Goal: Task Accomplishment & Management: Use online tool/utility

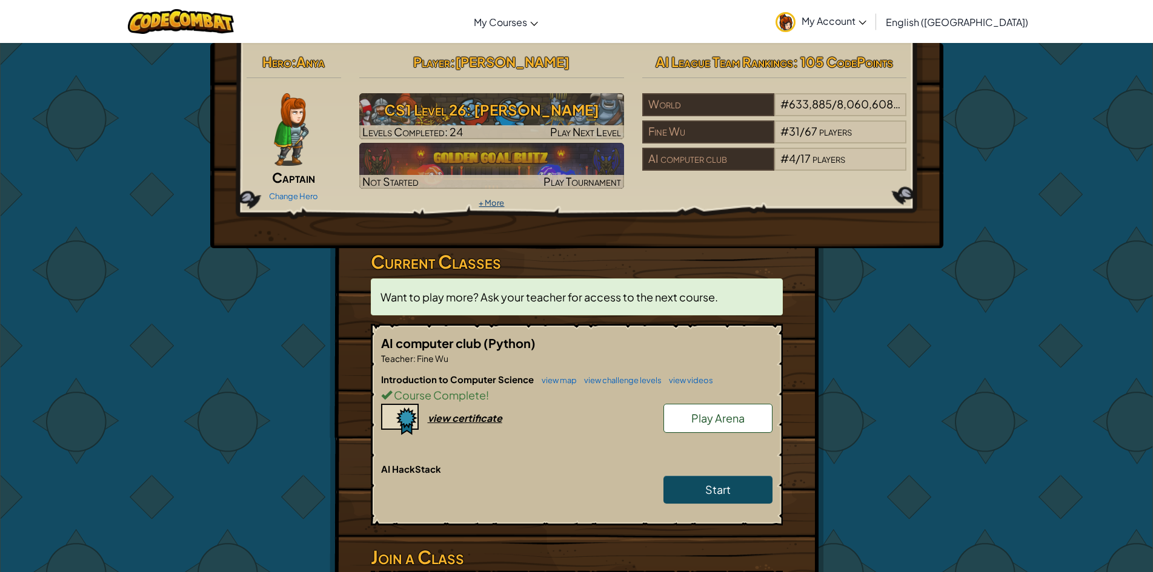
click at [488, 203] on link "+ More" at bounding box center [490, 203] width 25 height 10
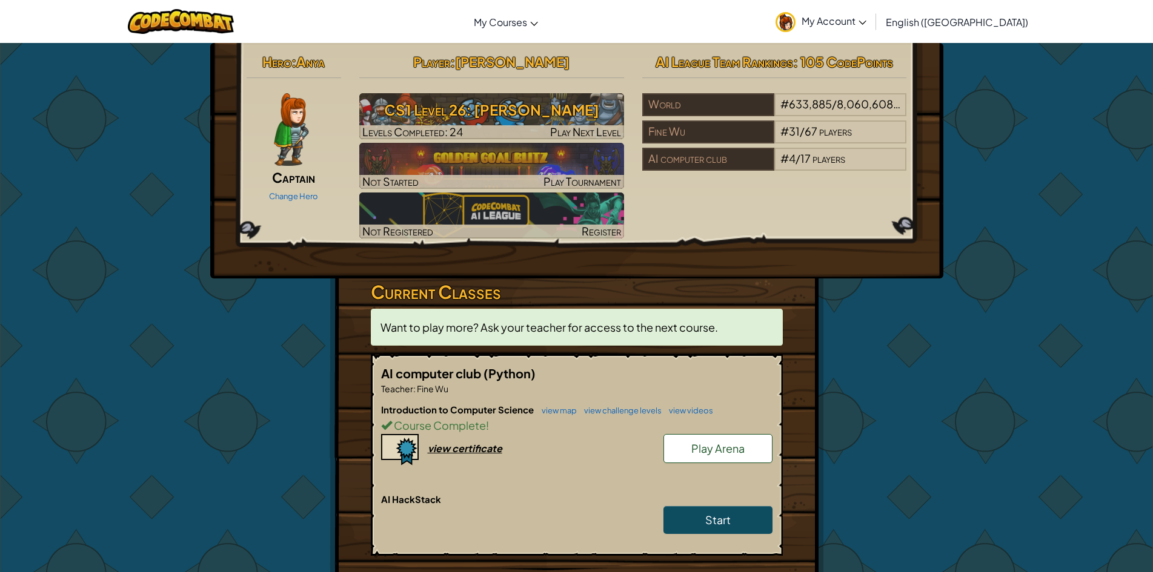
click at [566, 403] on h6 "Introduction to Computer Science view map view challenge levels view videos" at bounding box center [576, 409] width 391 height 13
click at [557, 388] on p "Teacher : Fine Wu" at bounding box center [576, 389] width 391 height 12
drag, startPoint x: 562, startPoint y: 399, endPoint x: 586, endPoint y: 392, distance: 24.4
click at [584, 393] on div "AI computer club (Python) Teacher : Fine Wu Introduction to Computer Science vi…" at bounding box center [577, 455] width 412 height 202
click at [578, 458] on div "Introduction to Computer Science view map view challenge levels view videos Cou…" at bounding box center [576, 448] width 391 height 90
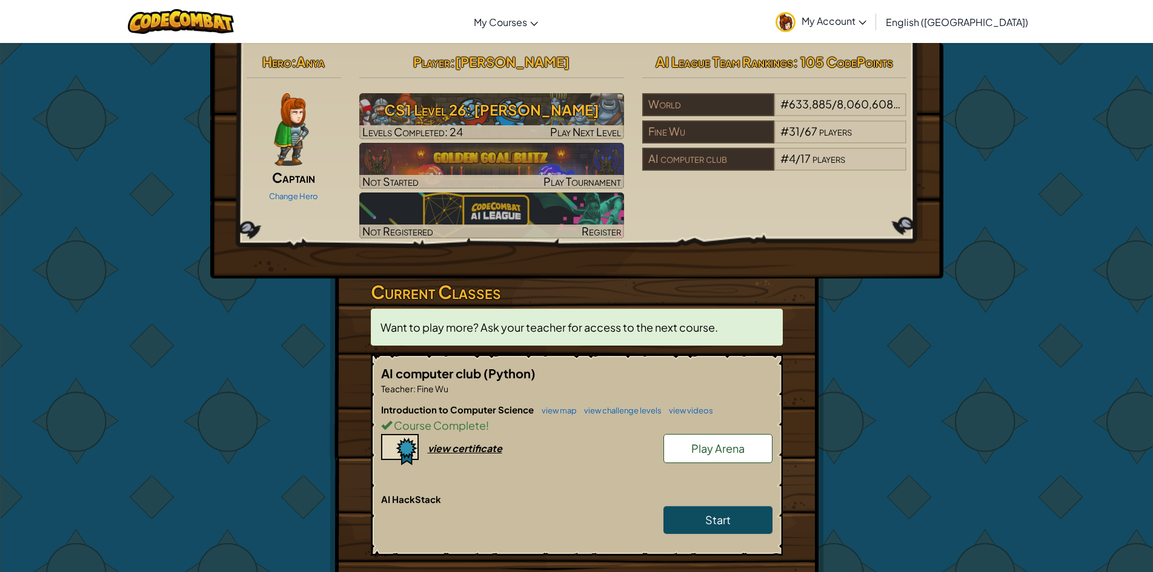
click at [543, 403] on div "AI computer club (Python) Teacher : Fine Wu Introduction to Computer Science vi…" at bounding box center [577, 455] width 412 height 202
click at [547, 408] on link "view map" at bounding box center [555, 411] width 41 height 10
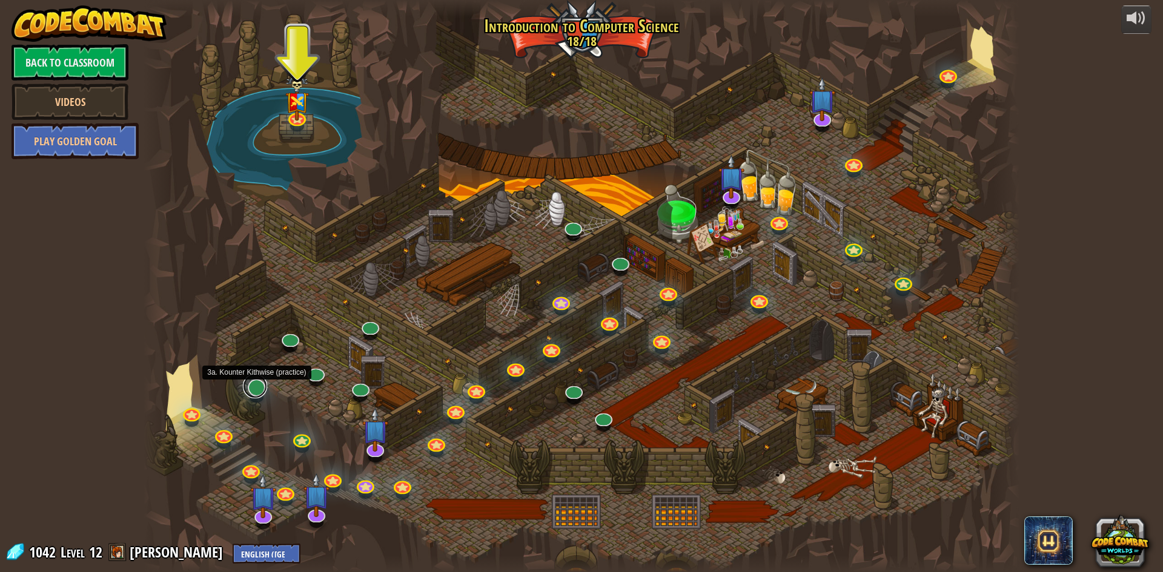
click at [254, 381] on link at bounding box center [255, 386] width 24 height 24
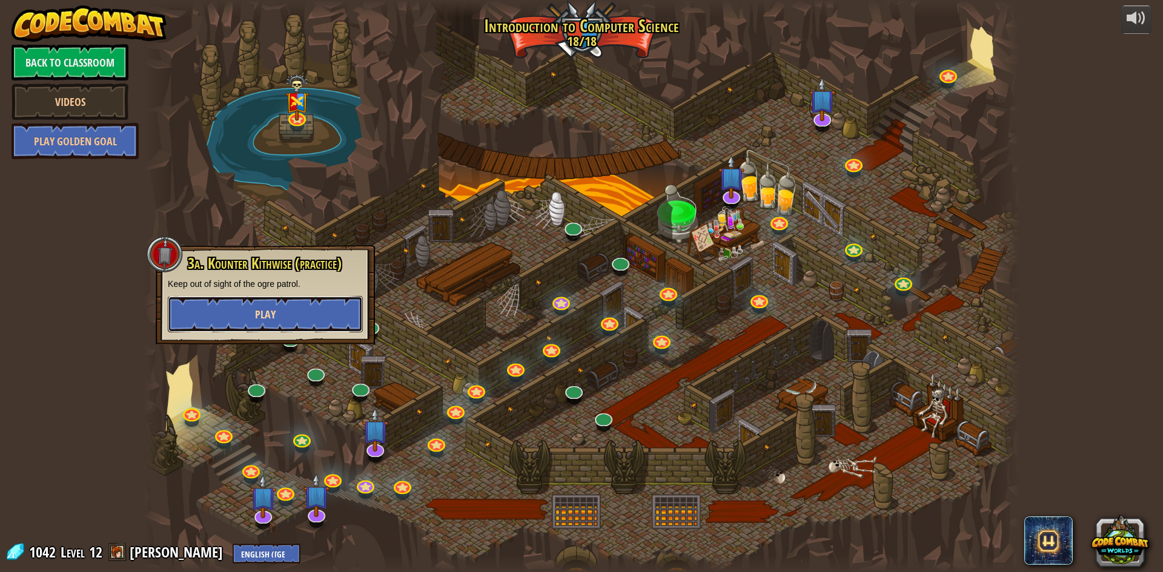
click at [301, 304] on button "Play" at bounding box center [265, 314] width 195 height 36
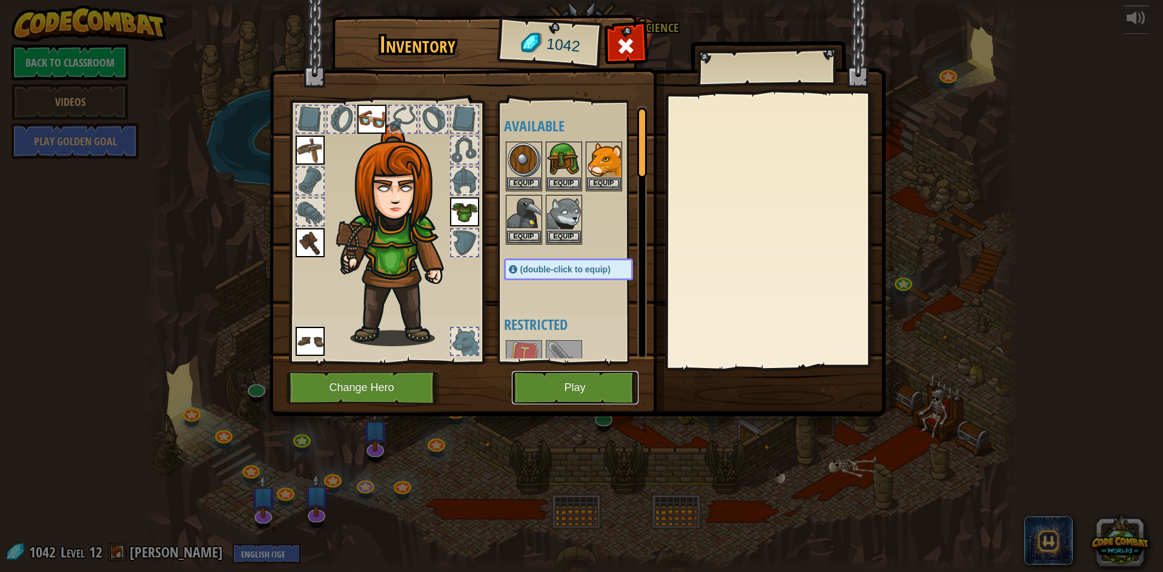
click at [561, 383] on button "Play" at bounding box center [575, 387] width 127 height 33
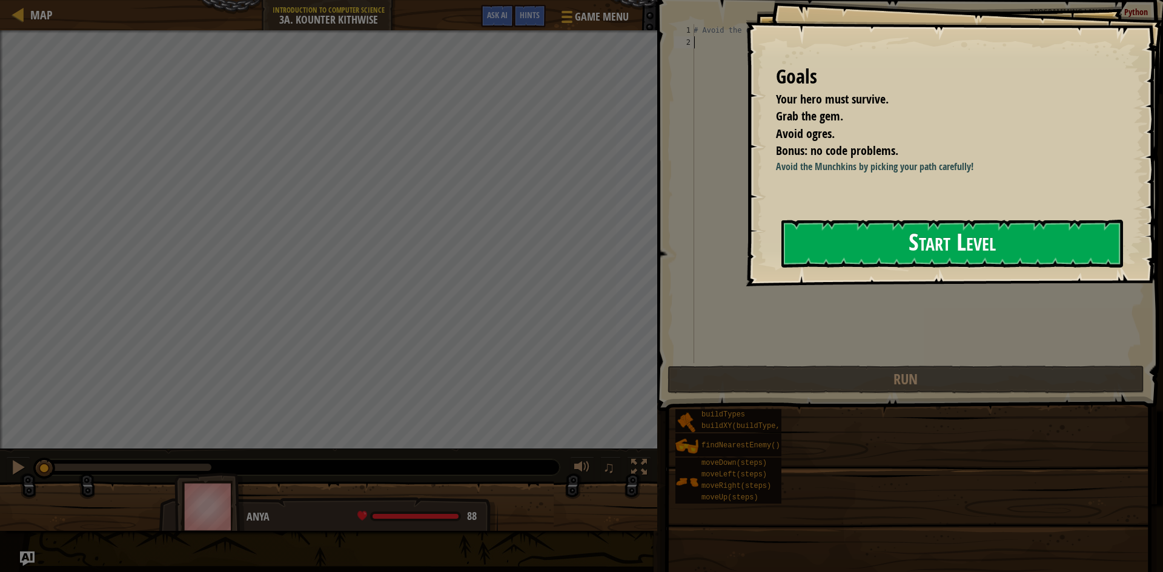
click at [931, 236] on button "Start Level" at bounding box center [952, 244] width 342 height 48
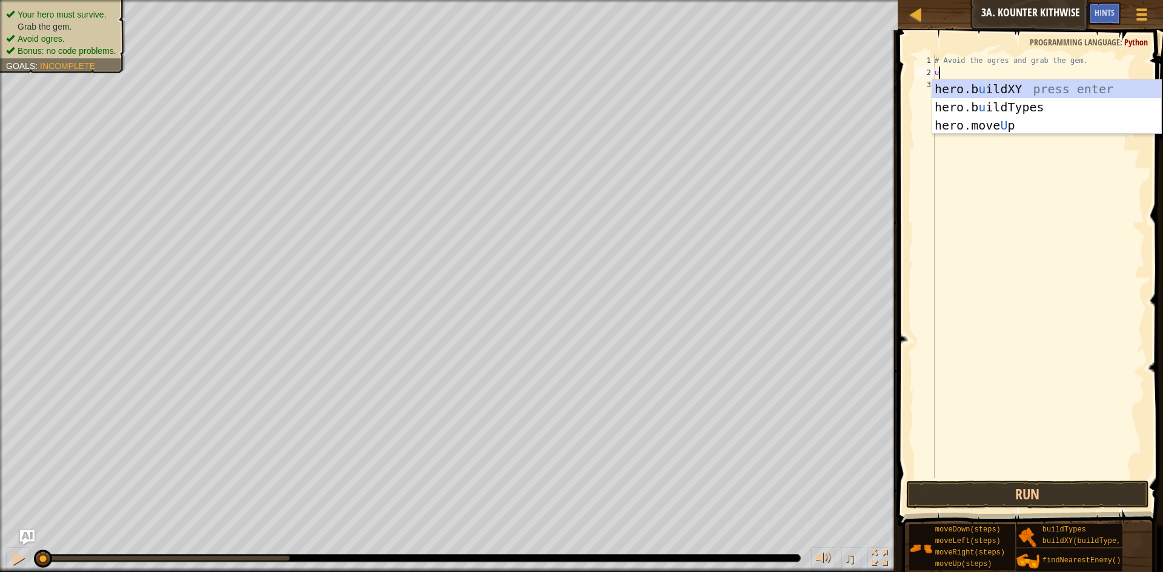
scroll to position [5, 0]
type textarea "u"
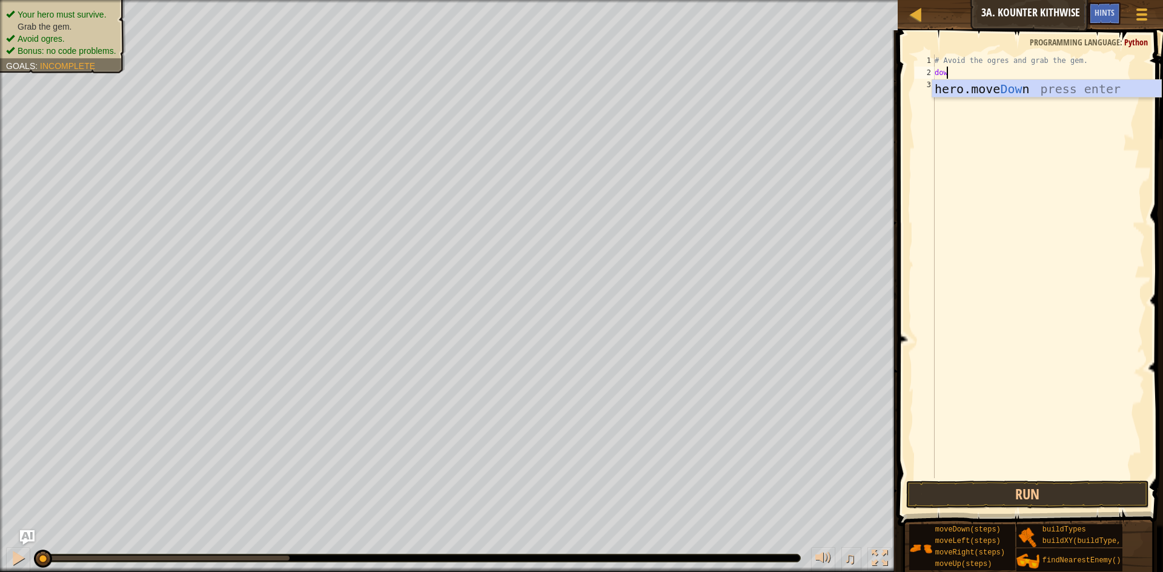
scroll to position [5, 1]
type textarea "down"
type textarea "hero.moveDown(1)"
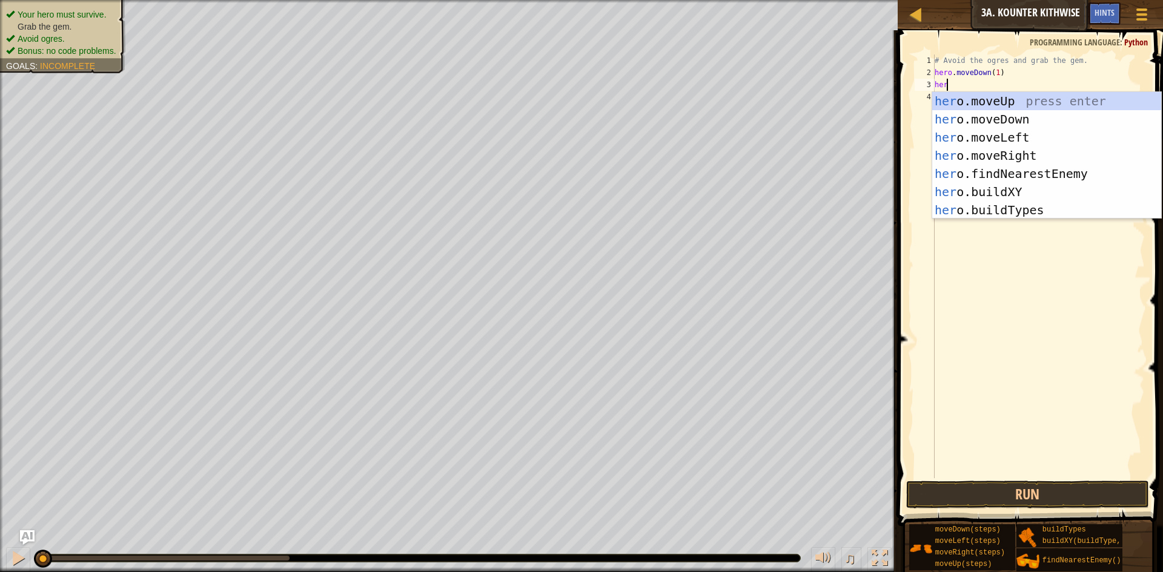
scroll to position [5, 1]
type textarea "heror"
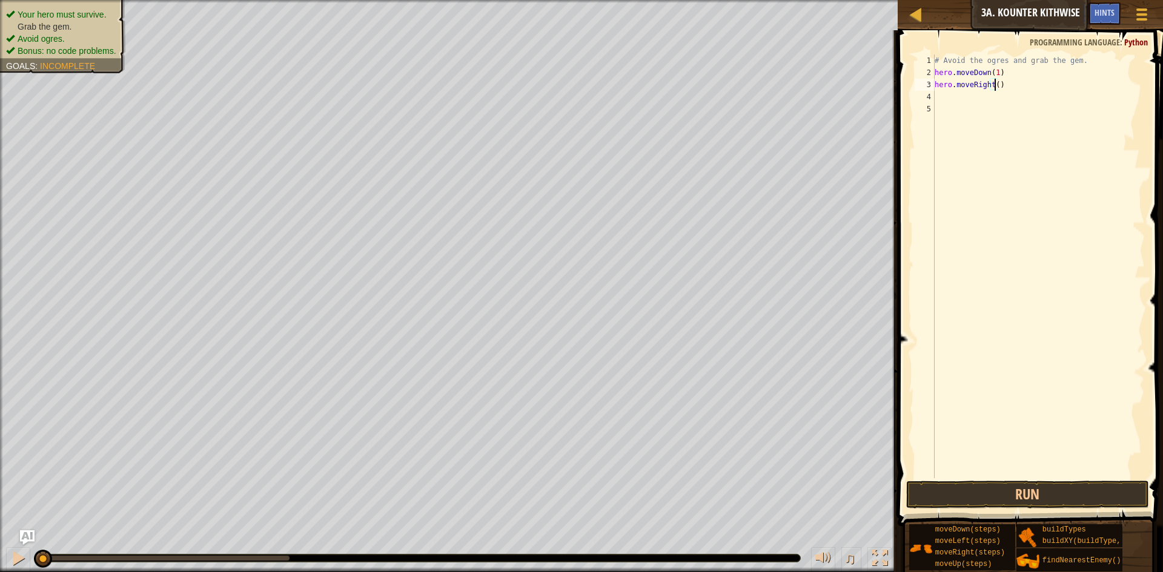
scroll to position [5, 5]
click at [1024, 494] on button "Run" at bounding box center [1027, 495] width 243 height 28
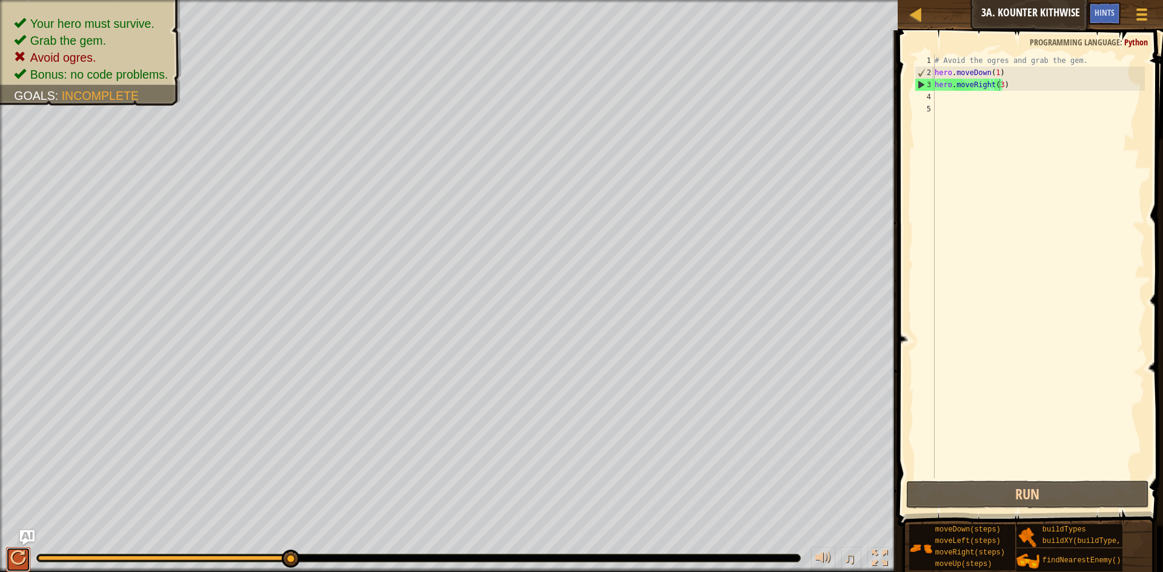
click at [15, 569] on button at bounding box center [18, 560] width 24 height 25
click at [14, 568] on button at bounding box center [18, 560] width 24 height 25
click at [992, 72] on div "# Avoid the ogres and grab the gem. hero . moveDown ( 1 ) hero . moveRight ( 3 )" at bounding box center [1038, 279] width 213 height 448
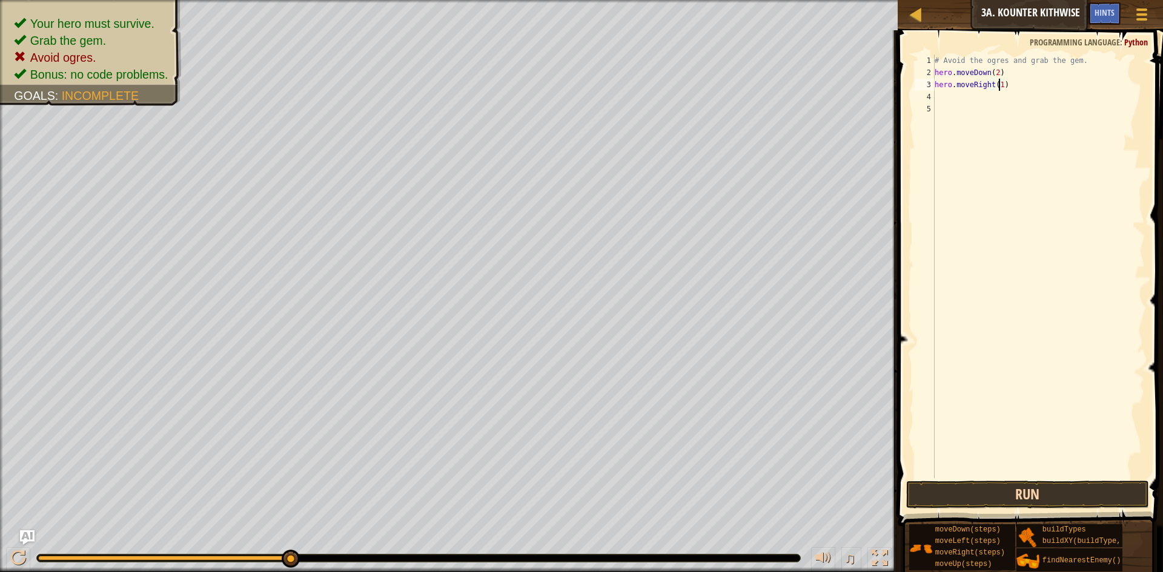
type textarea "hero.moveRight(1)"
click at [1090, 491] on button "Run" at bounding box center [1027, 495] width 243 height 28
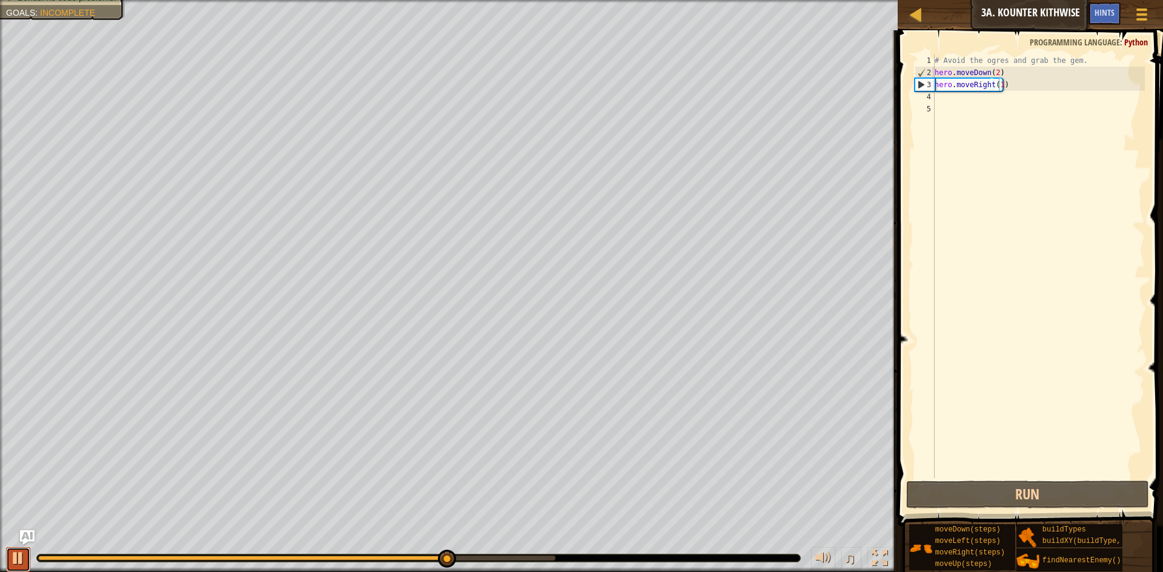
click at [18, 551] on div at bounding box center [18, 559] width 16 height 16
click at [979, 110] on div "# Avoid the ogres and grab the gem. hero . moveDown ( 2 ) hero . moveRight ( 1 )" at bounding box center [1038, 279] width 213 height 448
type textarea "up"
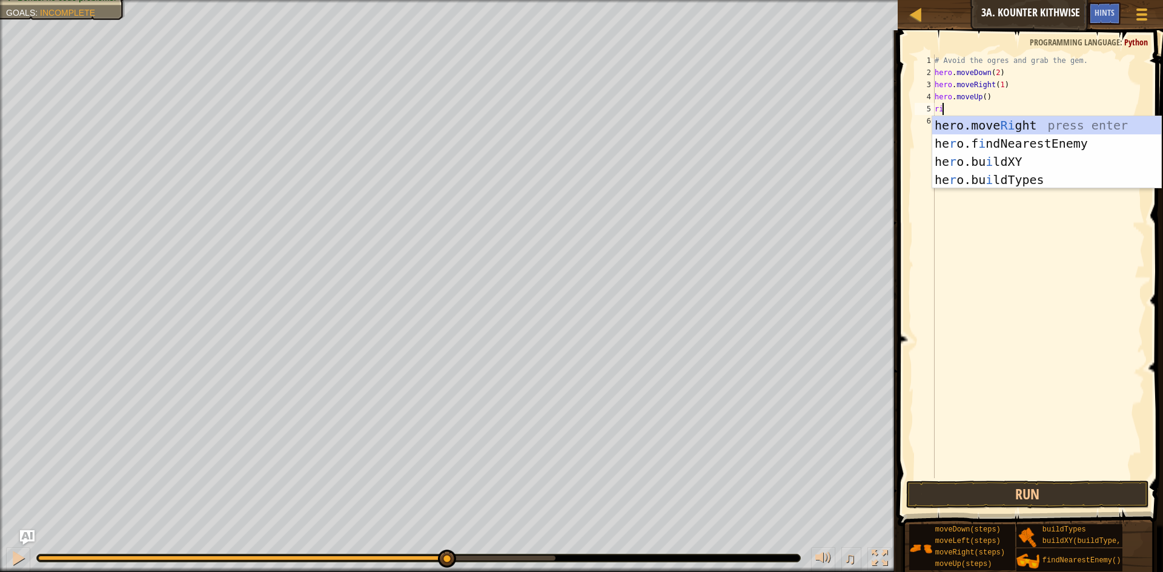
scroll to position [5, 1]
type textarea "righ"
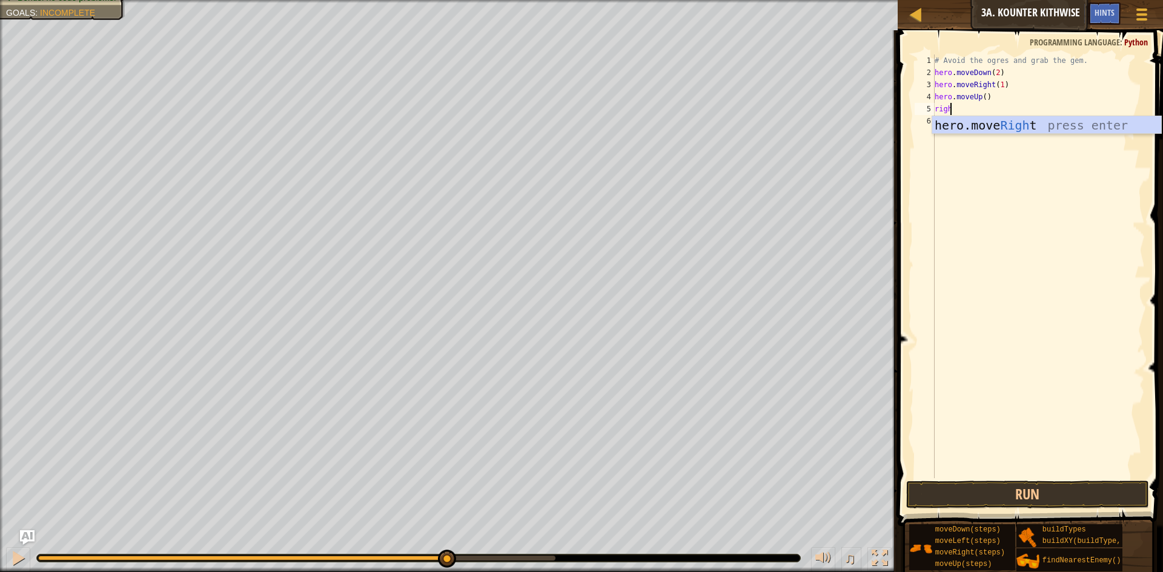
scroll to position [5, 0]
type textarea "hero.moveRight(3)"
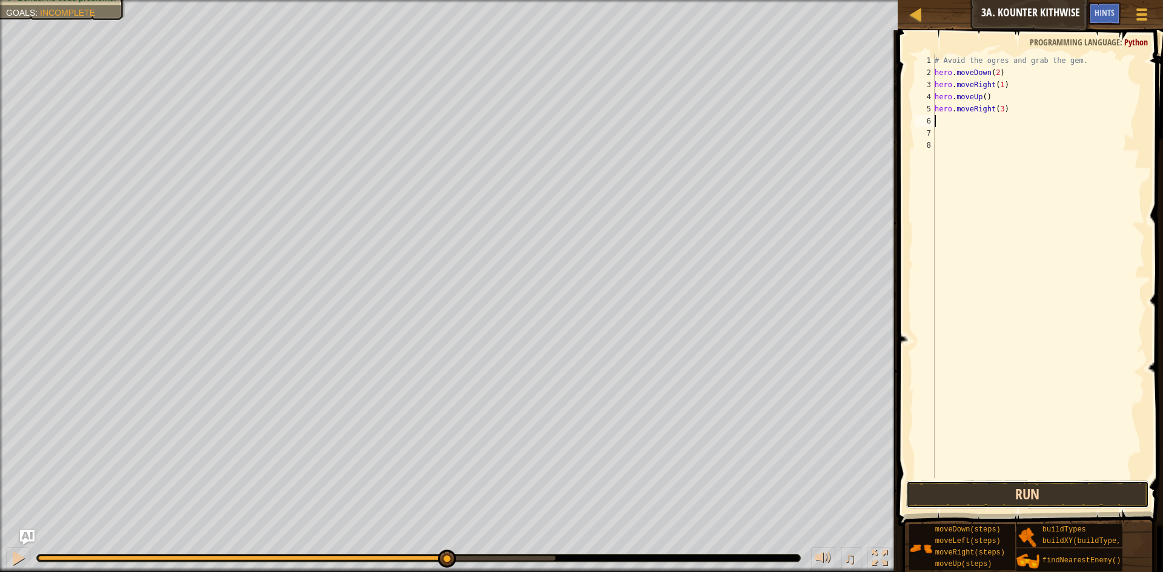
drag, startPoint x: 998, startPoint y: 485, endPoint x: 984, endPoint y: 489, distance: 14.7
click at [997, 485] on button "Run" at bounding box center [1027, 495] width 243 height 28
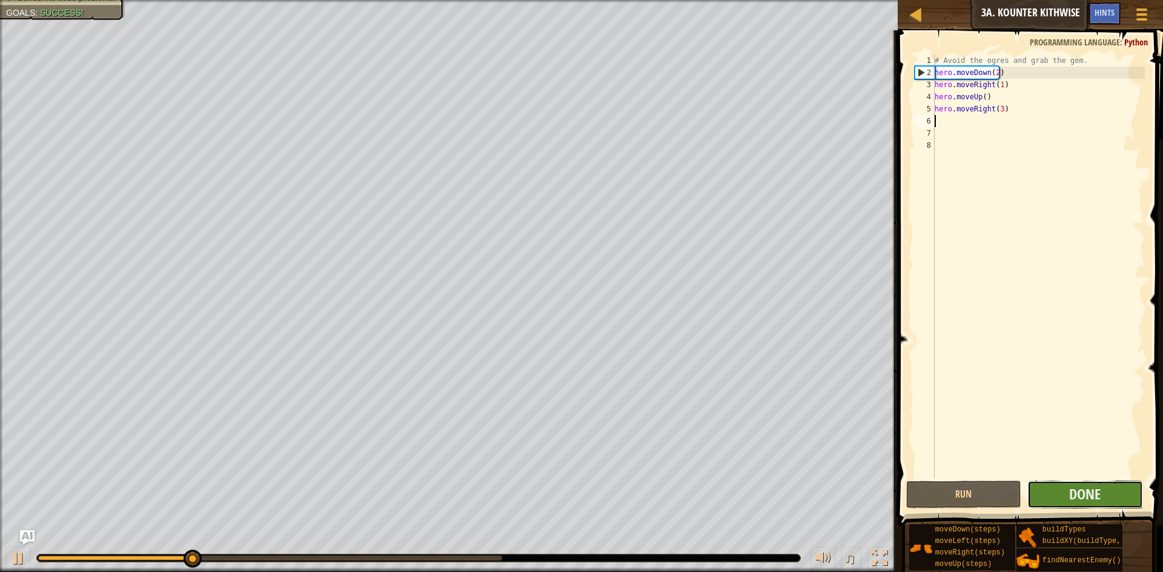
click at [1063, 490] on button "Done" at bounding box center [1085, 495] width 116 height 28
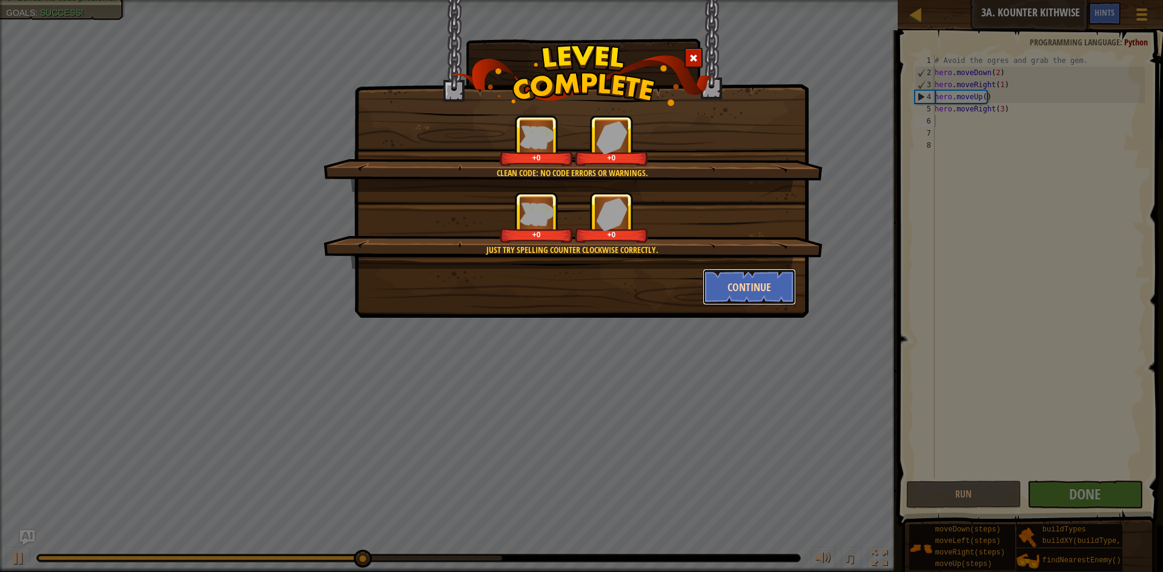
click at [724, 294] on button "Continue" at bounding box center [750, 287] width 94 height 36
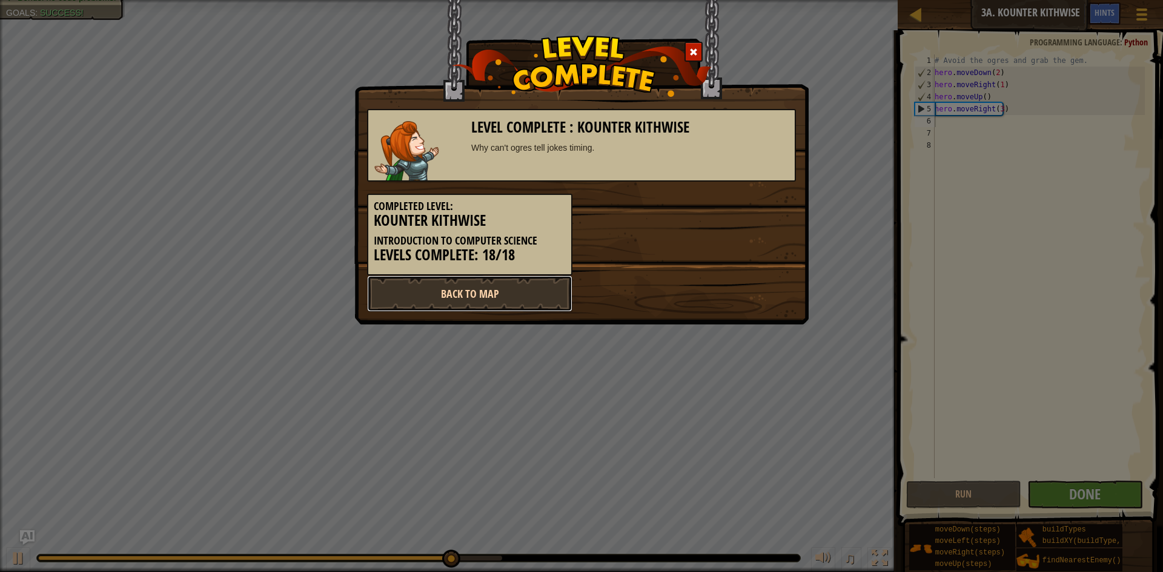
click at [524, 293] on link "Back to Map" at bounding box center [469, 294] width 205 height 36
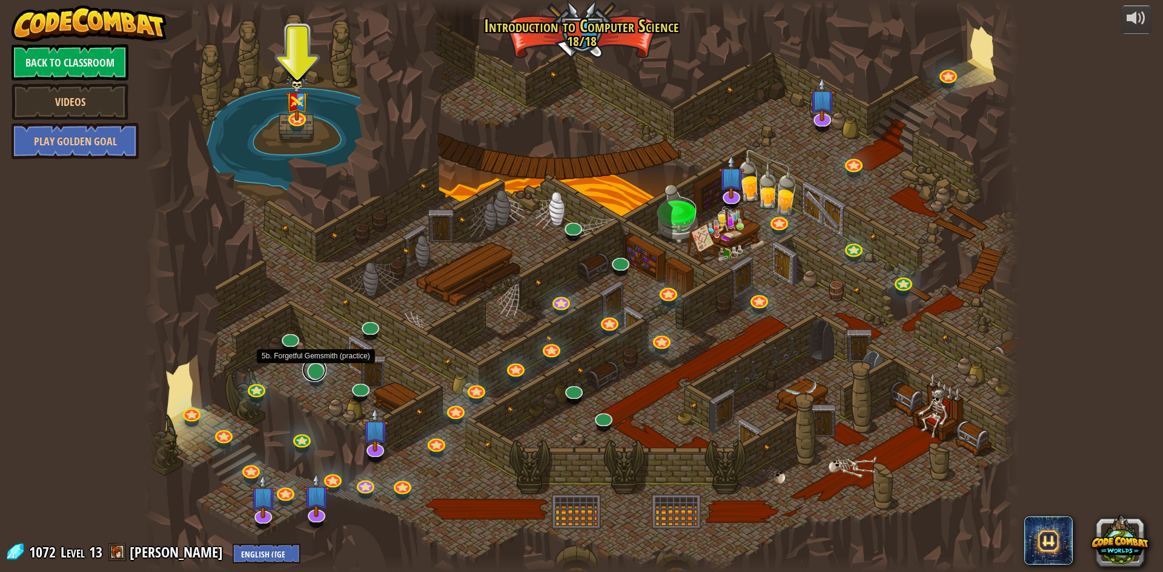
click at [321, 368] on link at bounding box center [314, 370] width 24 height 24
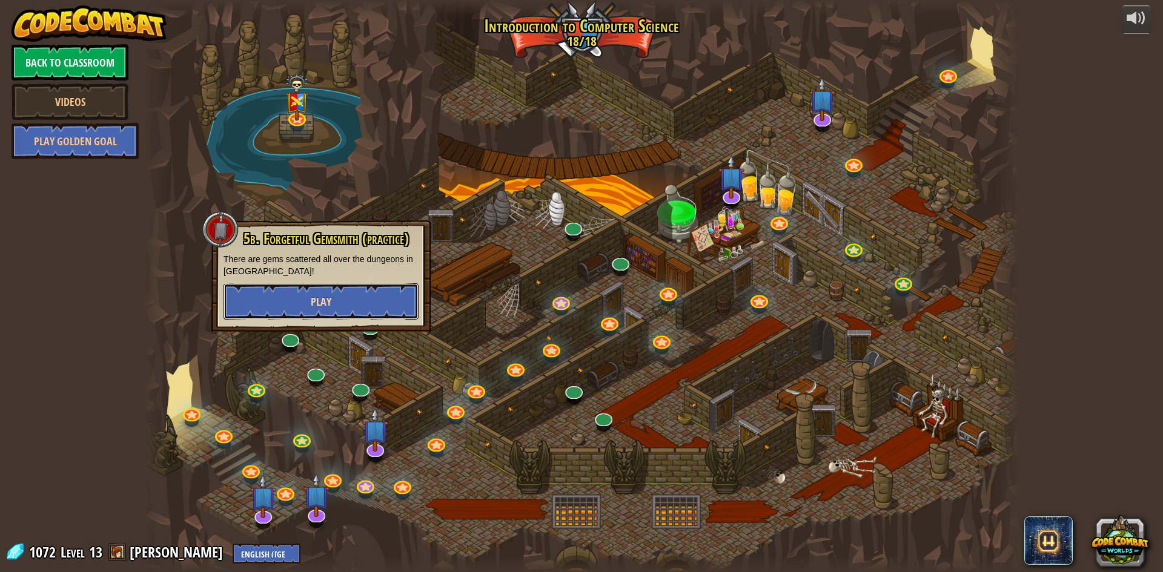
click at [345, 293] on button "Play" at bounding box center [320, 301] width 195 height 36
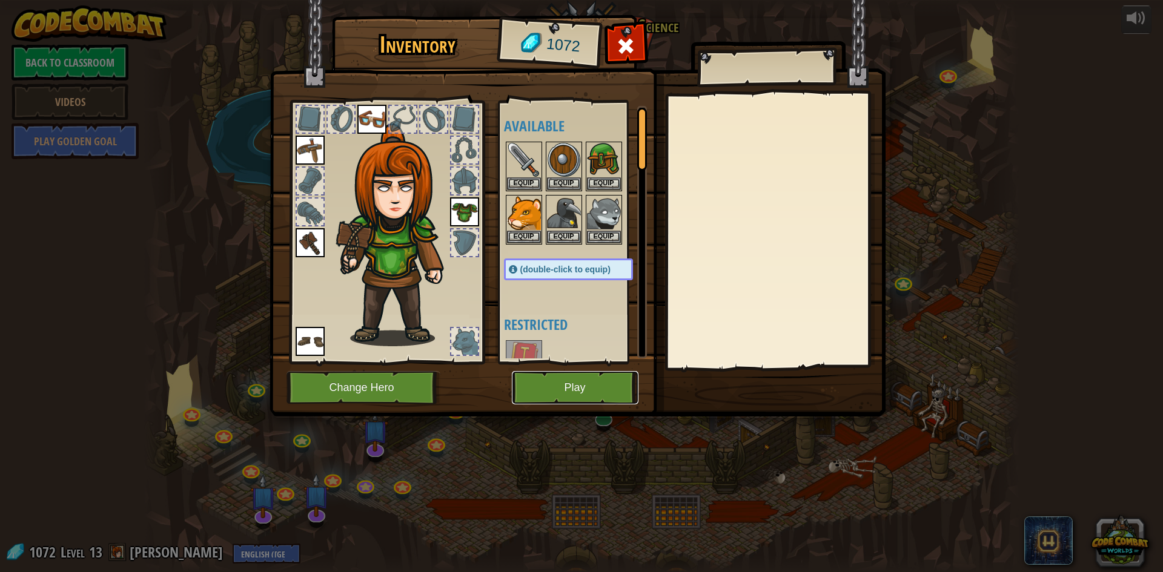
click at [544, 380] on button "Play" at bounding box center [575, 387] width 127 height 33
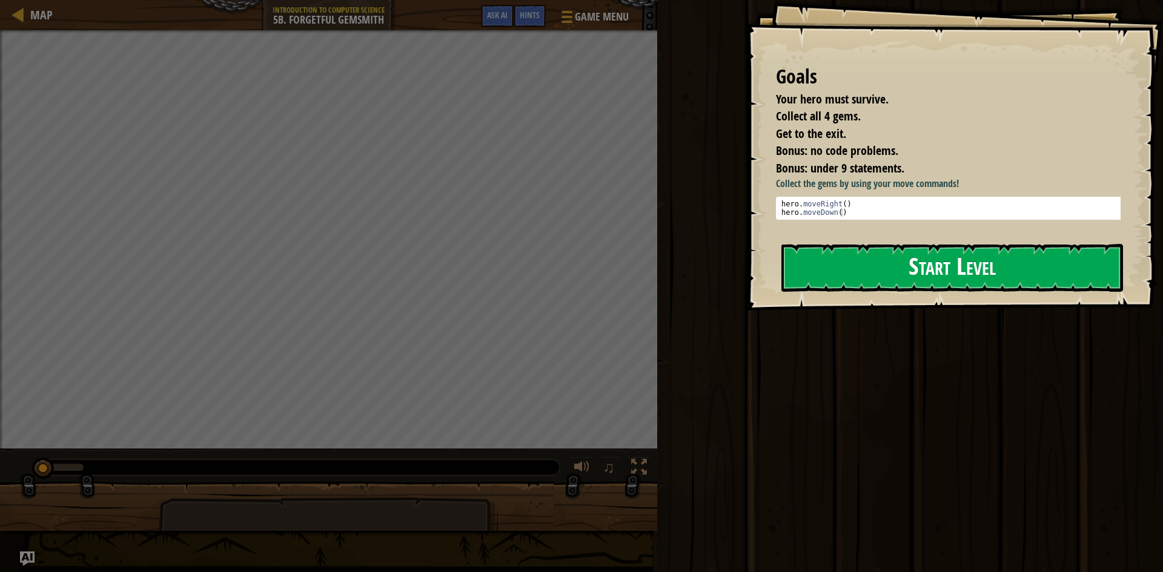
click at [884, 292] on button "Start Level" at bounding box center [952, 268] width 342 height 48
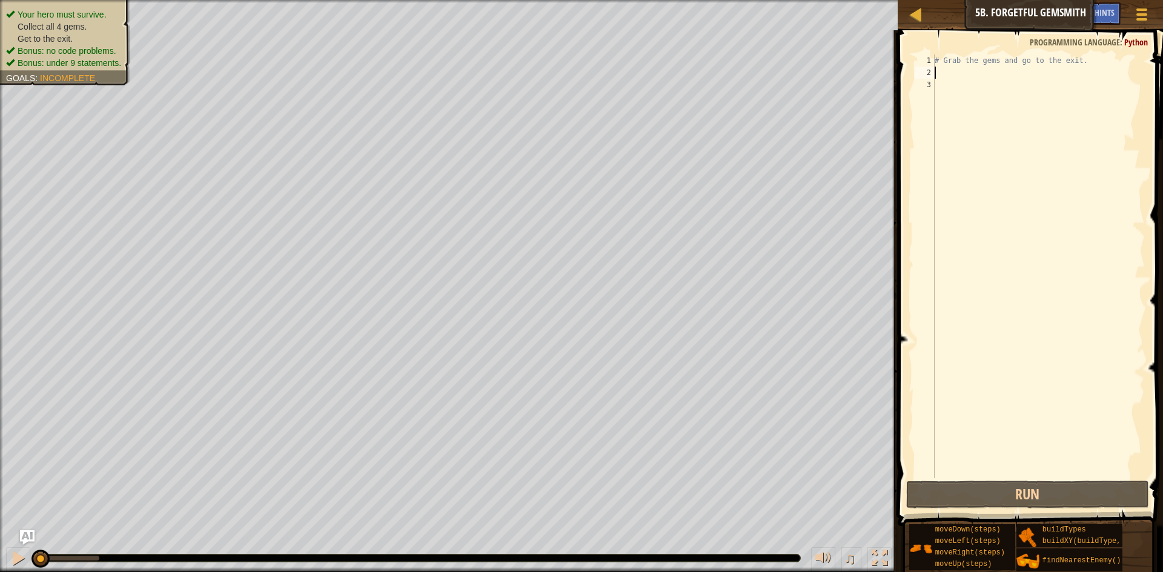
click at [972, 69] on div "# Grab the gems and go to the exit." at bounding box center [1038, 279] width 213 height 448
type textarea "r"
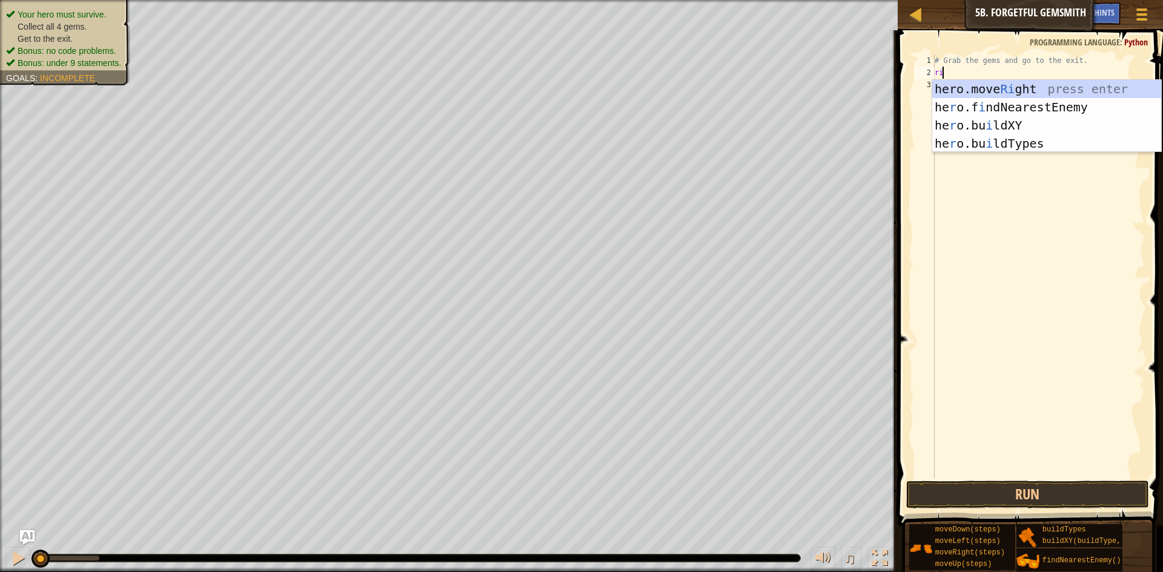
scroll to position [5, 1]
type textarea "righ"
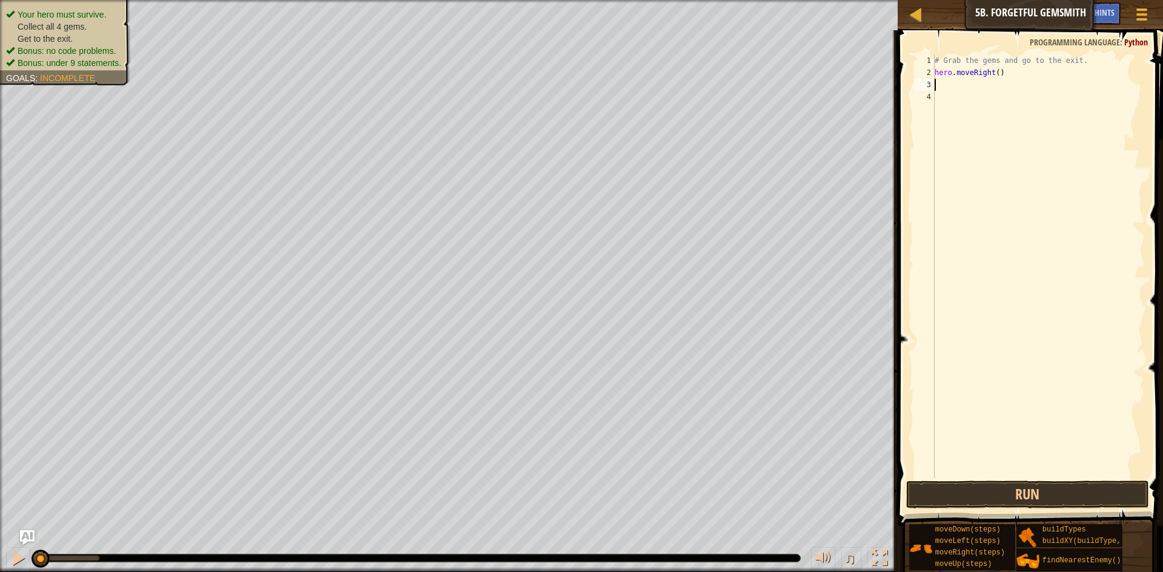
scroll to position [5, 0]
type textarea "dow"
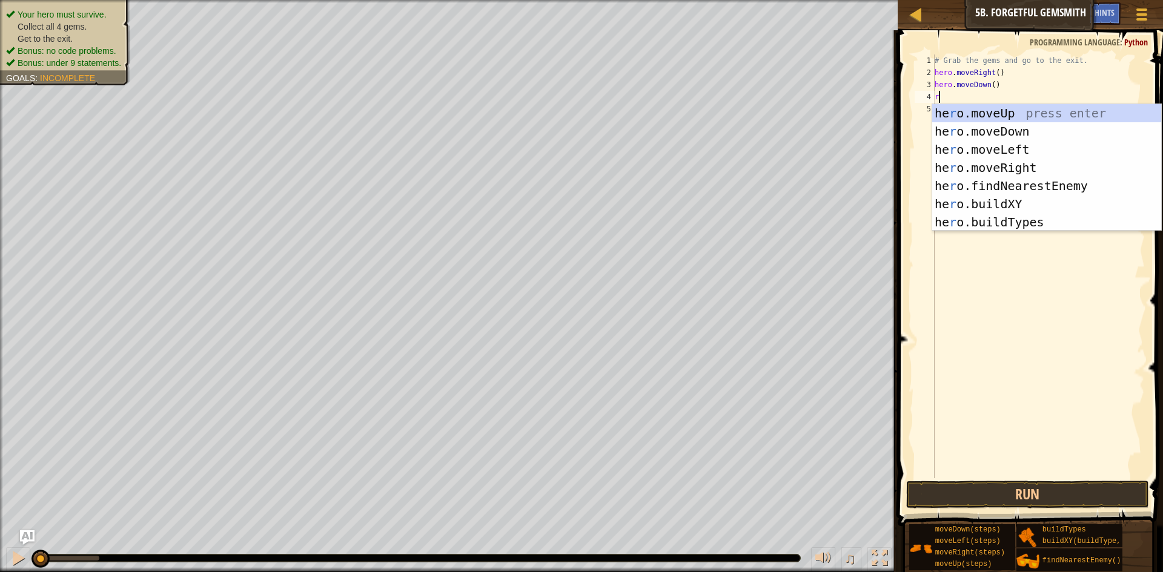
scroll to position [5, 1]
type textarea "righ"
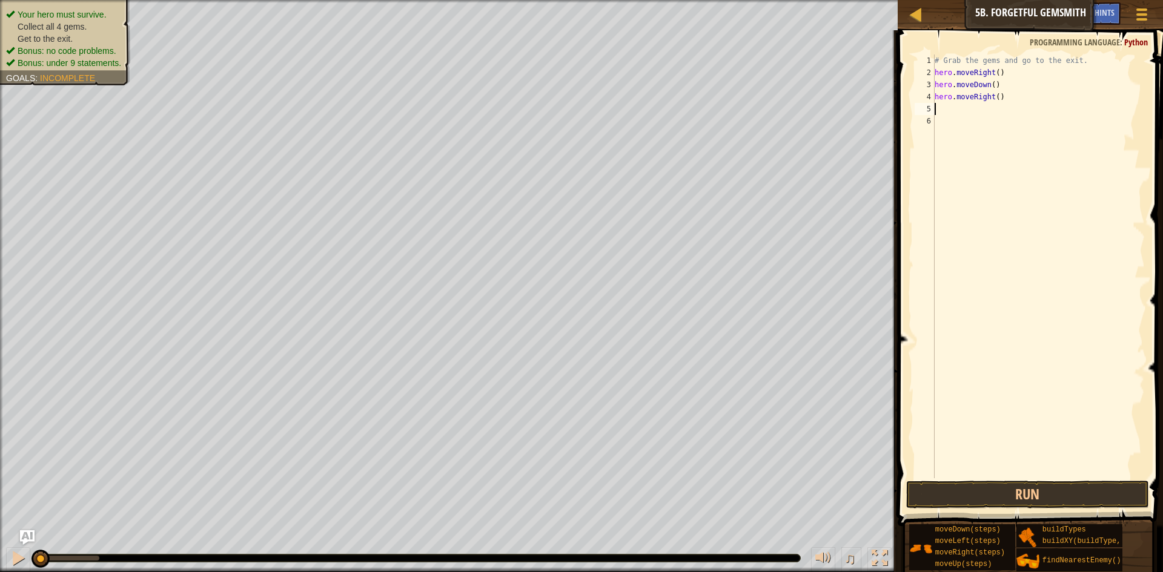
scroll to position [5, 0]
type textarea "hero.moveRight(2)"
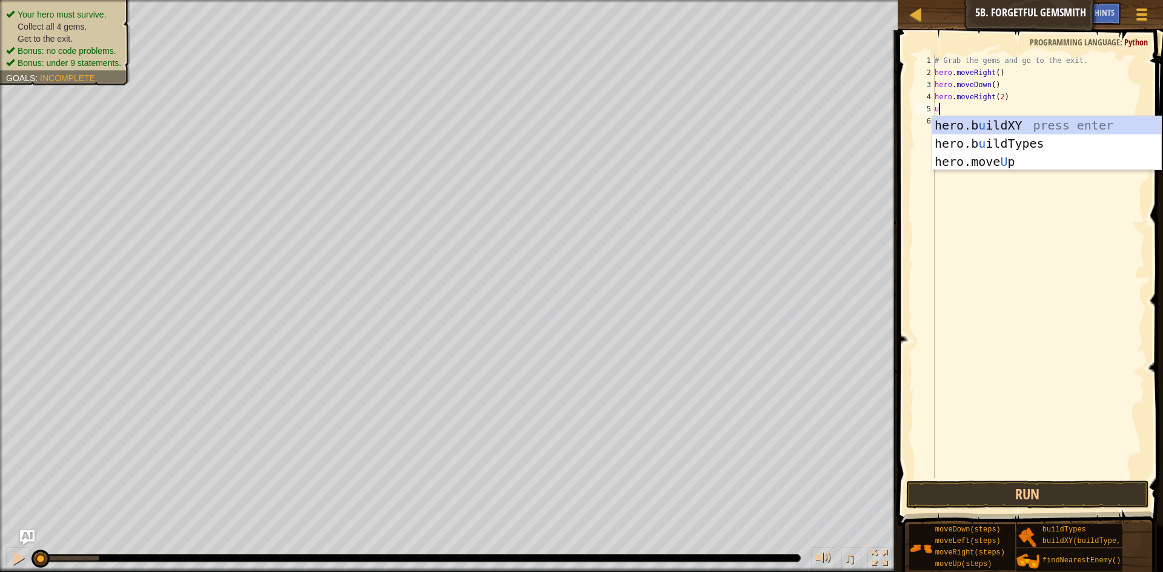
type textarea "up"
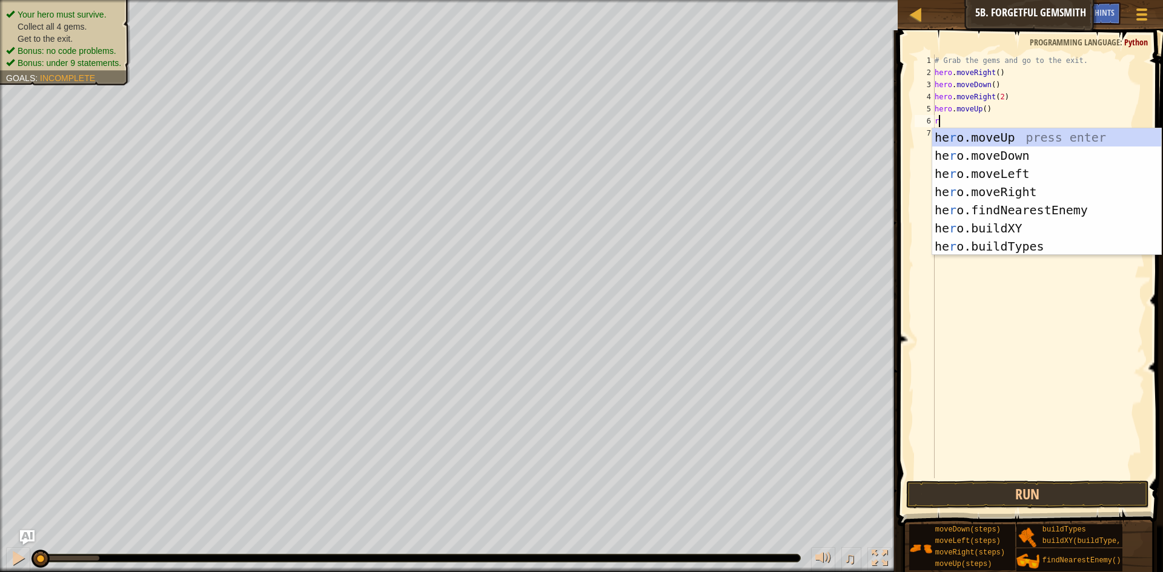
scroll to position [5, 1]
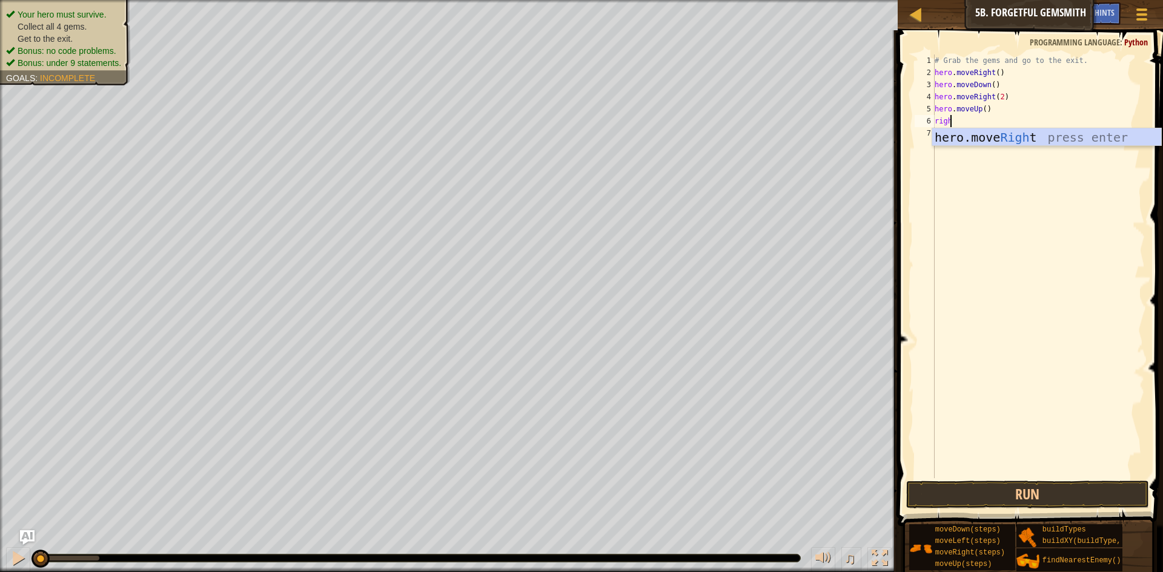
type textarea "righ"
type textarea "hero.moveRight(2)"
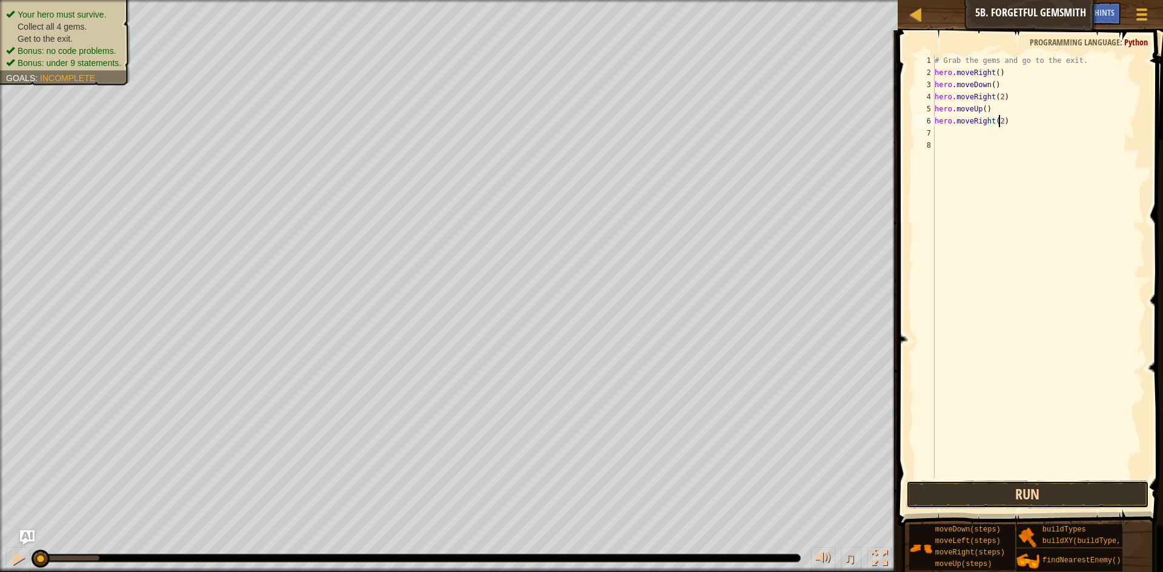
click at [1051, 498] on button "Run" at bounding box center [1027, 495] width 243 height 28
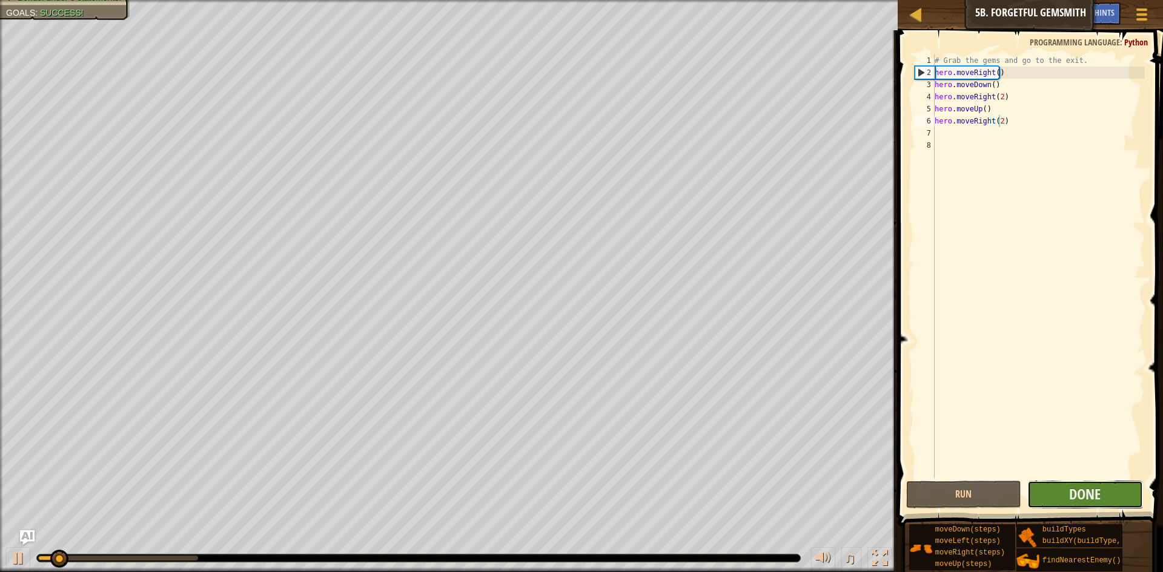
click at [1052, 498] on button "Done" at bounding box center [1085, 495] width 116 height 28
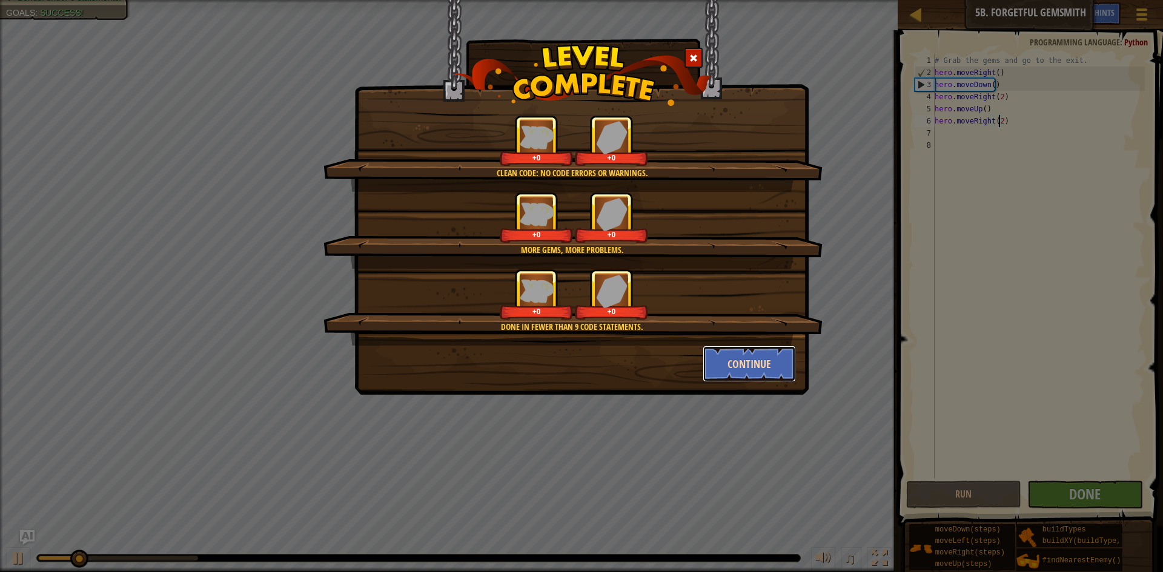
click at [732, 361] on button "Continue" at bounding box center [750, 364] width 94 height 36
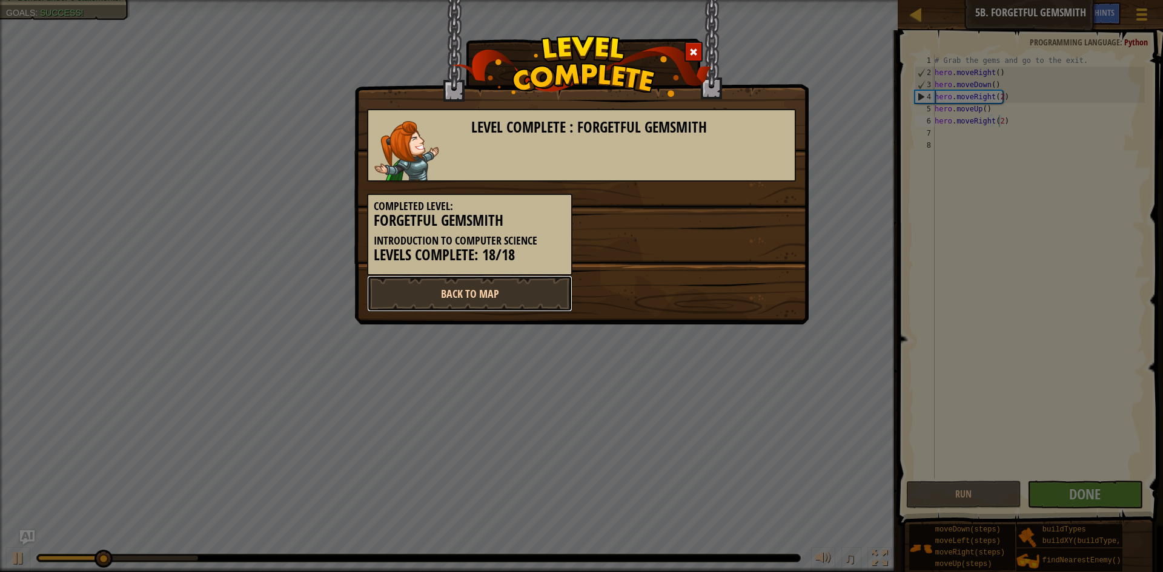
click at [507, 290] on link "Back to Map" at bounding box center [469, 294] width 205 height 36
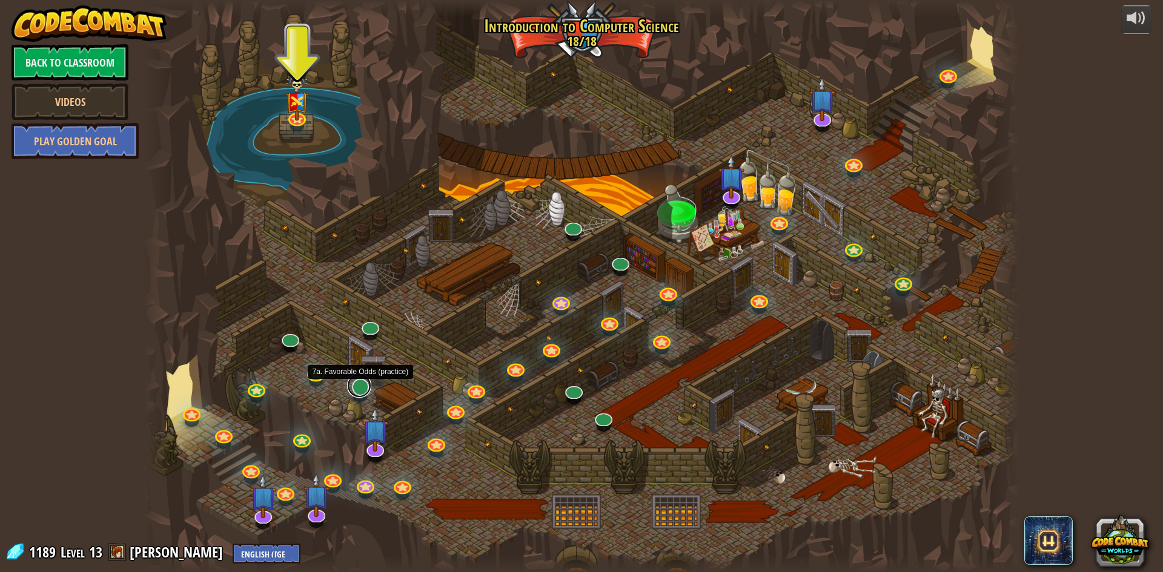
click at [358, 390] on link at bounding box center [359, 386] width 24 height 24
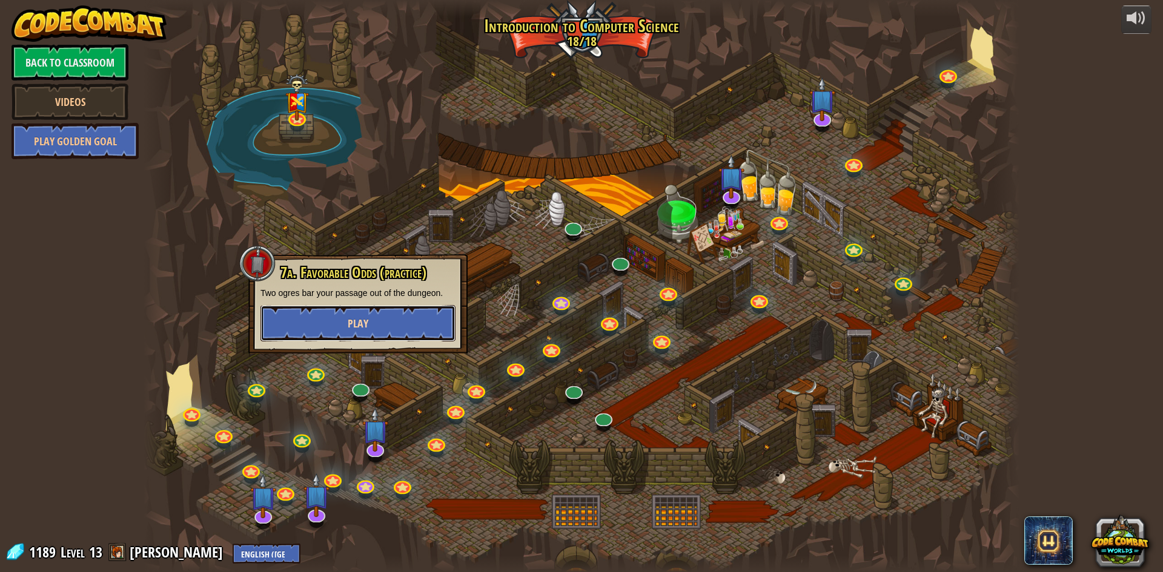
click at [379, 323] on button "Play" at bounding box center [357, 323] width 195 height 36
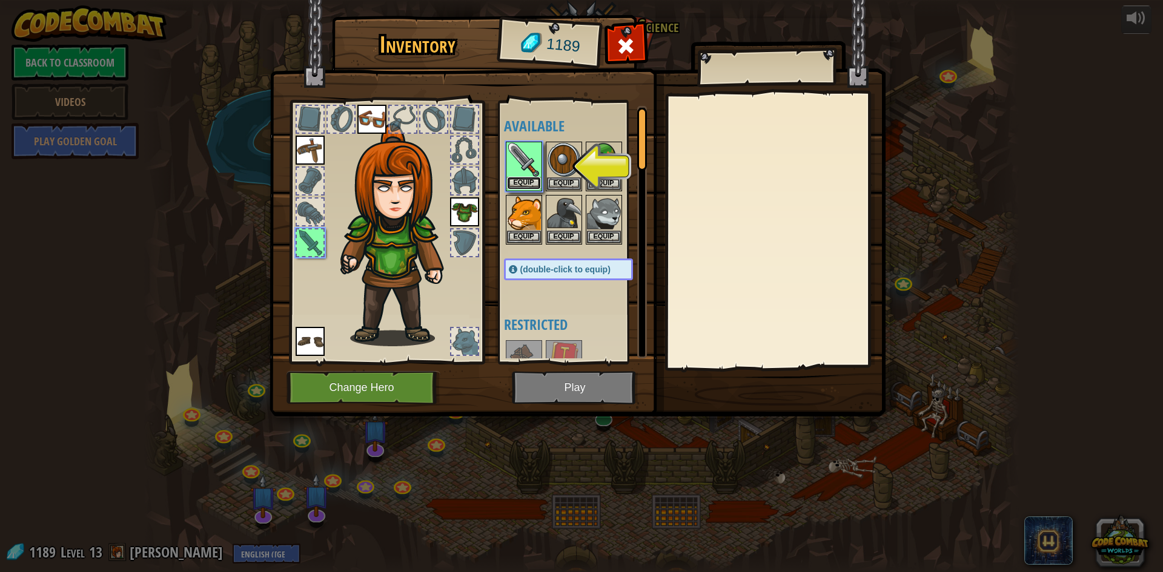
click at [523, 184] on button "Equip" at bounding box center [524, 183] width 34 height 13
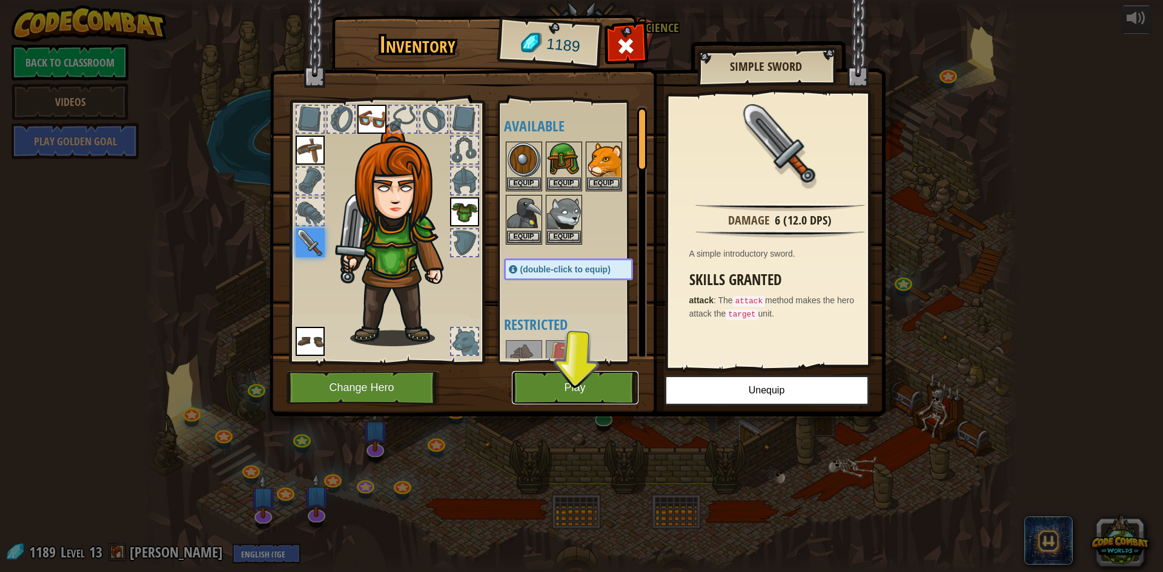
click at [571, 394] on button "Play" at bounding box center [575, 387] width 127 height 33
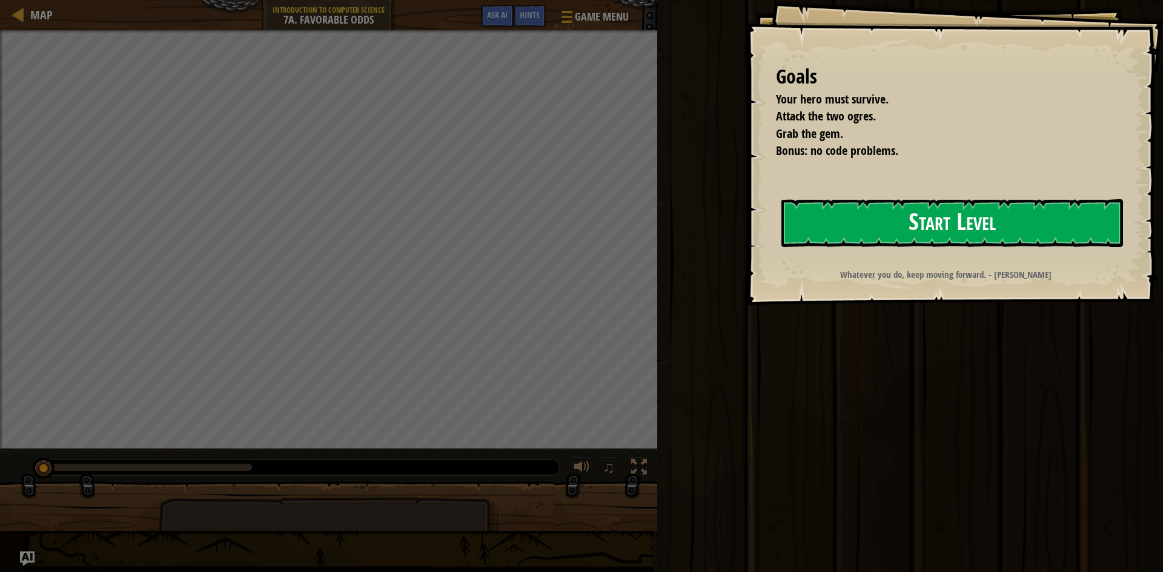
click at [858, 232] on button "Start Level" at bounding box center [952, 223] width 342 height 48
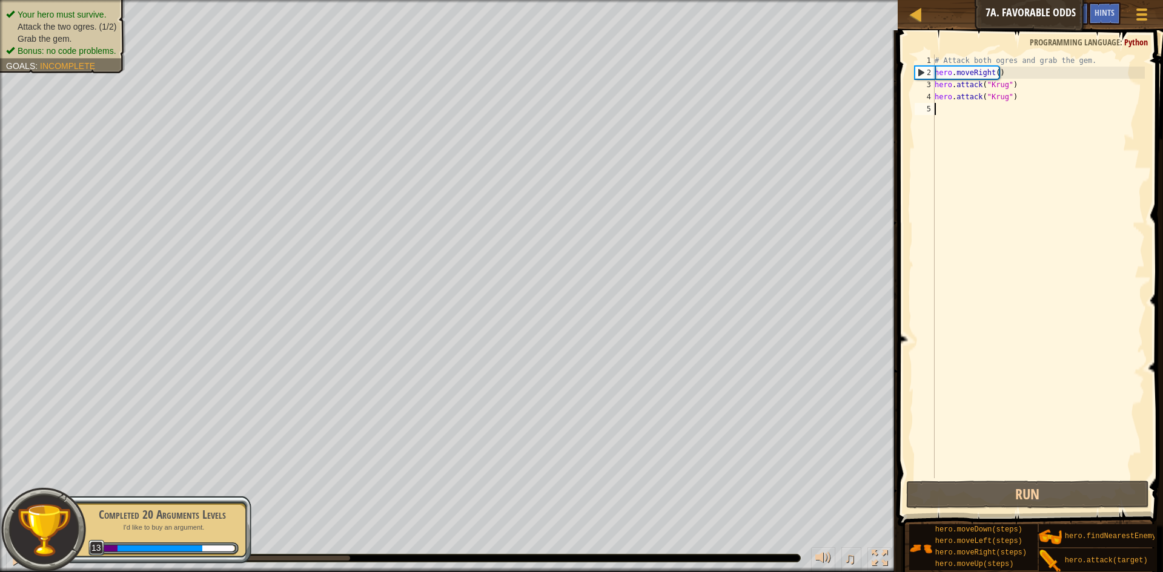
click at [960, 116] on div "# Attack both ogres and grab the gem. hero . moveRight ( ) hero . attack ( "Kru…" at bounding box center [1038, 279] width 213 height 448
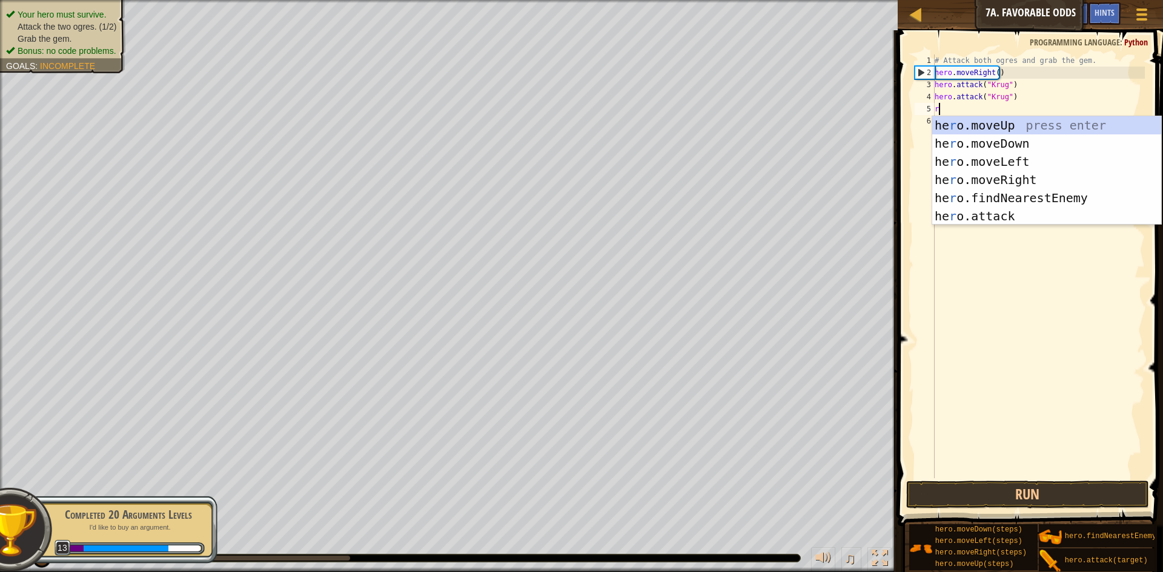
scroll to position [5, 1]
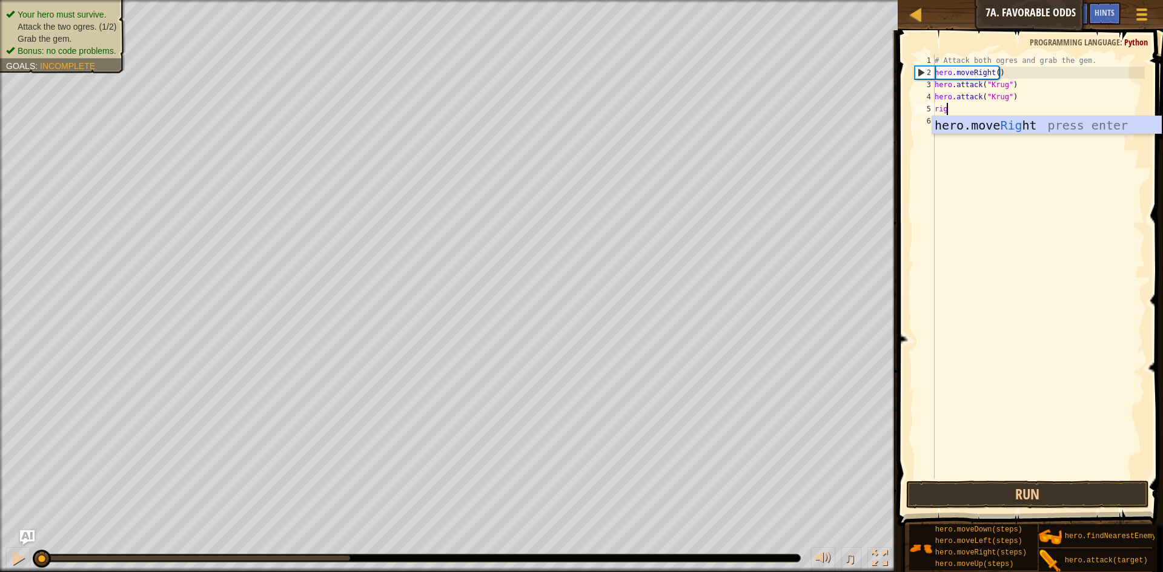
type textarea "righ"
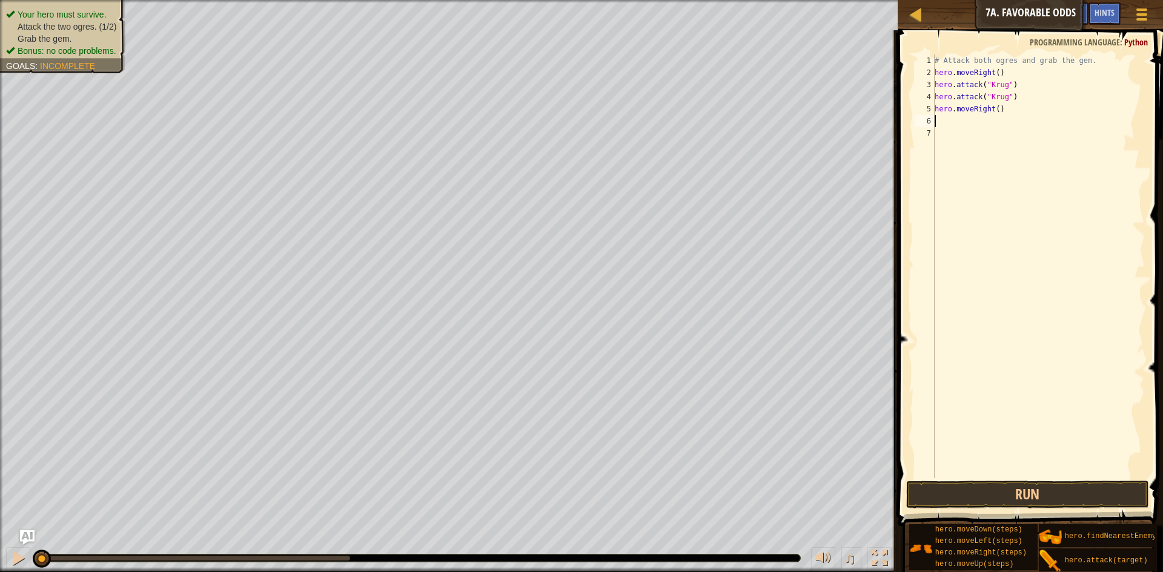
scroll to position [5, 0]
type textarea "up"
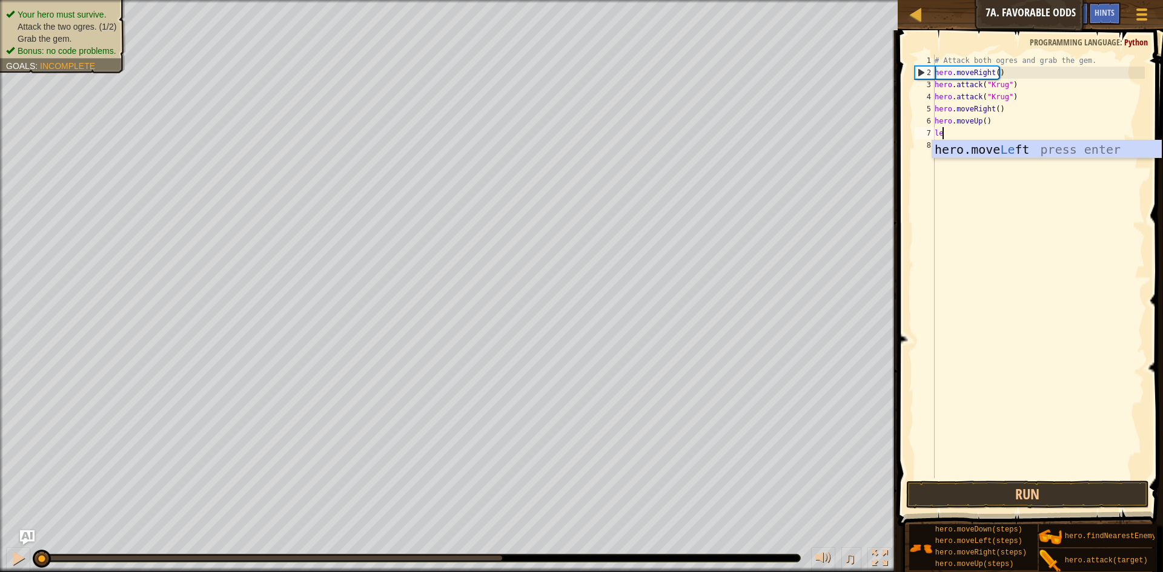
type textarea "lef"
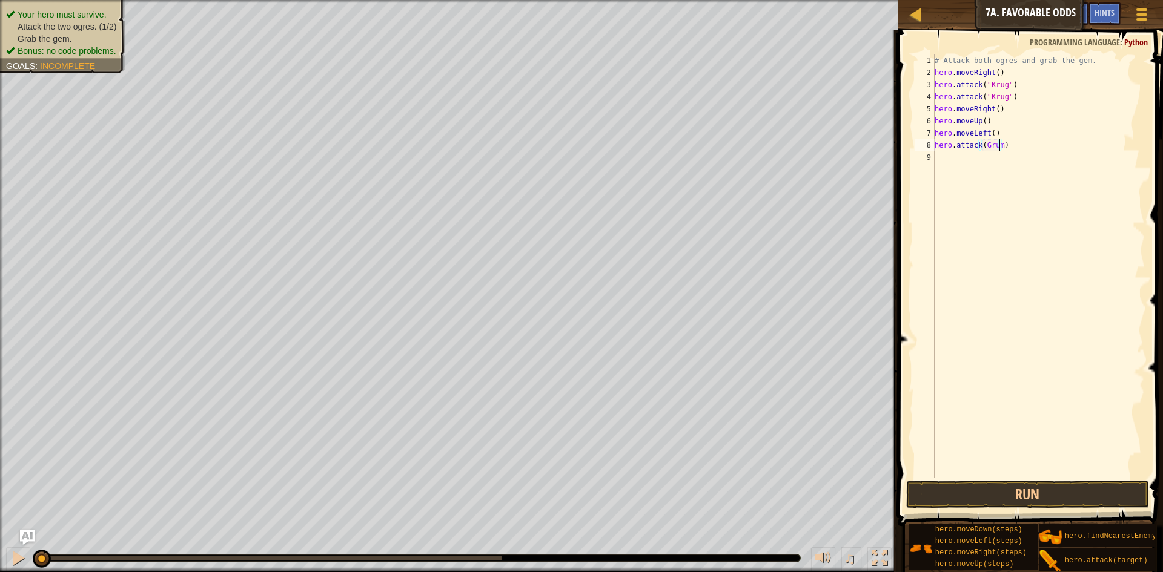
type textarea "hero.attack(Grump)"
type textarea "a"
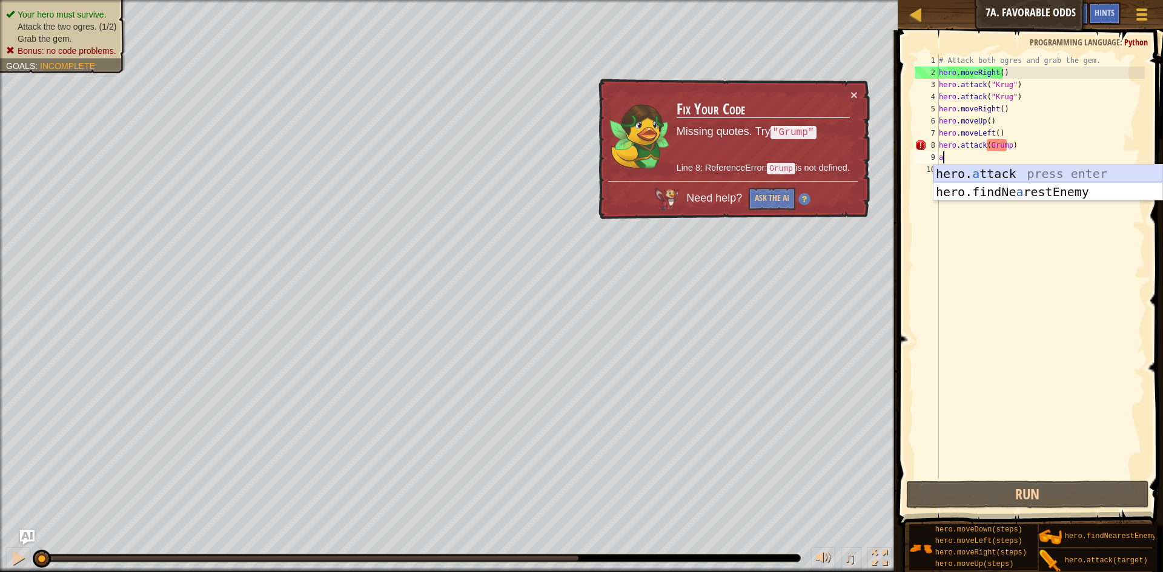
click at [1010, 173] on div "hero. a ttack press enter hero.findNe a restEnemy press enter" at bounding box center [1047, 201] width 229 height 73
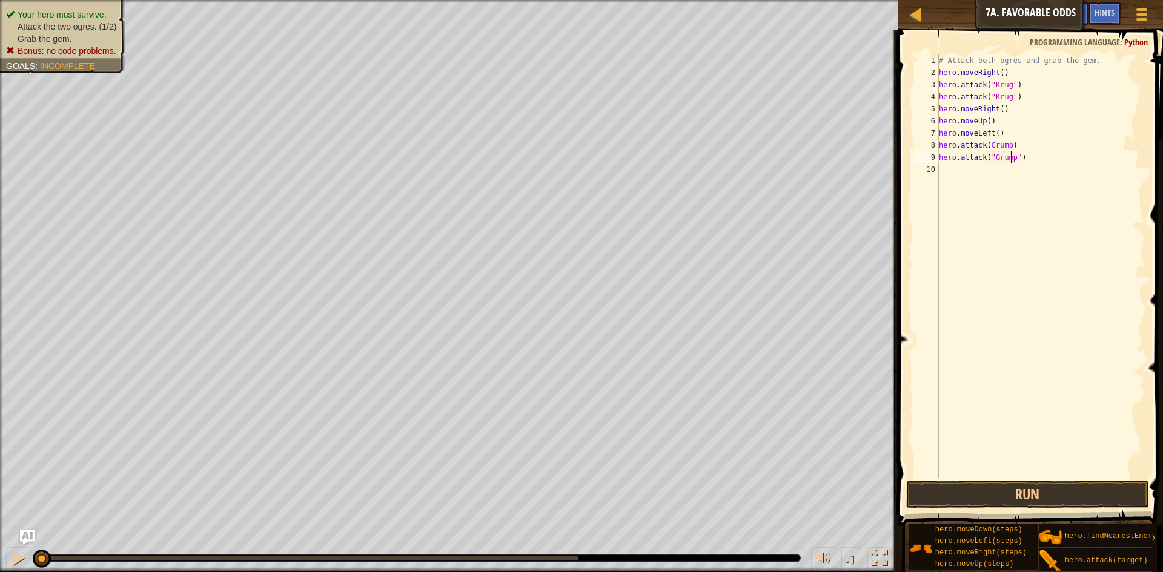
scroll to position [5, 5]
type textarea "hero.attack("Grump")"
click at [1012, 206] on div "# Attack both ogres and grab the gem. hero . moveRight ( ) hero . attack ( "Kru…" at bounding box center [1040, 279] width 209 height 448
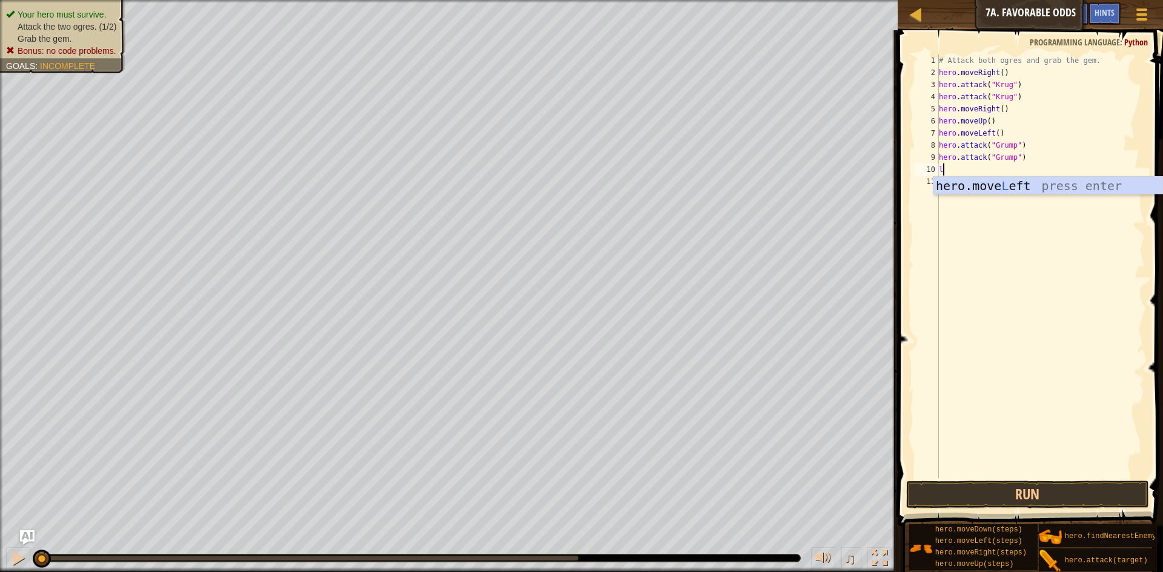
type textarea "le"
type textarea "hero.moveRight(1)"
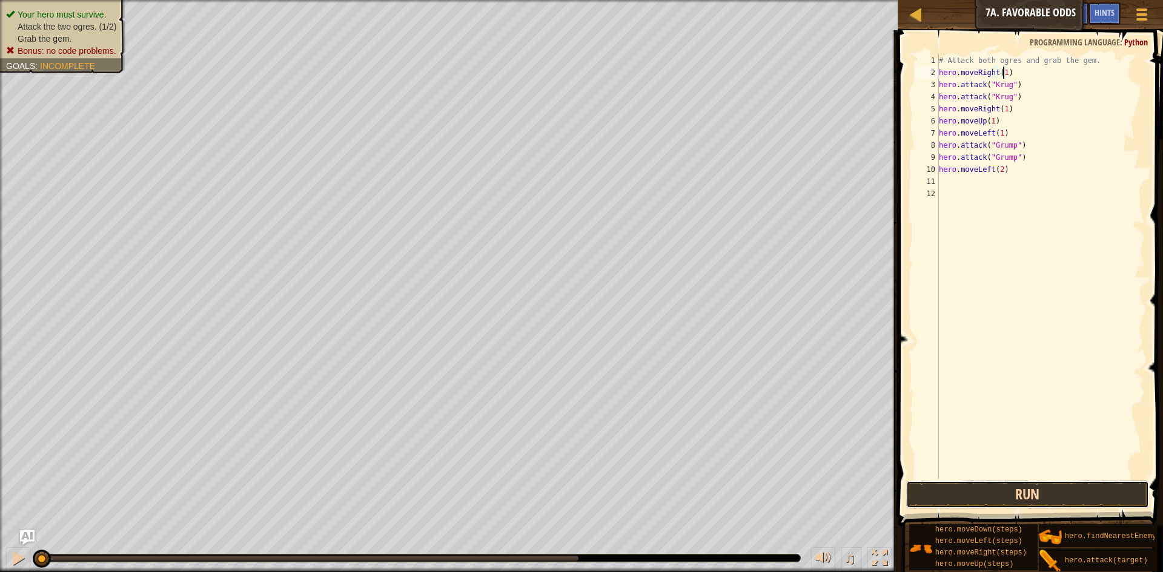
click at [1013, 505] on button "Run" at bounding box center [1027, 495] width 243 height 28
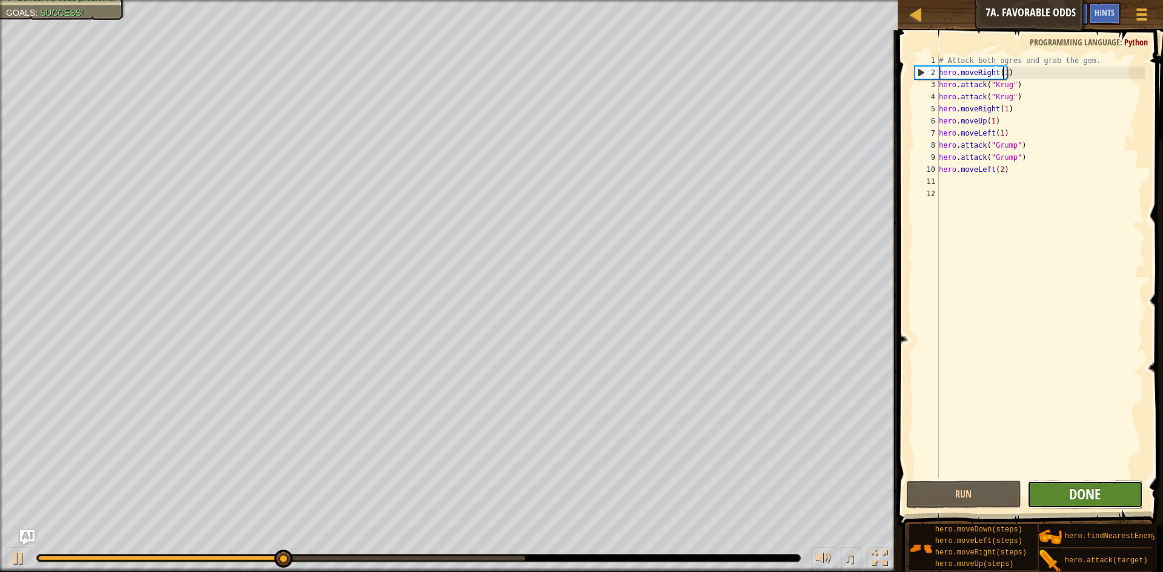
click at [1093, 487] on span "Done" at bounding box center [1084, 494] width 31 height 19
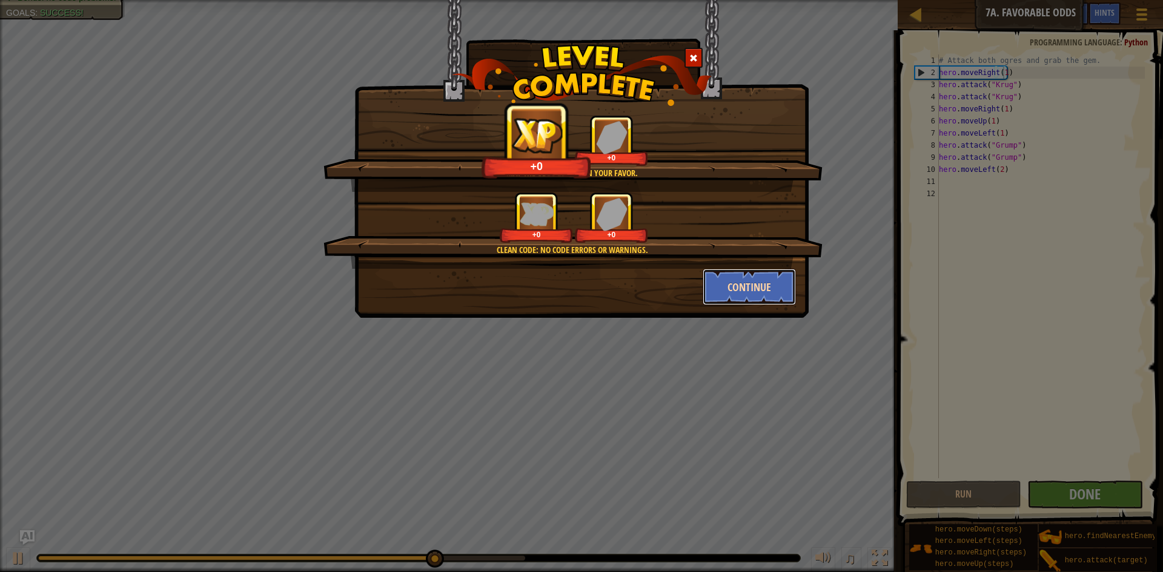
click at [740, 296] on button "Continue" at bounding box center [750, 287] width 94 height 36
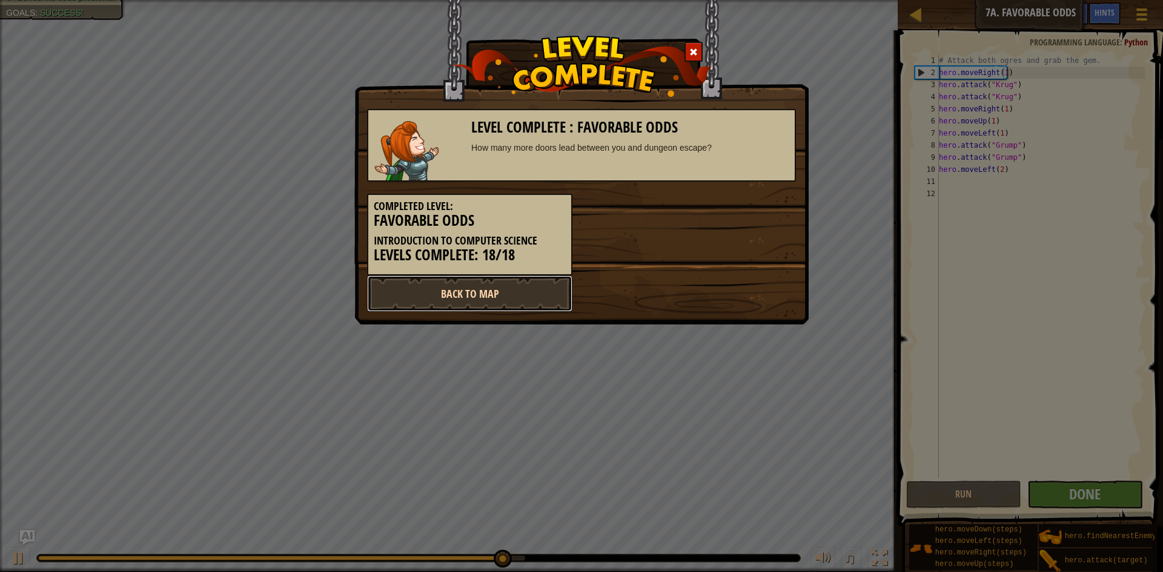
click at [523, 302] on link "Back to Map" at bounding box center [469, 294] width 205 height 36
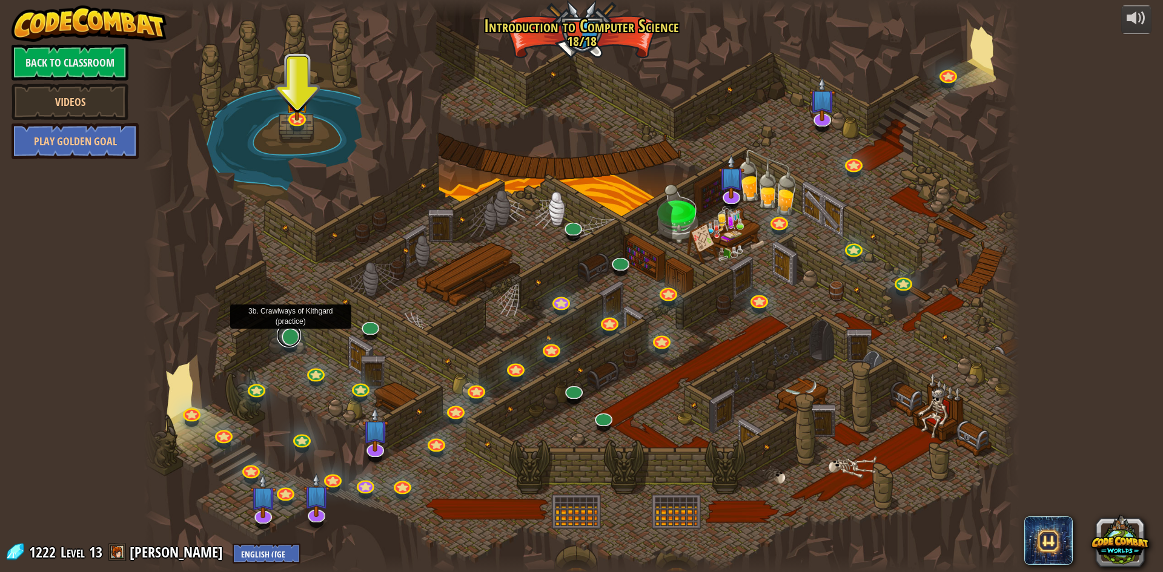
click at [297, 340] on link at bounding box center [289, 335] width 24 height 24
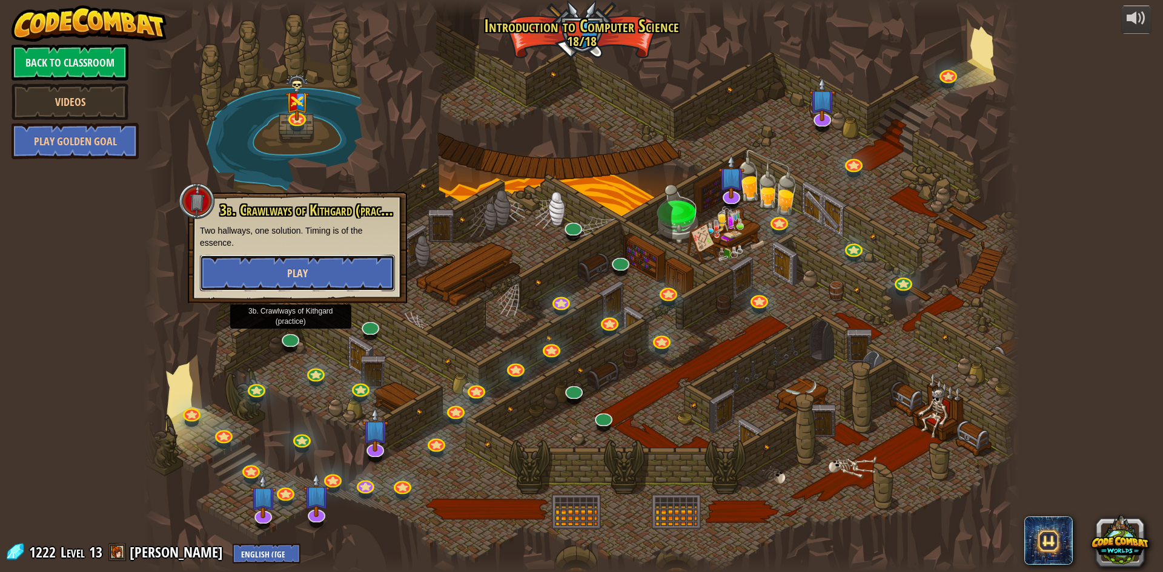
click at [349, 270] on button "Play" at bounding box center [297, 273] width 195 height 36
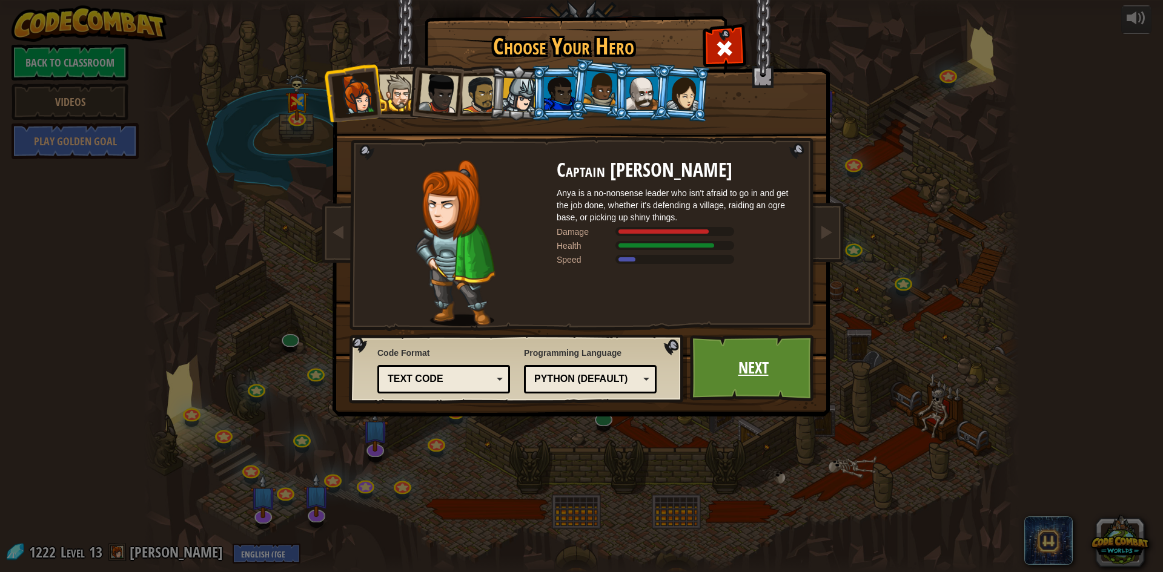
click at [731, 368] on link "Next" at bounding box center [753, 368] width 127 height 67
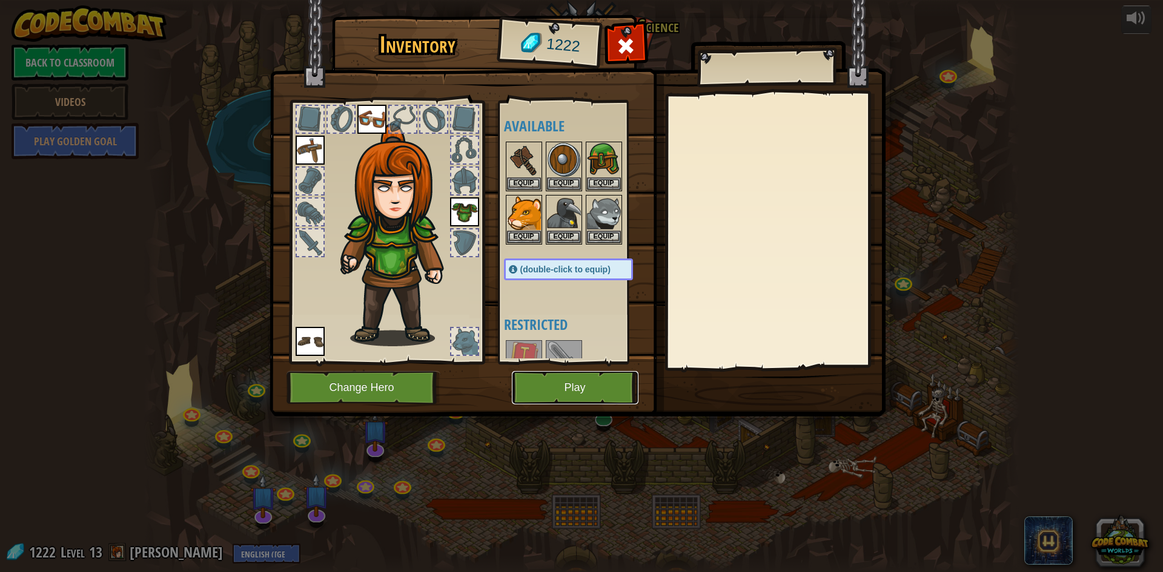
click at [596, 396] on button "Play" at bounding box center [575, 387] width 127 height 33
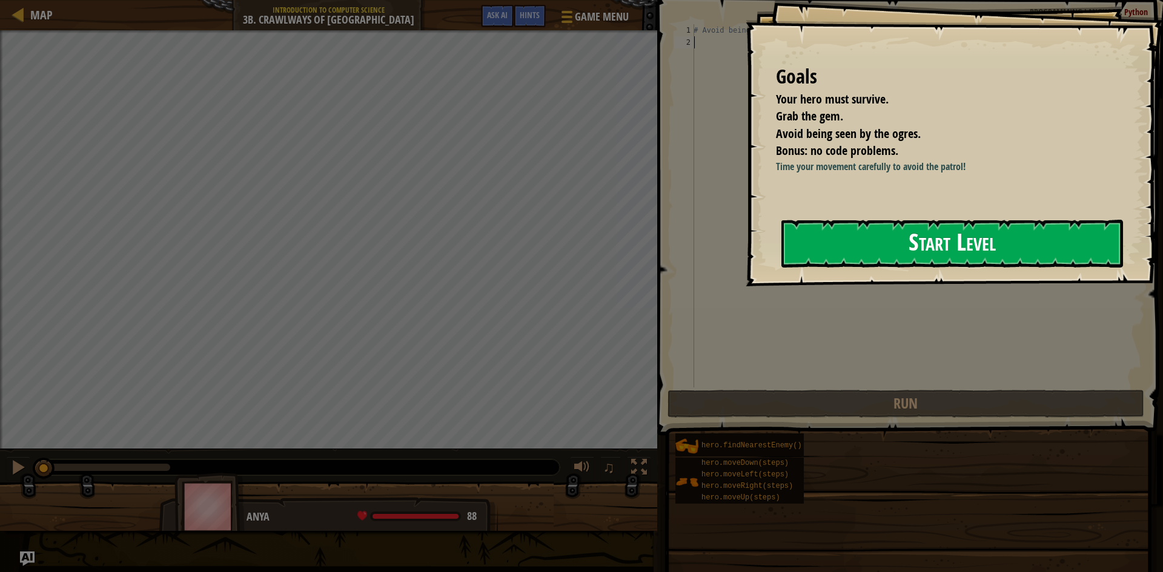
click at [973, 266] on button "Start Level" at bounding box center [952, 244] width 342 height 48
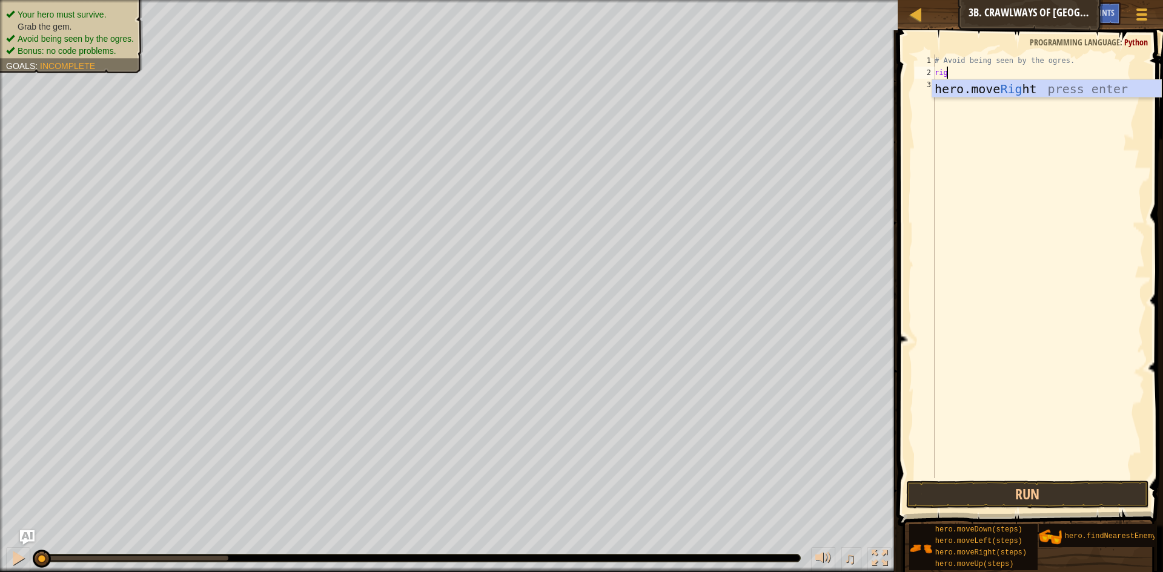
scroll to position [5, 1]
type textarea "righ"
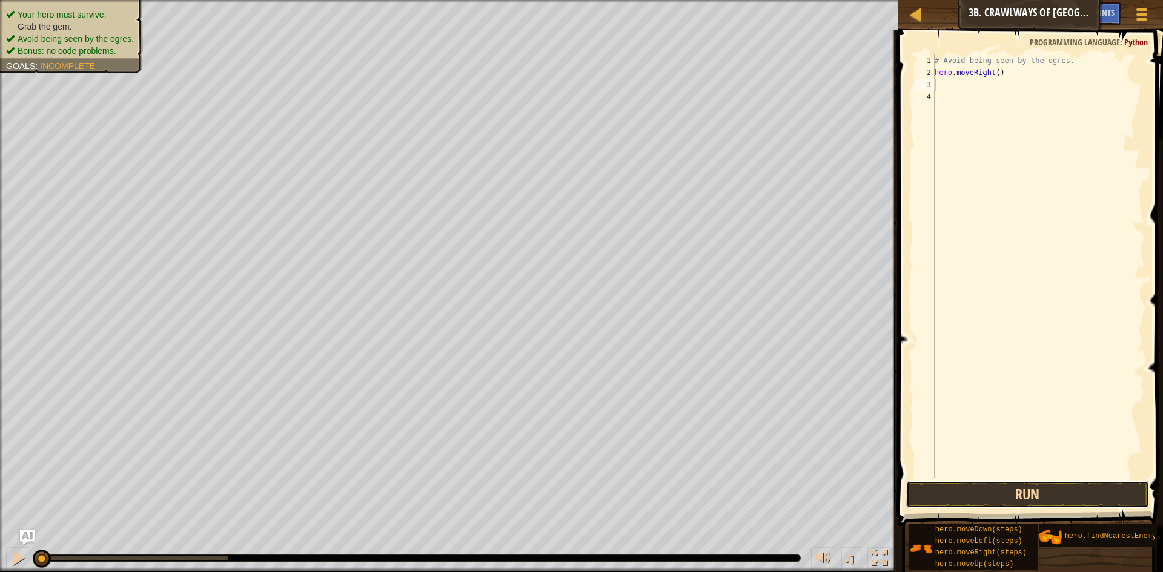
click at [1042, 495] on button "Run" at bounding box center [1027, 495] width 243 height 28
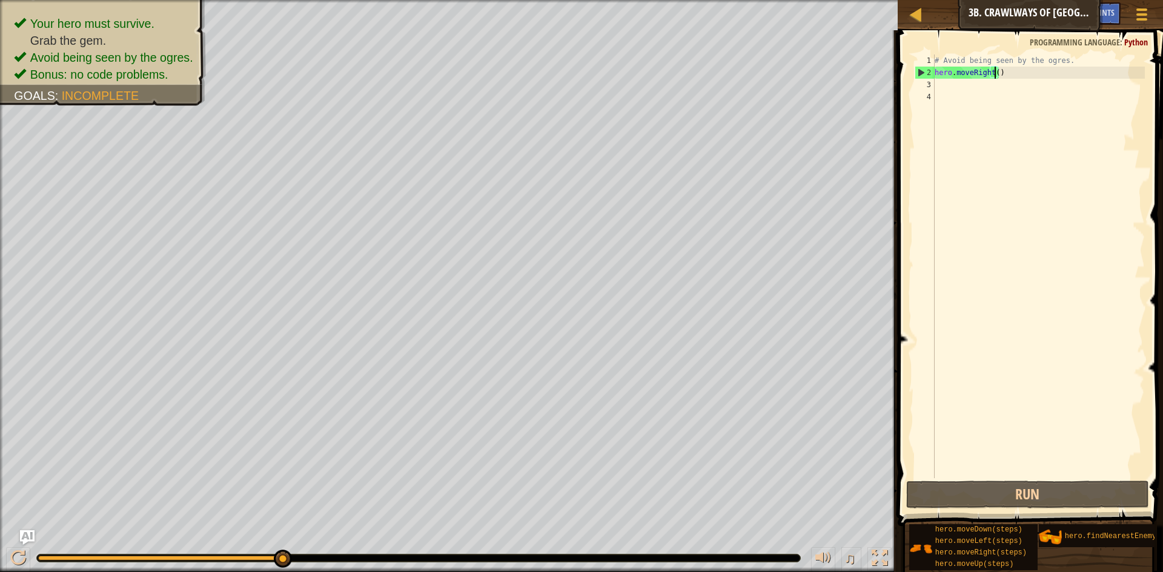
type textarea "hero.moveRight(2)"
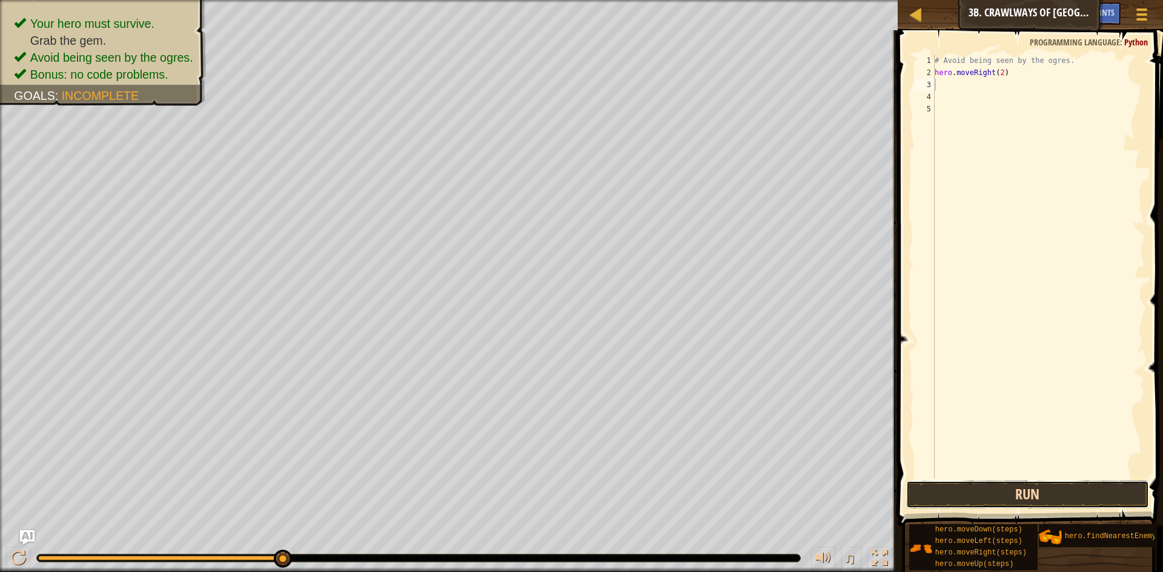
click at [1009, 488] on button "Run" at bounding box center [1027, 495] width 243 height 28
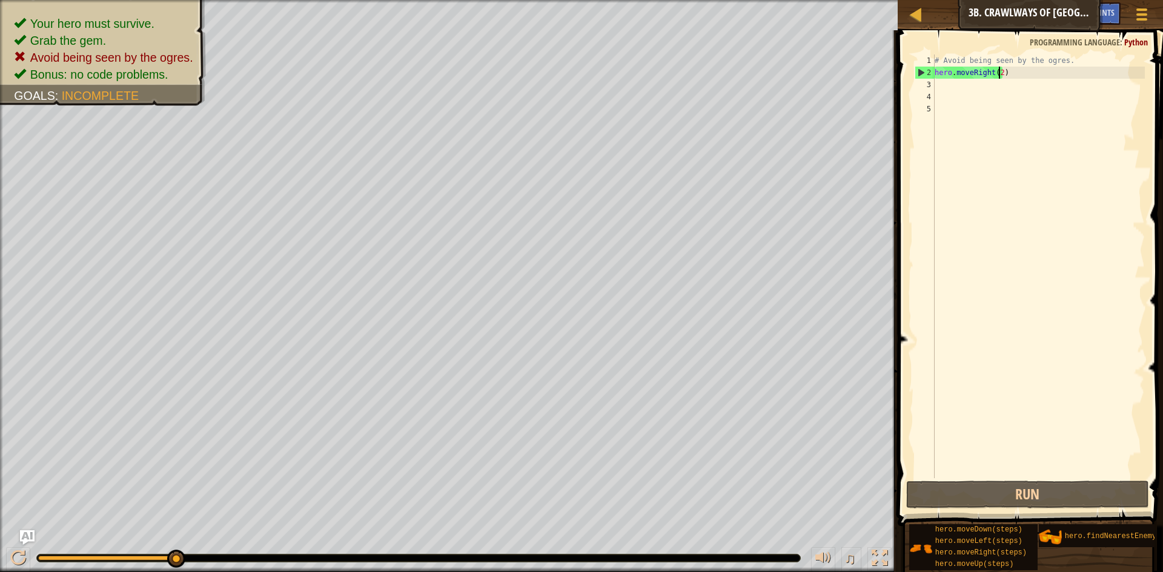
click at [999, 71] on div "# Avoid being seen by the ogres. hero . moveRight ( 2 )" at bounding box center [1038, 279] width 213 height 448
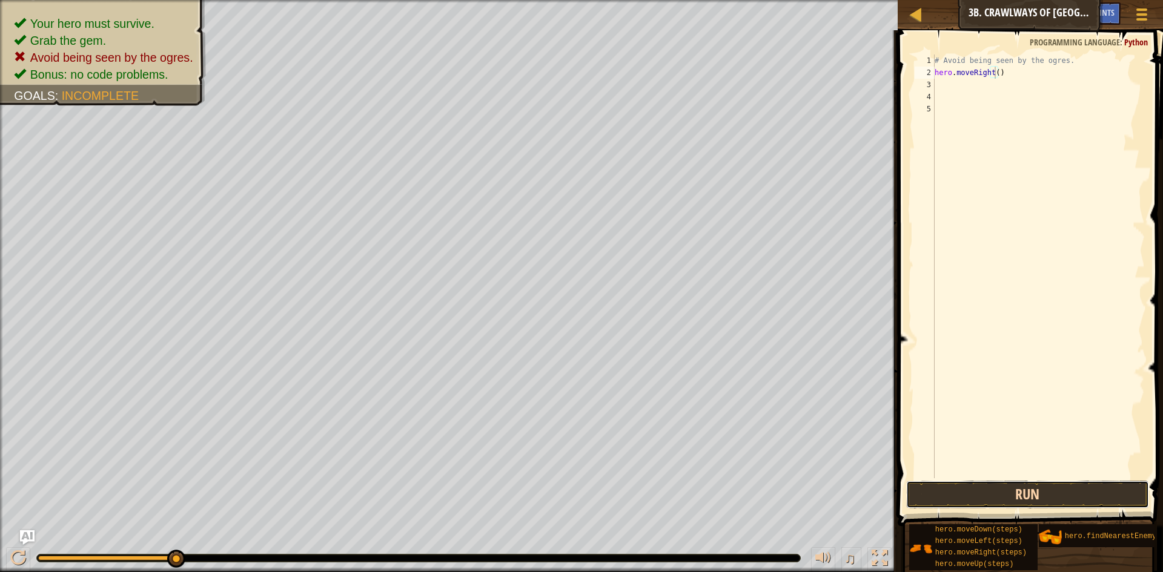
click at [962, 489] on button "Run" at bounding box center [1027, 495] width 243 height 28
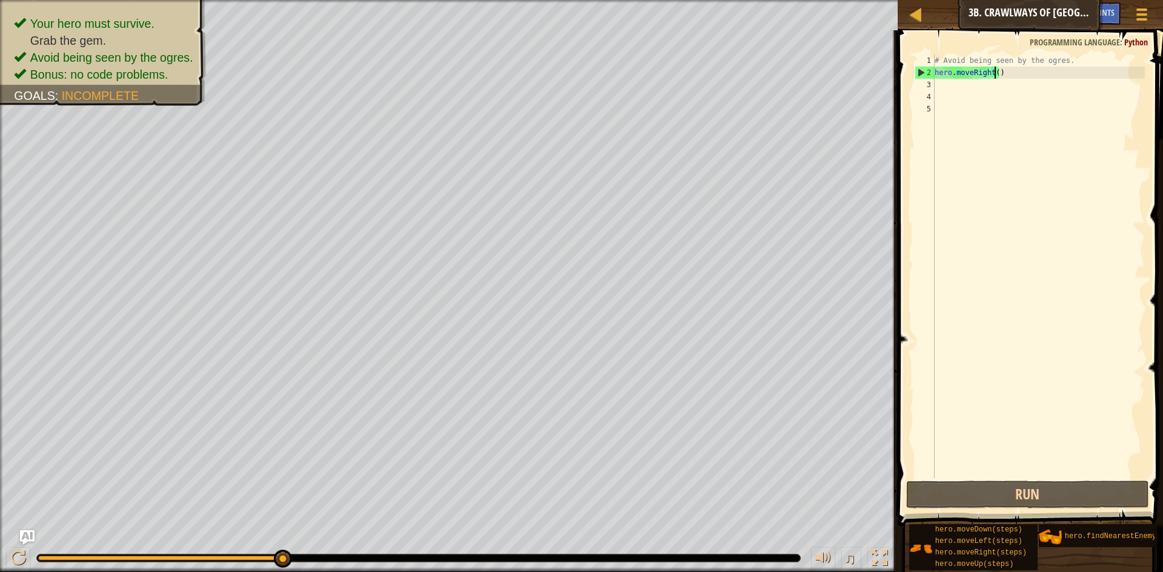
type textarea "hero.moveRight(1)"
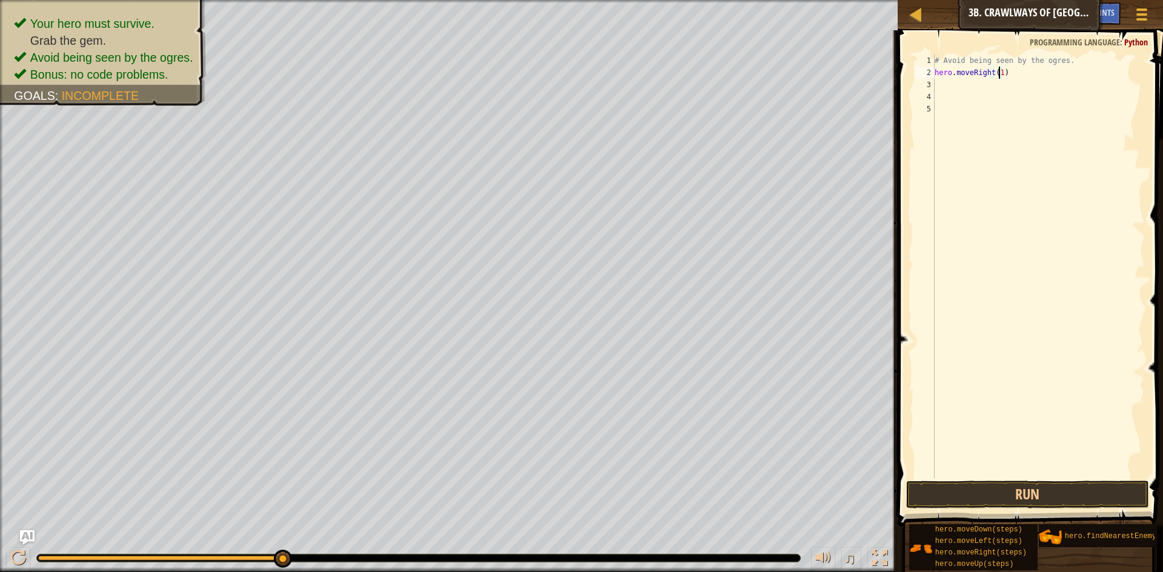
click at [1019, 79] on div "# Avoid being seen by the ogres. hero . moveRight ( 1 )" at bounding box center [1038, 279] width 213 height 448
type textarea "l"
click at [972, 100] on div "hero.move L eft press enter" at bounding box center [1046, 119] width 229 height 55
click at [989, 86] on div "# Avoid being seen by the ogres. hero . moveRight ( 1 ) hero . moveLeft ( )" at bounding box center [1038, 279] width 213 height 448
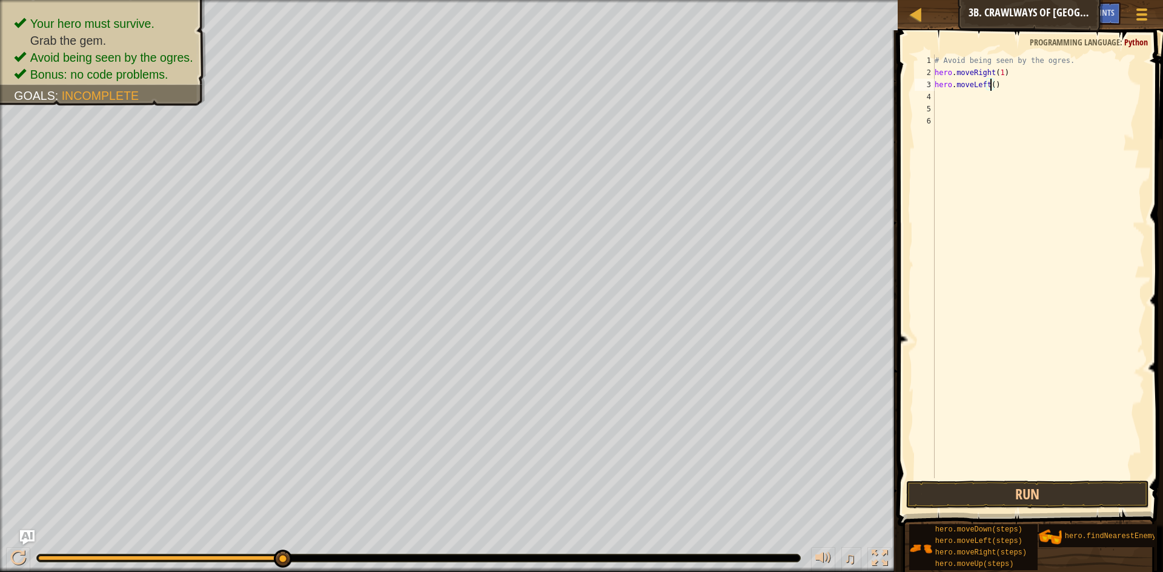
type textarea "hero.moveLeft(1)"
click at [984, 96] on div "# Avoid being seen by the ogres. hero . moveRight ( 1 ) hero . moveLeft ( 1 )" at bounding box center [1038, 279] width 213 height 448
type textarea "r"
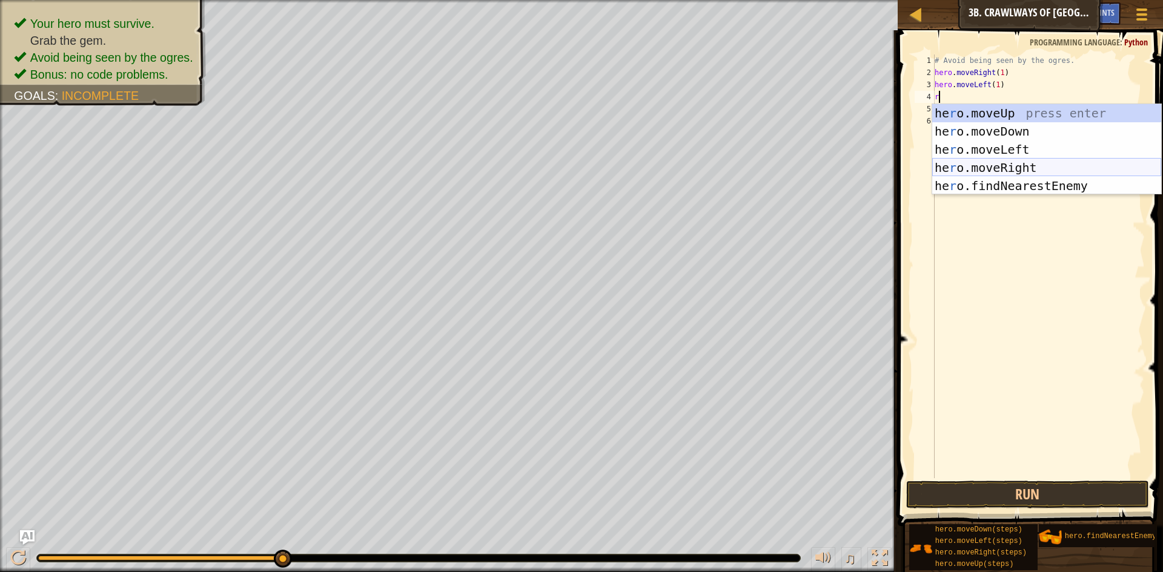
drag, startPoint x: 994, startPoint y: 161, endPoint x: 994, endPoint y: 154, distance: 6.7
click at [993, 161] on div "he r o.moveUp press enter he r o.moveDown press enter he r o.moveLeft press ent…" at bounding box center [1046, 167] width 229 height 127
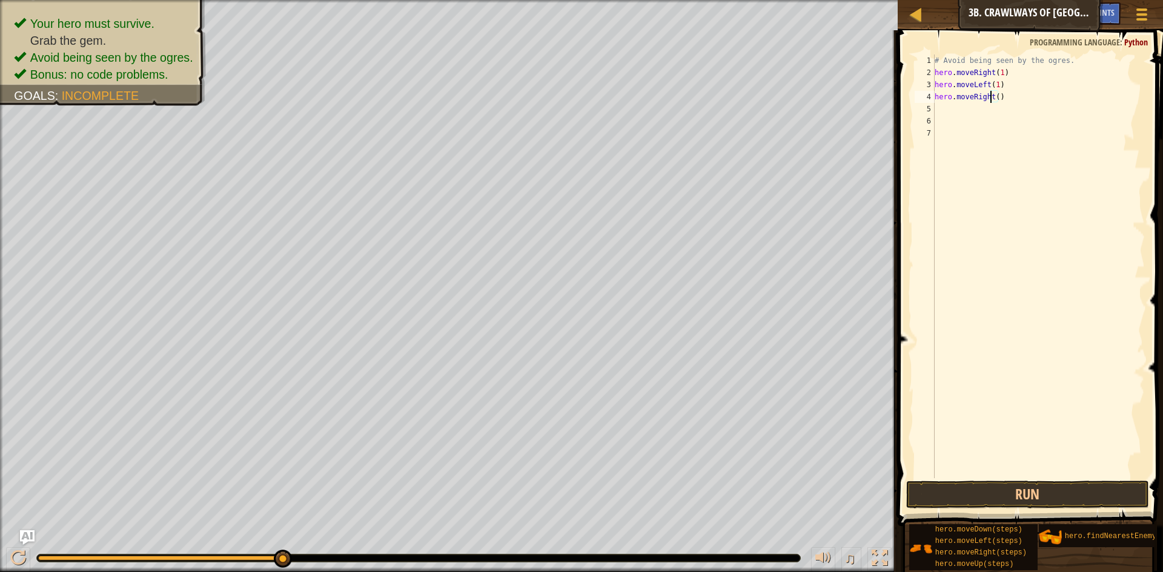
click at [993, 95] on div "# Avoid being seen by the ogres. hero . moveRight ( 1 ) hero . moveLeft ( 1 ) h…" at bounding box center [1038, 279] width 213 height 448
click at [995, 96] on div "# Avoid being seen by the ogres. hero . moveRight ( 1 ) hero . moveLeft ( 1 ) h…" at bounding box center [1038, 279] width 213 height 448
type textarea "hero.moveRight(2)"
click at [1028, 497] on button "Run" at bounding box center [1027, 495] width 243 height 28
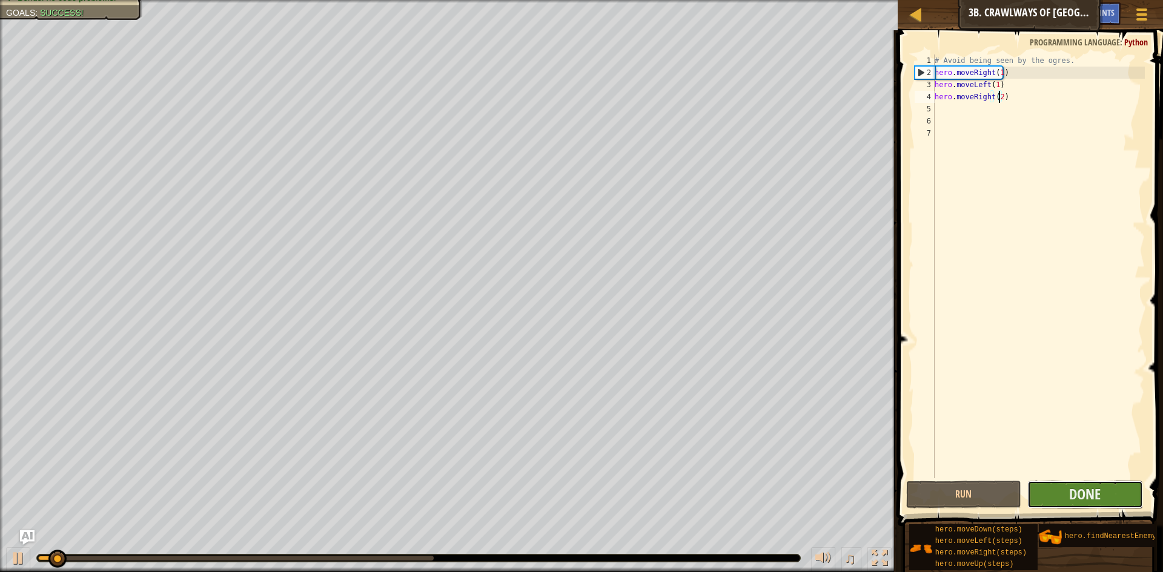
click at [1055, 492] on button "Done" at bounding box center [1085, 495] width 116 height 28
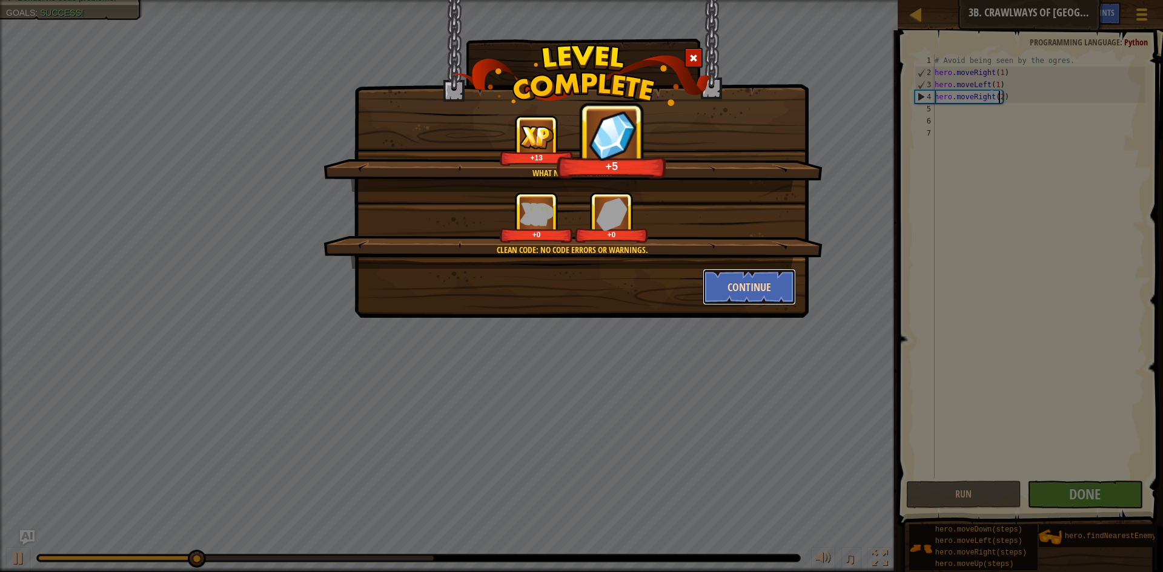
click at [753, 294] on button "Continue" at bounding box center [750, 287] width 94 height 36
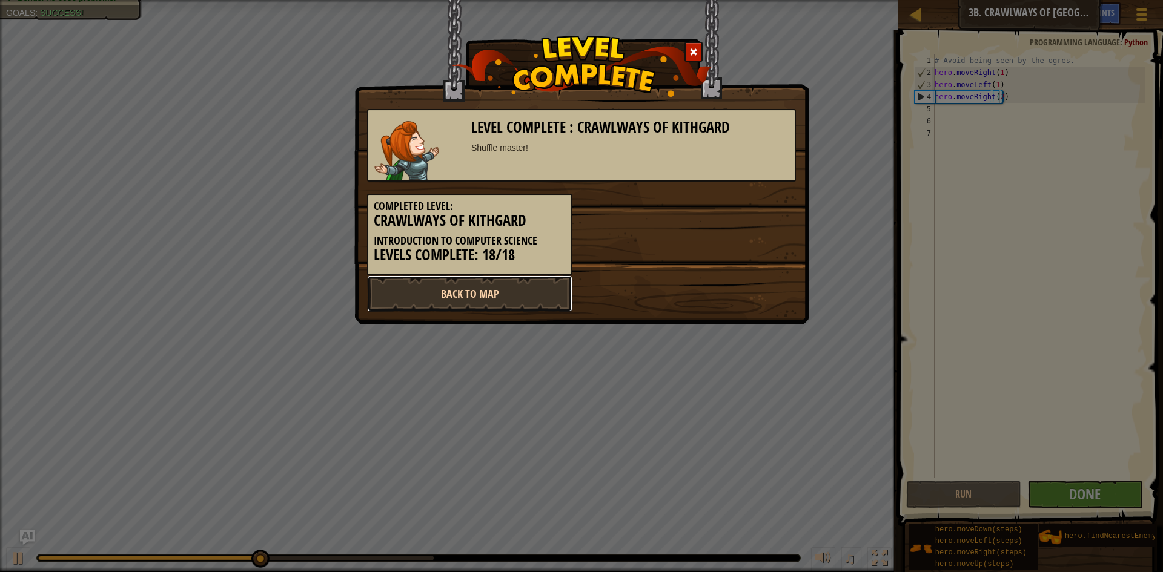
click at [444, 303] on link "Back to Map" at bounding box center [469, 294] width 205 height 36
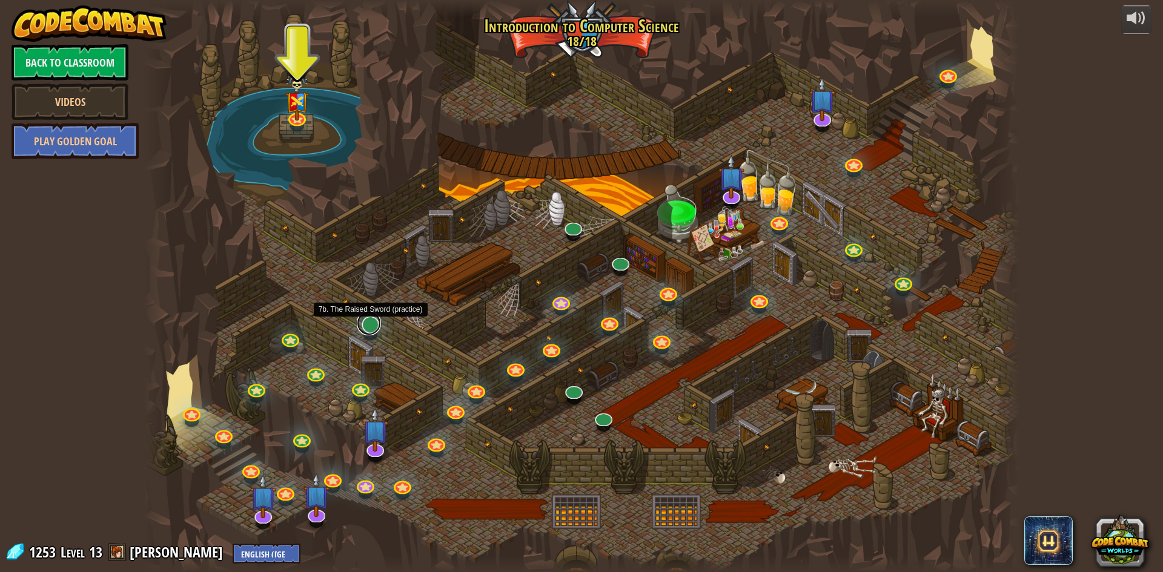
click at [377, 330] on link at bounding box center [369, 323] width 24 height 24
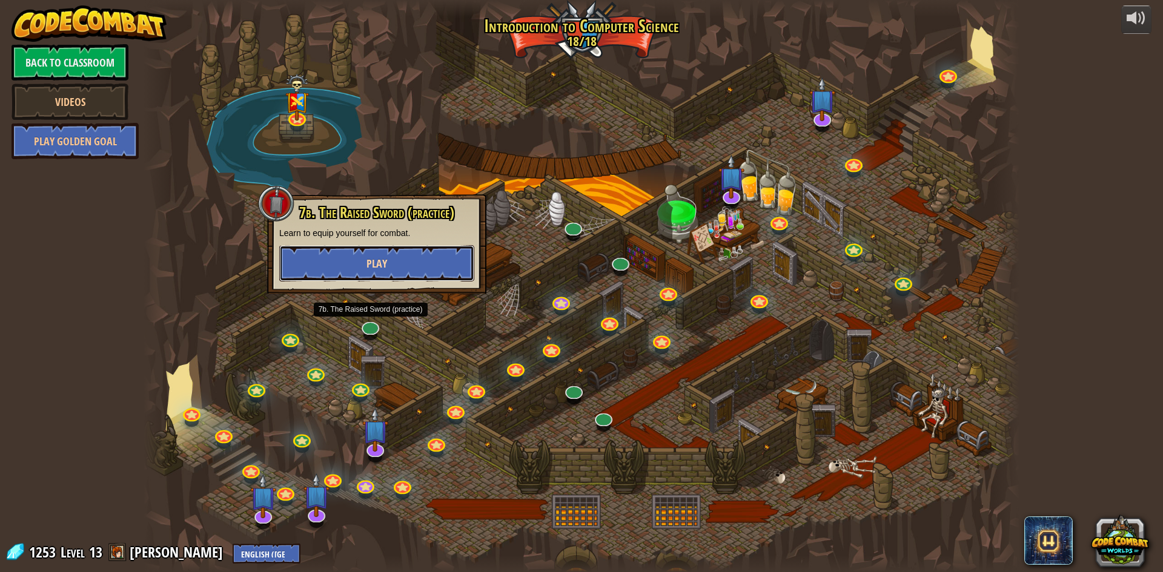
click at [404, 265] on button "Play" at bounding box center [376, 263] width 195 height 36
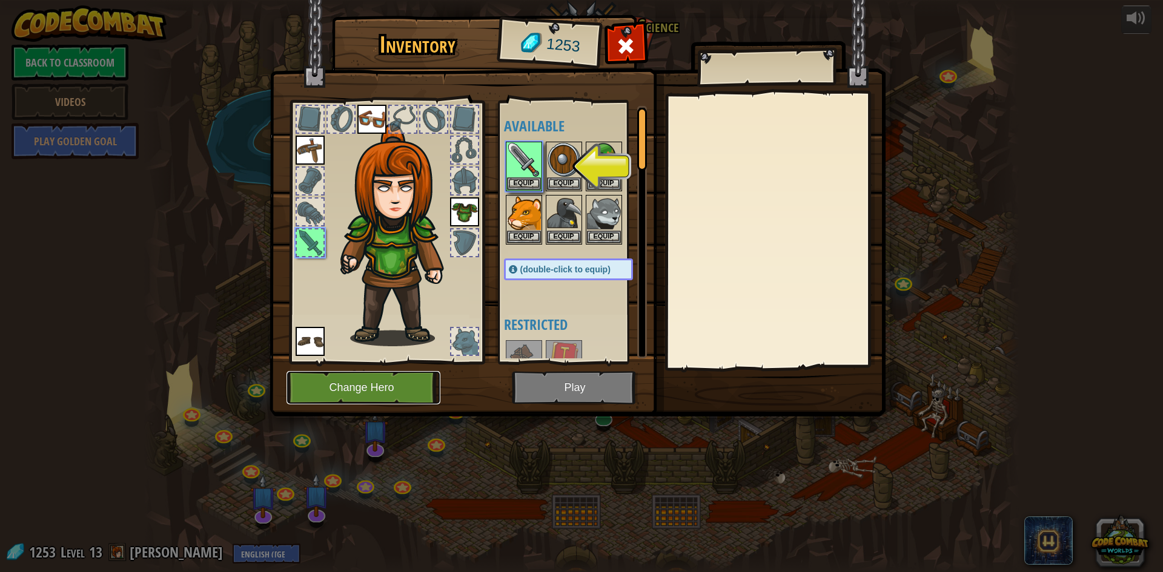
click at [388, 388] on button "Change Hero" at bounding box center [363, 387] width 154 height 33
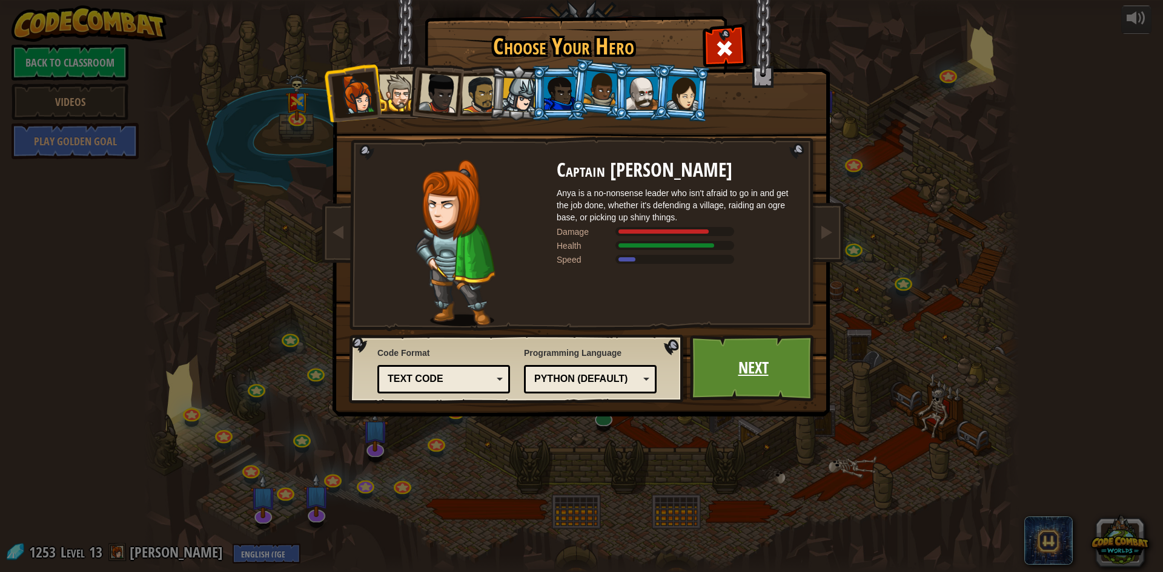
click at [743, 379] on link "Next" at bounding box center [753, 368] width 127 height 67
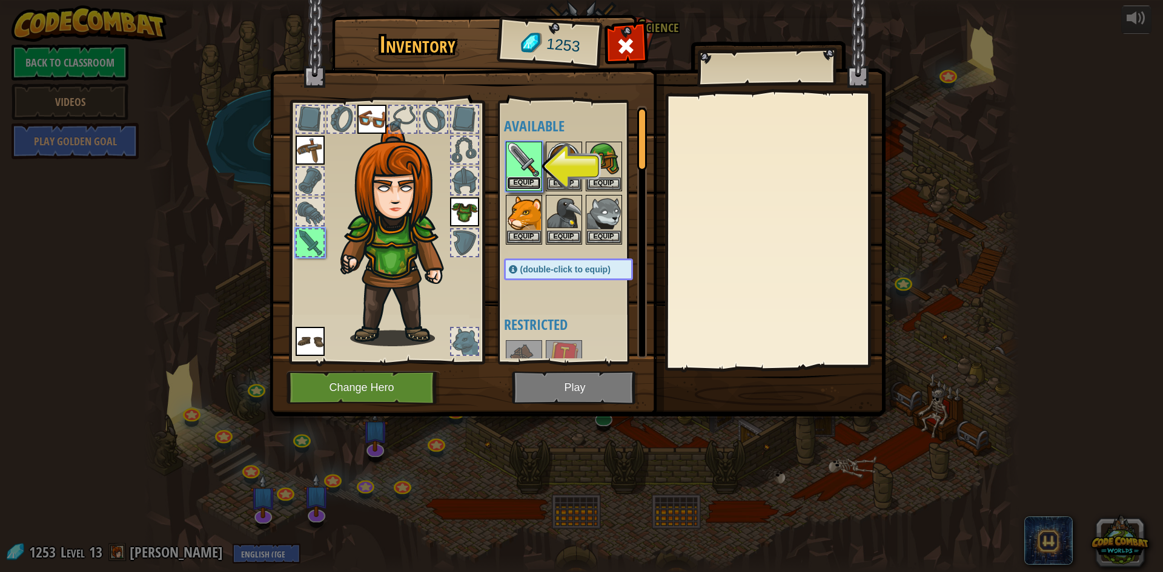
click at [526, 177] on button "Equip" at bounding box center [524, 183] width 34 height 13
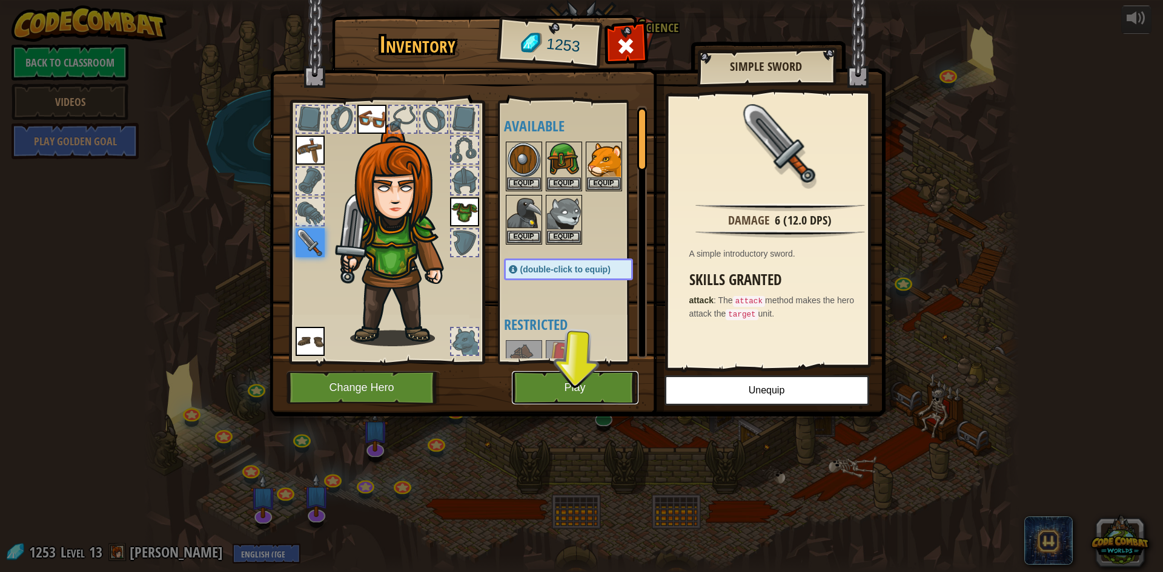
click at [608, 383] on button "Play" at bounding box center [575, 387] width 127 height 33
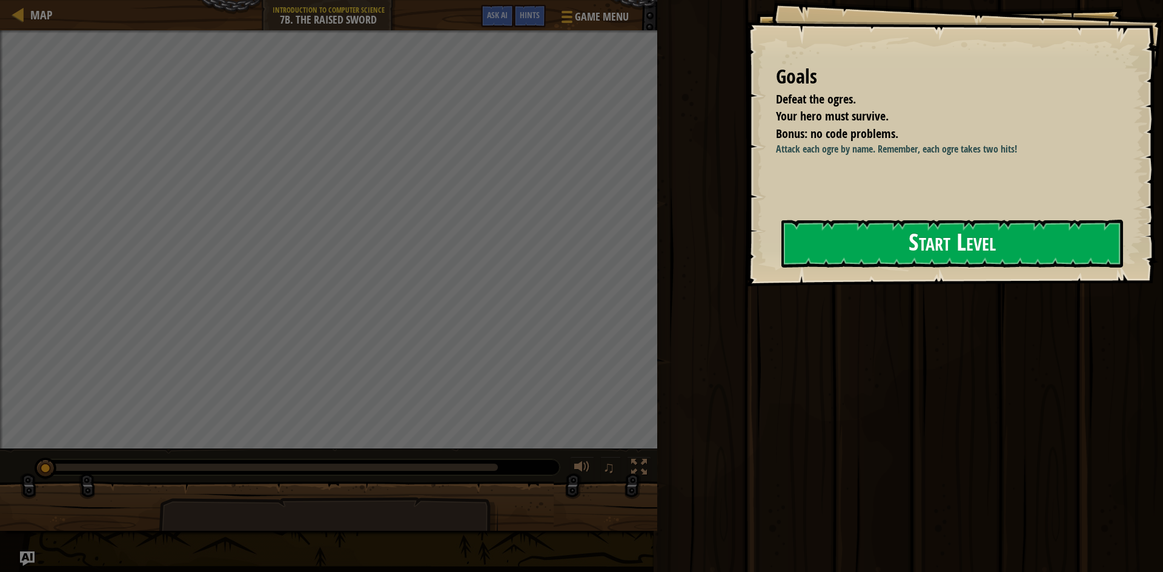
click at [965, 232] on button "Start Level" at bounding box center [952, 244] width 342 height 48
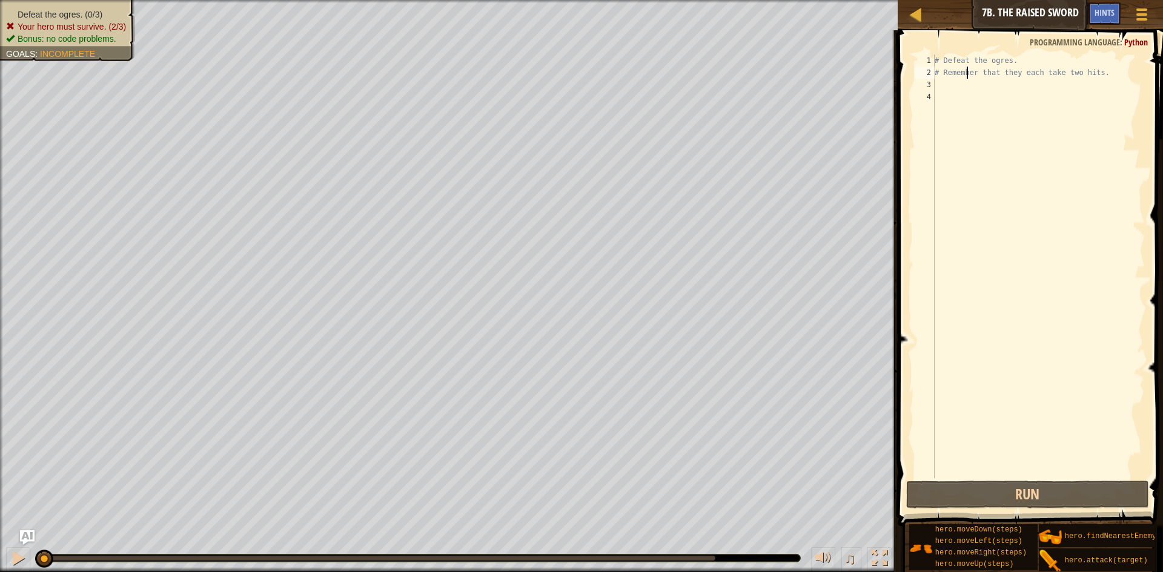
click at [964, 78] on div "# Defeat the ogres. # Remember that they each take two hits." at bounding box center [1038, 279] width 213 height 448
type textarea "# Remember that they each take two hits."
click at [961, 90] on div "# Defeat the ogres. # Remember that they each take two hits." at bounding box center [1038, 279] width 213 height 448
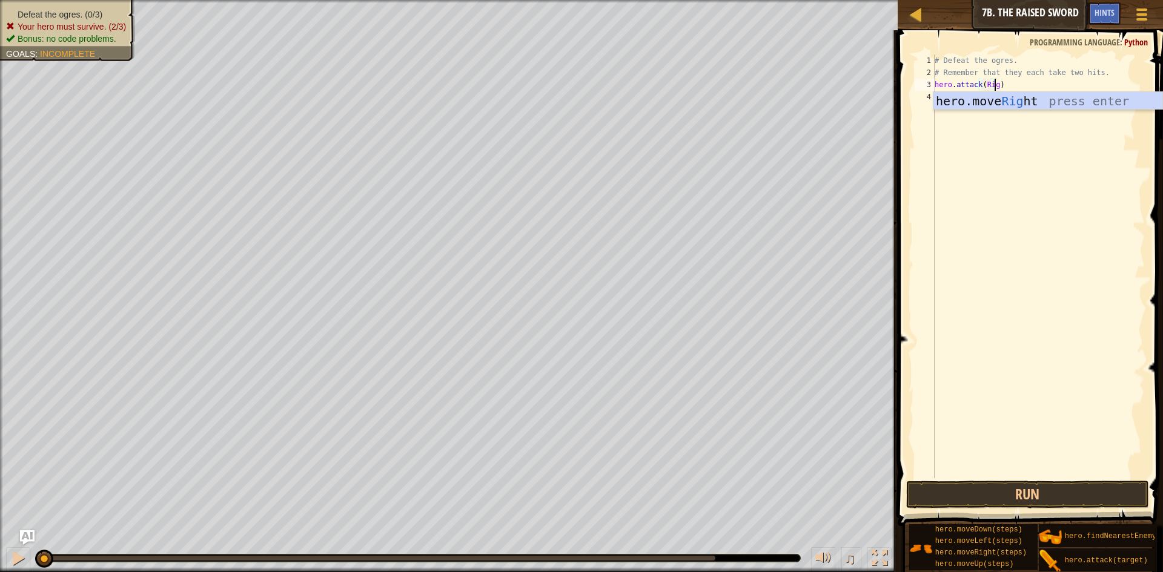
scroll to position [5, 5]
type textarea "hero.attack(Rig)"
type textarea "hero.attack(Gurt)"
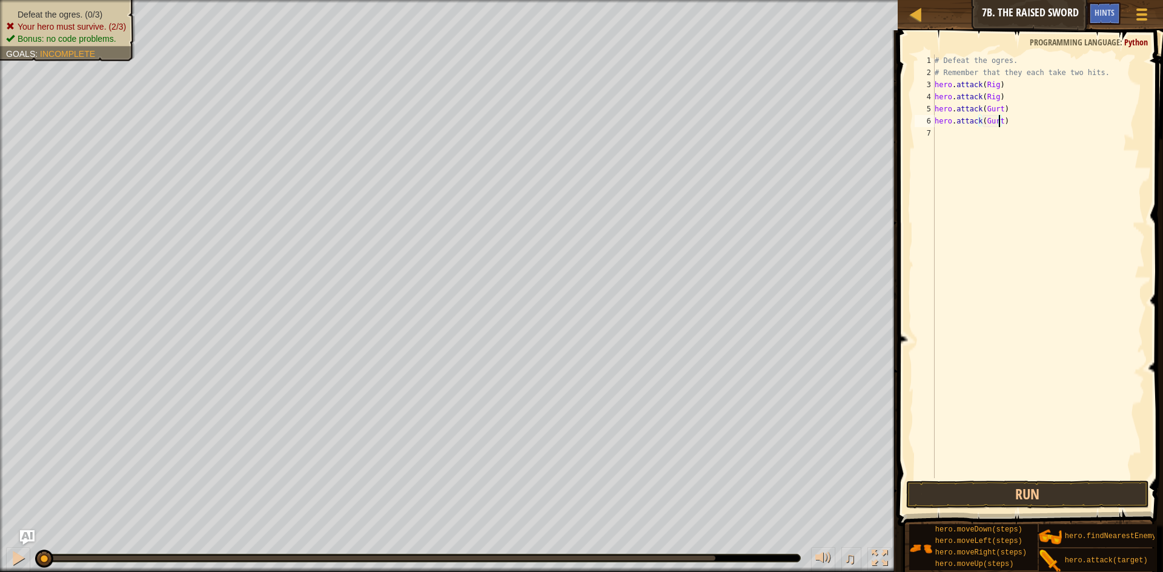
scroll to position [5, 0]
type textarea "hero.attack(Ack)"
drag, startPoint x: 965, startPoint y: 220, endPoint x: 958, endPoint y: 126, distance: 94.2
click at [965, 214] on div "# Defeat the ogres. # Remember that they each take two hits. hero . attack ( Ri…" at bounding box center [1038, 279] width 213 height 448
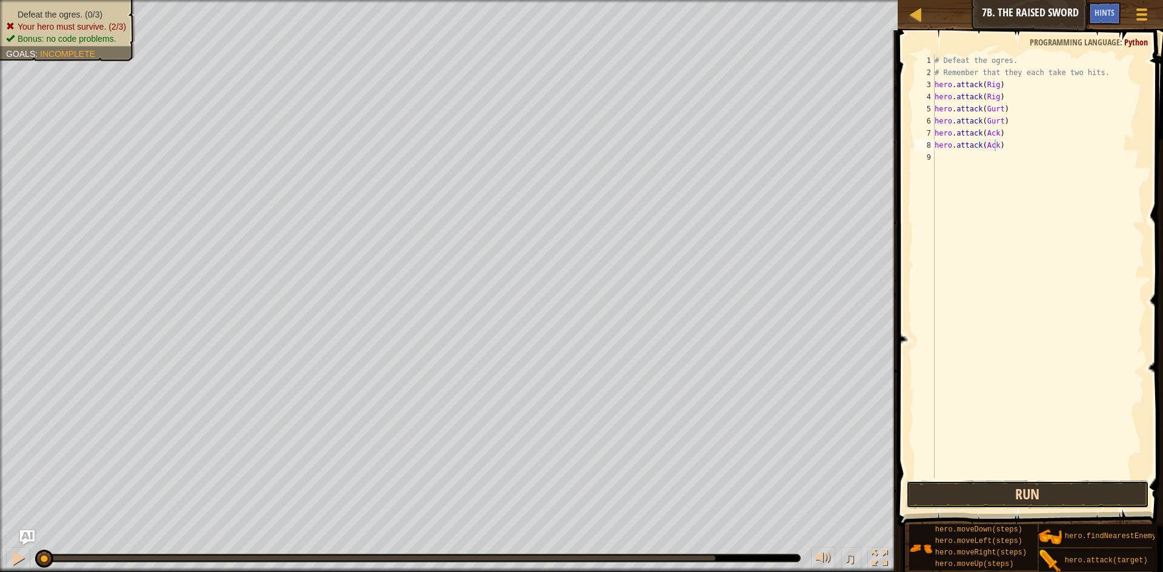
click at [1079, 491] on button "Run" at bounding box center [1027, 495] width 243 height 28
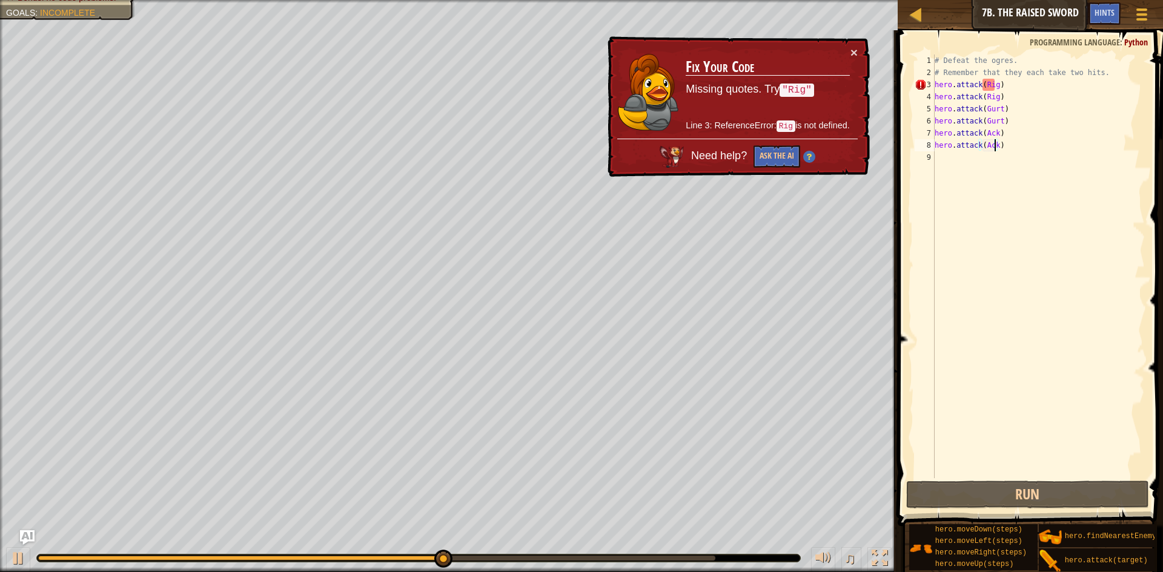
click at [985, 88] on div "# Defeat the ogres. # Remember that they each take two hits. hero . attack ( Ri…" at bounding box center [1038, 279] width 213 height 448
click at [980, 87] on div "# Defeat the ogres. # Remember that they each take two hits. hero . attack ( Ri…" at bounding box center [1038, 279] width 213 height 448
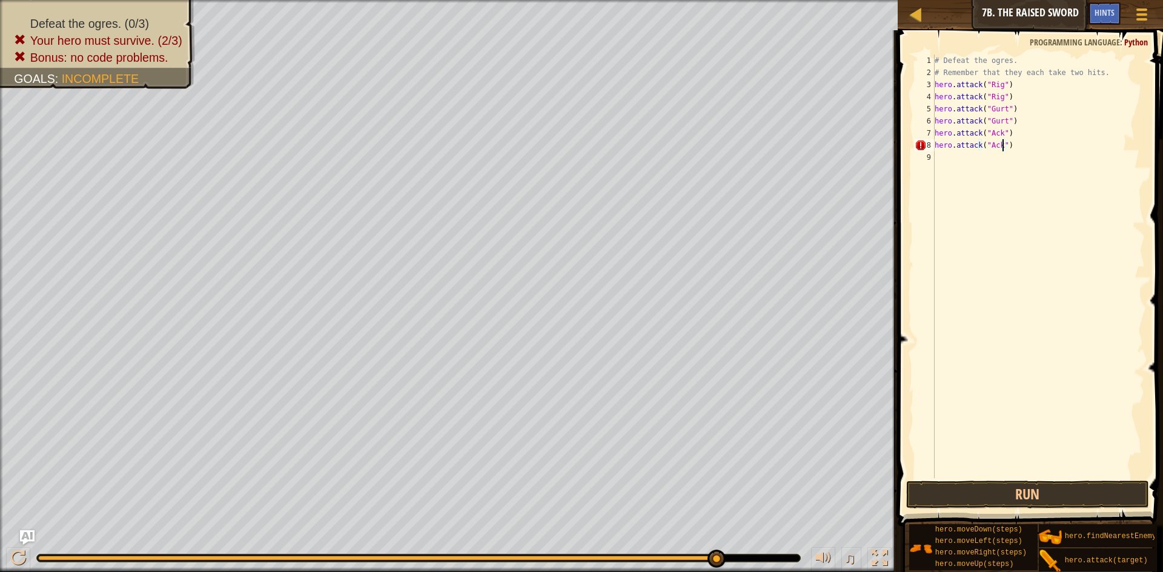
scroll to position [5, 5]
type textarea "hero.attack("Ack")"
click at [1010, 500] on button "Run" at bounding box center [1027, 495] width 243 height 28
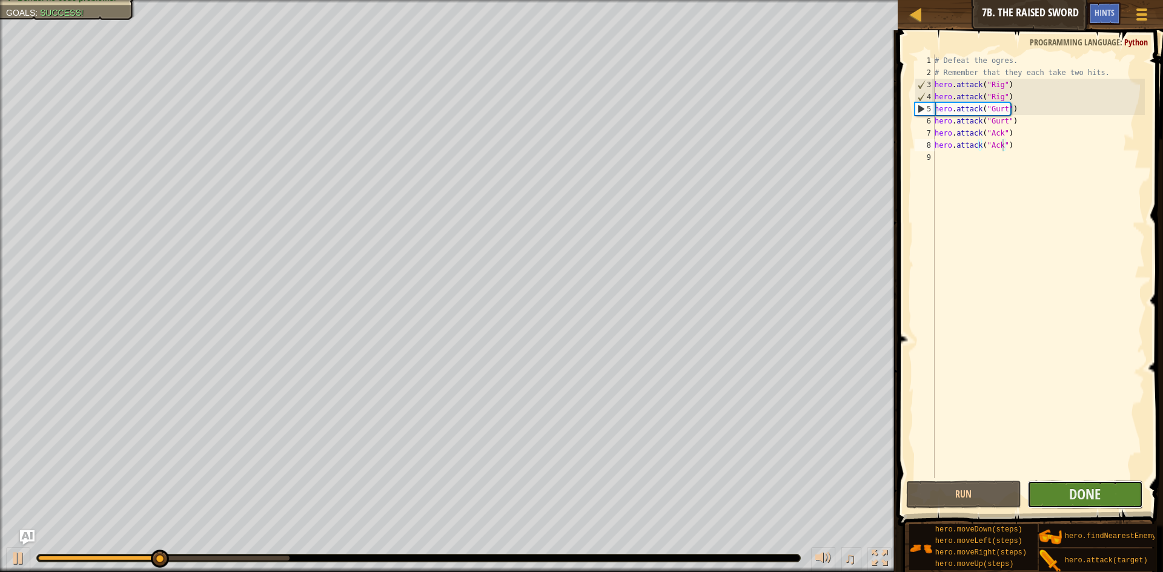
click at [1059, 489] on button "Done" at bounding box center [1085, 495] width 116 height 28
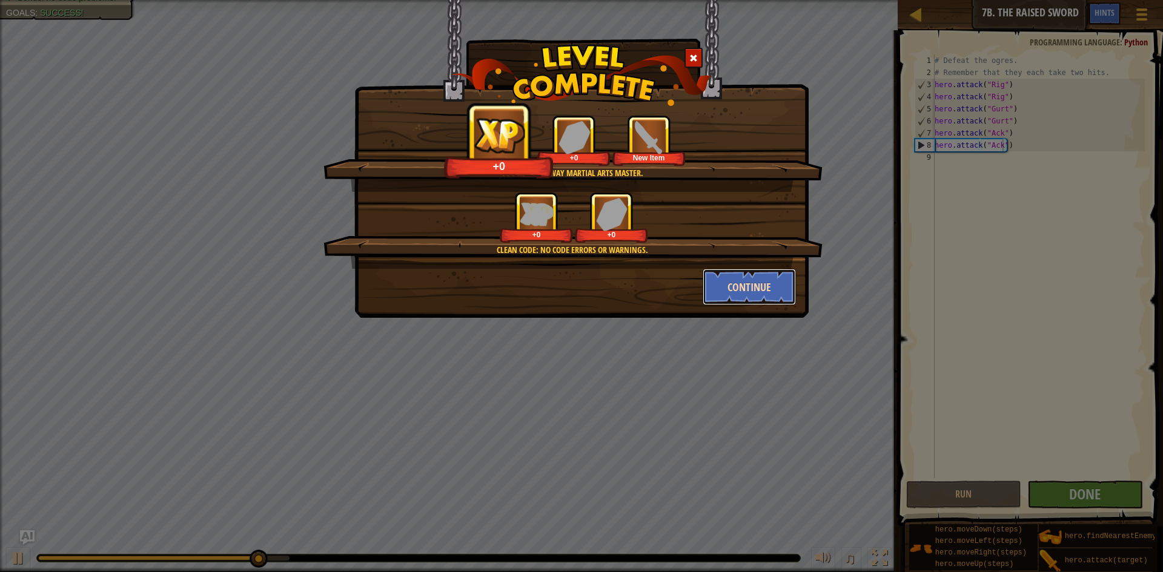
click at [767, 282] on button "Continue" at bounding box center [750, 287] width 94 height 36
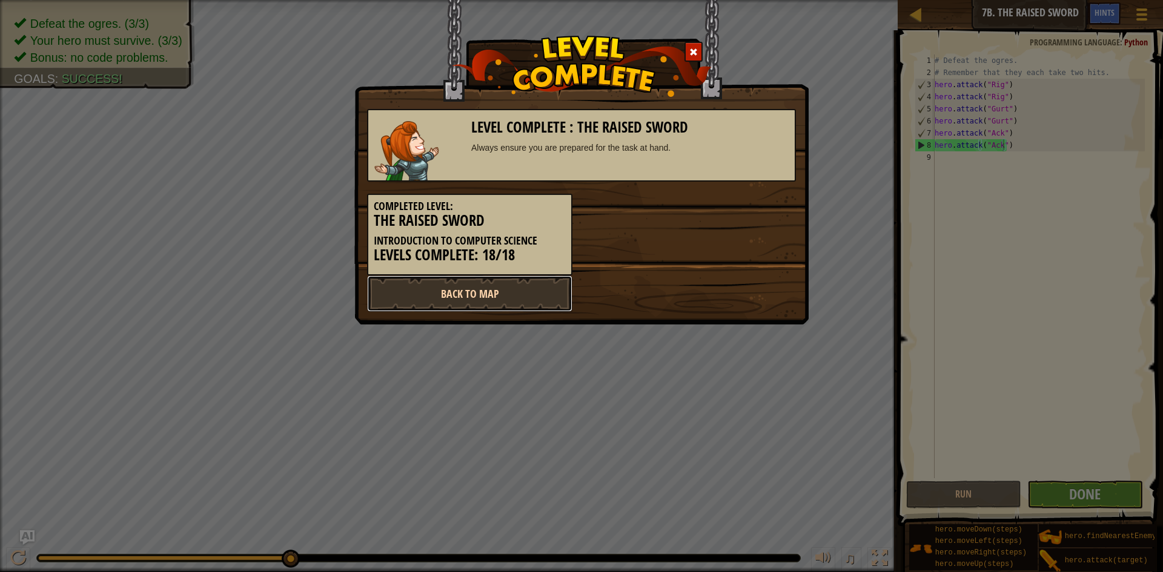
click at [531, 296] on link "Back to Map" at bounding box center [469, 294] width 205 height 36
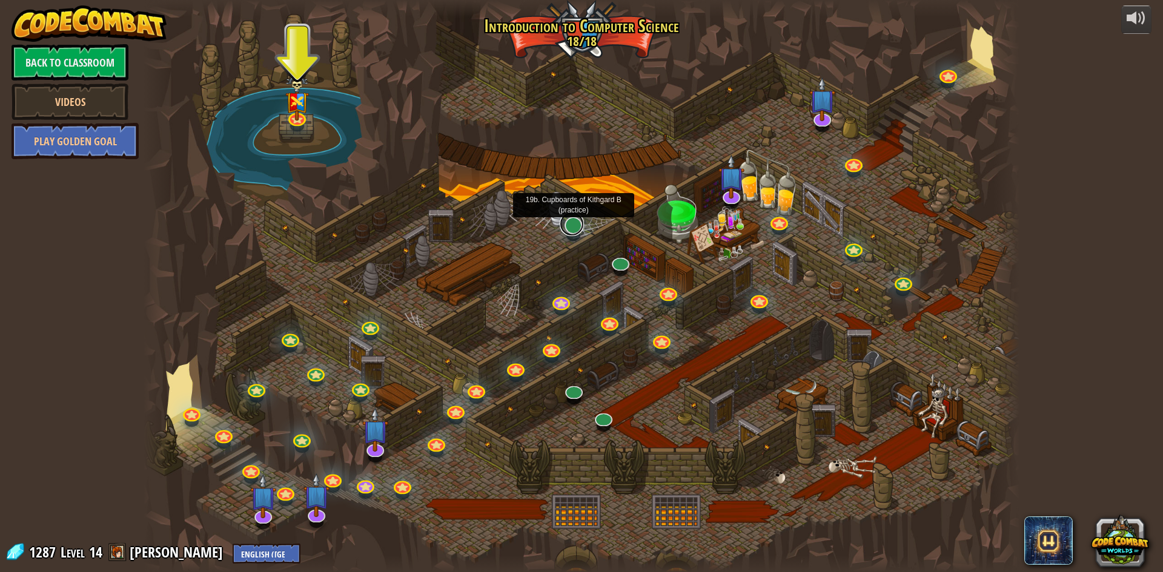
click at [570, 234] on link at bounding box center [572, 224] width 24 height 24
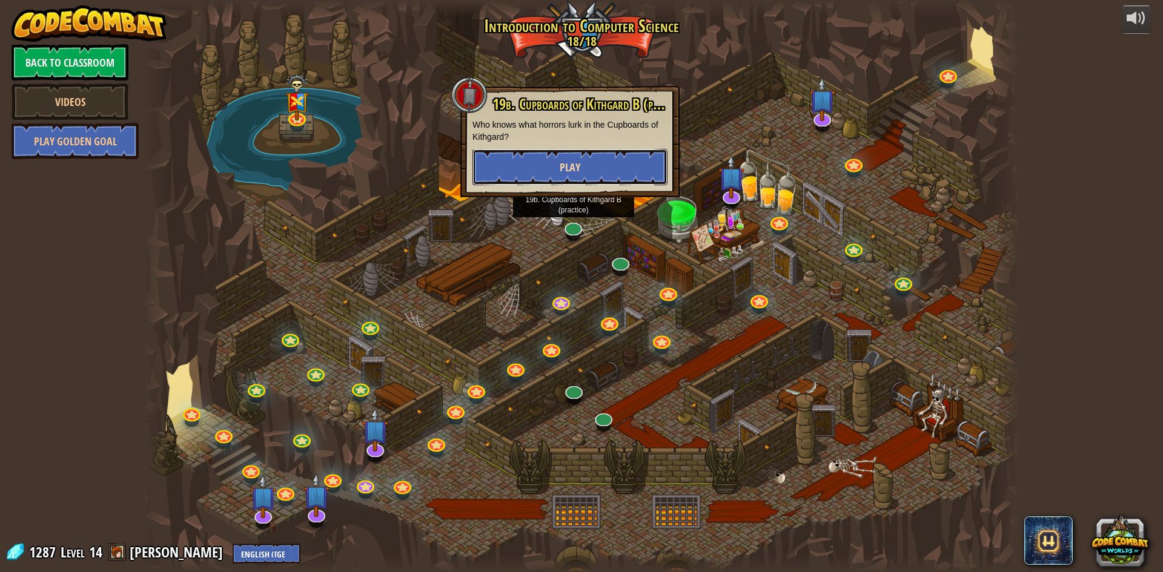
click at [561, 164] on span "Play" at bounding box center [570, 167] width 21 height 15
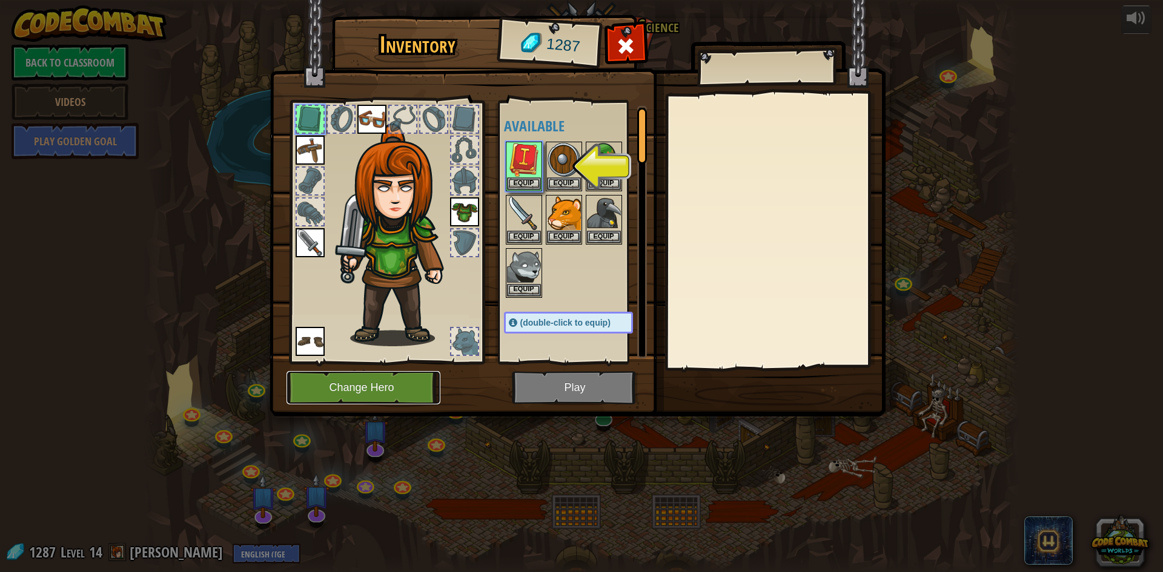
click at [411, 400] on button "Change Hero" at bounding box center [363, 387] width 154 height 33
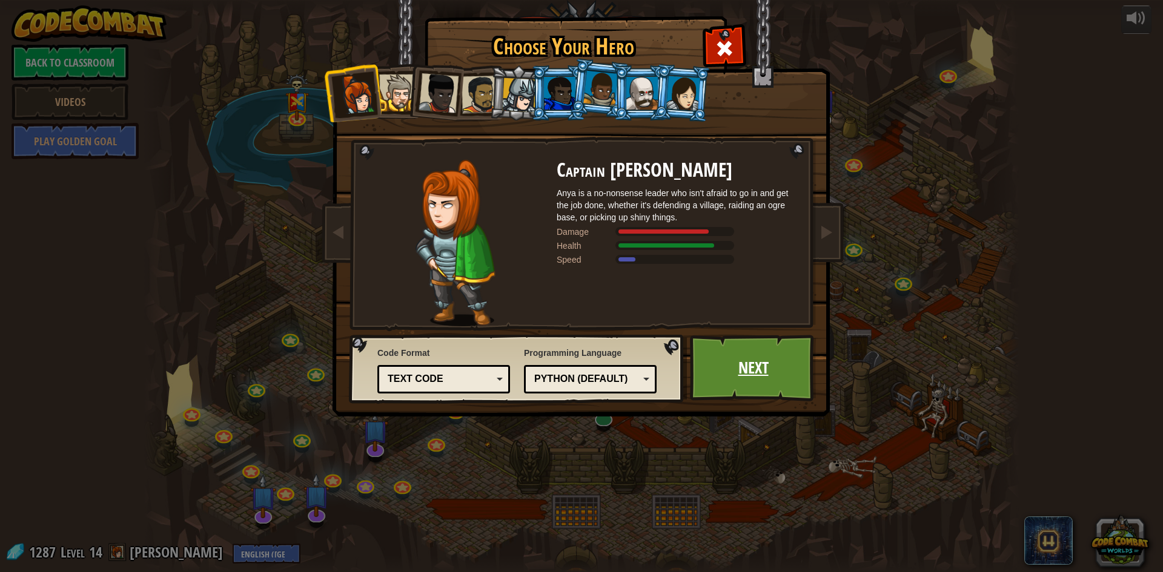
click at [752, 350] on link "Next" at bounding box center [753, 368] width 127 height 67
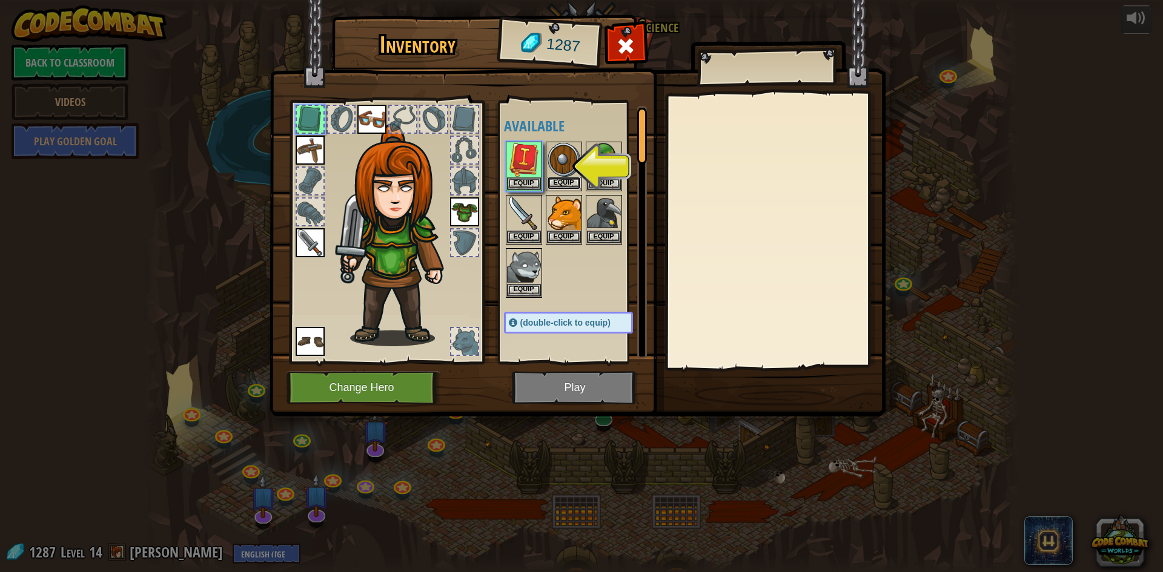
click at [566, 184] on button "Equip" at bounding box center [564, 183] width 34 height 13
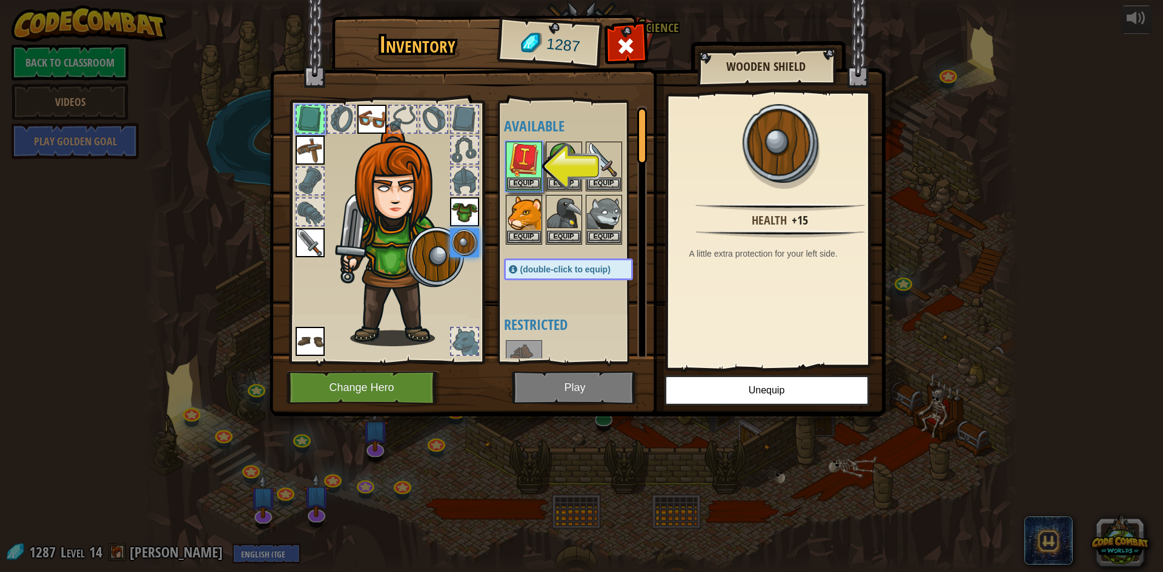
click at [571, 377] on img at bounding box center [578, 197] width 616 height 440
click at [522, 175] on img at bounding box center [524, 160] width 34 height 34
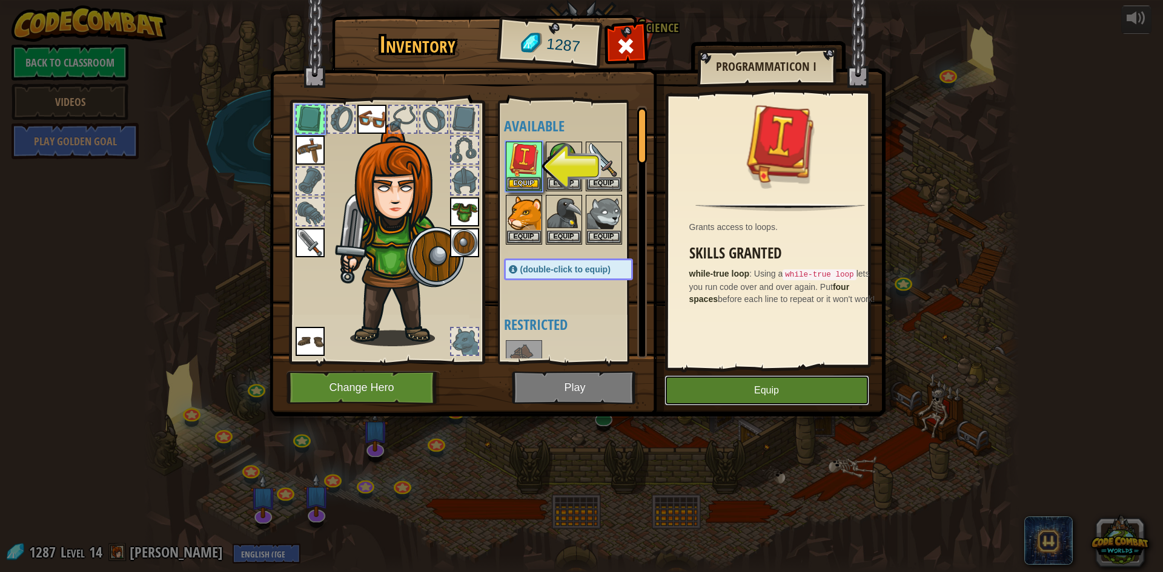
click at [725, 386] on button "Equip" at bounding box center [766, 391] width 205 height 30
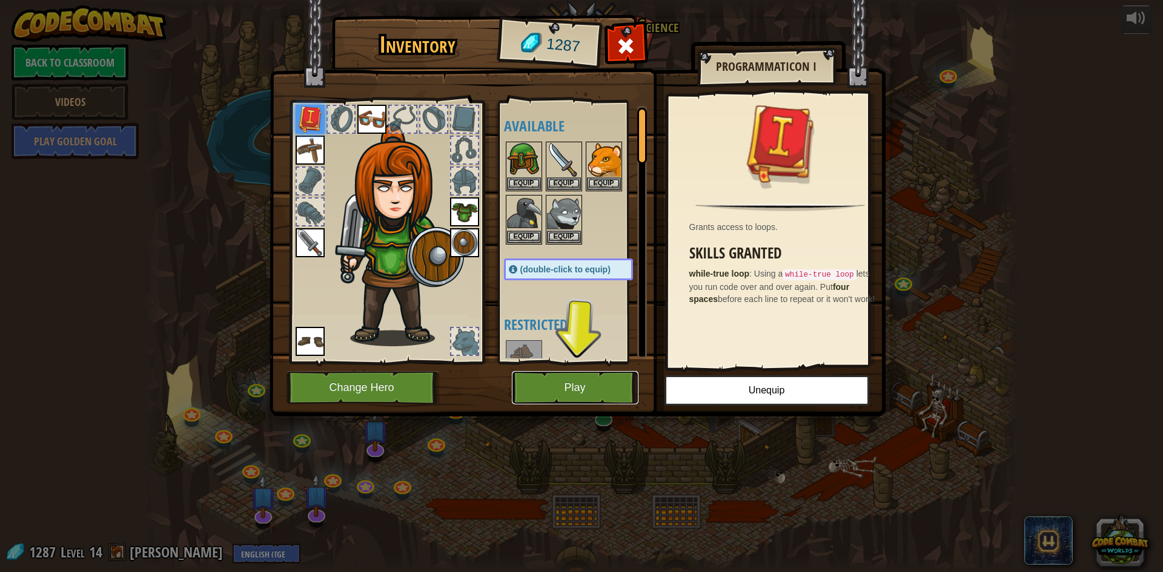
click at [574, 398] on button "Play" at bounding box center [575, 387] width 127 height 33
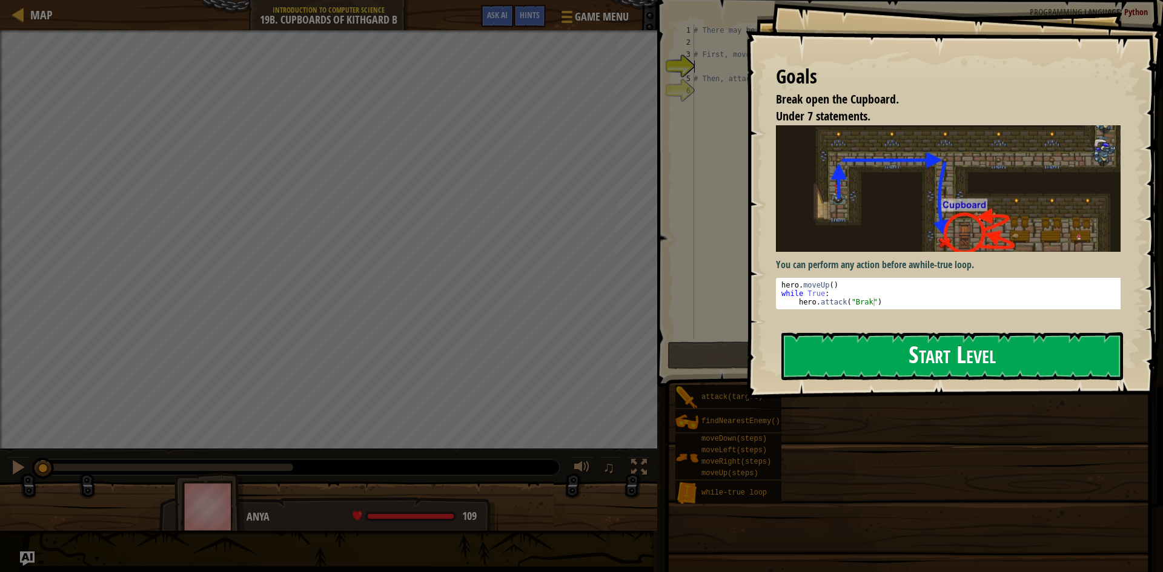
click at [862, 347] on button "Start Level" at bounding box center [952, 357] width 342 height 48
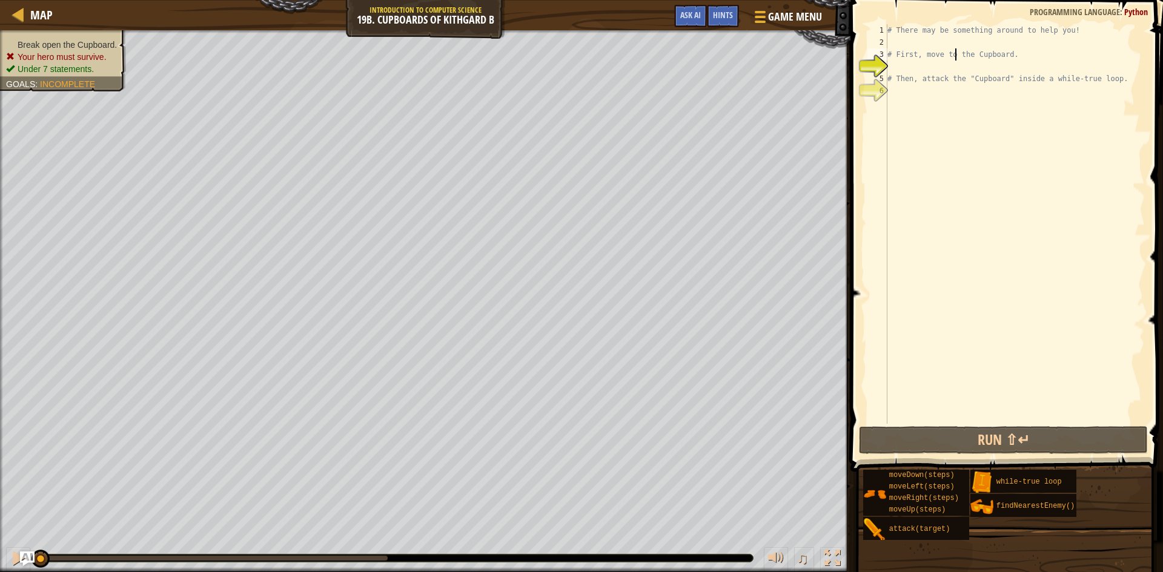
click at [956, 50] on div "# There may be something around to help you! # First, move to the Cupboard. # T…" at bounding box center [1015, 236] width 260 height 424
type textarea "# First, move to the Cupboard."
drag, startPoint x: 947, startPoint y: 42, endPoint x: 936, endPoint y: 44, distance: 11.7
click at [947, 42] on div "# There may be something around to help you! # First, move to the Cupboard. # T…" at bounding box center [1015, 236] width 260 height 424
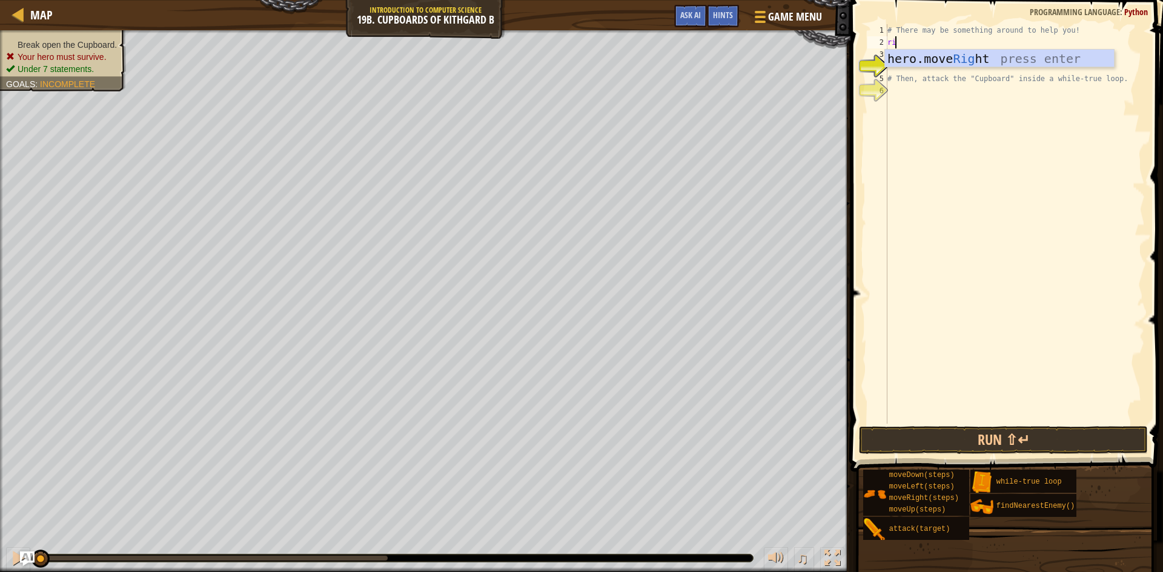
scroll to position [5, 0]
type textarea "r"
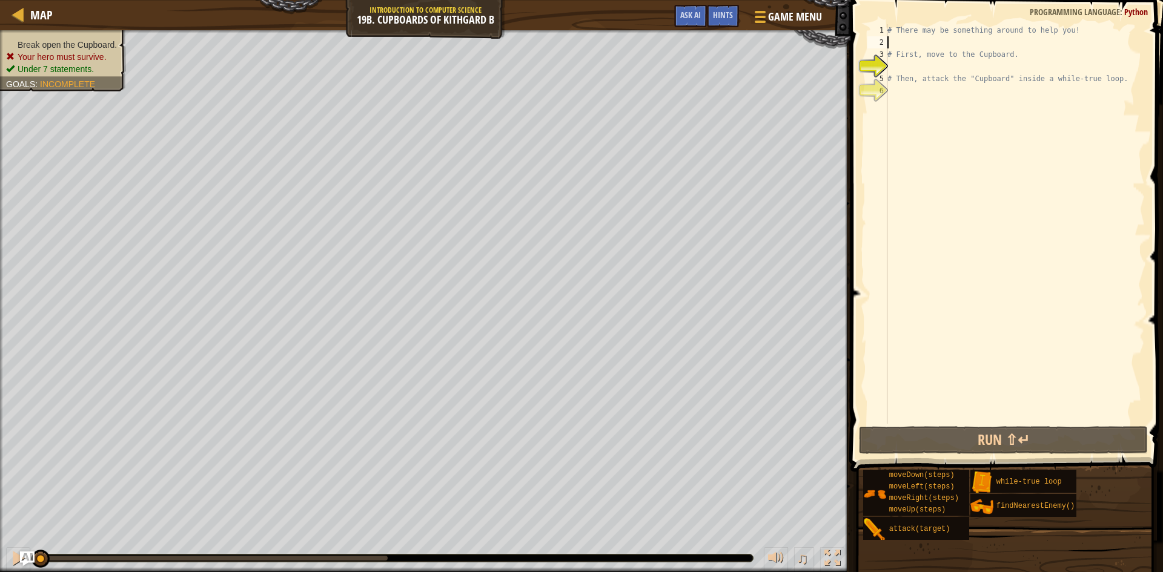
type textarea "l"
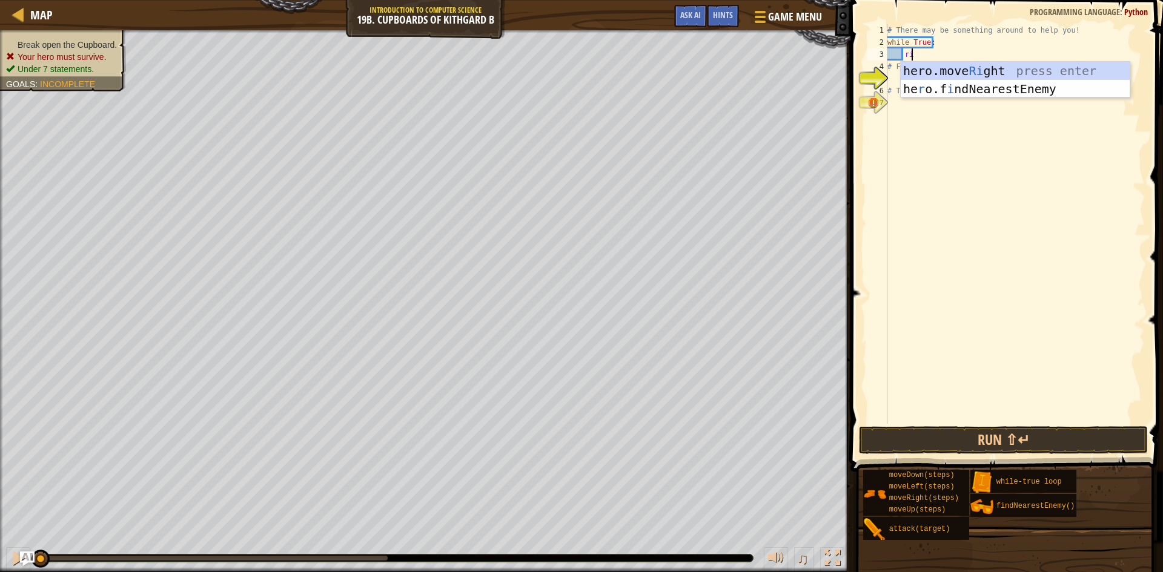
type textarea "righ"
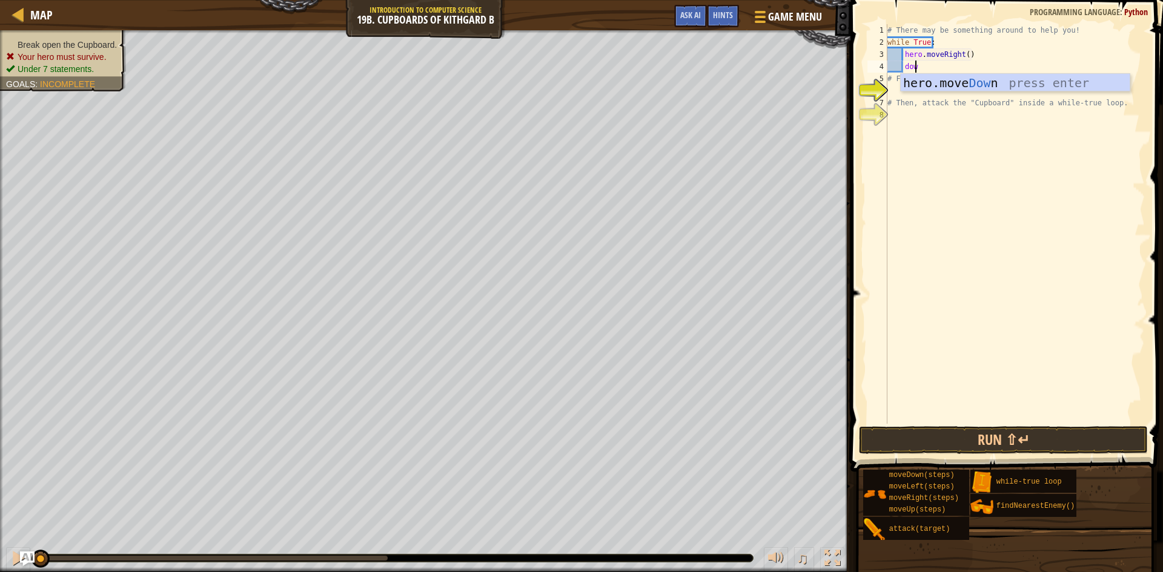
scroll to position [5, 2]
type textarea "down"
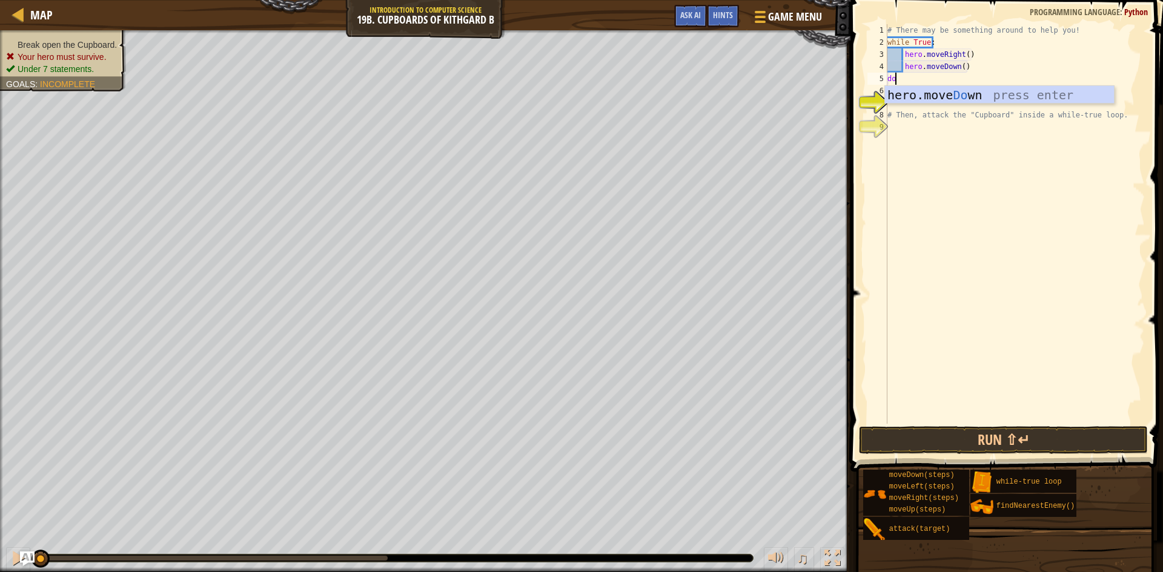
scroll to position [5, 1]
type textarea "down"
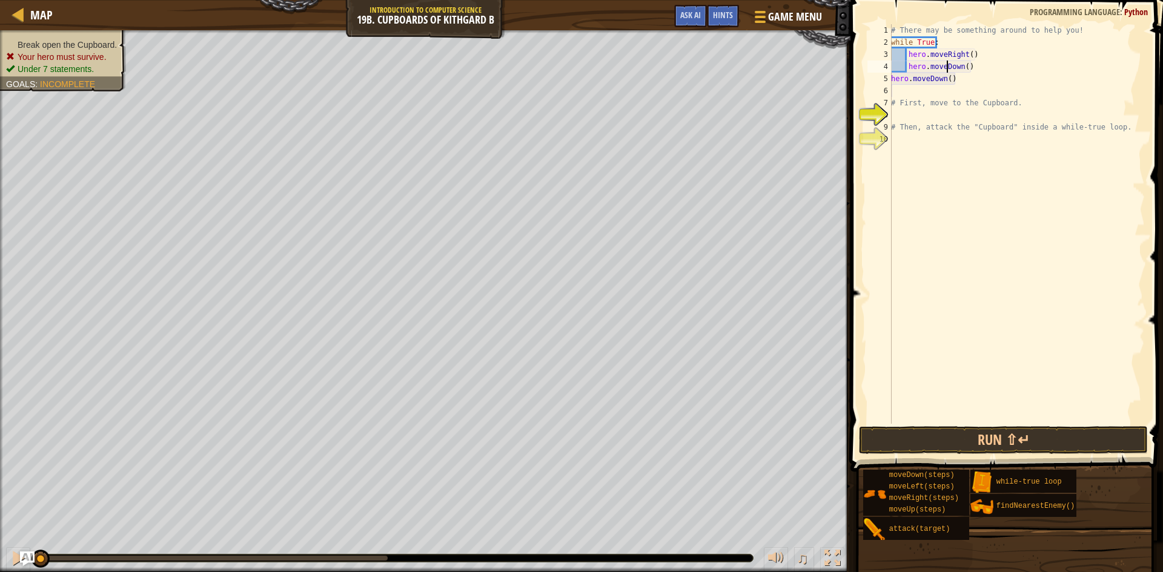
type textarea "hero.moveDown()"
click at [968, 77] on div "# There may be something around to help you! while True : hero . moveRight ( ) …" at bounding box center [1017, 236] width 256 height 424
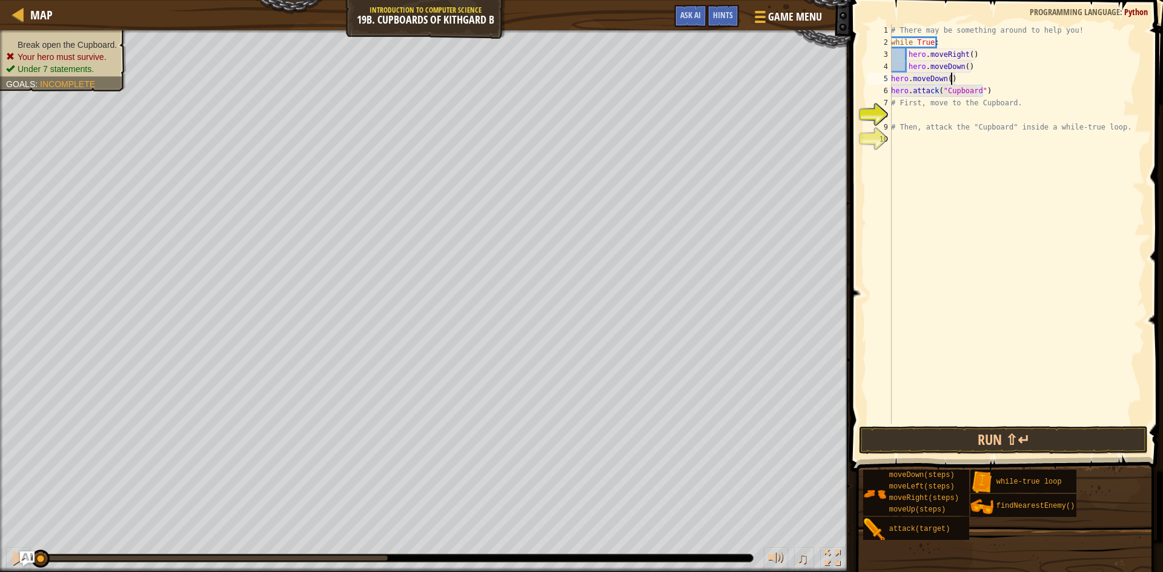
type textarea "hero.moveDown()"
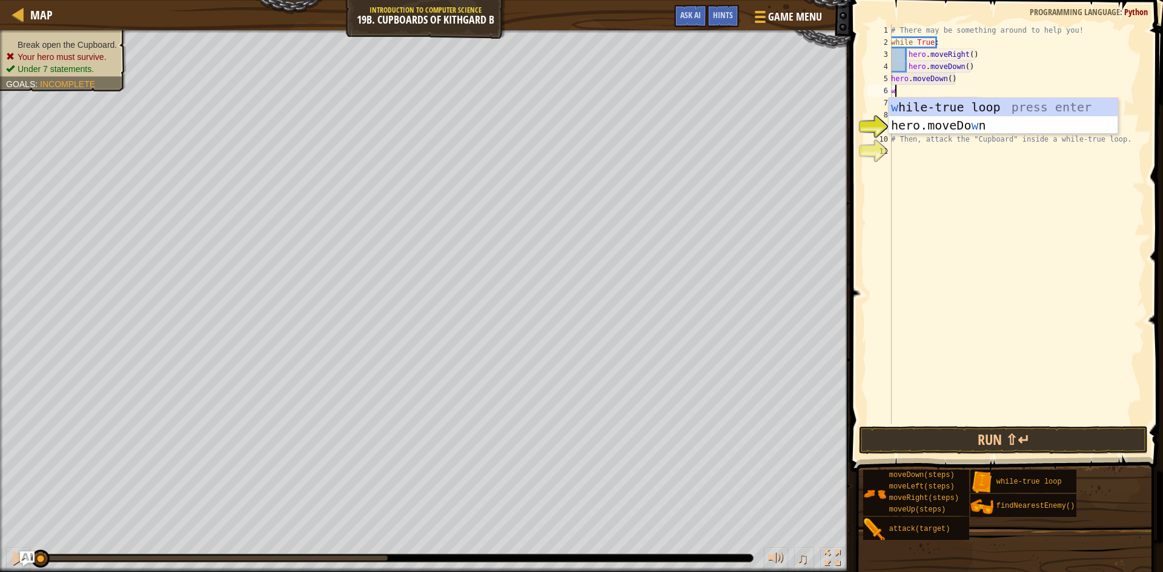
type textarea "wh"
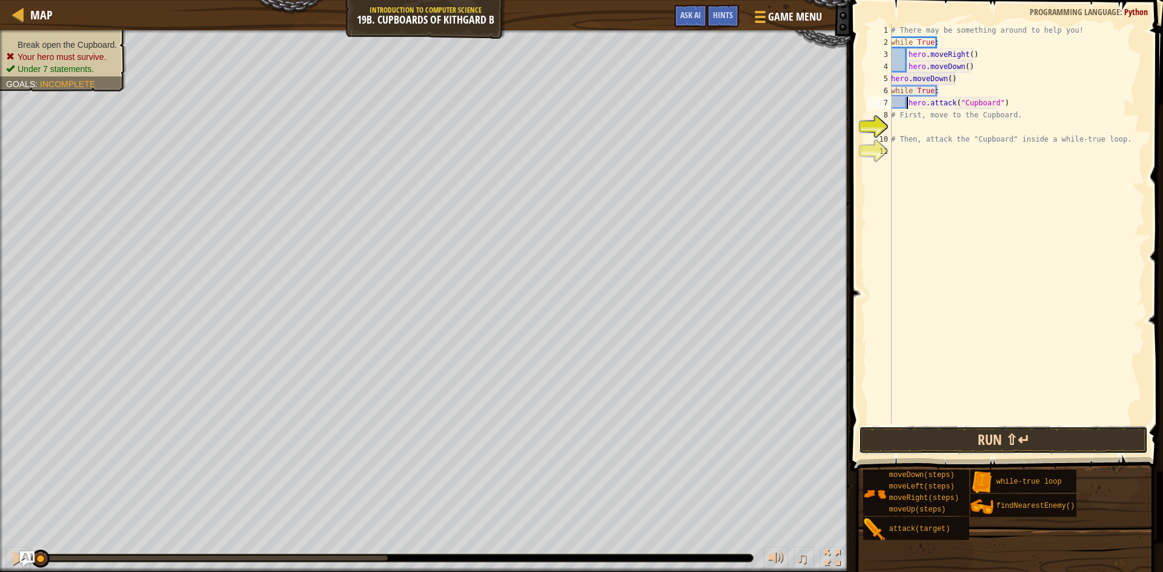
click at [970, 453] on button "Run ⇧↵" at bounding box center [1003, 440] width 289 height 28
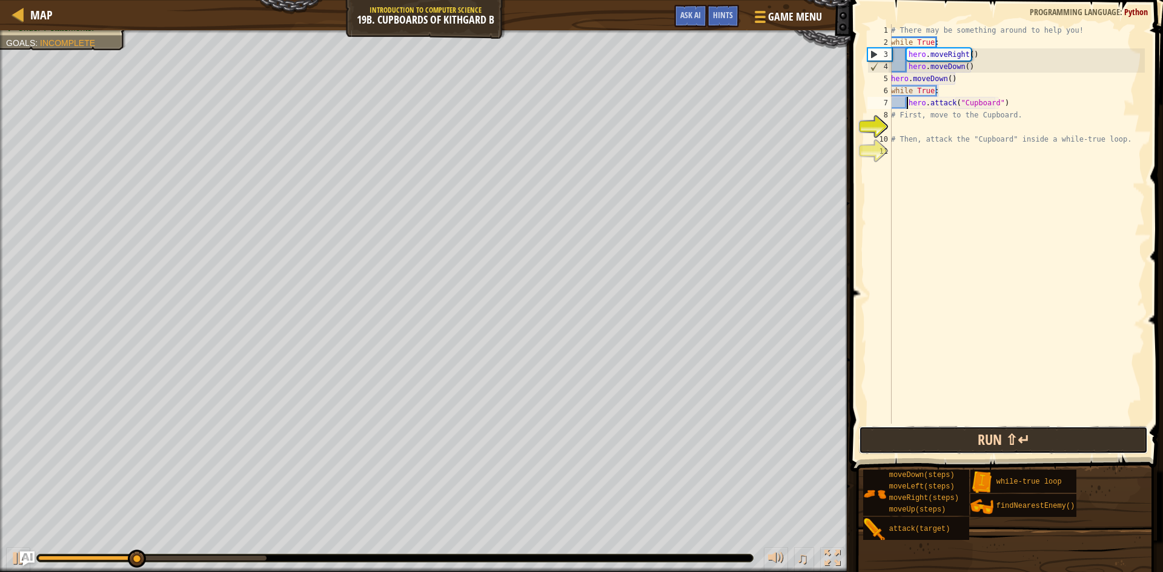
click at [959, 442] on button "Run ⇧↵" at bounding box center [1003, 440] width 289 height 28
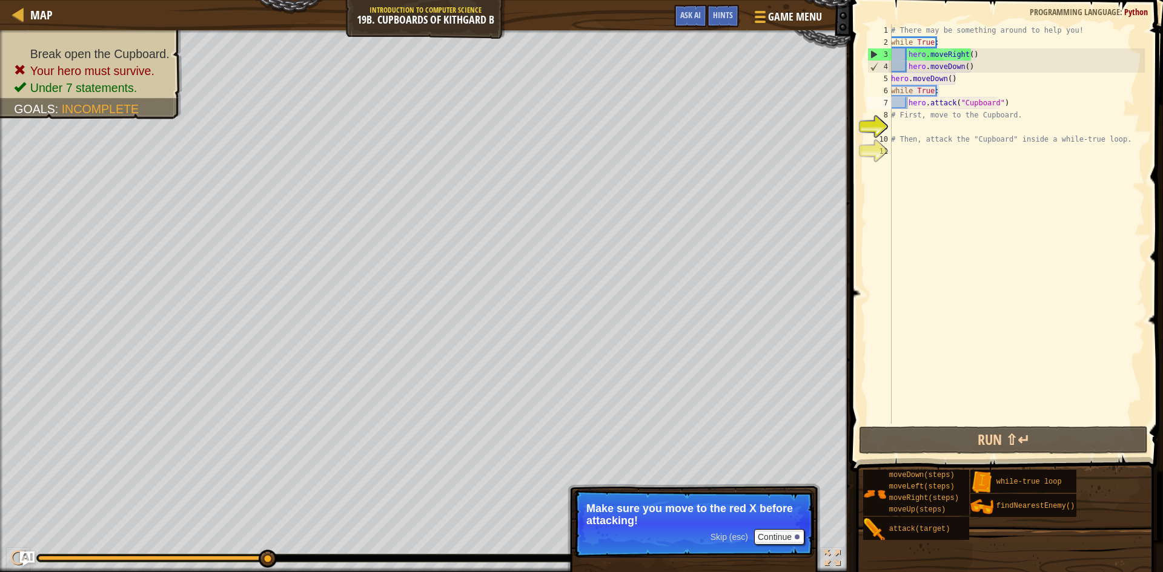
click at [967, 55] on div "# There may be something around to help you! while True : hero . moveRight ( ) …" at bounding box center [1017, 236] width 256 height 424
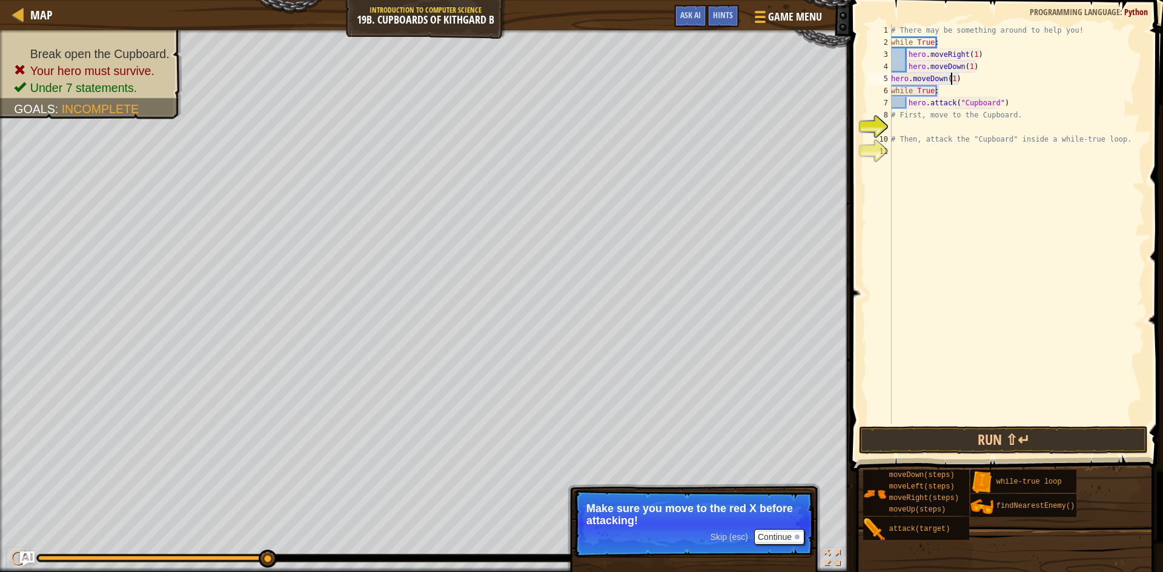
scroll to position [5, 5]
click at [961, 445] on button "Run ⇧↵" at bounding box center [1003, 440] width 289 height 28
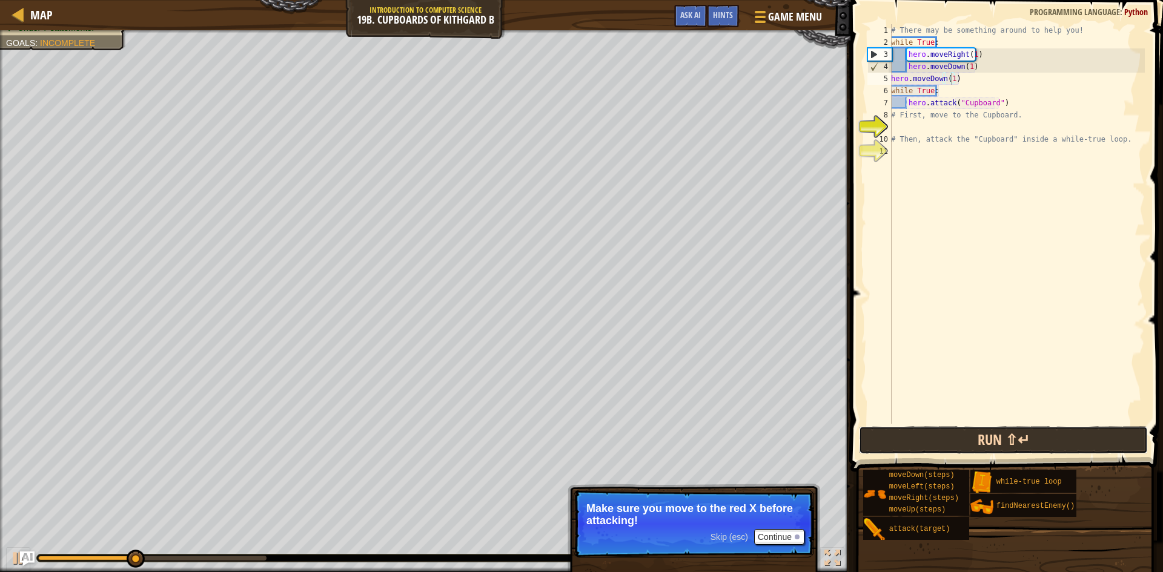
click at [961, 444] on button "Run ⇧↵" at bounding box center [1003, 440] width 289 height 28
click at [988, 451] on button "Run ⇧↵" at bounding box center [1003, 440] width 289 height 28
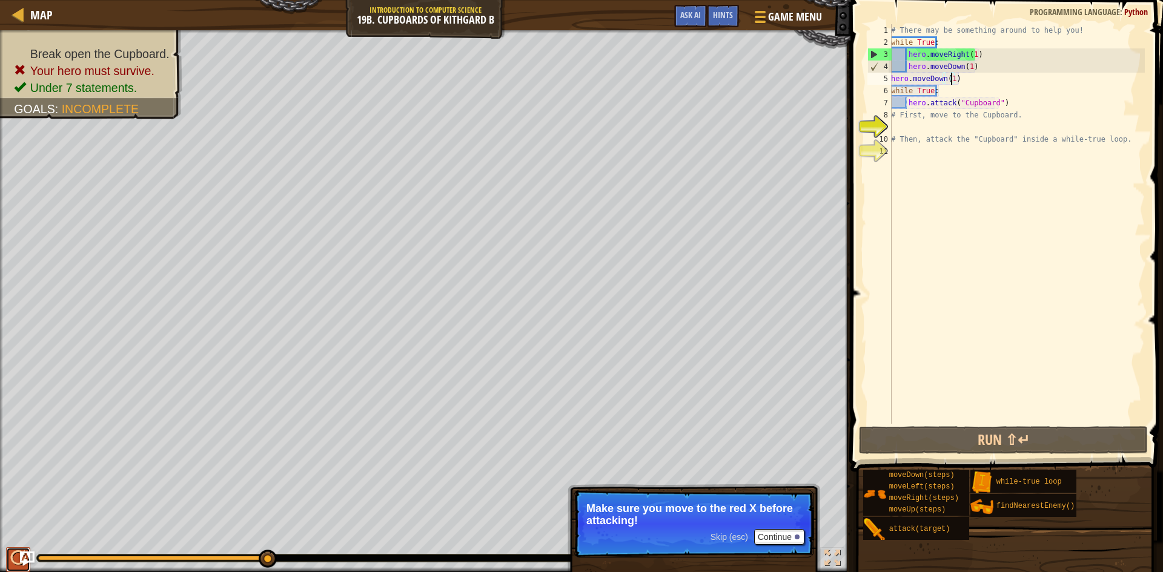
click at [13, 555] on div at bounding box center [18, 559] width 16 height 16
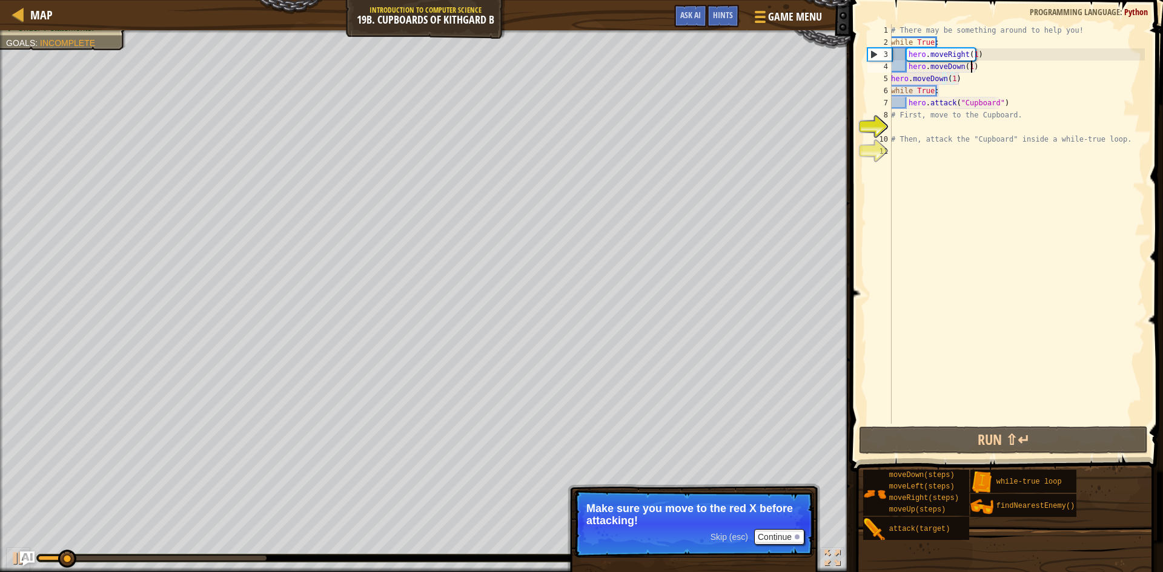
click at [978, 62] on div "# There may be something around to help you! while True : hero . moveRight ( 1 …" at bounding box center [1017, 236] width 256 height 424
drag, startPoint x: 960, startPoint y: 41, endPoint x: 879, endPoint y: 46, distance: 80.7
click at [879, 46] on div "hero.moveDown(1) 1 2 3 4 5 6 7 8 9 10 11 # There may be something around to hel…" at bounding box center [1005, 224] width 280 height 400
type textarea "while True:"
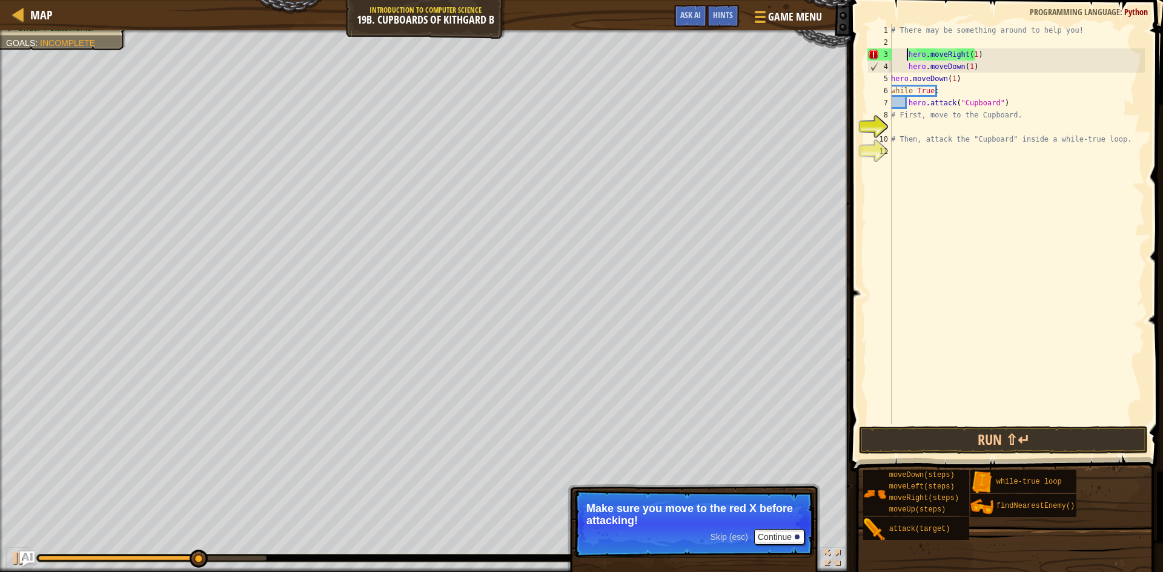
click at [907, 53] on div "# There may be something around to help you! hero . moveRight ( 1 ) hero . move…" at bounding box center [1017, 236] width 256 height 424
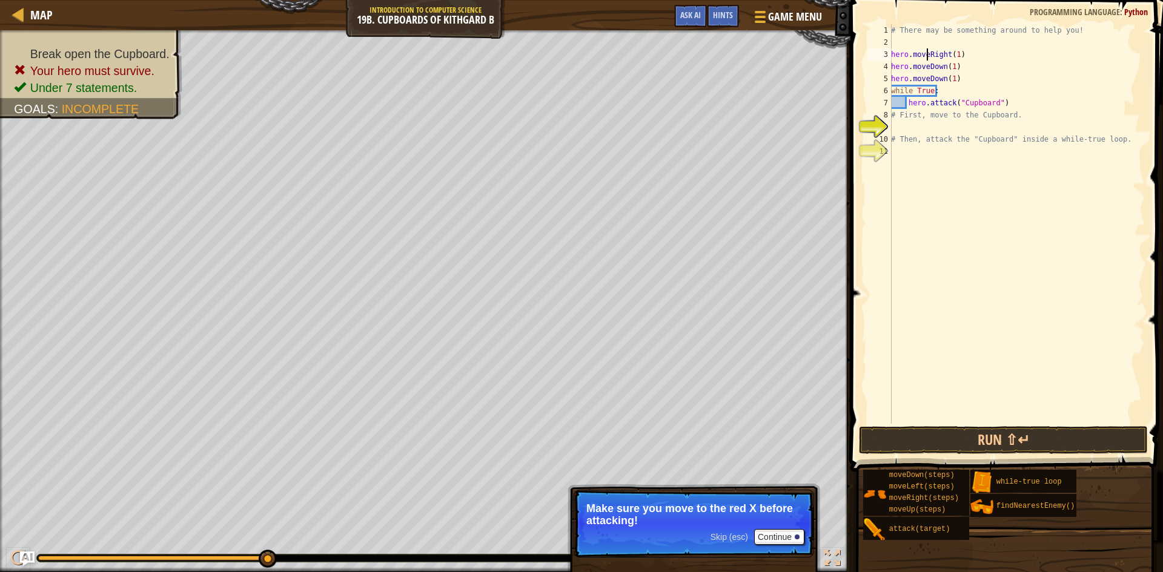
type textarea "hero.moveDown(1)"
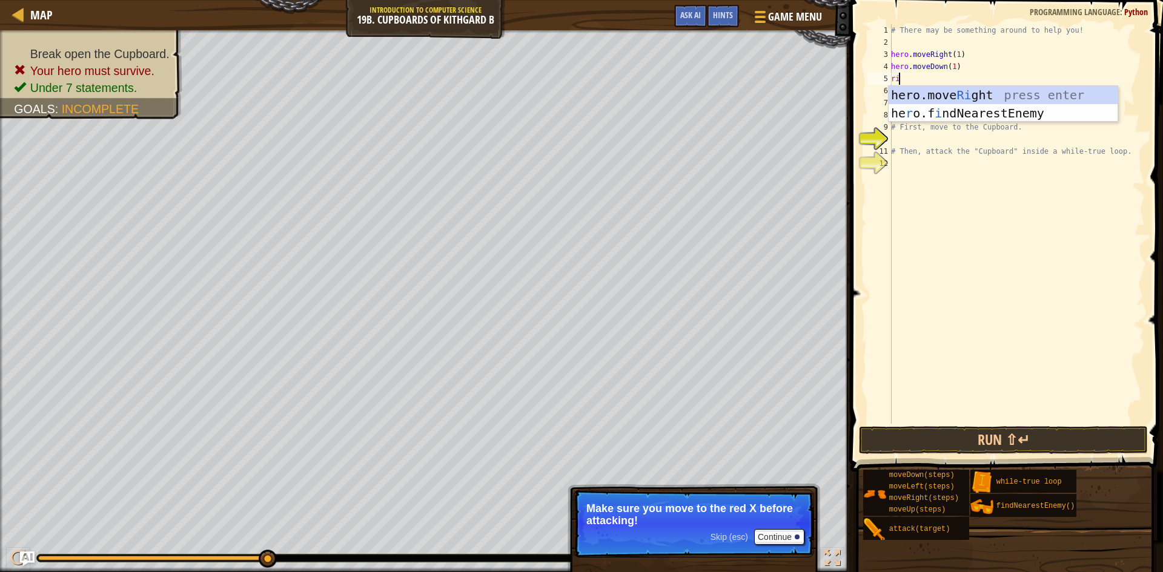
scroll to position [5, 1]
type textarea "righ"
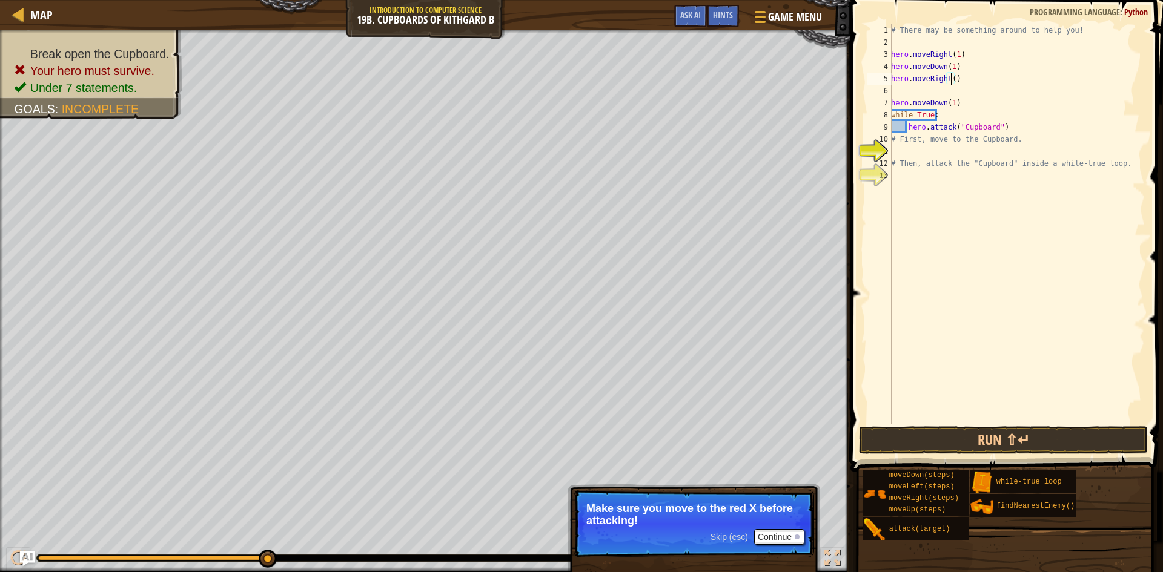
type textarea "hero.moveRight(1)"
type textarea "down"
click at [945, 92] on div "# There may be something around to help you! hero . moveRight ( 1 ) hero . move…" at bounding box center [1017, 236] width 256 height 424
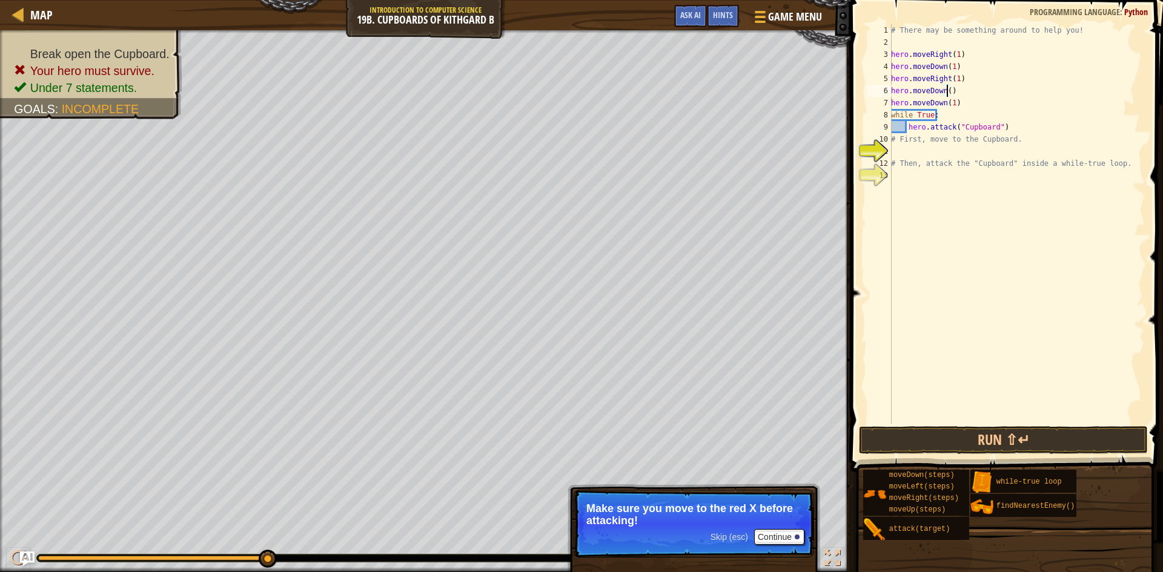
scroll to position [5, 5]
drag, startPoint x: 969, startPoint y: 107, endPoint x: 858, endPoint y: 104, distance: 111.5
click at [858, 104] on div "hero.moveDown(2) 1 2 3 4 5 6 7 8 9 10 11 12 13 # There may be something around …" at bounding box center [1005, 260] width 316 height 508
type textarea "hero.moveDown(1)"
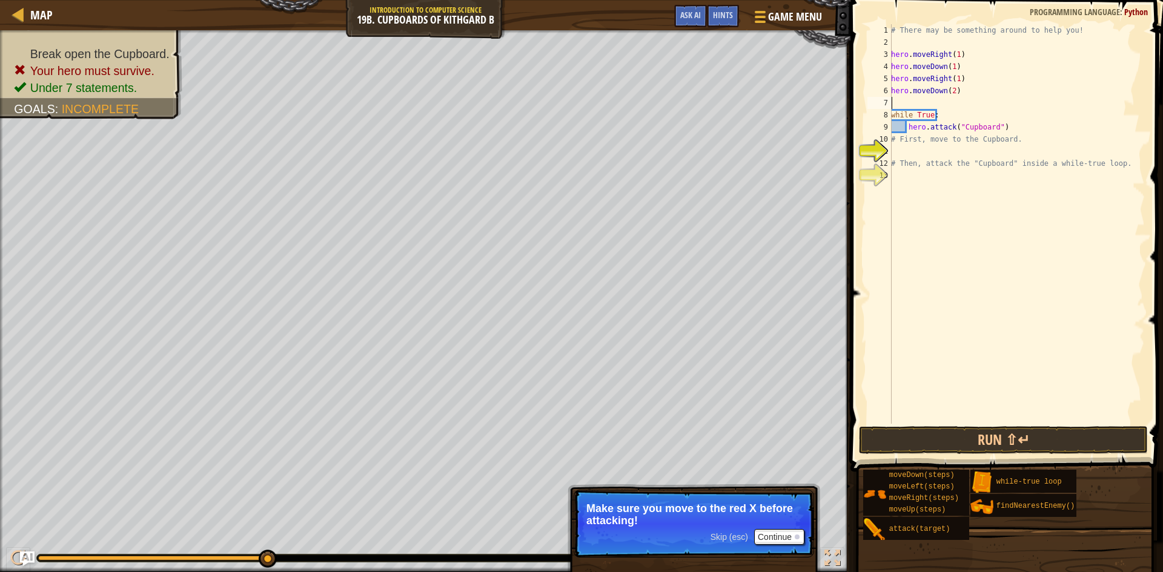
type textarea "hero.moveDown(2)"
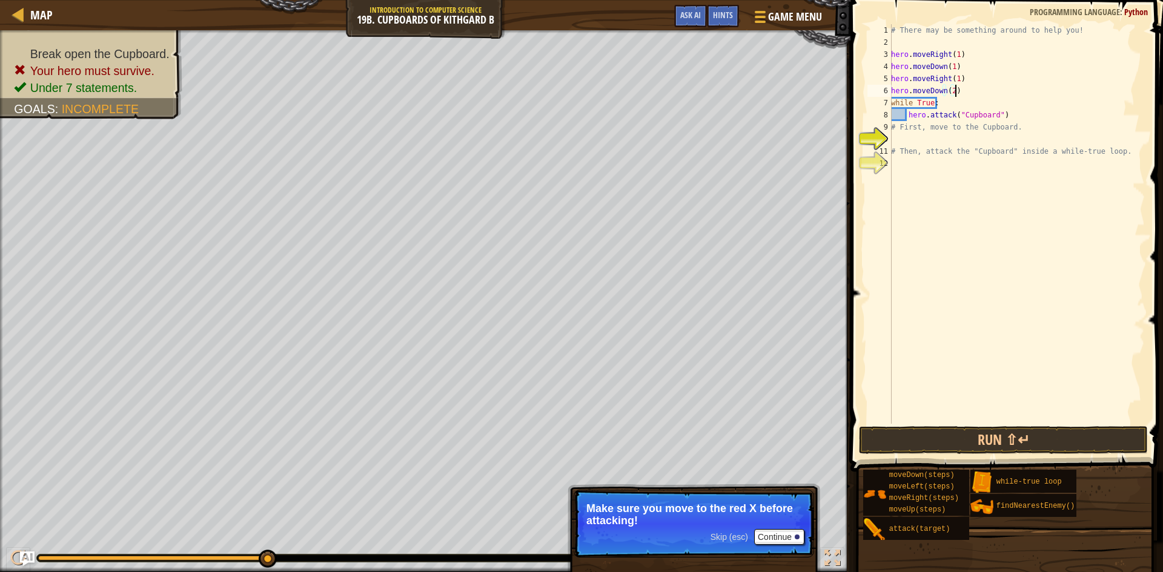
click at [982, 196] on div "# There may be something around to help you! hero . moveRight ( 1 ) hero . move…" at bounding box center [1017, 236] width 256 height 424
click at [1007, 443] on button "Run ⇧↵" at bounding box center [1003, 440] width 289 height 28
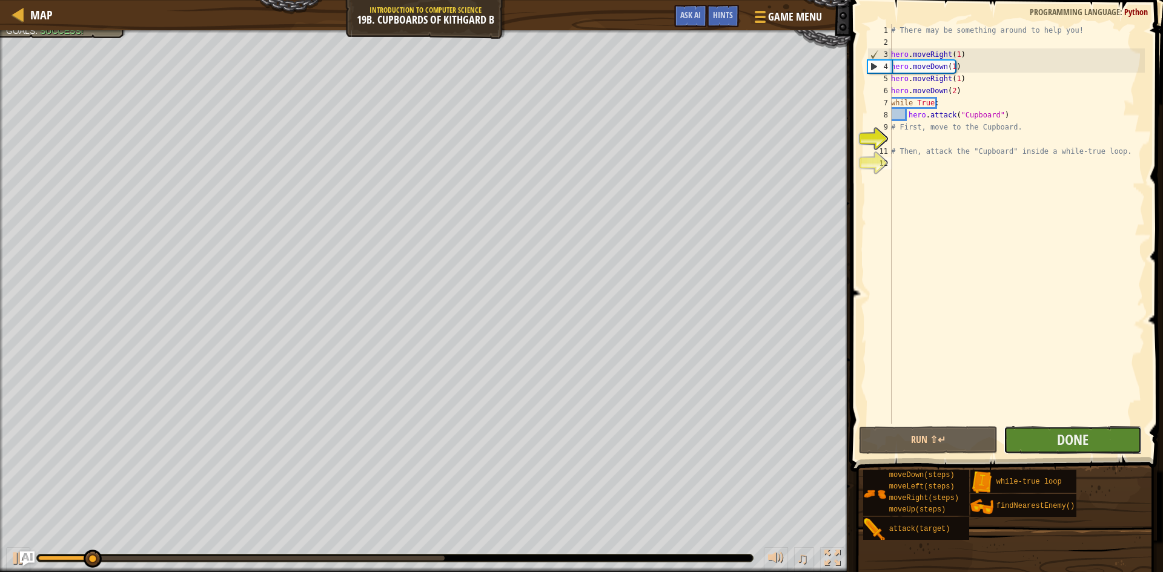
click at [1036, 441] on button "Done" at bounding box center [1073, 440] width 139 height 28
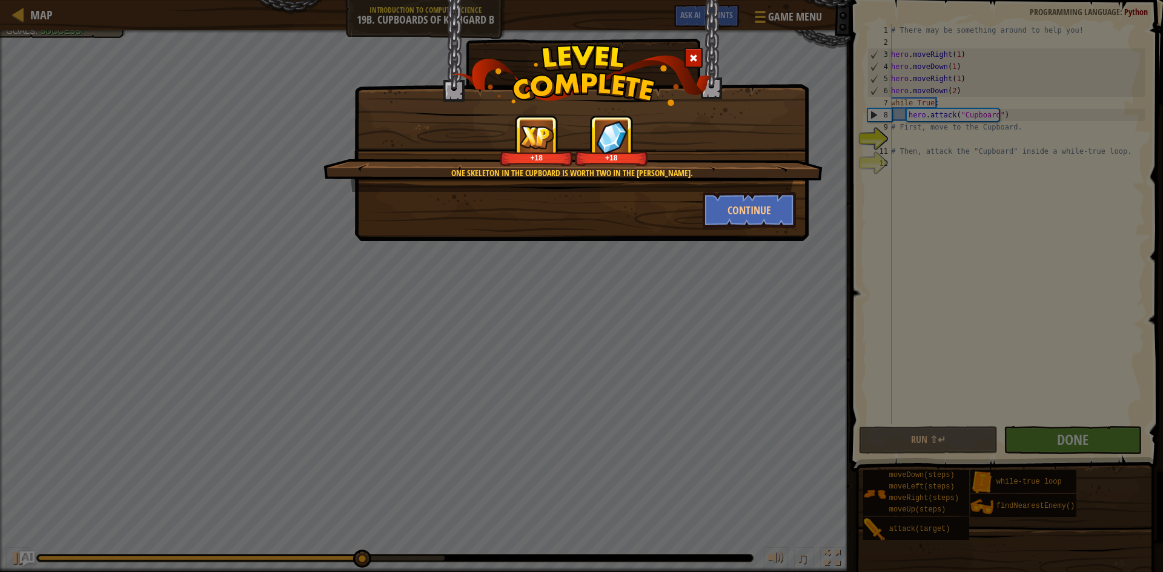
click at [711, 128] on div "+18 +18" at bounding box center [574, 140] width 470 height 51
click at [776, 214] on button "Continue" at bounding box center [750, 210] width 94 height 36
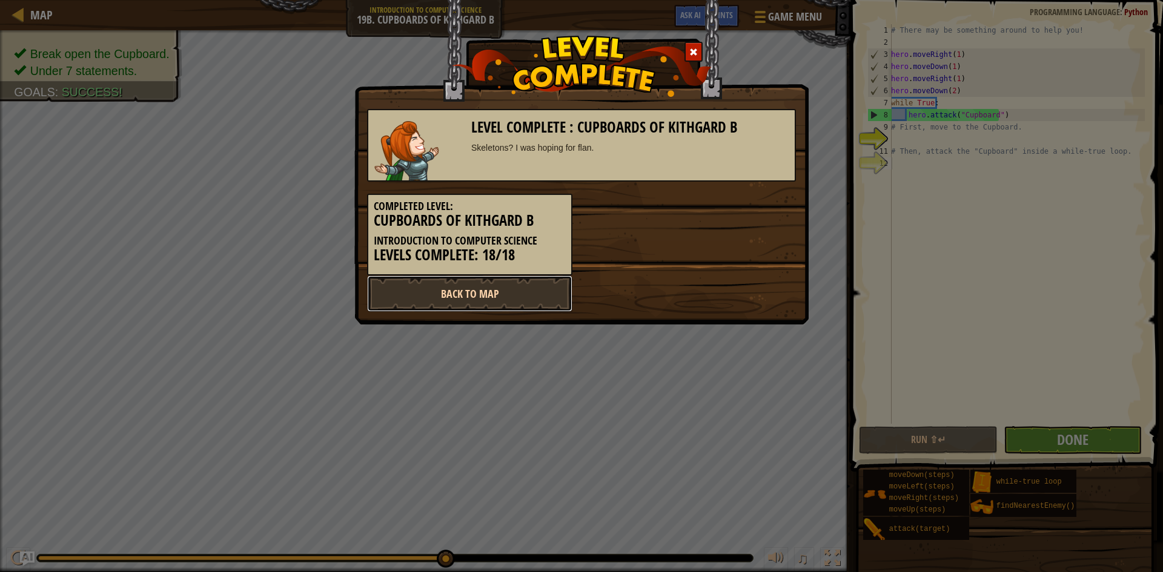
click at [543, 296] on link "Back to Map" at bounding box center [469, 294] width 205 height 36
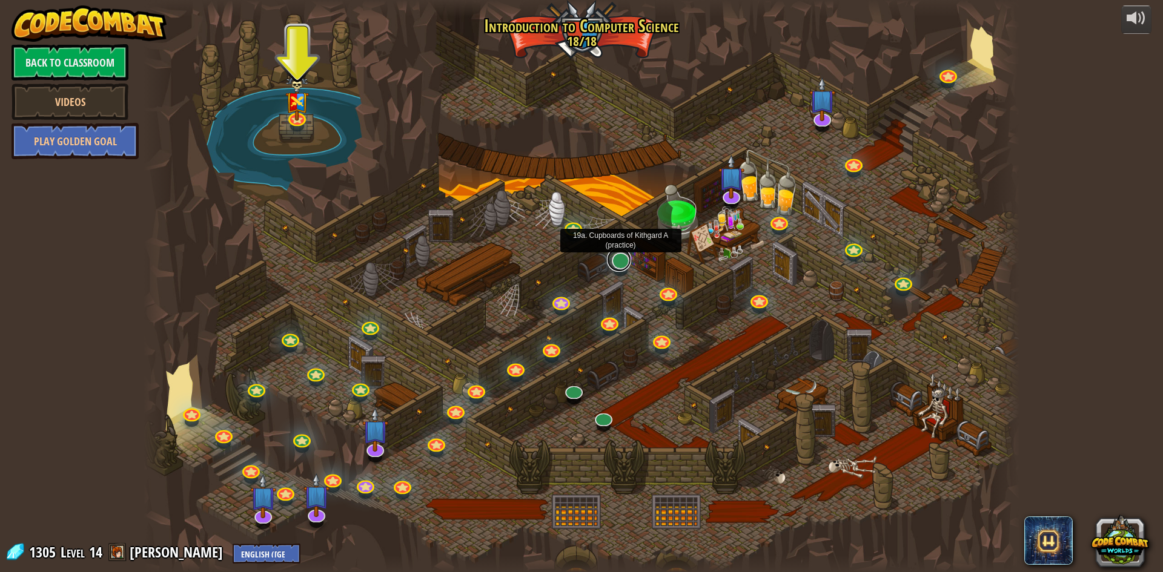
click at [624, 260] on link at bounding box center [619, 260] width 24 height 24
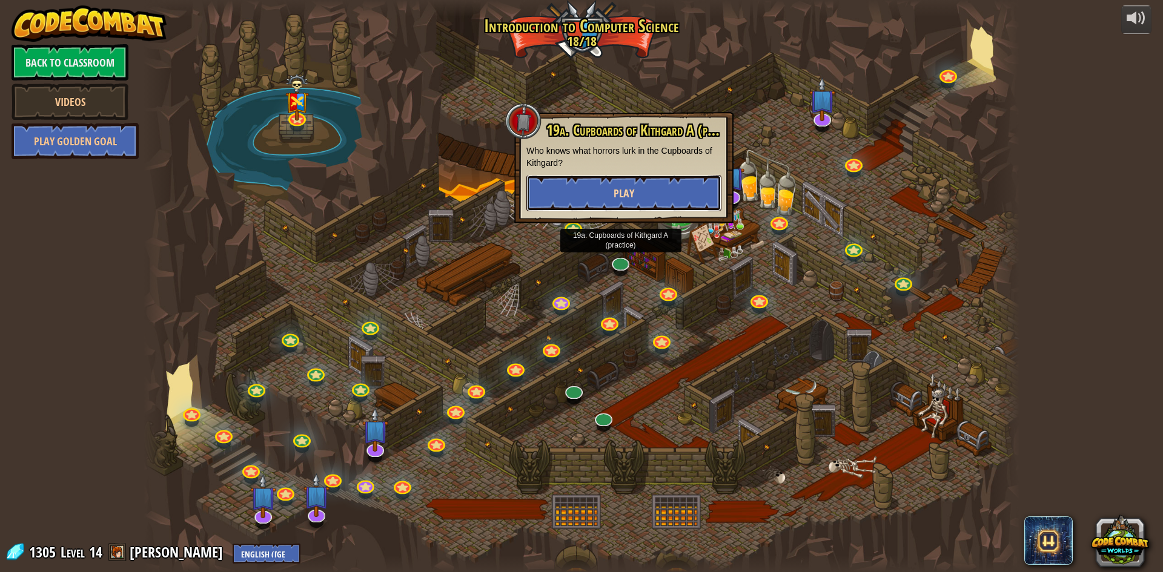
click at [632, 194] on span "Play" at bounding box center [624, 193] width 21 height 15
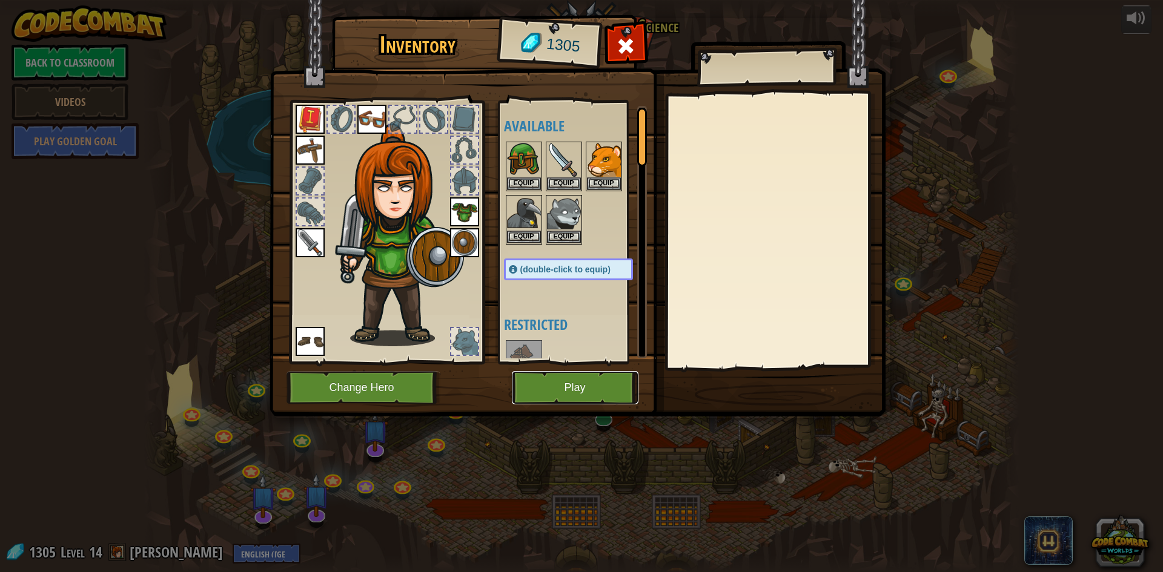
click at [587, 391] on button "Play" at bounding box center [575, 387] width 127 height 33
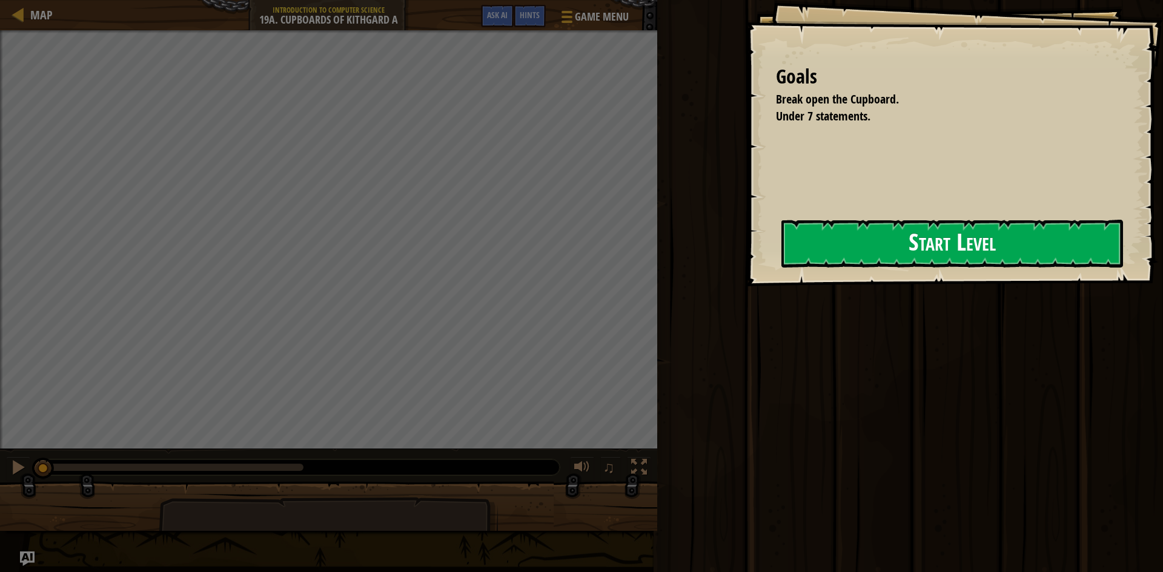
click at [999, 228] on button "Start Level" at bounding box center [952, 244] width 342 height 48
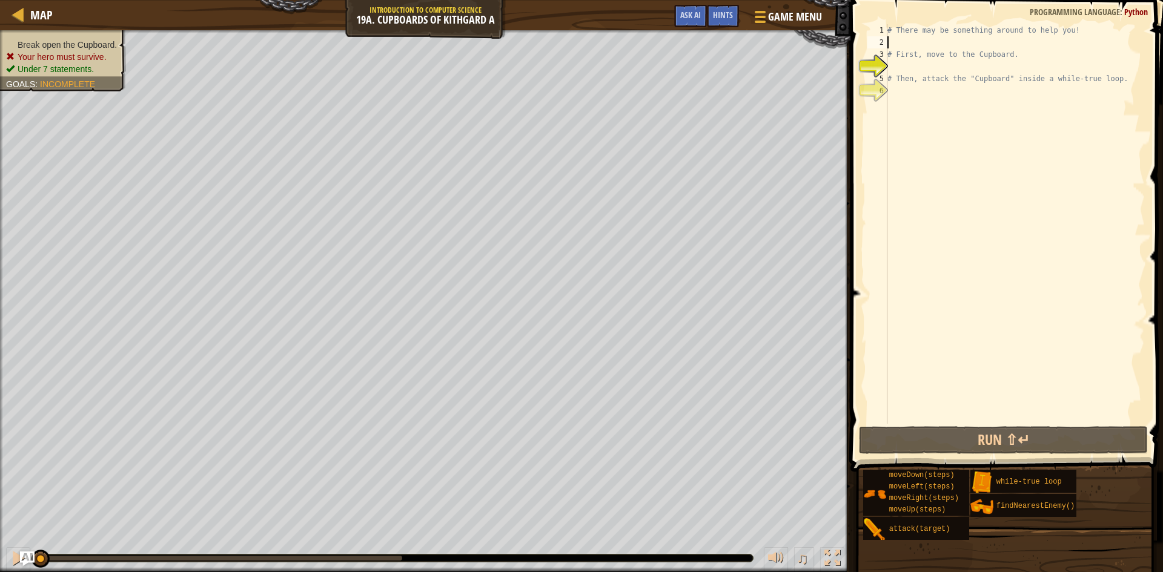
click at [910, 45] on div "# There may be something around to help you! # First, move to the Cupboard. # T…" at bounding box center [1015, 236] width 260 height 424
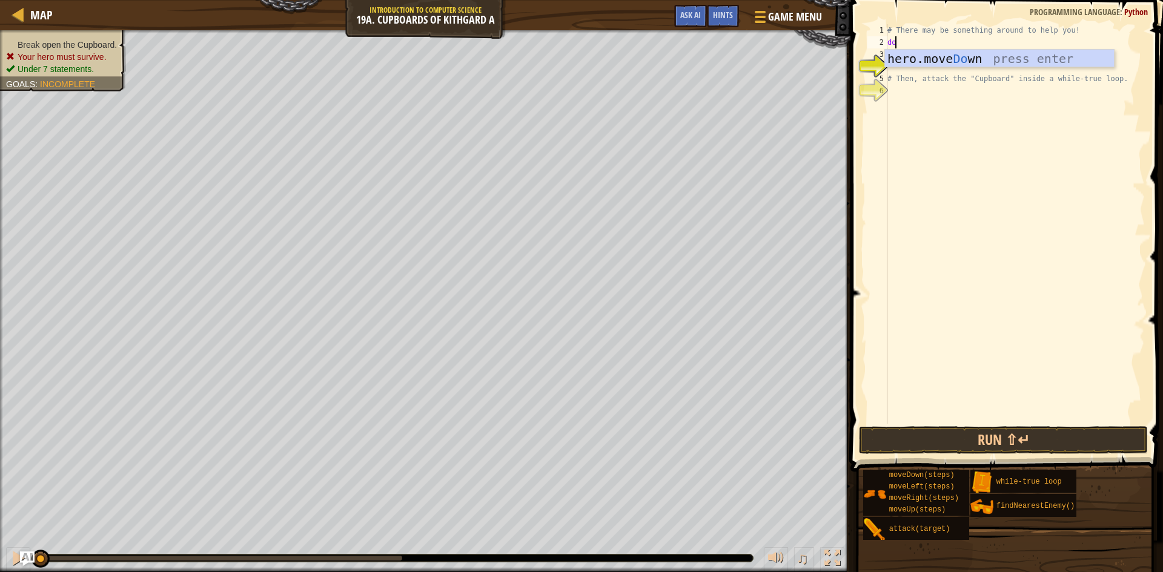
type textarea "dow"
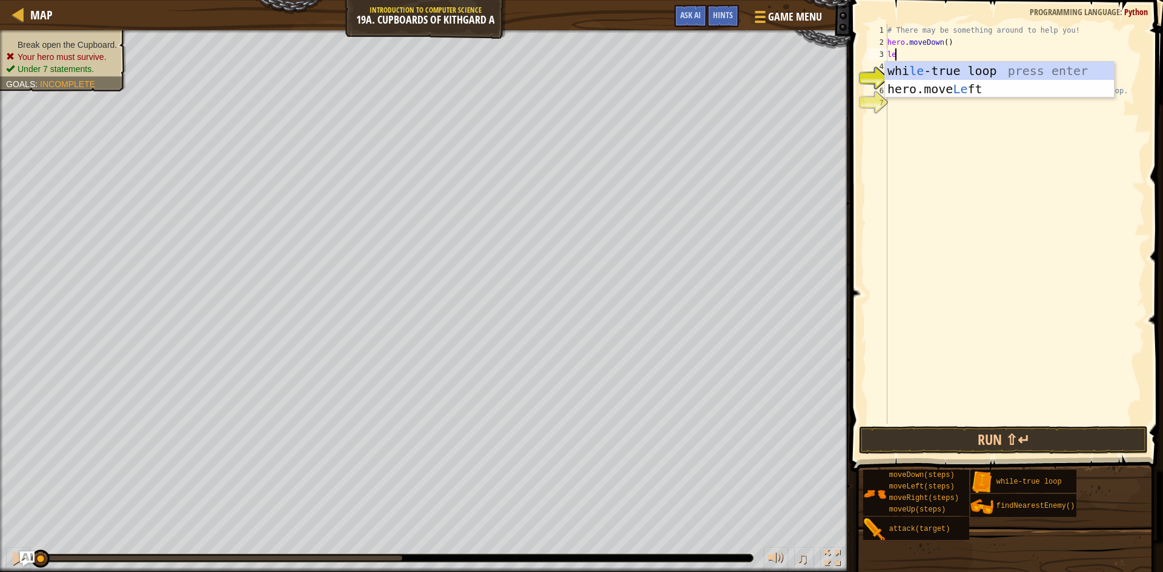
type textarea "lef"
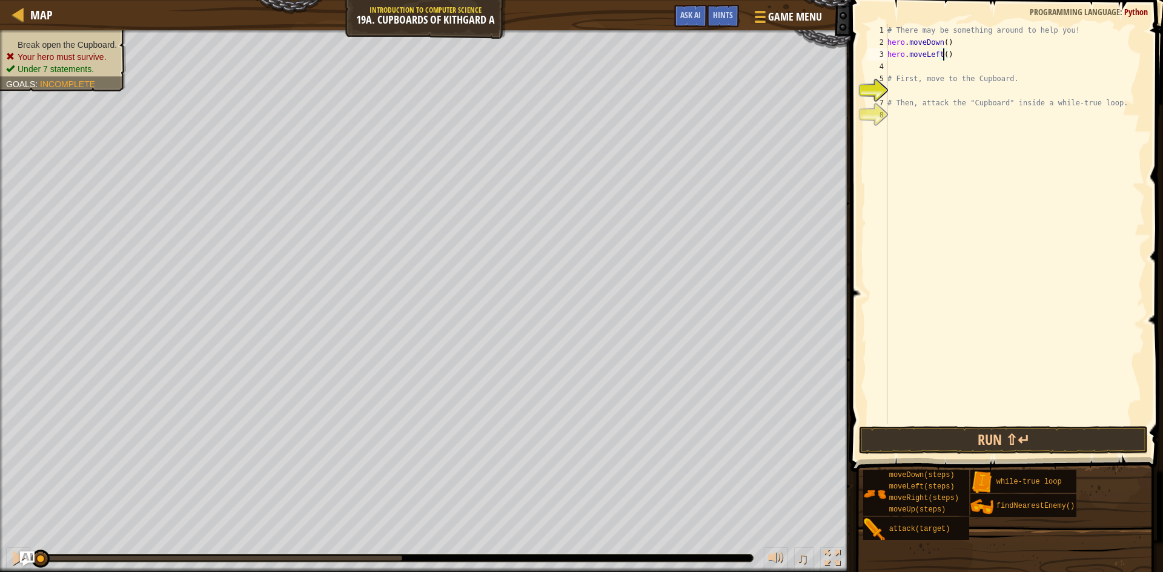
type textarea "hero.moveLeft(2)"
type textarea "up"
click at [920, 71] on div "# There may be something around to help you! hero . moveDown ( ) hero . moveLef…" at bounding box center [1015, 236] width 260 height 424
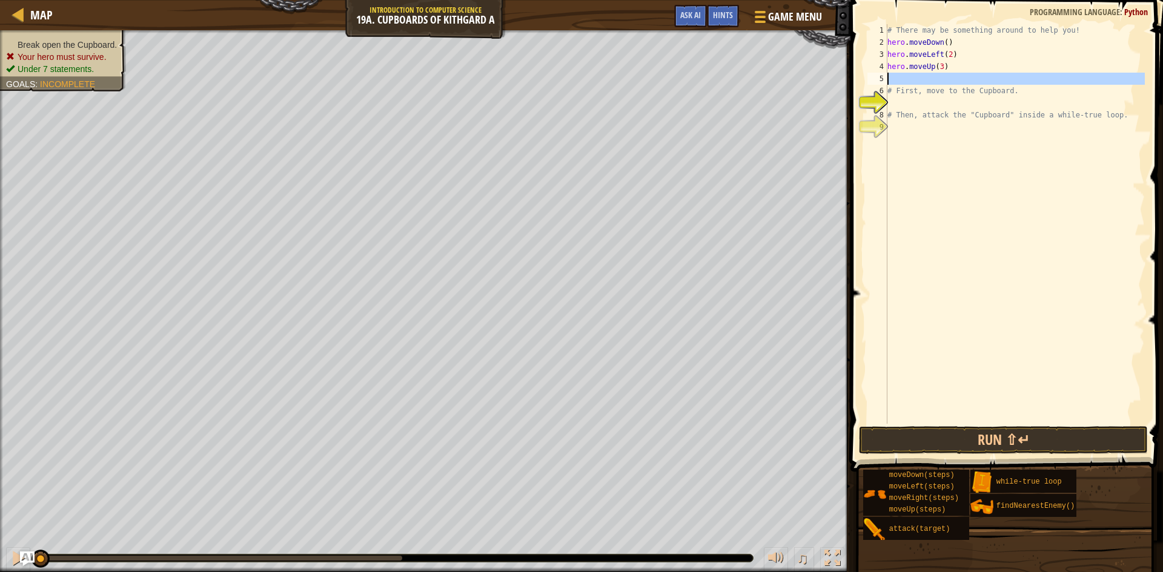
click at [887, 76] on div "hero.moveUp(3) 1 2 3 4 5 6 7 8 9 # There may be something around to help you! h…" at bounding box center [1005, 224] width 280 height 400
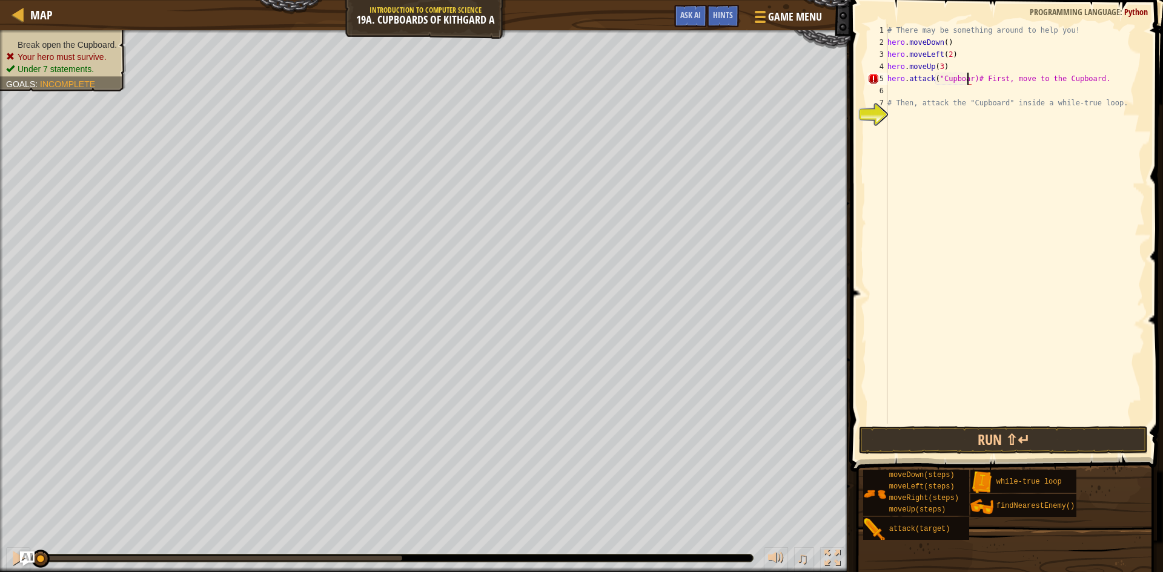
scroll to position [5, 7]
type textarea "hero.attack("Cupboard")# First, move to the Cupboard."
type textarea "hero.moveUp(3)"
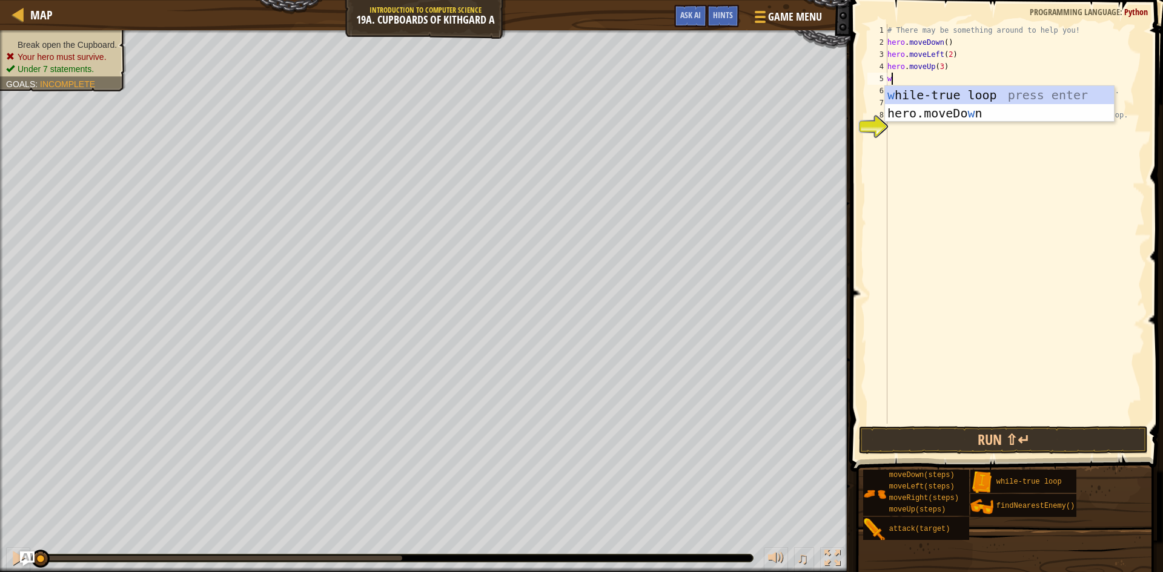
type textarea "wh"
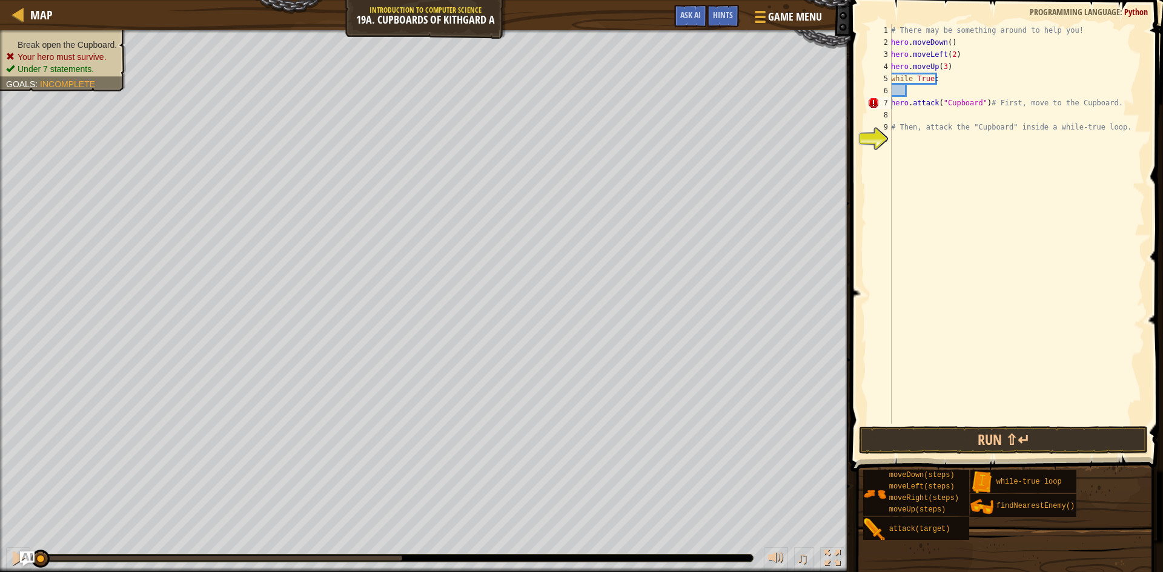
type textarea "hero.attack("Cupboard")# First, move to the Cupboard."
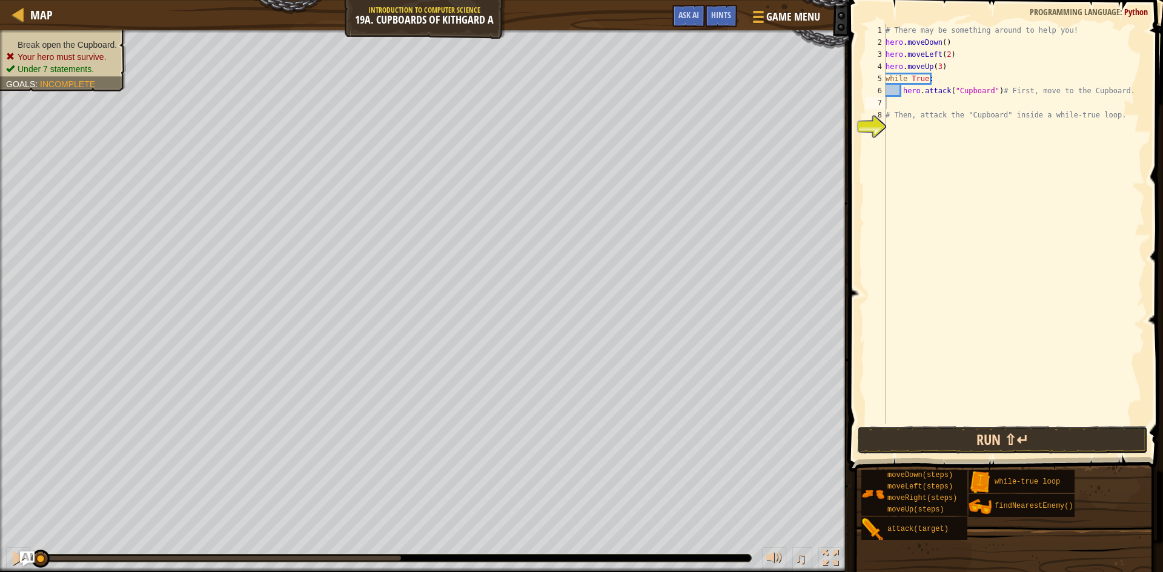
click at [946, 432] on button "Run ⇧↵" at bounding box center [1002, 440] width 291 height 28
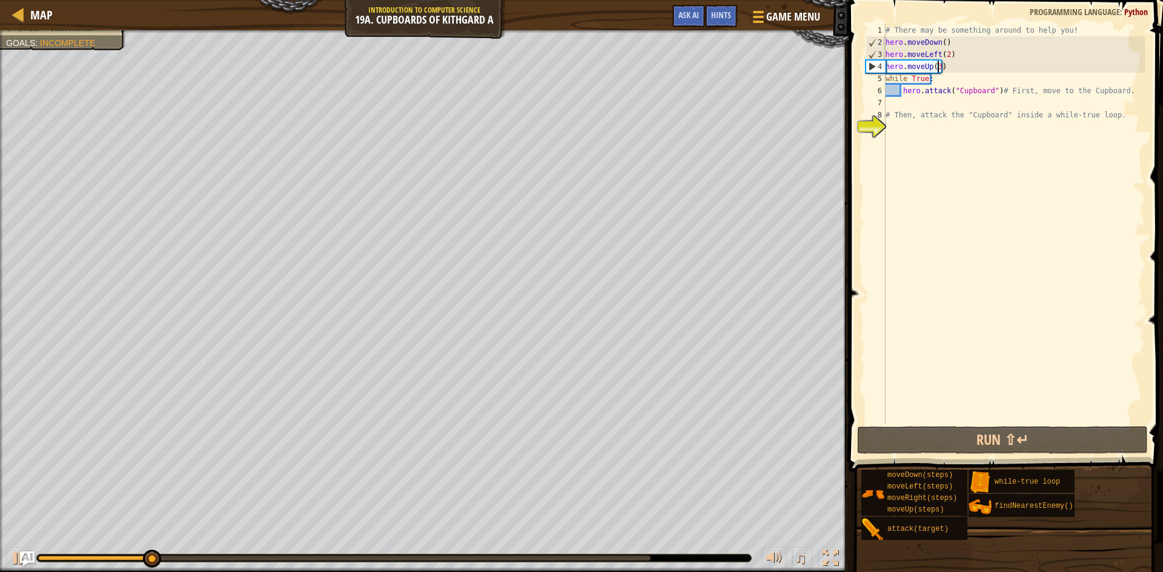
click at [937, 65] on div "# There may be something around to help you! hero . moveDown ( ) hero . moveLef…" at bounding box center [1014, 236] width 262 height 424
type textarea "hero.moveUp()"
click at [1037, 435] on button "Run ⇧↵" at bounding box center [1002, 440] width 291 height 28
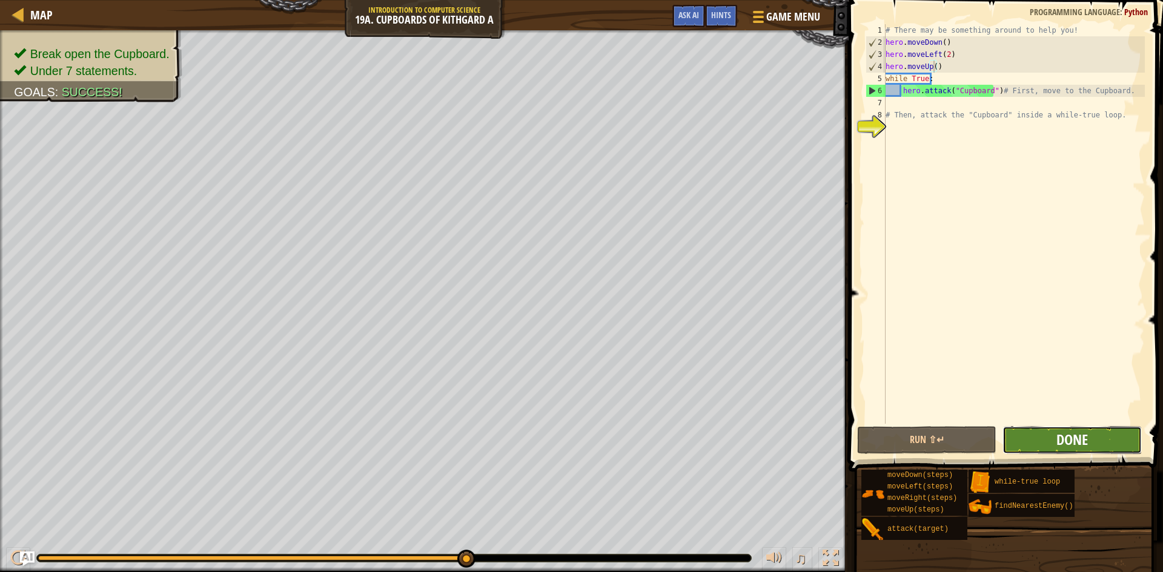
click at [1087, 436] on span "Done" at bounding box center [1071, 439] width 31 height 19
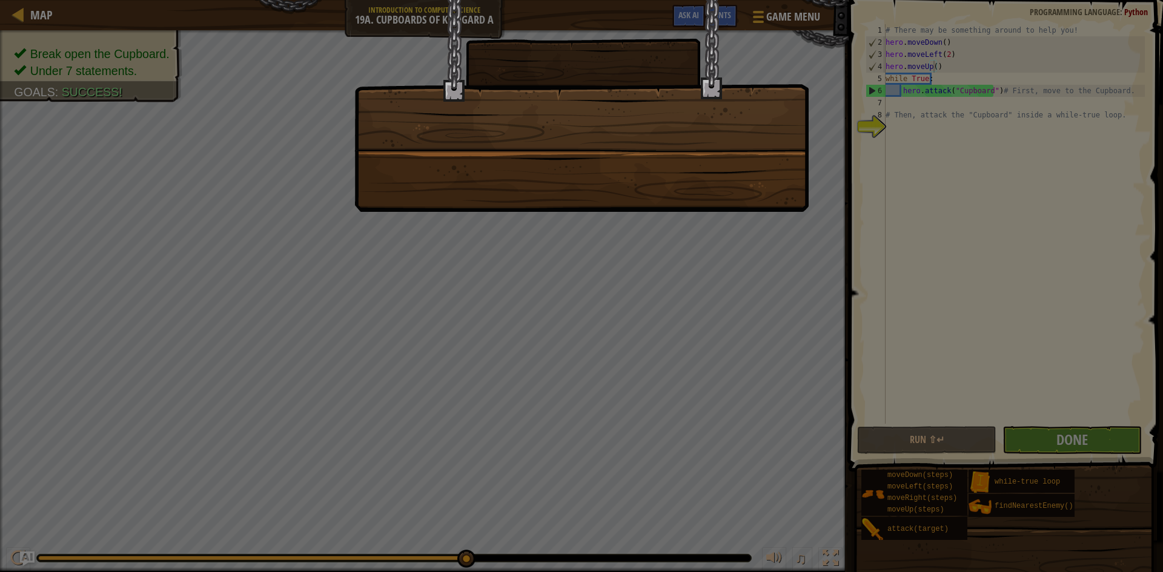
click at [727, 200] on div at bounding box center [581, 106] width 454 height 212
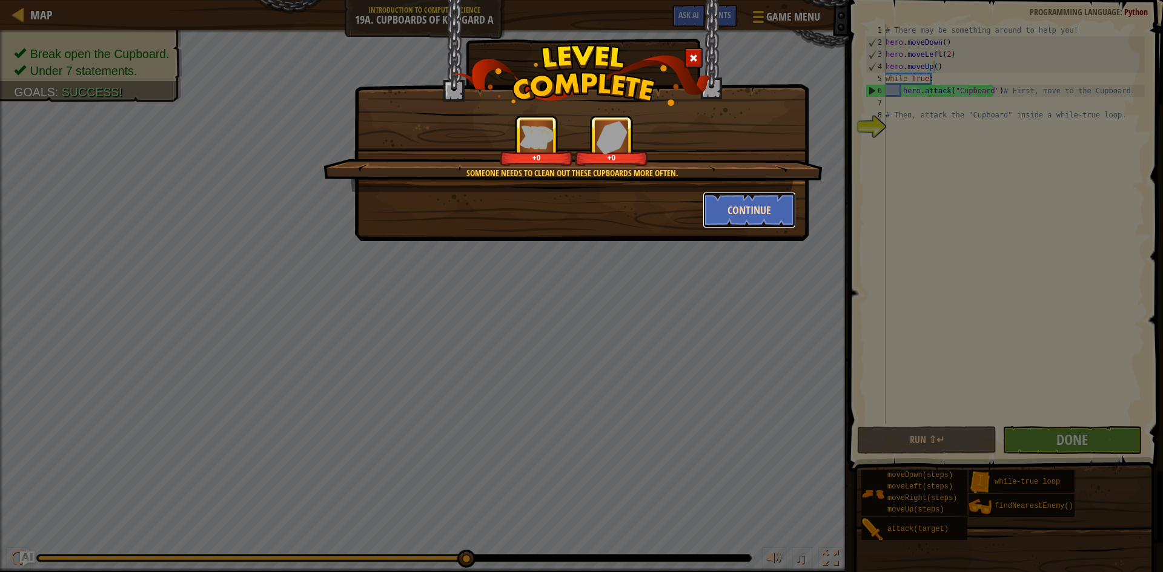
click at [755, 206] on button "Continue" at bounding box center [750, 210] width 94 height 36
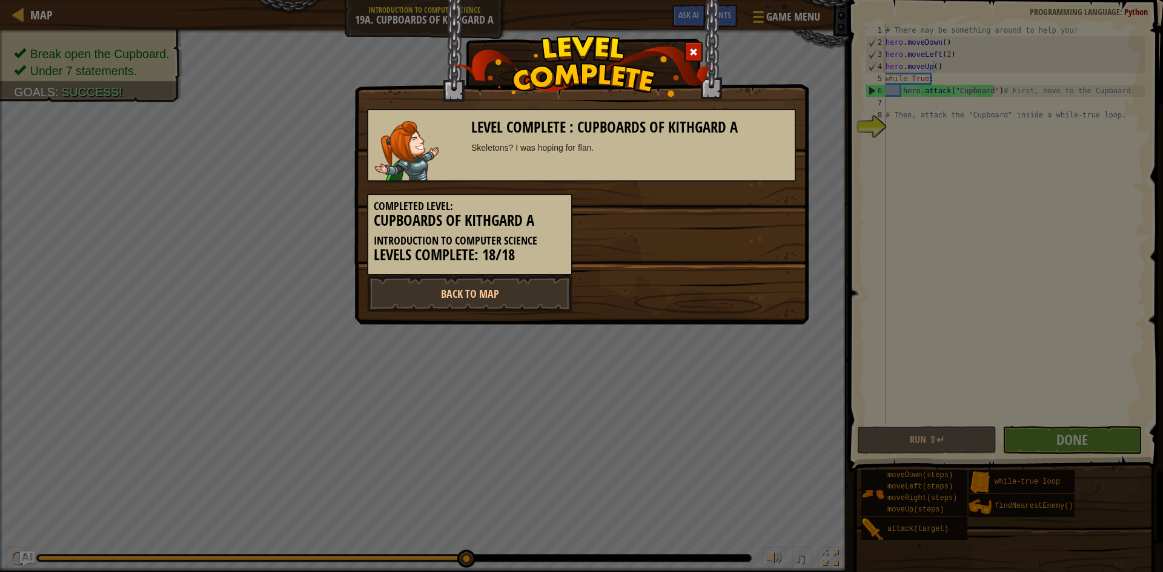
drag, startPoint x: 755, startPoint y: 206, endPoint x: 664, endPoint y: 240, distance: 97.2
click at [728, 219] on div "Completed Level: Cupboards of Kithgard A Introduction to Computer Science Level…" at bounding box center [581, 229] width 447 height 94
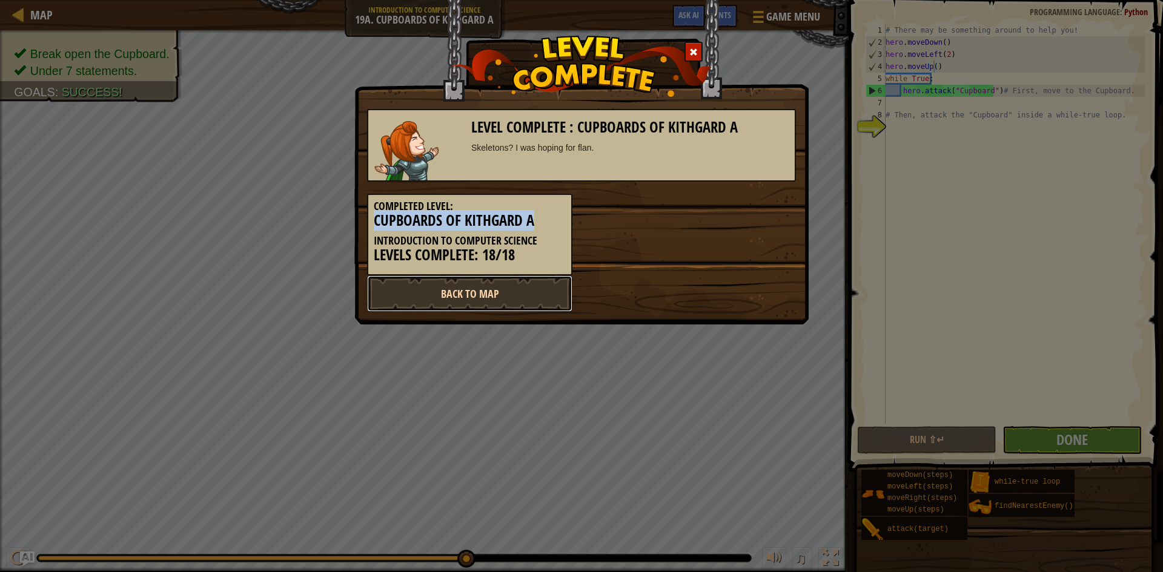
click at [540, 284] on link "Back to Map" at bounding box center [469, 294] width 205 height 36
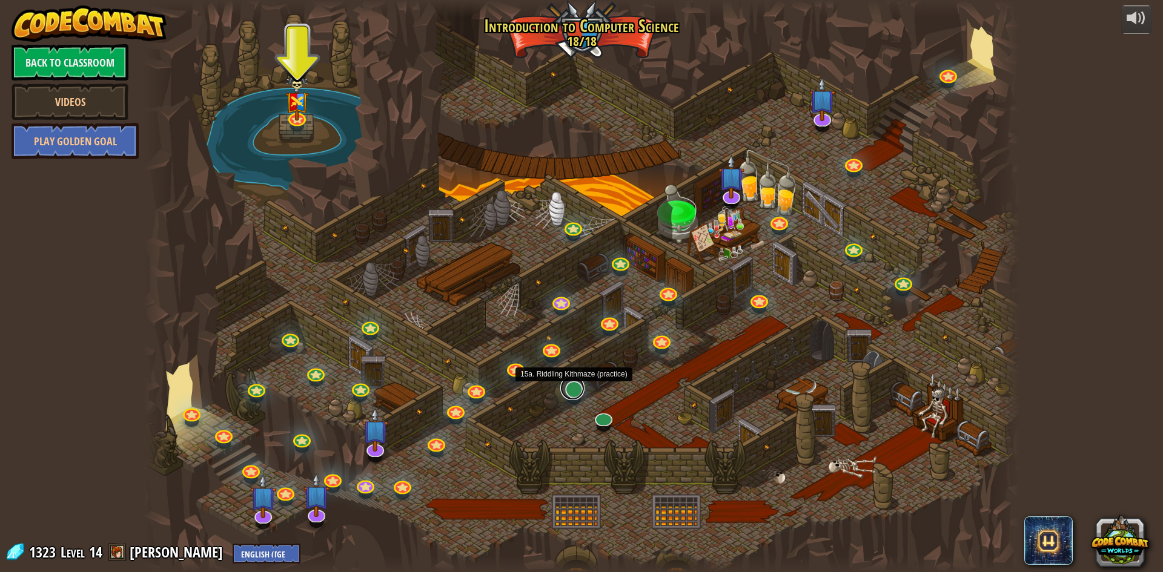
click at [580, 386] on link at bounding box center [572, 388] width 24 height 24
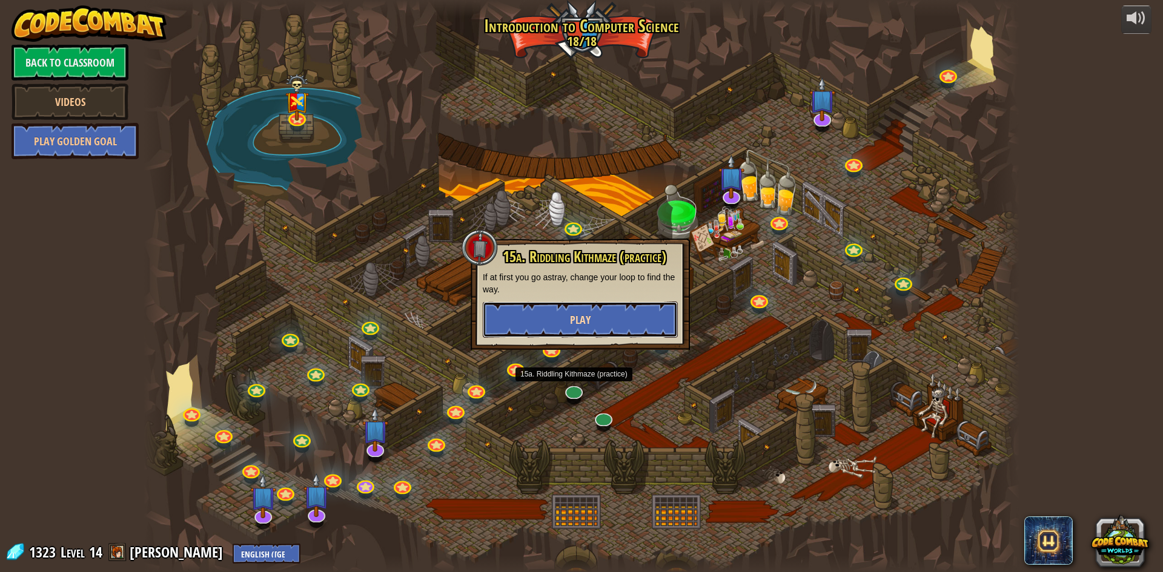
click at [588, 329] on button "Play" at bounding box center [580, 320] width 195 height 36
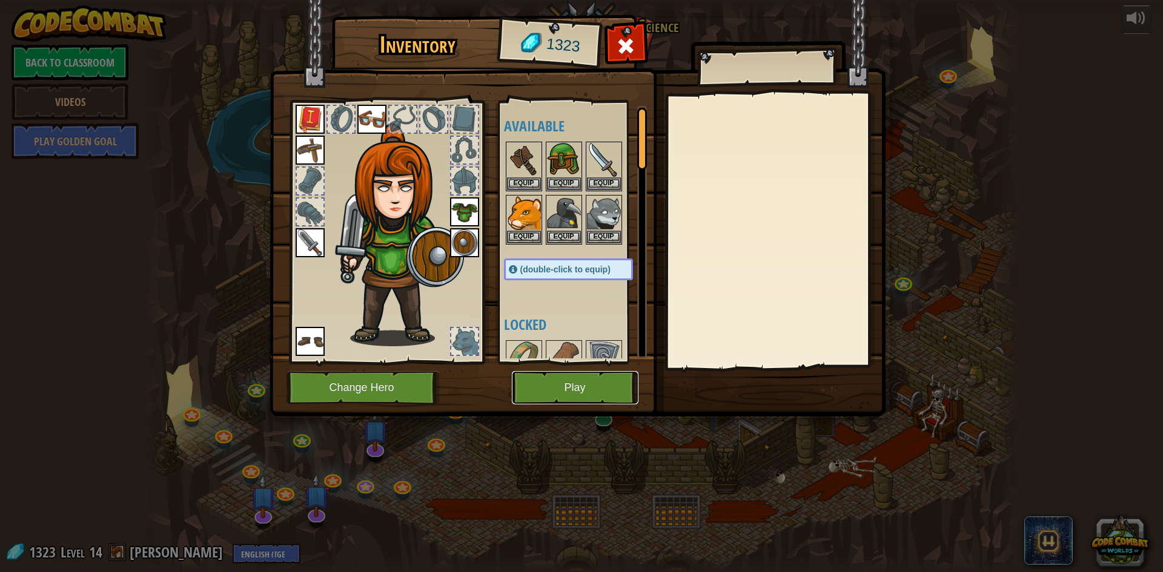
click at [564, 390] on button "Play" at bounding box center [575, 387] width 127 height 33
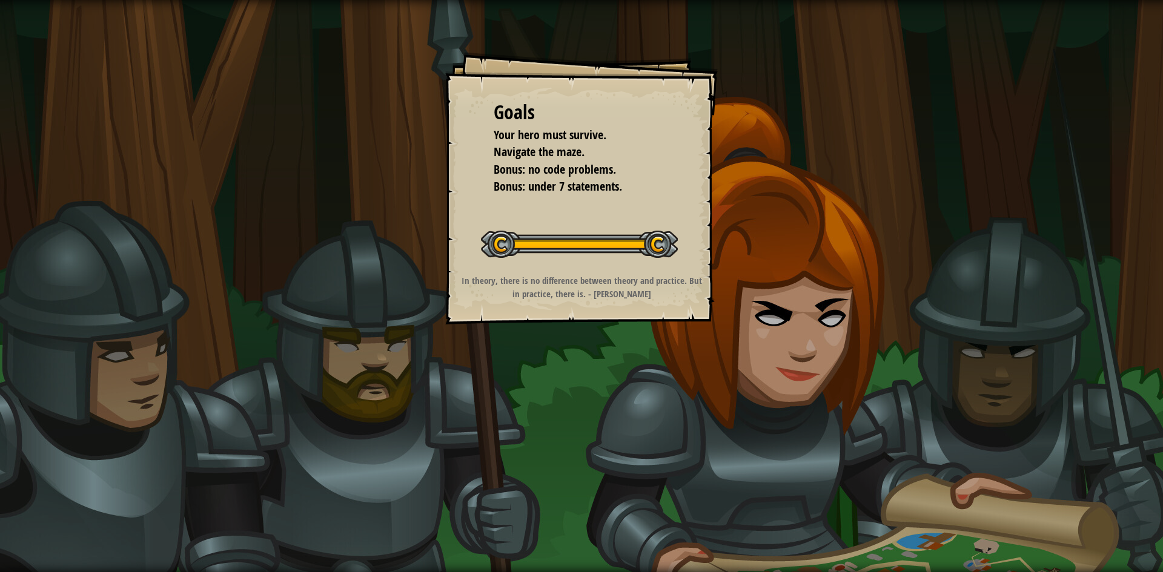
click at [558, 248] on div at bounding box center [579, 244] width 197 height 27
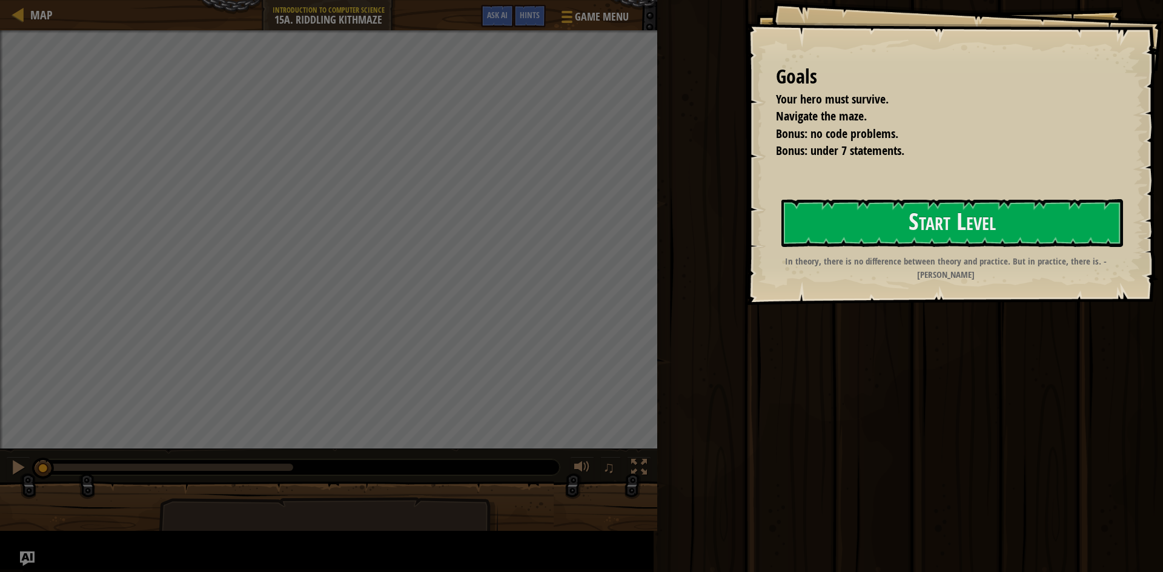
click at [746, 248] on div "Goals Your hero must survive. Navigate the maze. Bonus: no code problems. Bonus…" at bounding box center [954, 152] width 417 height 305
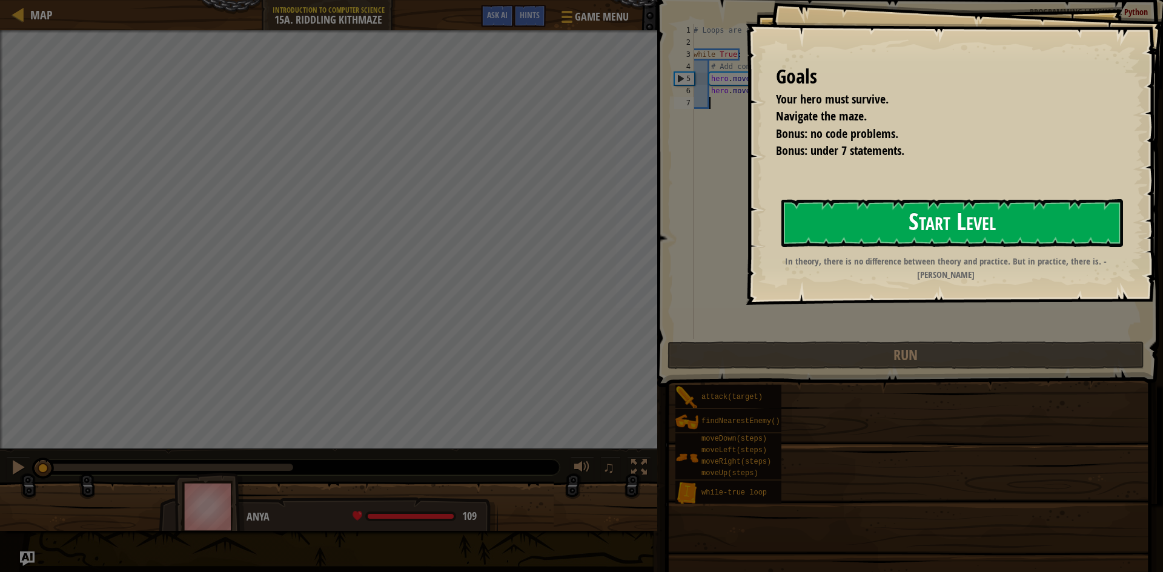
click at [924, 239] on button "Start Level" at bounding box center [952, 223] width 342 height 48
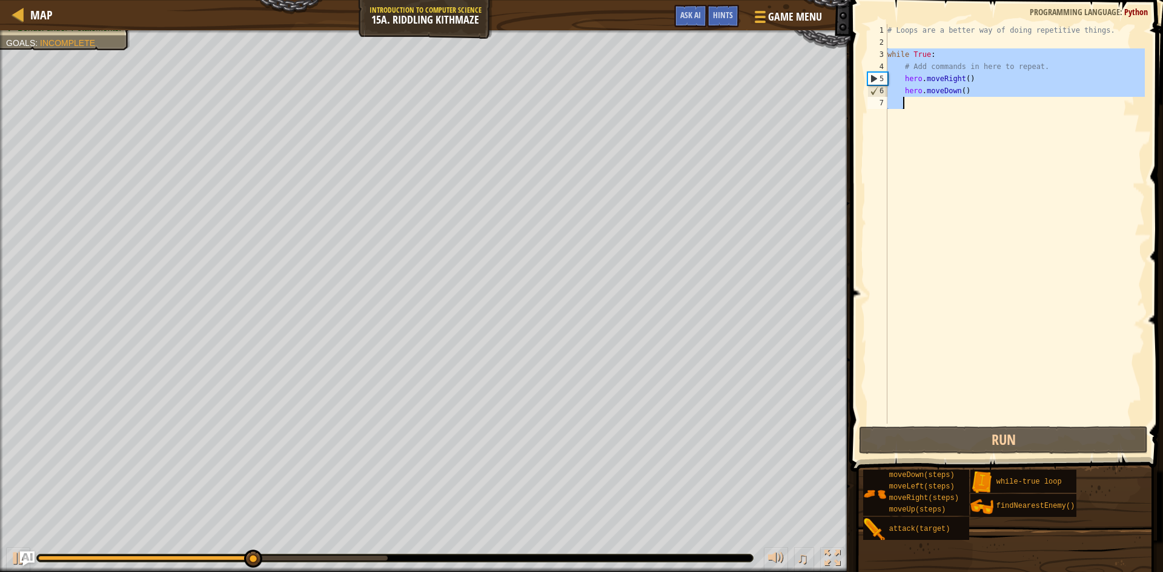
drag, startPoint x: 887, startPoint y: 52, endPoint x: 985, endPoint y: 151, distance: 139.6
click at [984, 151] on div "# Loops are a better way of doing repetitive things. while True : # Add command…" at bounding box center [1015, 236] width 260 height 424
type textarea "hero.moveDown()"
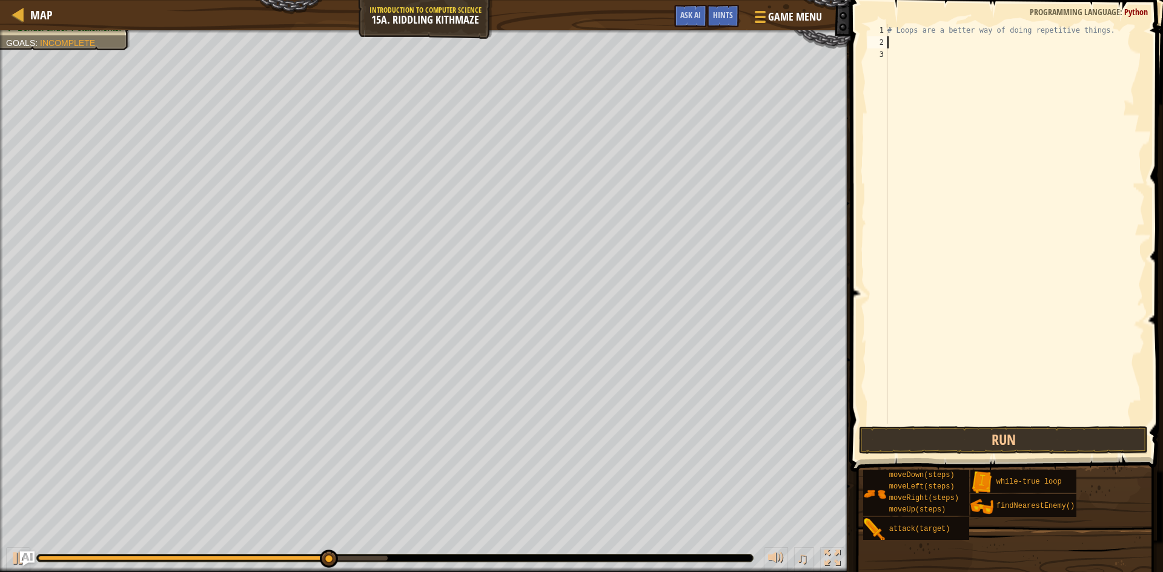
click at [899, 44] on div "# Loops are a better way of doing repetitive things." at bounding box center [1015, 236] width 260 height 424
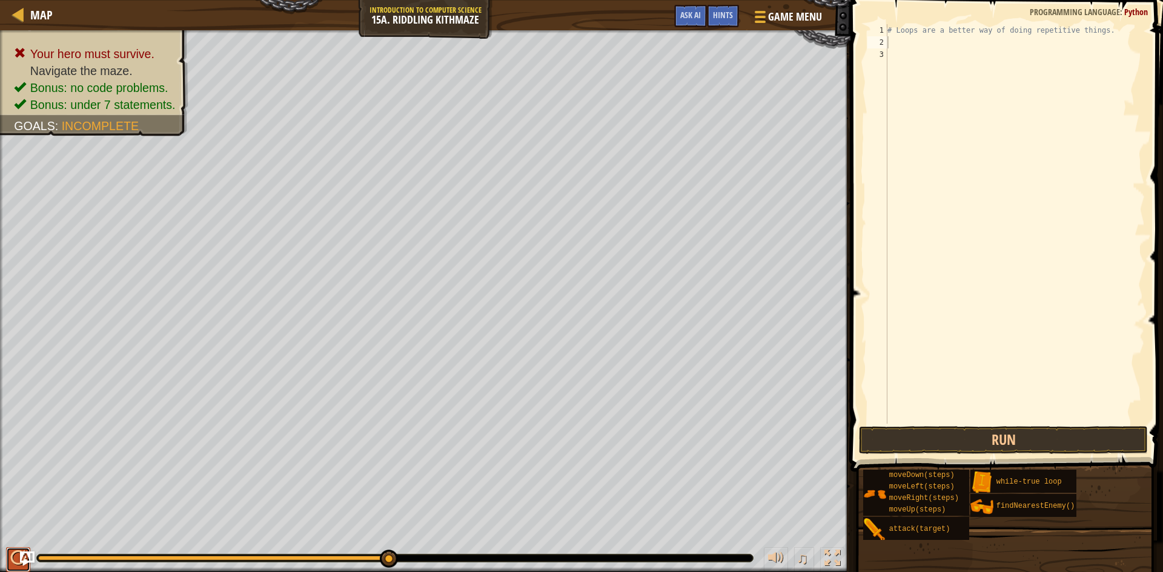
click at [10, 569] on button at bounding box center [18, 560] width 24 height 25
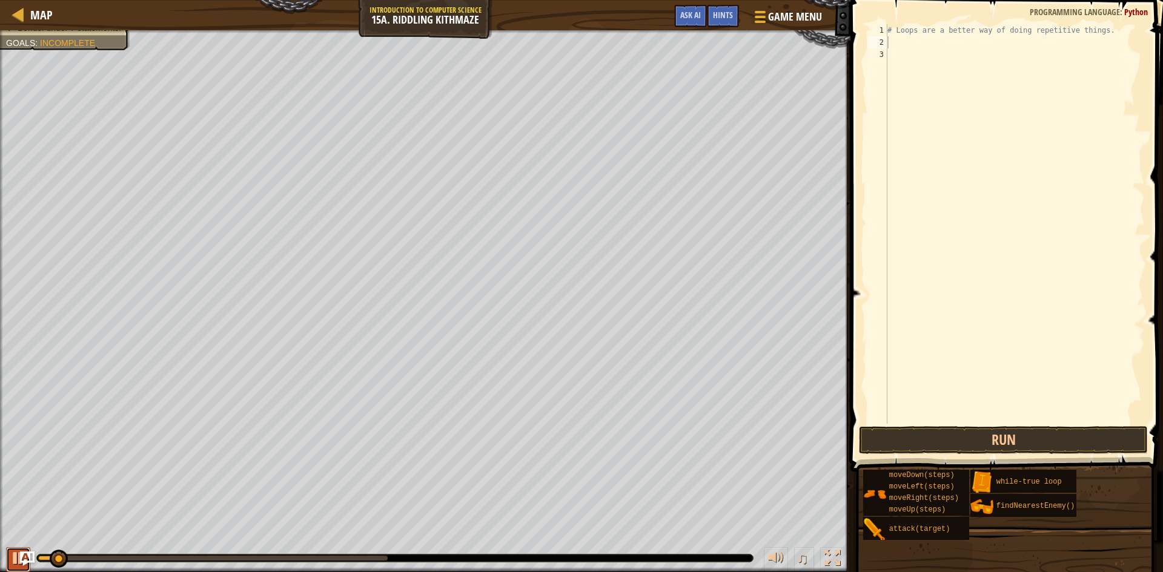
click at [10, 569] on button at bounding box center [18, 560] width 24 height 25
click at [975, 334] on div "Map Introduction to Computer Science 15a. Riddling Kithmaze Game Menu Done Hint…" at bounding box center [581, 286] width 1163 height 572
type textarea "t"
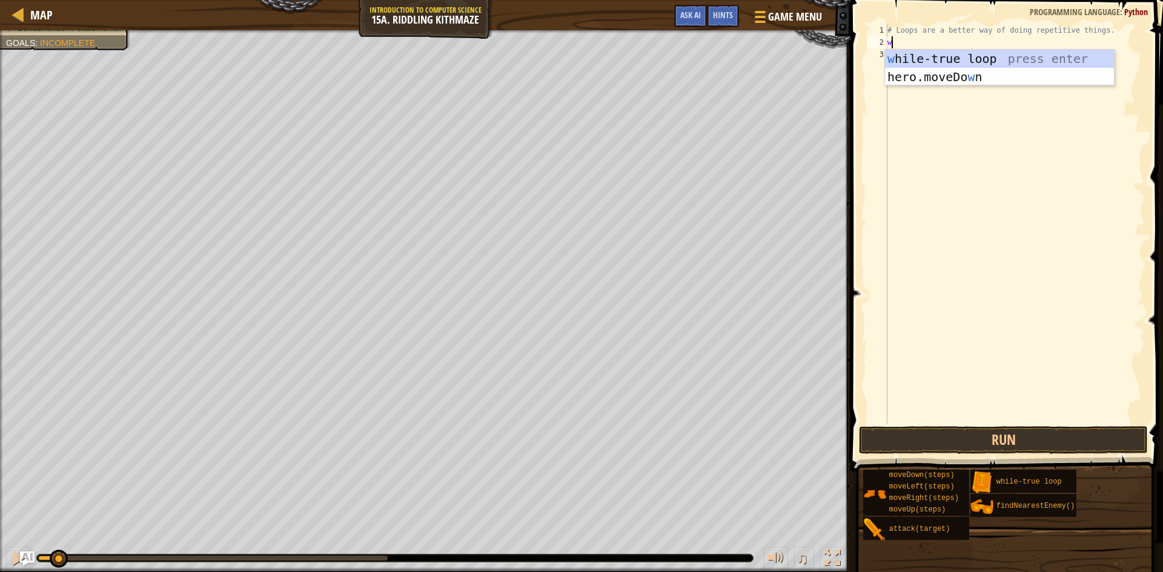
type textarea "wh"
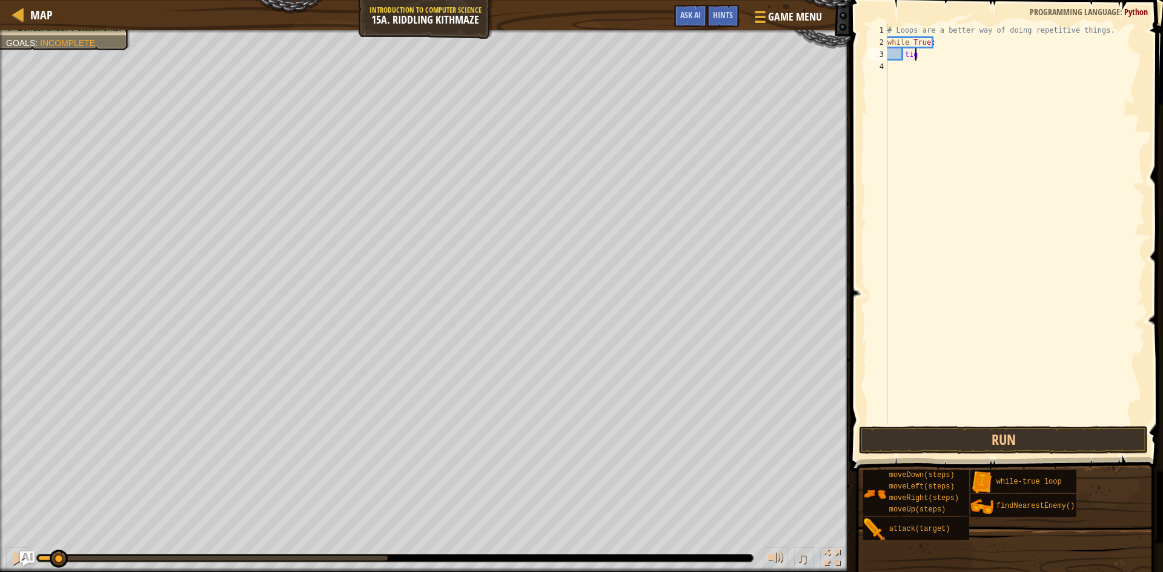
type textarea "t"
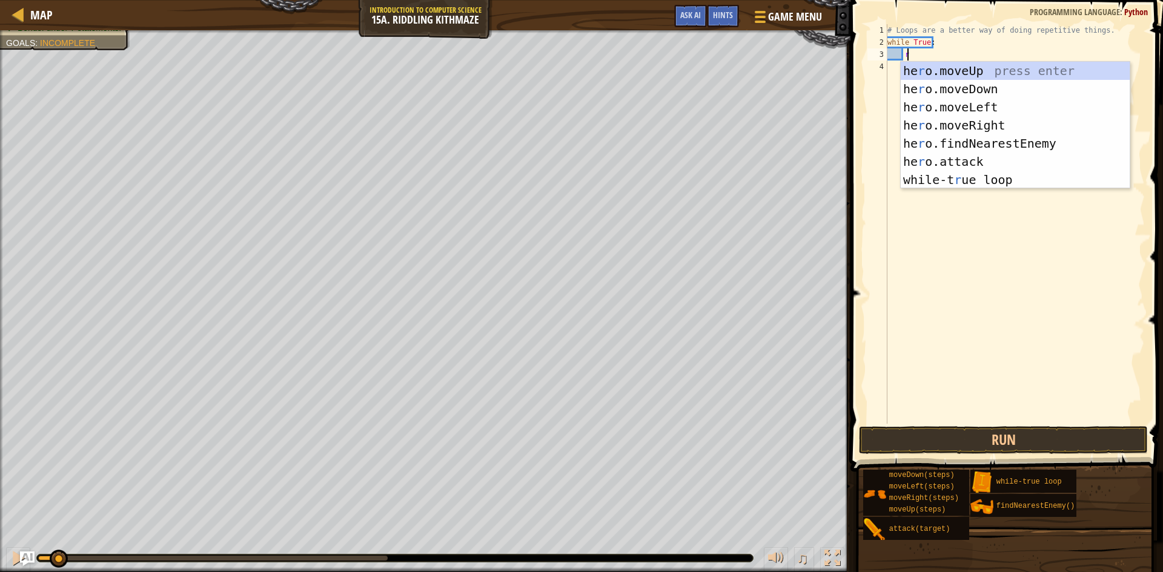
type textarea "ri"
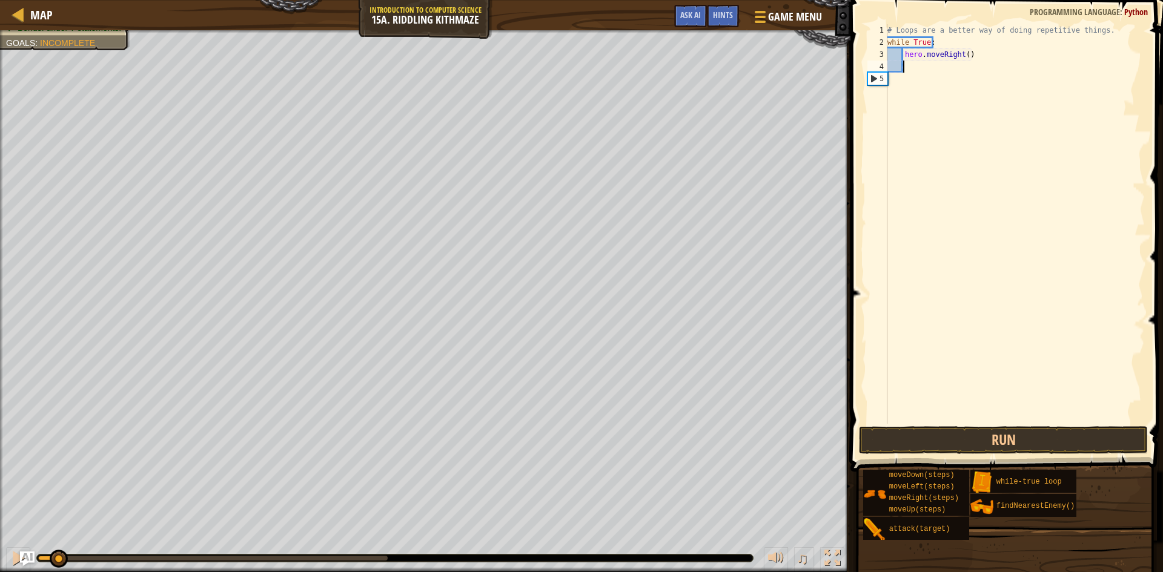
scroll to position [5, 1]
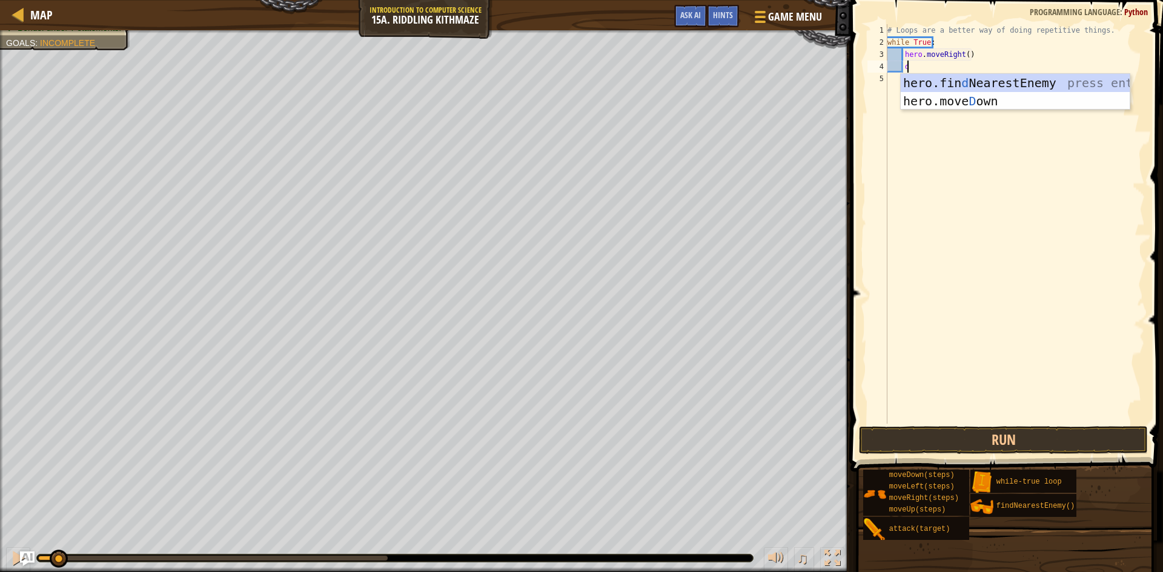
type textarea "do"
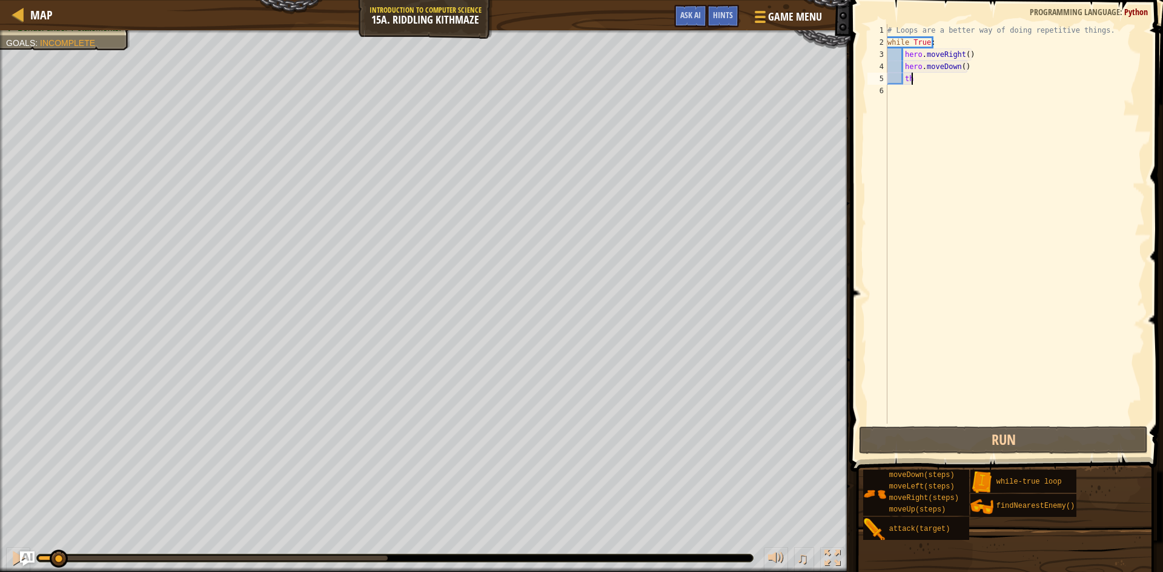
type textarea "t"
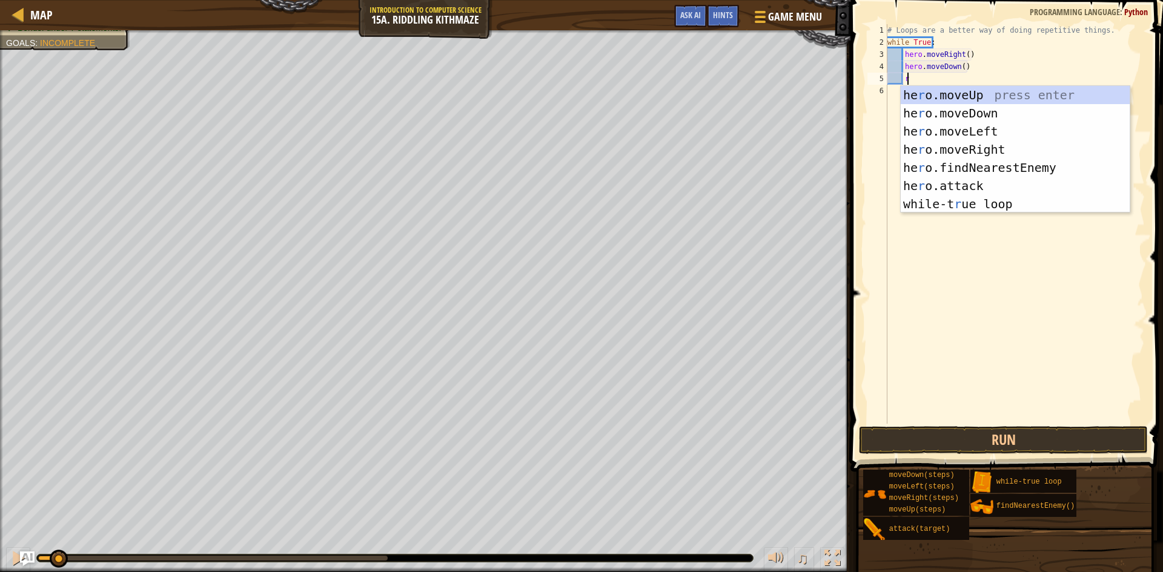
scroll to position [5, 1]
type textarea "ri"
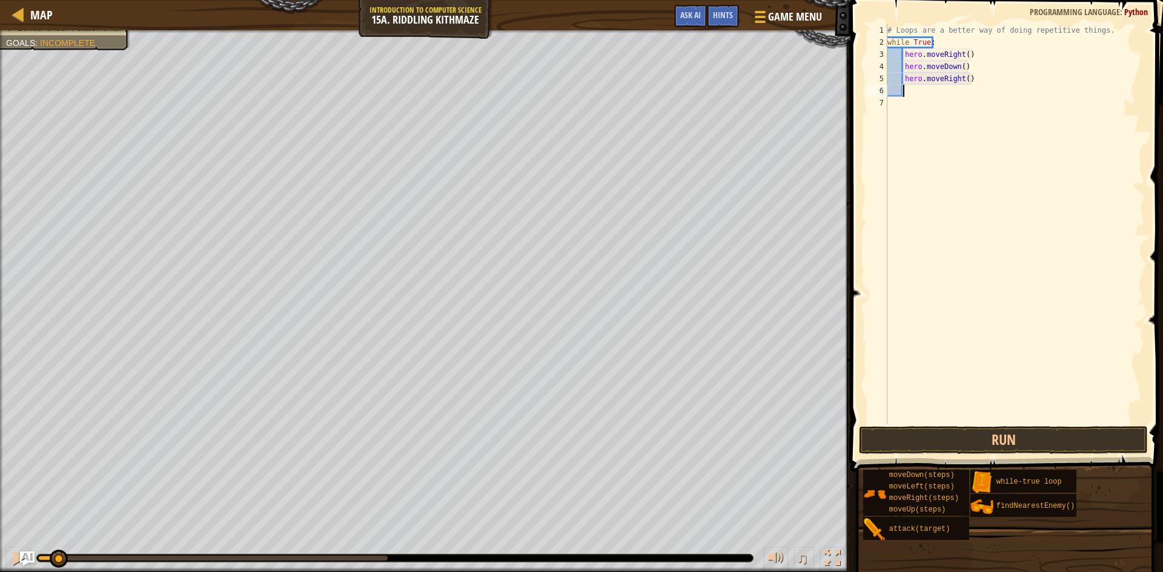
scroll to position [5, 1]
type textarea "hero.moveRight(2)"
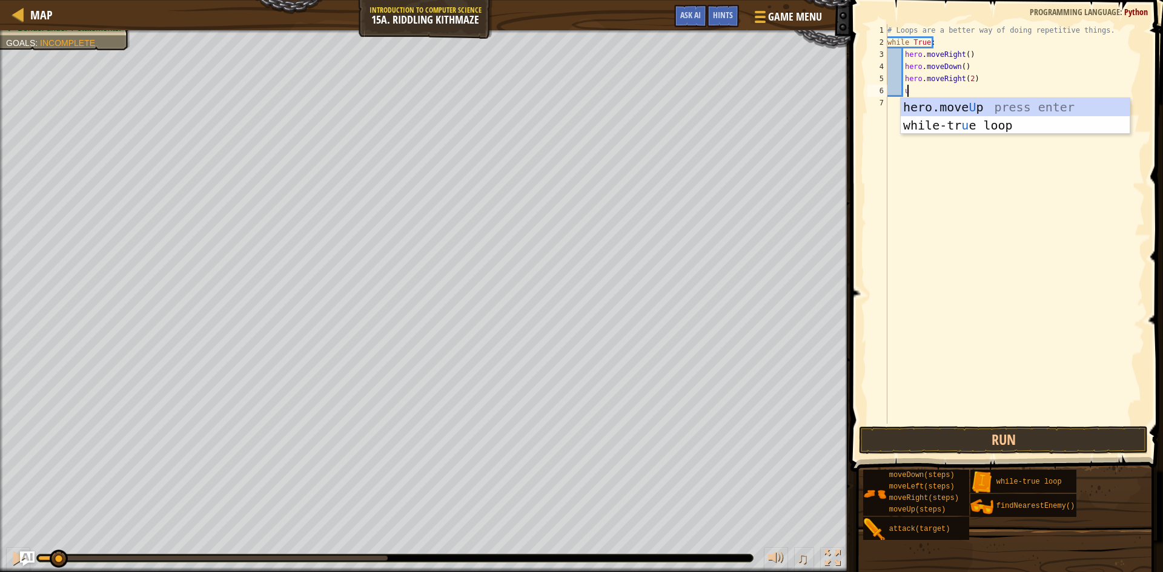
type textarea "up"
type textarea "righ"
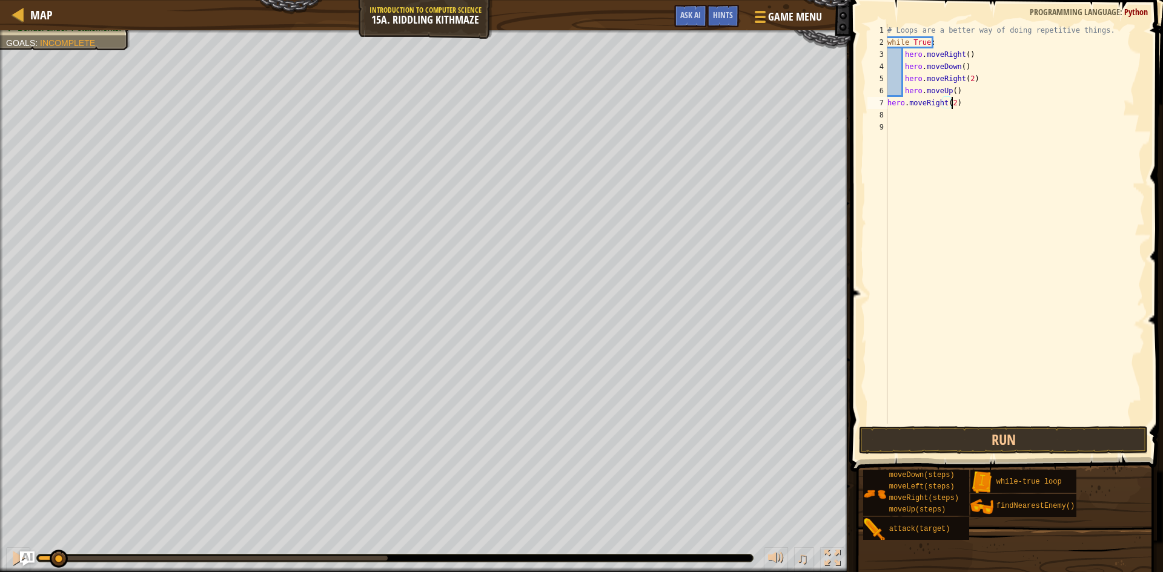
scroll to position [5, 5]
type textarea "hero.moveRight(2)"
click at [1036, 438] on button "Run" at bounding box center [1003, 440] width 289 height 28
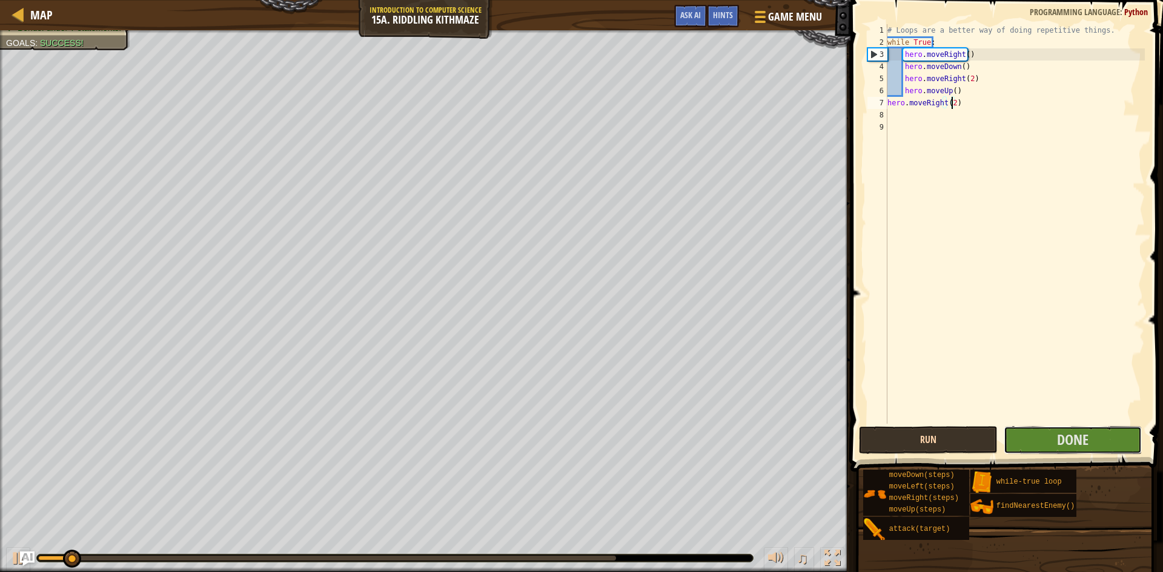
click at [1036, 438] on button "Done" at bounding box center [1073, 440] width 139 height 28
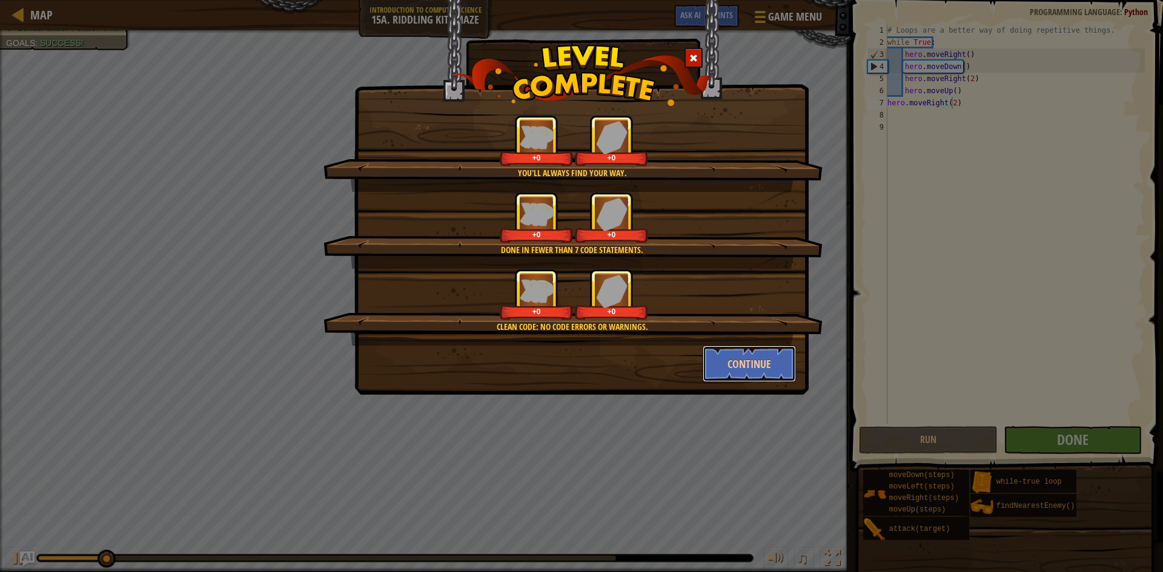
click at [745, 371] on button "Continue" at bounding box center [750, 364] width 94 height 36
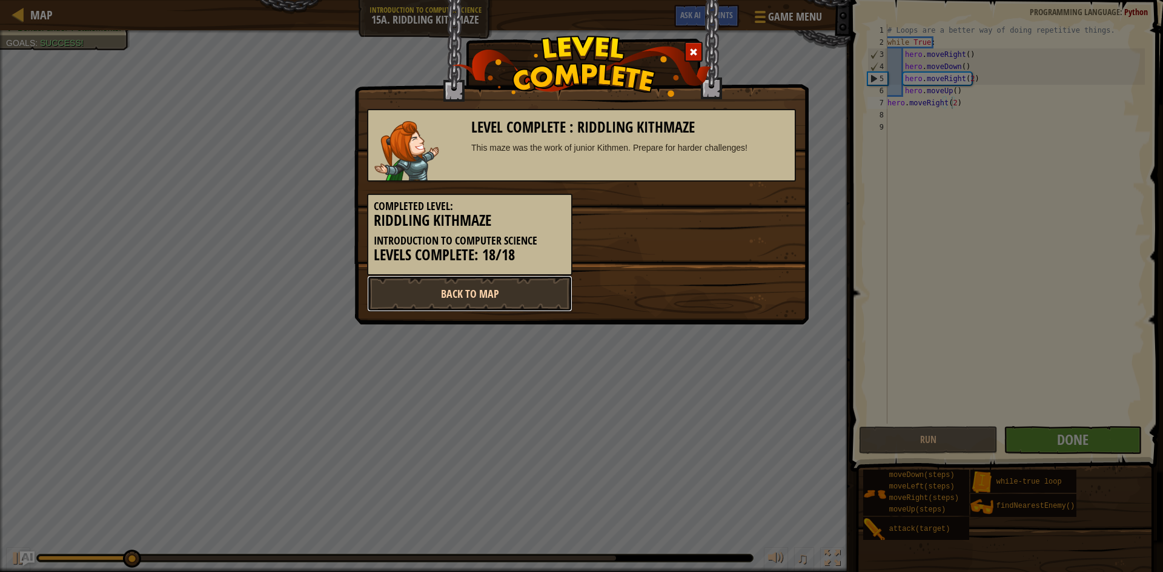
click at [495, 291] on link "Back to Map" at bounding box center [469, 294] width 205 height 36
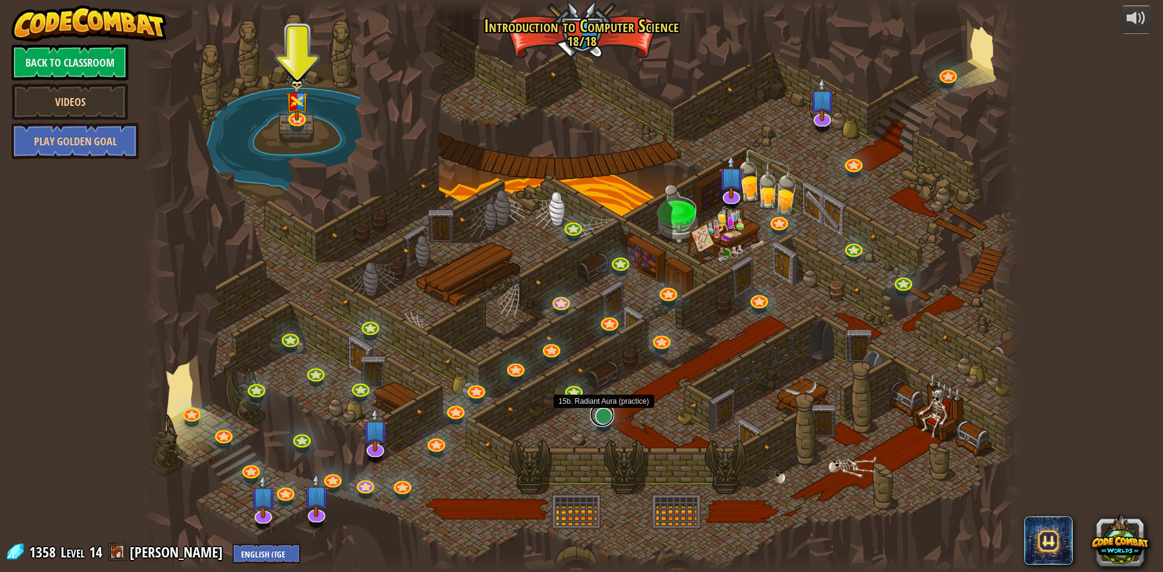
click at [603, 414] on link at bounding box center [602, 415] width 24 height 24
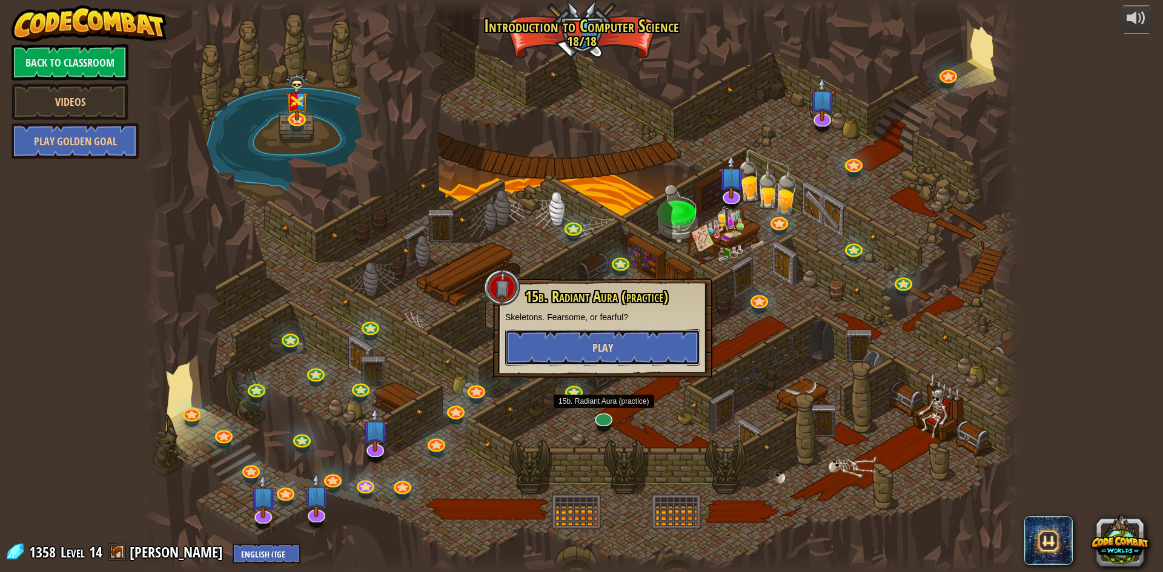
click at [626, 345] on button "Play" at bounding box center [602, 347] width 195 height 36
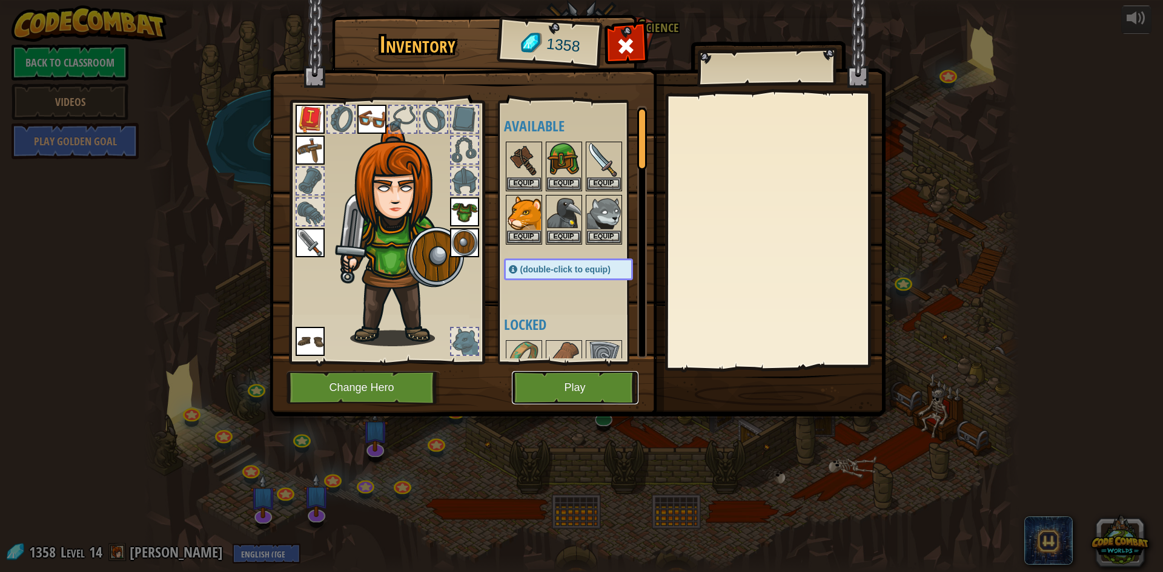
click at [580, 392] on button "Play" at bounding box center [575, 387] width 127 height 33
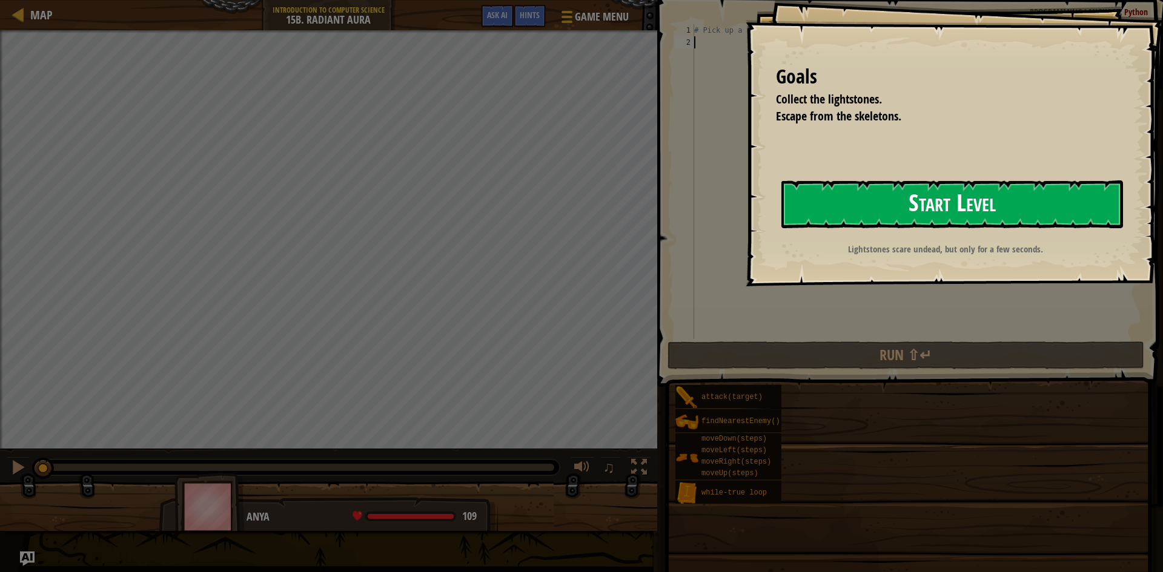
click at [961, 209] on button "Start Level" at bounding box center [952, 204] width 342 height 48
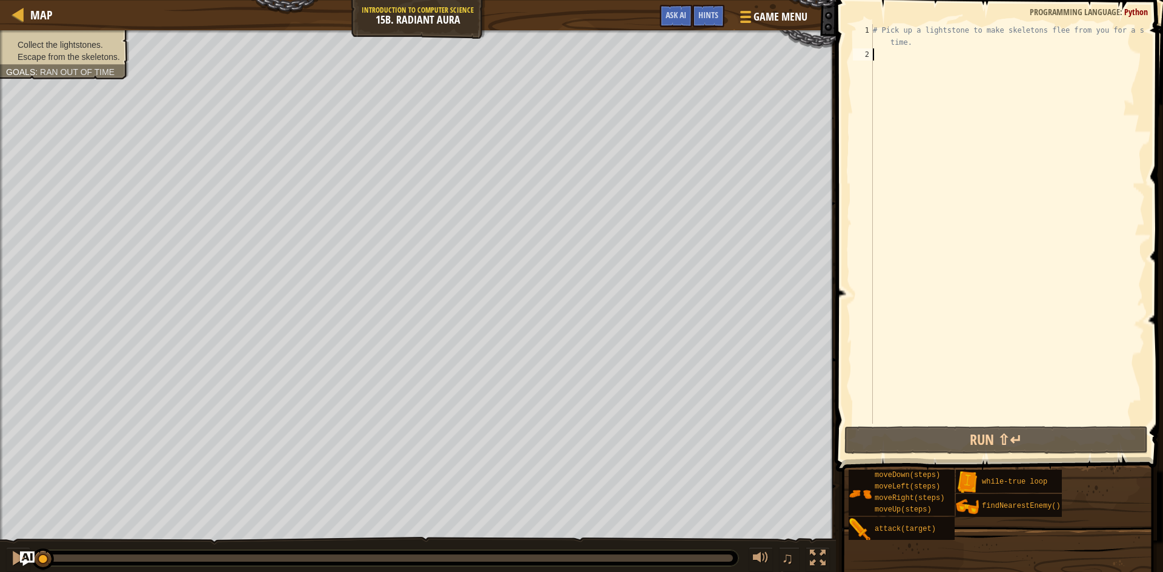
type textarea "up"
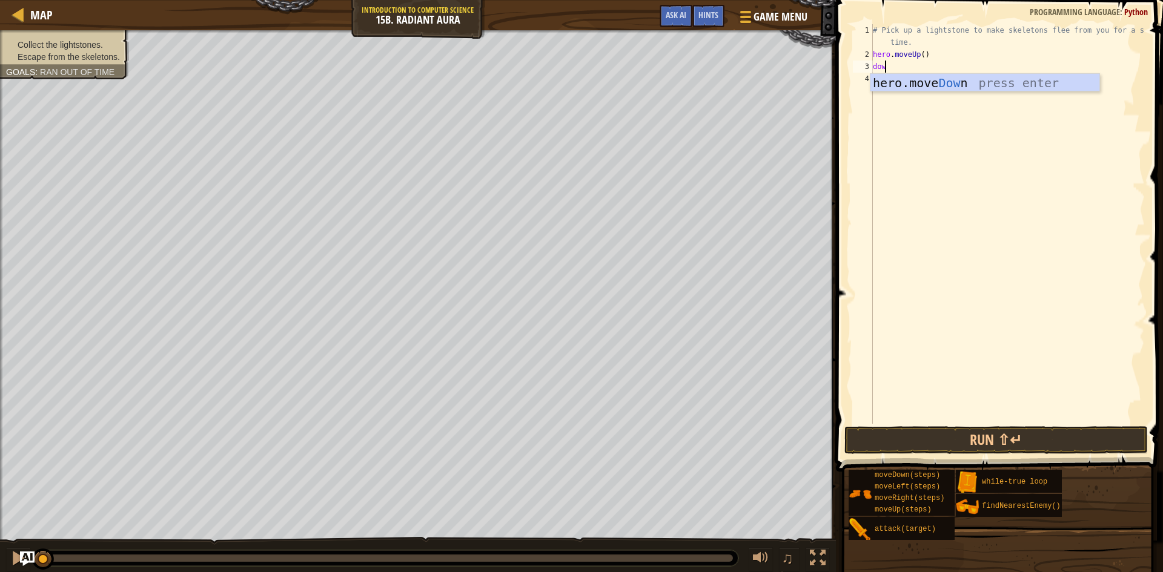
type textarea "down"
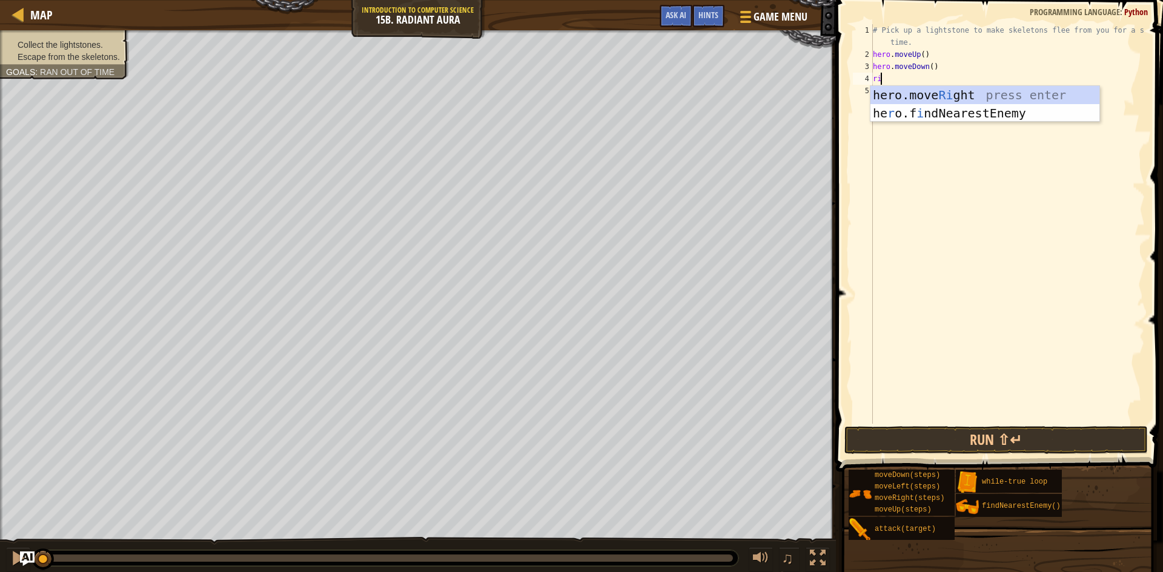
type textarea "righ"
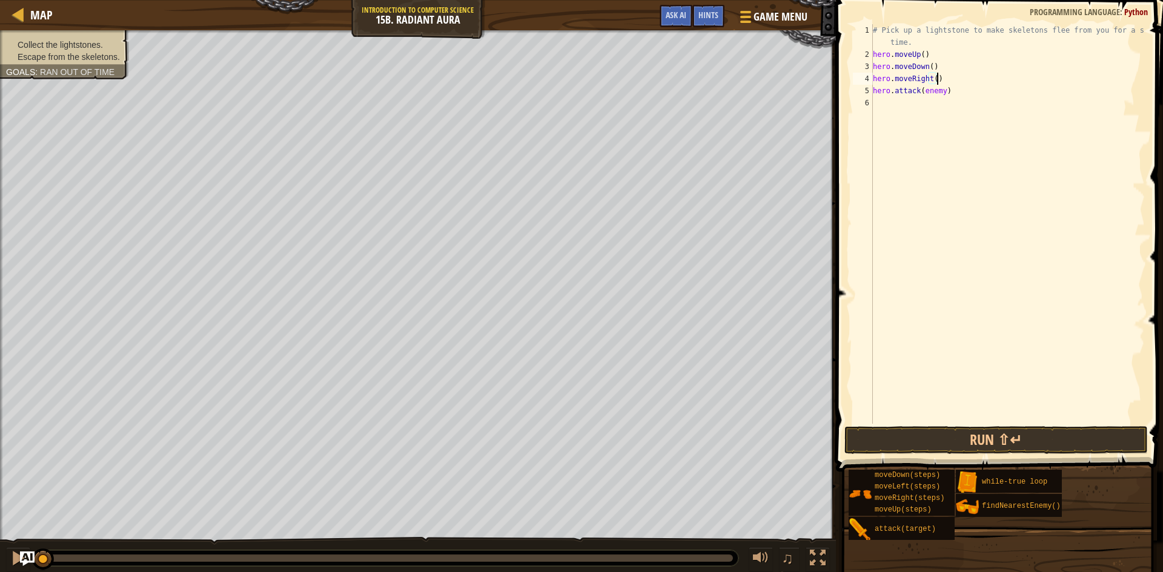
click at [970, 76] on div "# Pick up a lightstone to make skeletons flee from you for a short time. hero .…" at bounding box center [1007, 242] width 274 height 436
type textarea "hero.moveRight()"
type textarea "e"
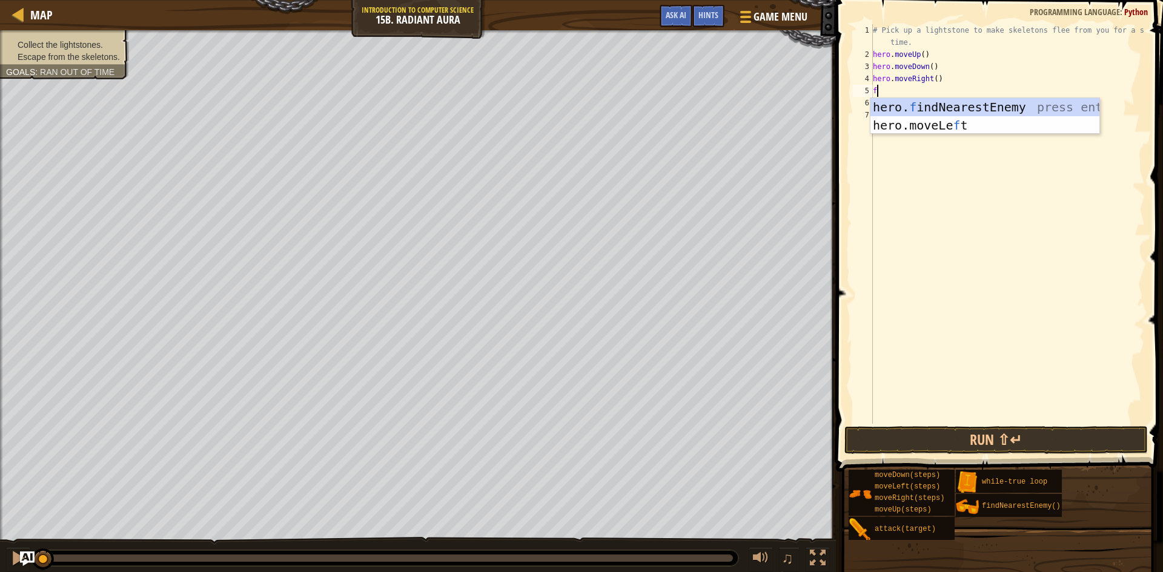
type textarea "fi"
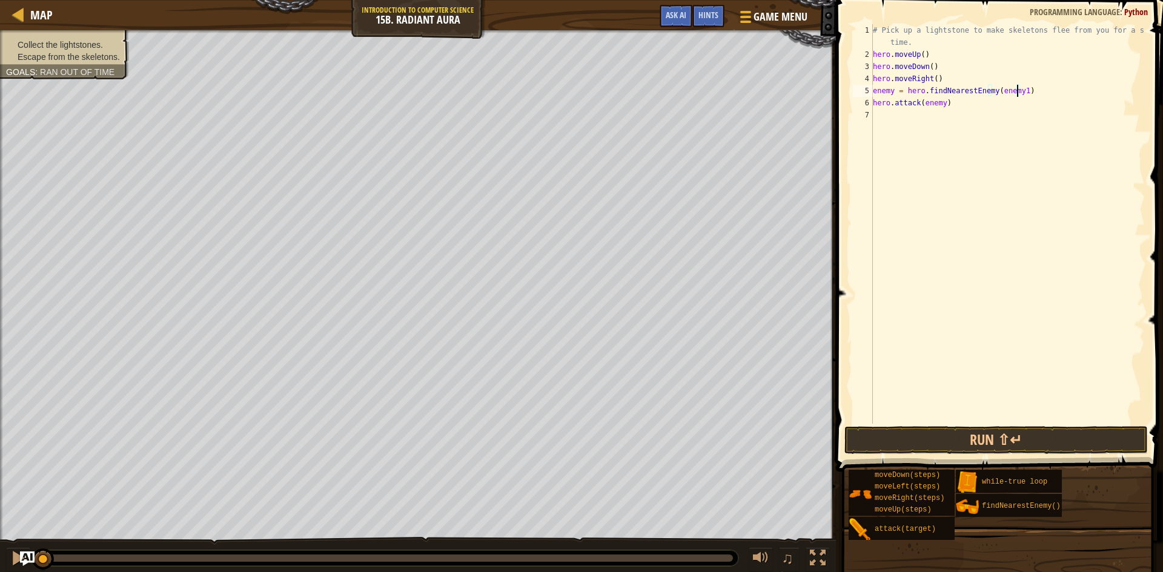
scroll to position [5, 5]
click at [953, 437] on button "Run ⇧↵" at bounding box center [995, 440] width 303 height 28
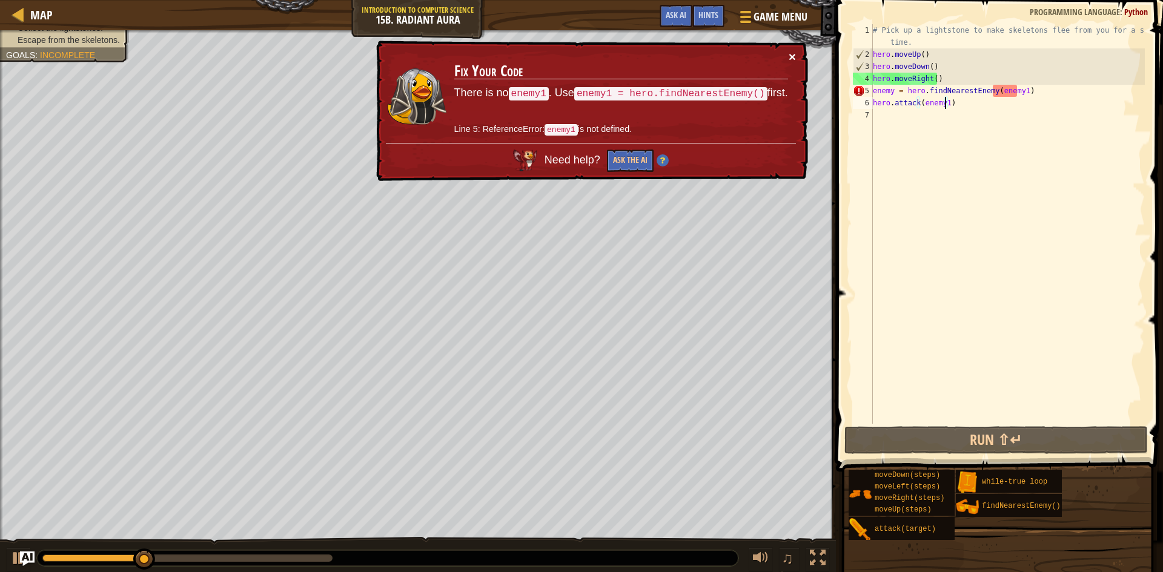
click at [790, 54] on button "×" at bounding box center [792, 56] width 7 height 13
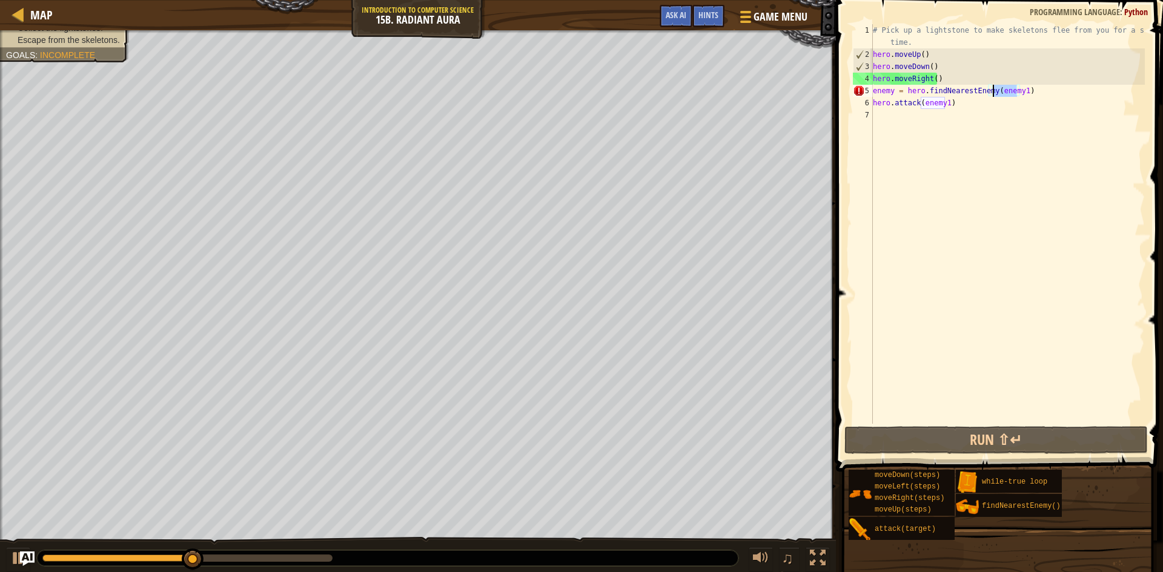
drag, startPoint x: 1016, startPoint y: 92, endPoint x: 993, endPoint y: 93, distance: 23.7
click at [993, 93] on div "# Pick up a lightstone to make skeletons flee from you for a short time. hero .…" at bounding box center [1007, 242] width 274 height 436
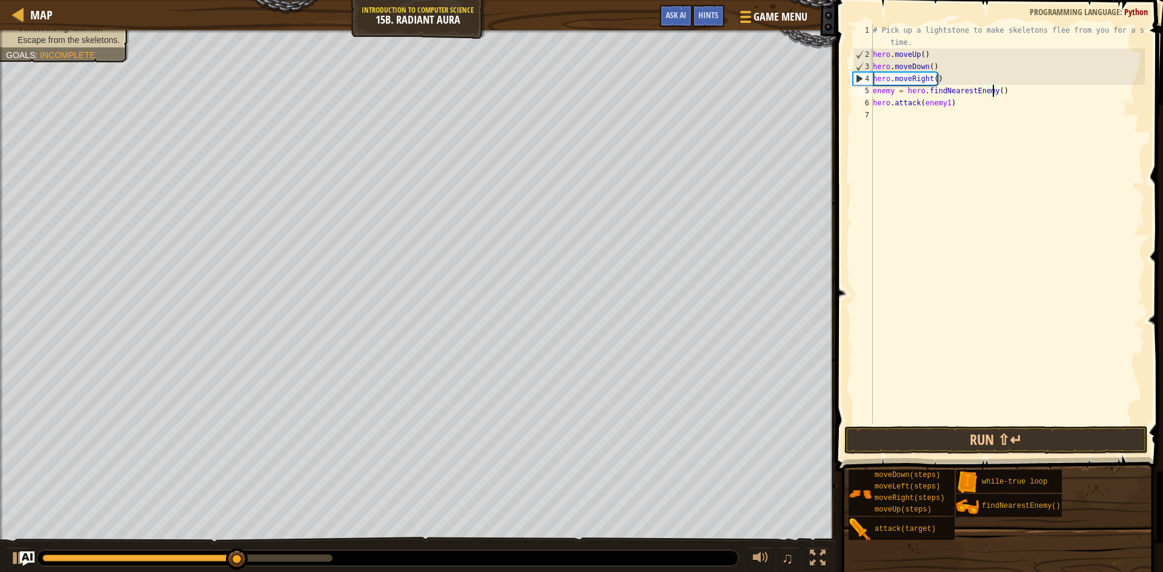
click at [896, 90] on div "# Pick up a lightstone to make skeletons flee from you for a short time. hero .…" at bounding box center [1007, 242] width 274 height 436
click at [1022, 446] on button "Run ⇧↵" at bounding box center [995, 440] width 303 height 28
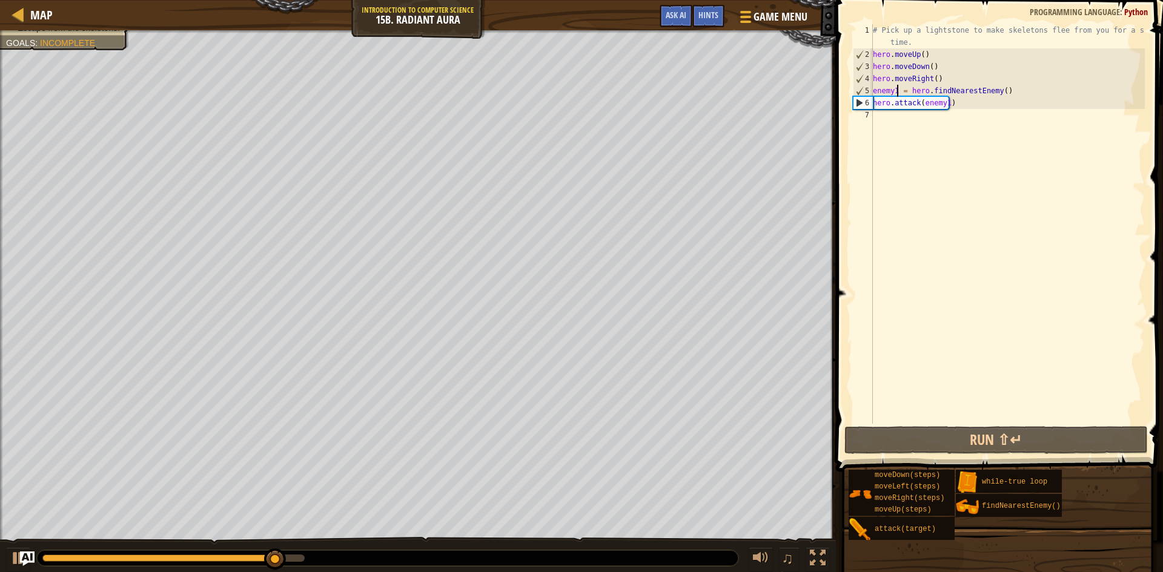
click at [979, 108] on div "# Pick up a lightstone to make skeletons flee from you for a short time. hero .…" at bounding box center [1007, 242] width 274 height 436
type textarea "hero.attack(enemy1)"
click at [961, 113] on div "# Pick up a lightstone to make skeletons flee from you for a short time. hero .…" at bounding box center [1007, 242] width 274 height 436
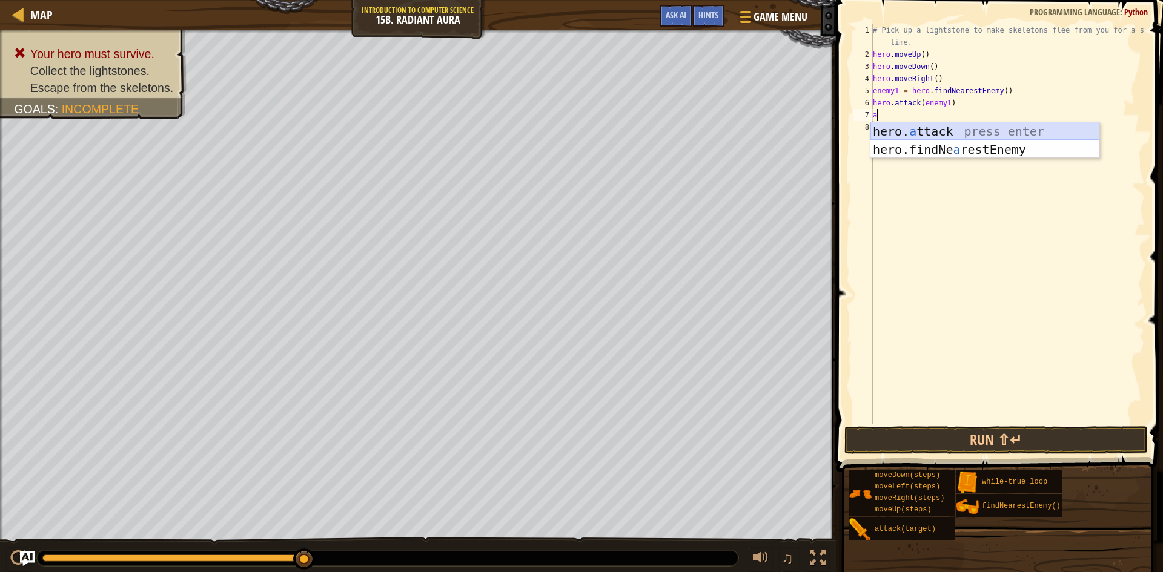
click at [950, 126] on div "hero. a ttack press enter hero.findNe a restEnemy press enter" at bounding box center [984, 158] width 229 height 73
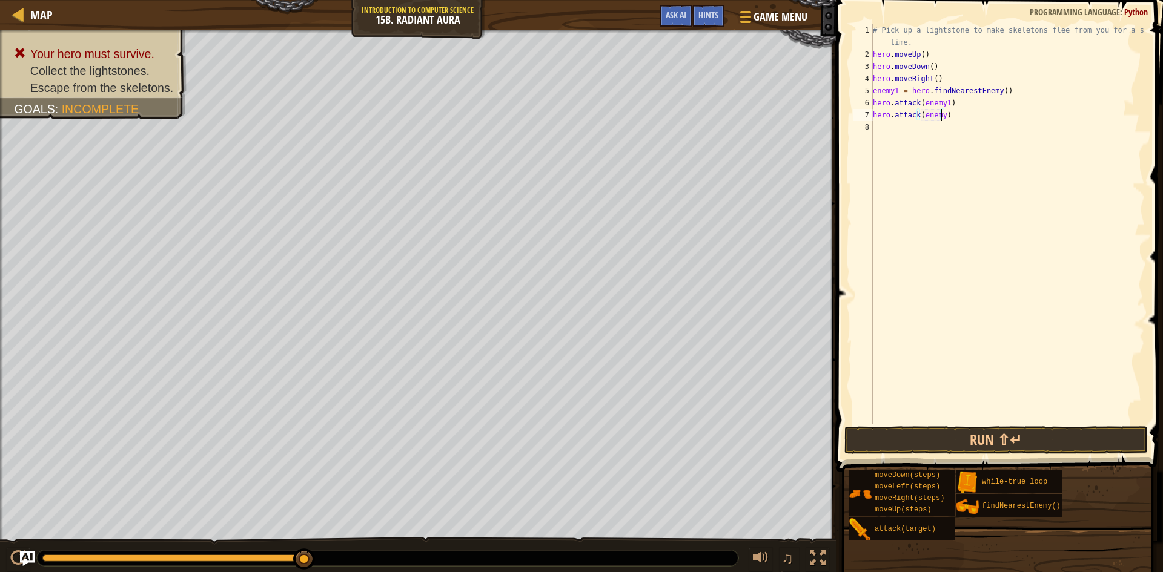
scroll to position [5, 5]
click at [959, 448] on button "Run ⇧↵" at bounding box center [995, 440] width 303 height 28
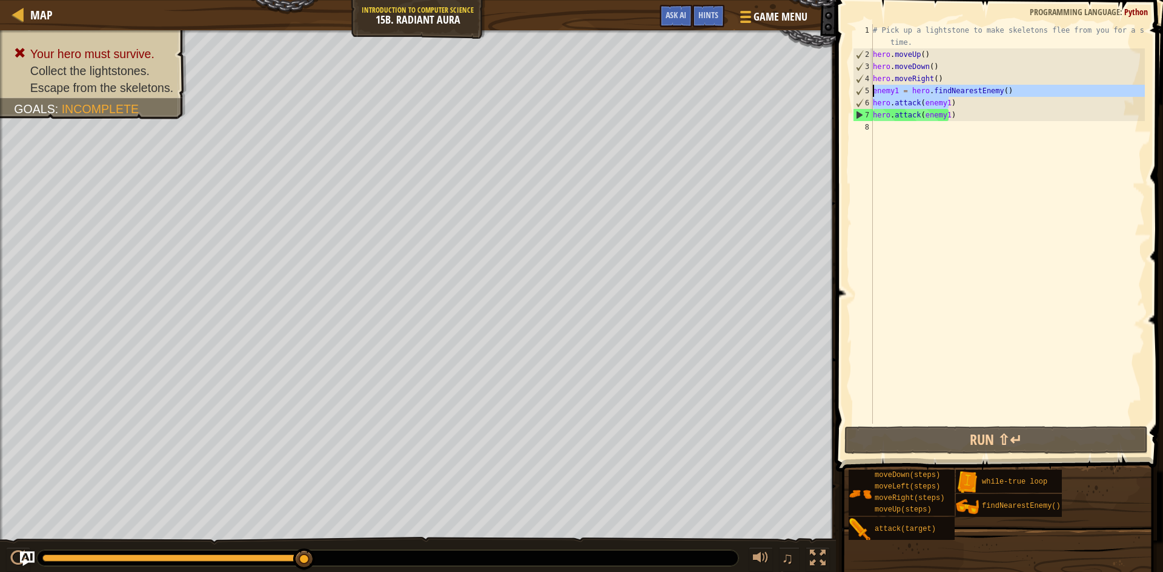
drag, startPoint x: 968, startPoint y: 105, endPoint x: 867, endPoint y: 93, distance: 101.3
click at [867, 93] on div "hero.attack(enemy1) 1 2 3 4 5 6 7 8 # Pick up a lightstone to make skeletons fl…" at bounding box center [997, 224] width 294 height 400
type textarea "enemy1 = hero.findNearestEnemy() hero.attack(enemy1)"
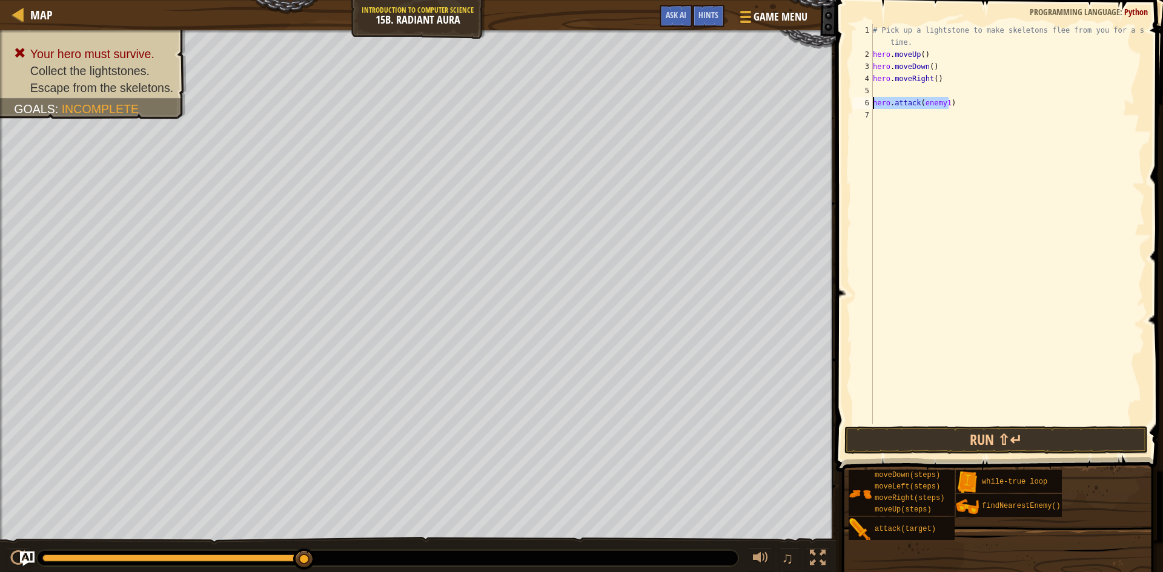
drag, startPoint x: 957, startPoint y: 98, endPoint x: 869, endPoint y: 103, distance: 88.0
click at [869, 103] on div "1 2 3 4 5 6 7 # Pick up a lightstone to make skeletons flee from you for a shor…" at bounding box center [997, 224] width 294 height 400
type textarea "hero.attack(enemy1)"
click at [932, 84] on div "# Pick up a lightstone to make skeletons flee from you for a short time. hero .…" at bounding box center [1007, 242] width 274 height 436
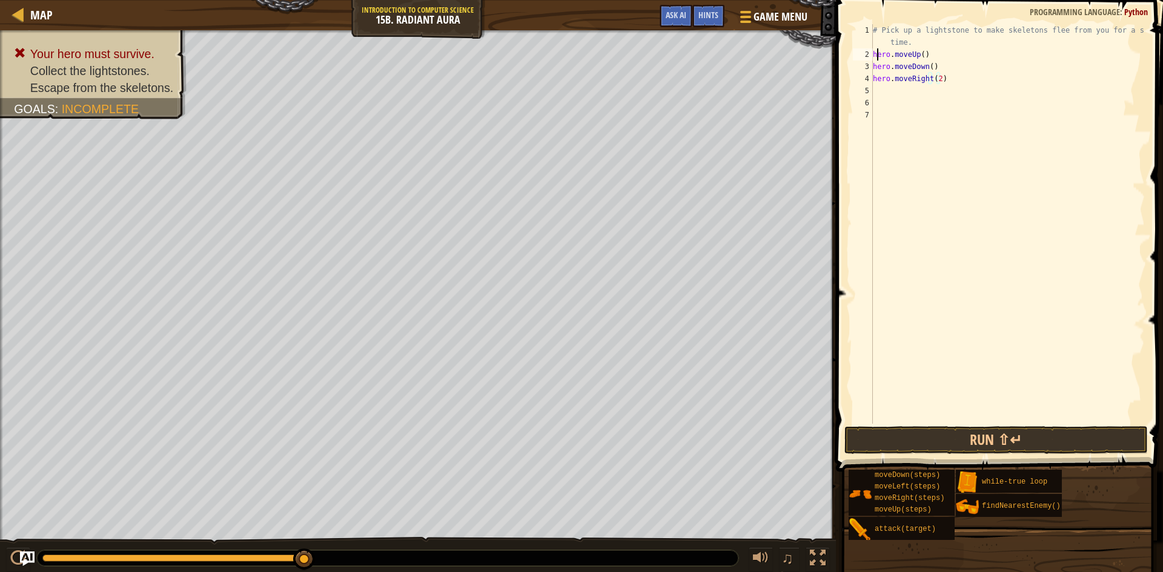
click at [875, 55] on div "# Pick up a lightstone to make skeletons flee from you for a short time. hero .…" at bounding box center [1007, 242] width 274 height 436
type textarea "hero.moveUp()"
type textarea "w"
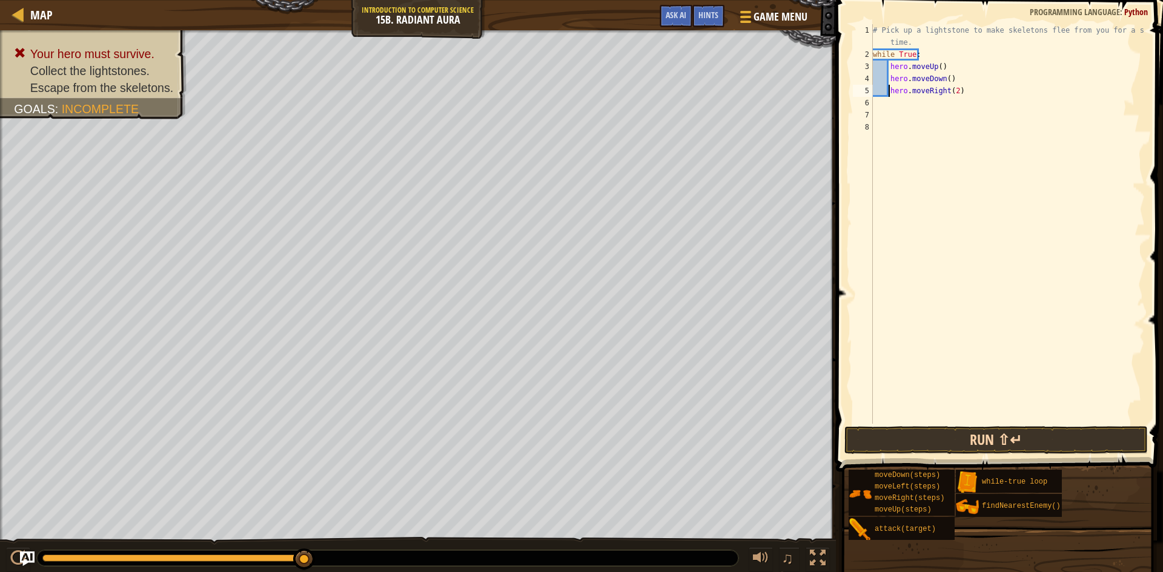
type textarea "hero.moveRight(2)"
click at [962, 441] on button "Run ⇧↵" at bounding box center [995, 440] width 303 height 28
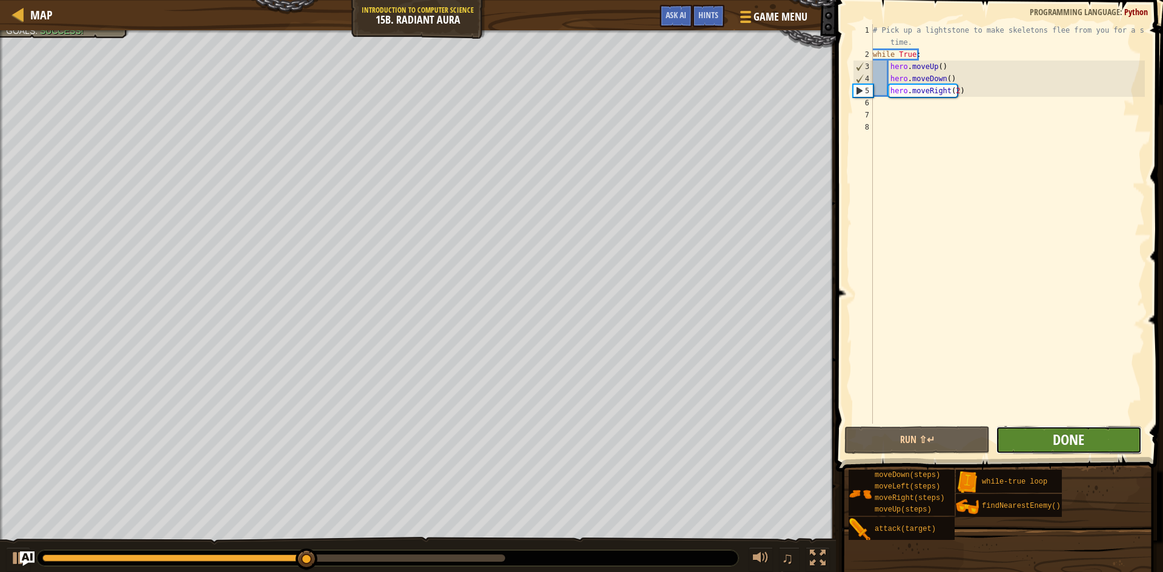
click at [1072, 448] on span "Done" at bounding box center [1068, 439] width 31 height 19
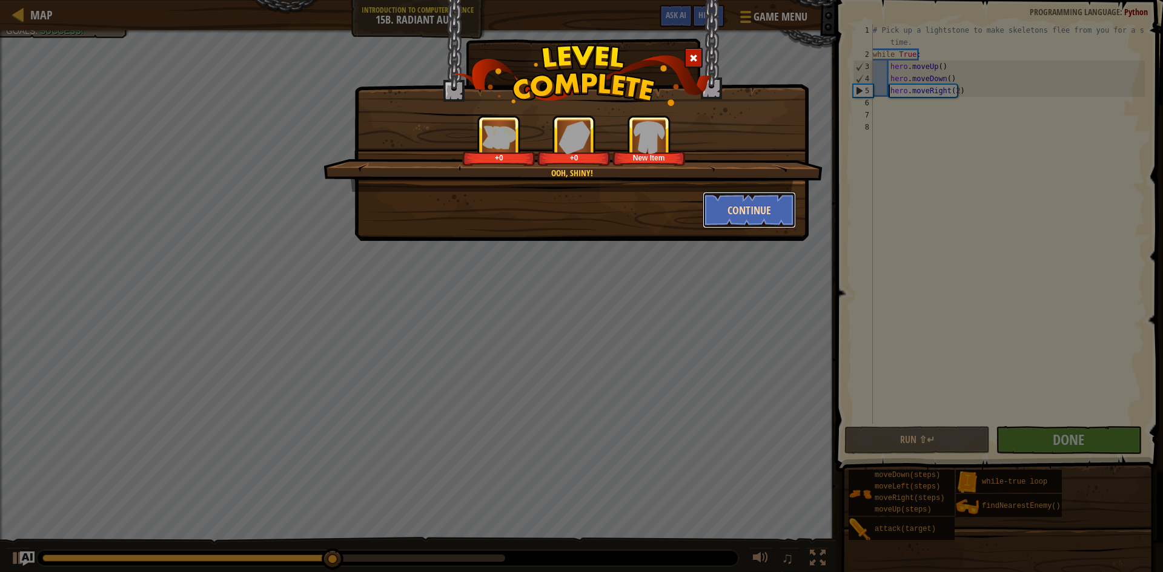
click at [769, 209] on button "Continue" at bounding box center [750, 210] width 94 height 36
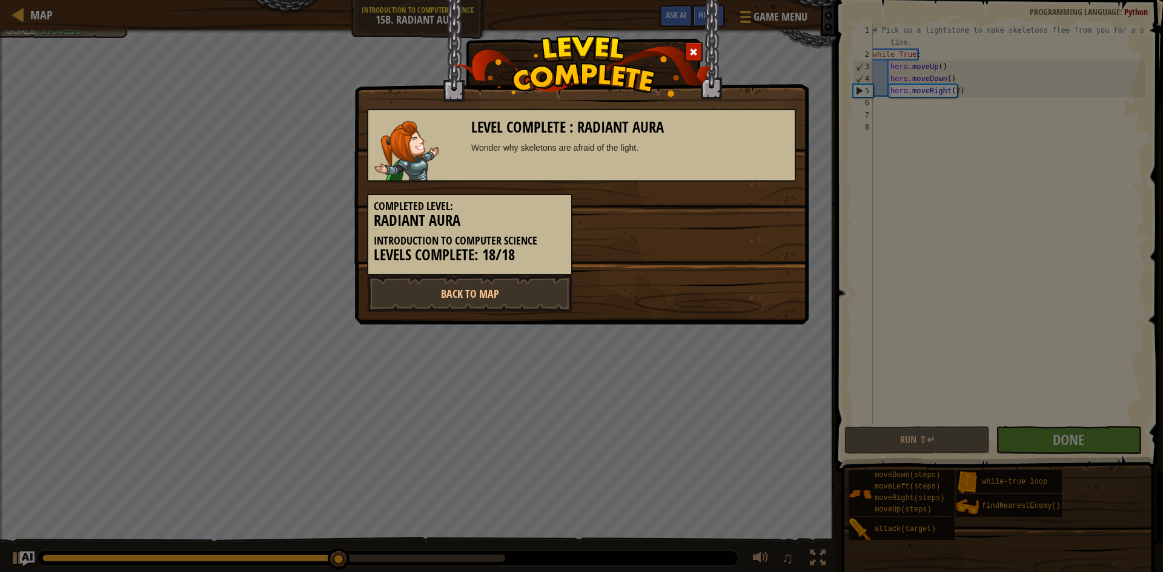
click at [764, 204] on div "Completed Level: Radiant Aura Introduction to Computer Science Levels Complete:…" at bounding box center [581, 229] width 447 height 94
click at [503, 296] on link "Back to Map" at bounding box center [469, 294] width 205 height 36
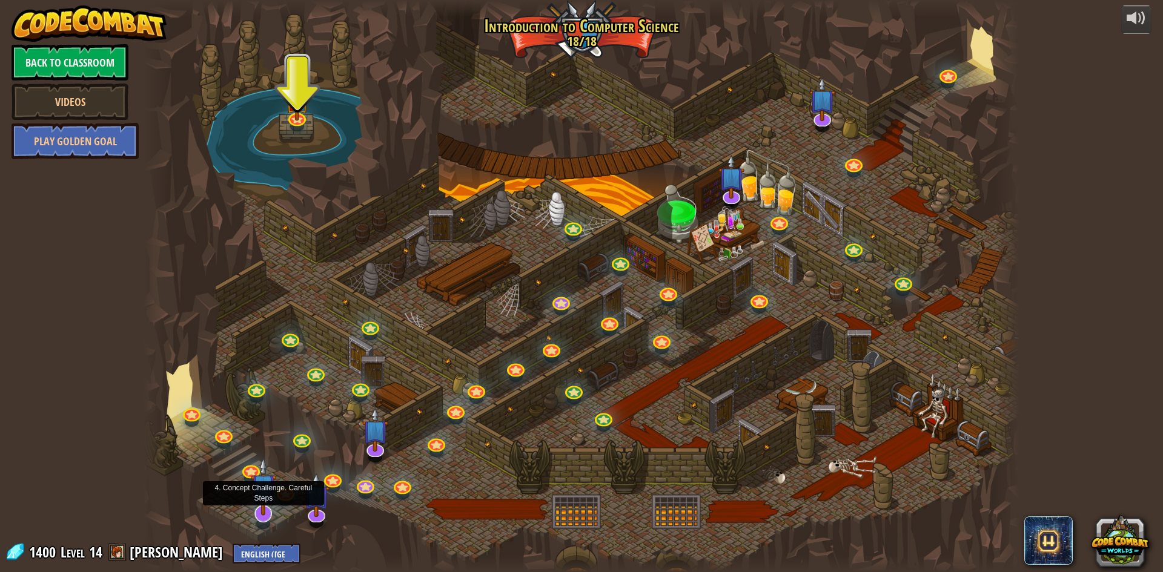
click at [263, 512] on img at bounding box center [263, 486] width 25 height 59
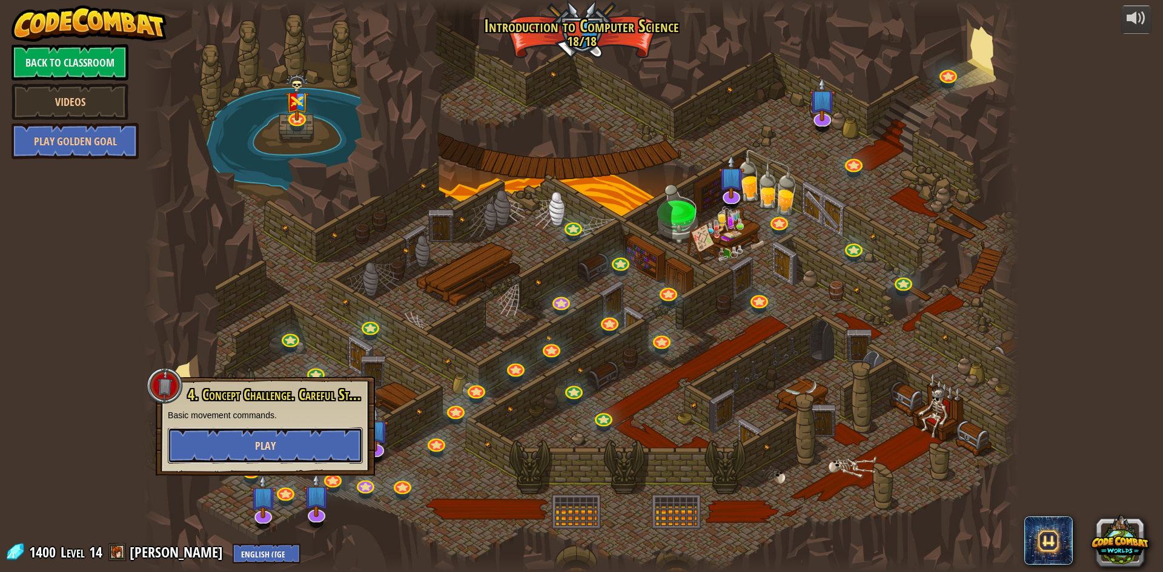
click at [295, 460] on button "Play" at bounding box center [265, 446] width 195 height 36
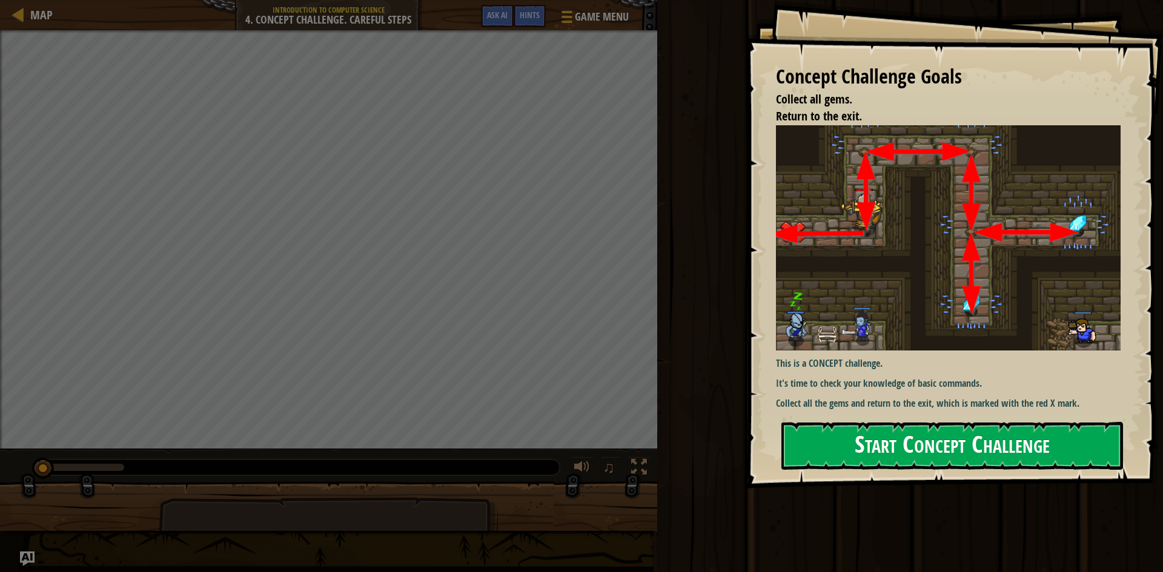
click at [994, 440] on button "Start Concept Challenge" at bounding box center [952, 446] width 342 height 48
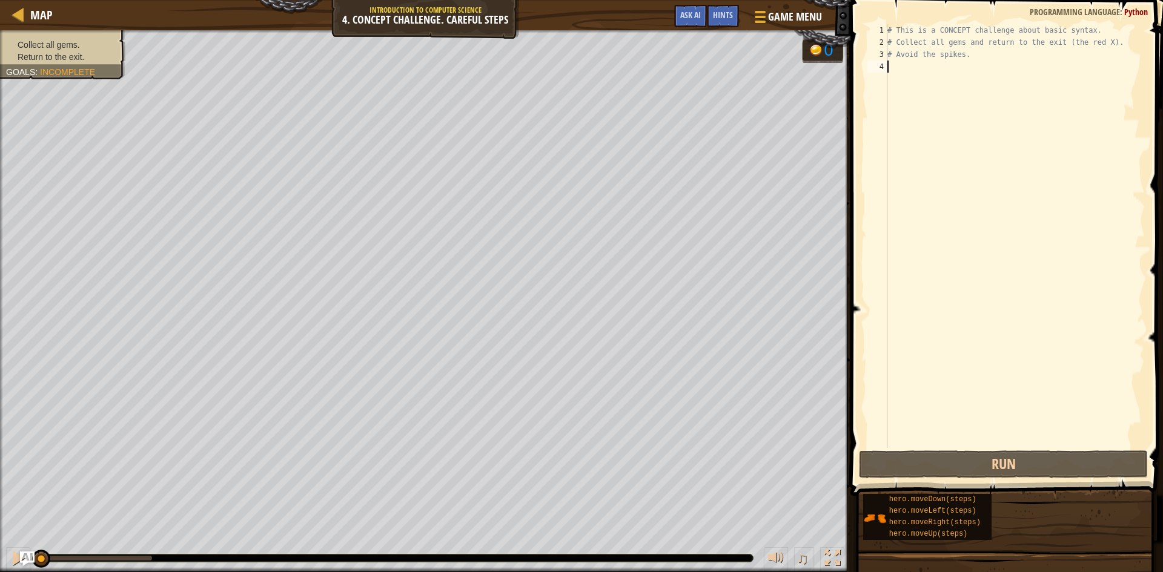
type textarea "up"
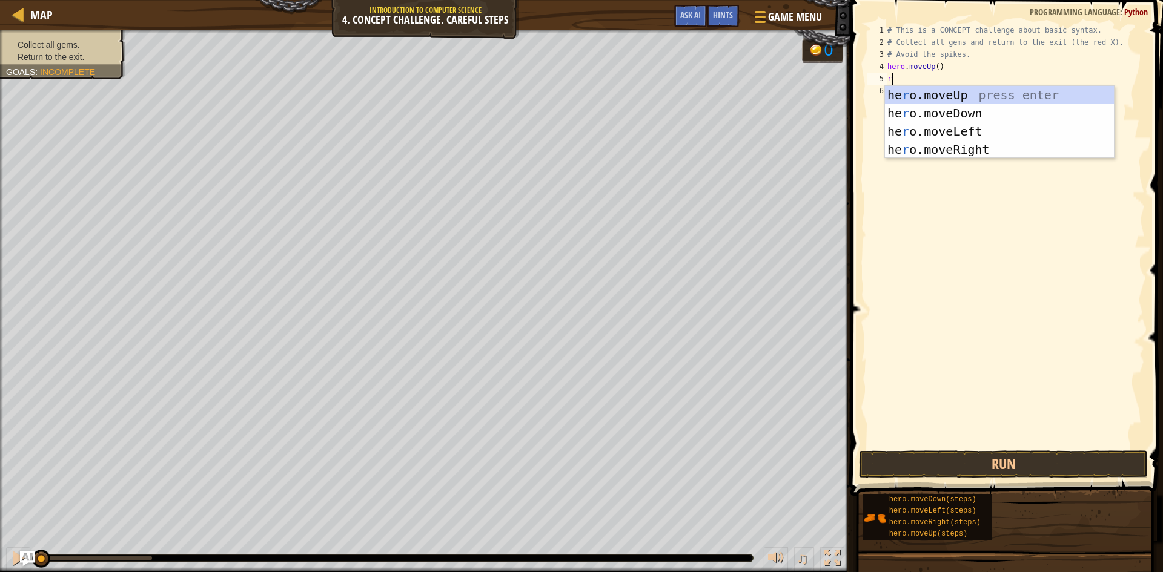
type textarea "ri"
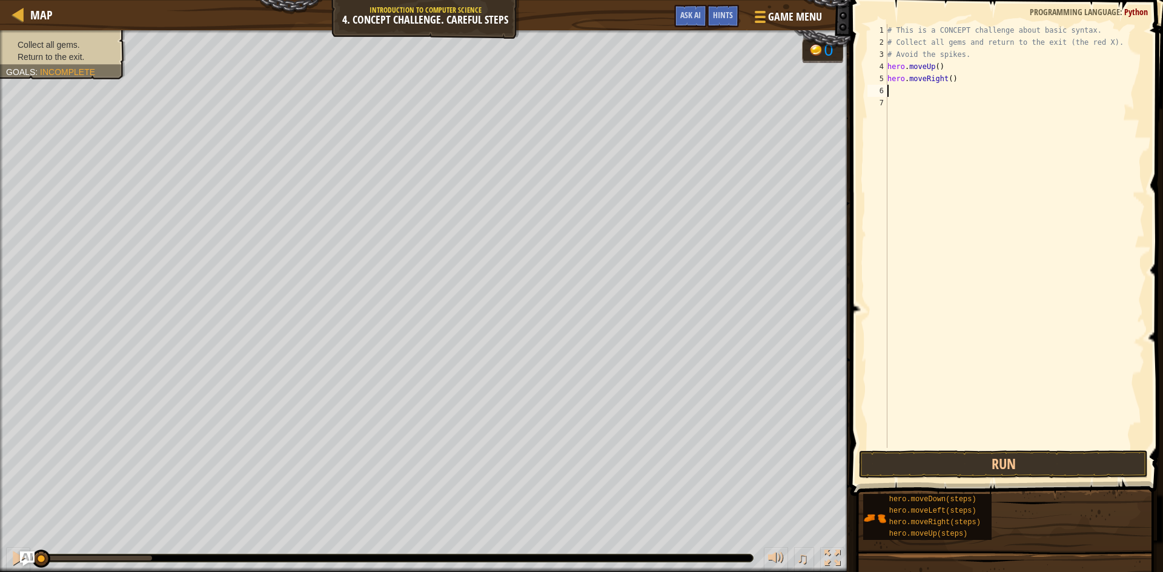
type textarea "d"
type textarea "hero.moveDown(2)"
type textarea "up"
type textarea "t"
type textarea "ri"
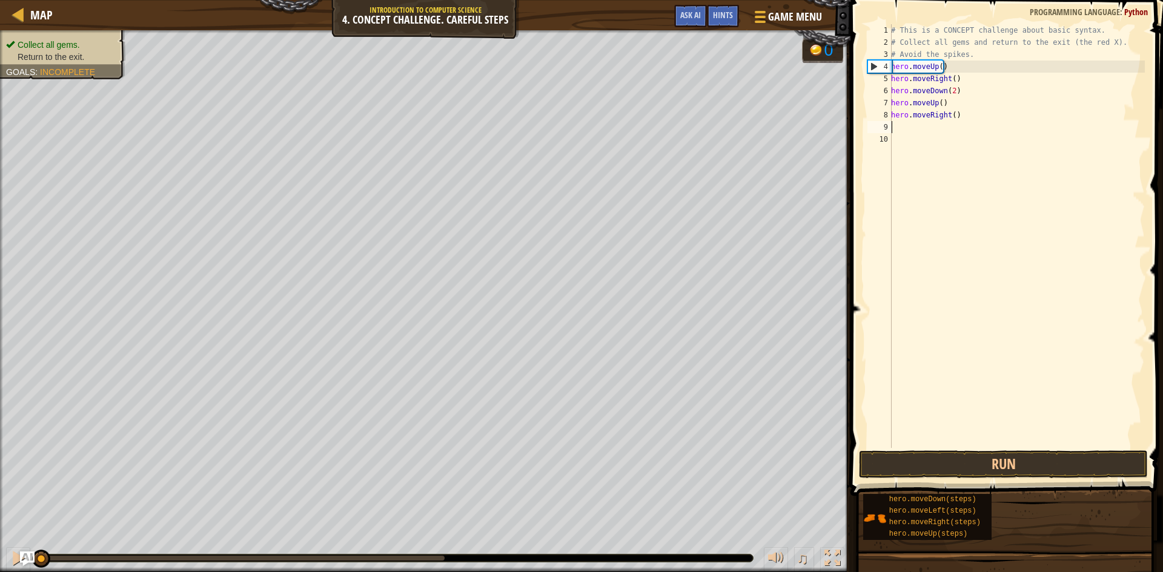
type textarea "l"
type textarea "p"
type textarea "l"
type textarea "d"
type textarea "l"
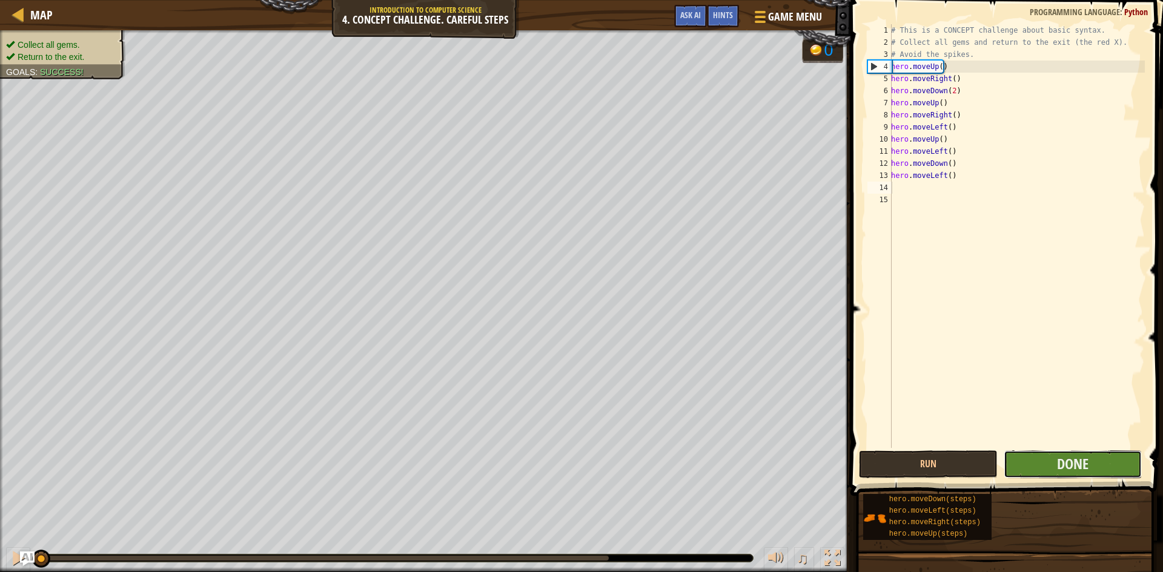
click at [1047, 466] on button "Done" at bounding box center [1073, 465] width 139 height 28
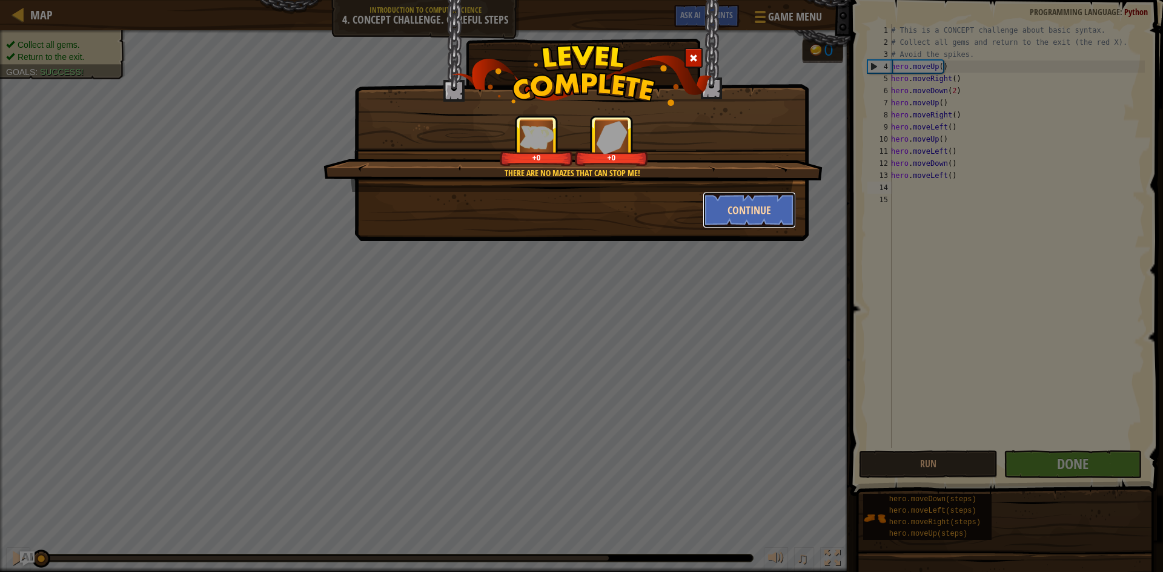
click at [735, 217] on button "Continue" at bounding box center [750, 210] width 94 height 36
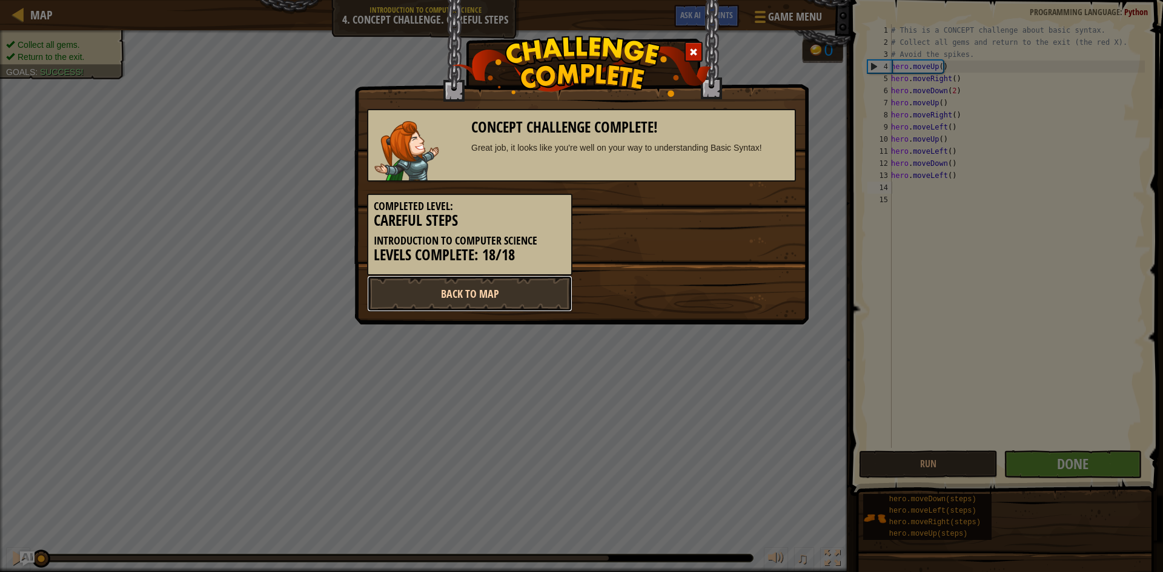
click at [511, 292] on link "Back to Map" at bounding box center [469, 294] width 205 height 36
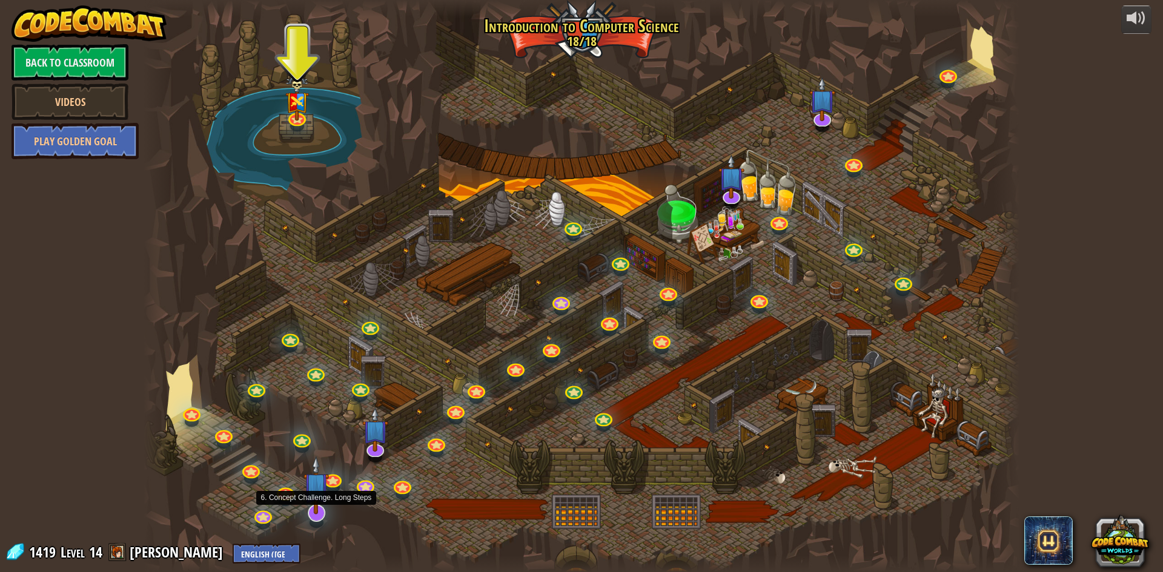
click at [317, 510] on img at bounding box center [315, 485] width 25 height 59
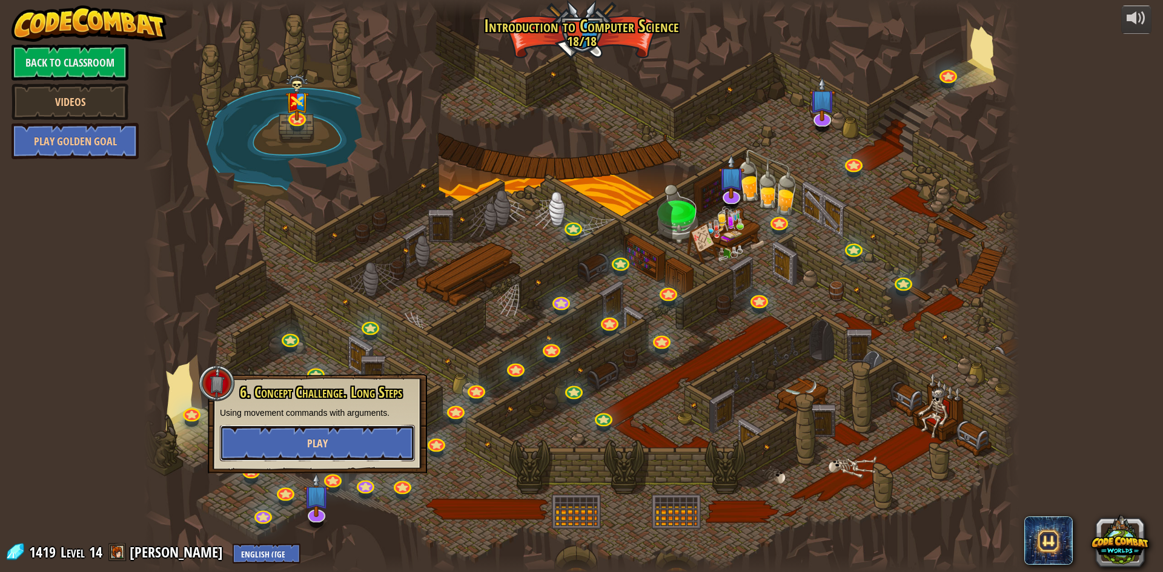
click at [344, 441] on button "Play" at bounding box center [317, 443] width 195 height 36
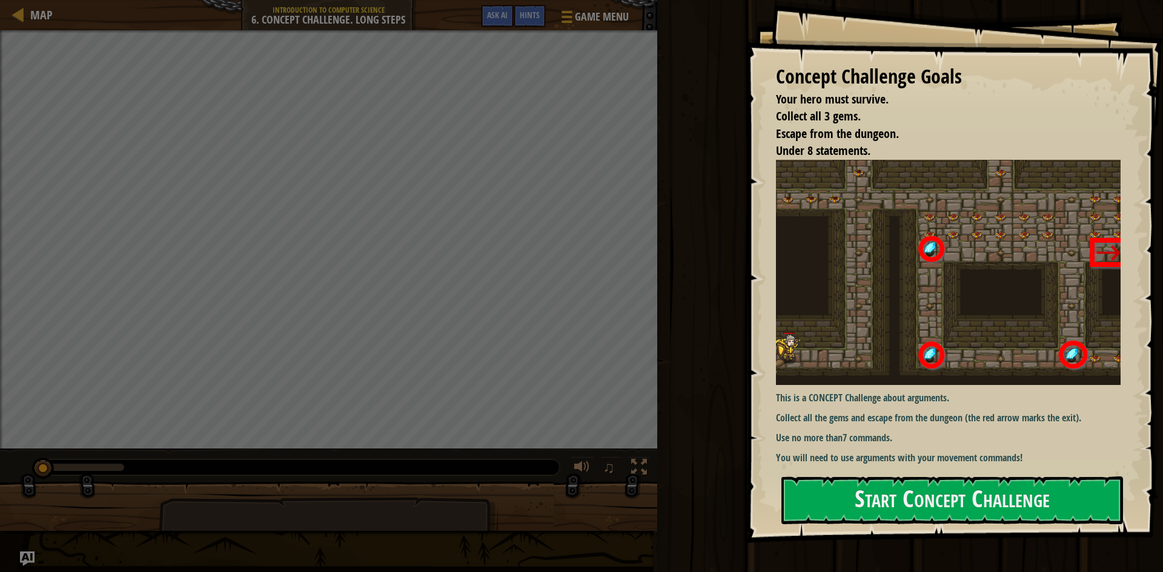
click at [1006, 454] on p "You will need to use arguments with your movement commands!" at bounding box center [953, 458] width 355 height 14
click at [993, 507] on button "Start Concept Challenge" at bounding box center [952, 501] width 342 height 48
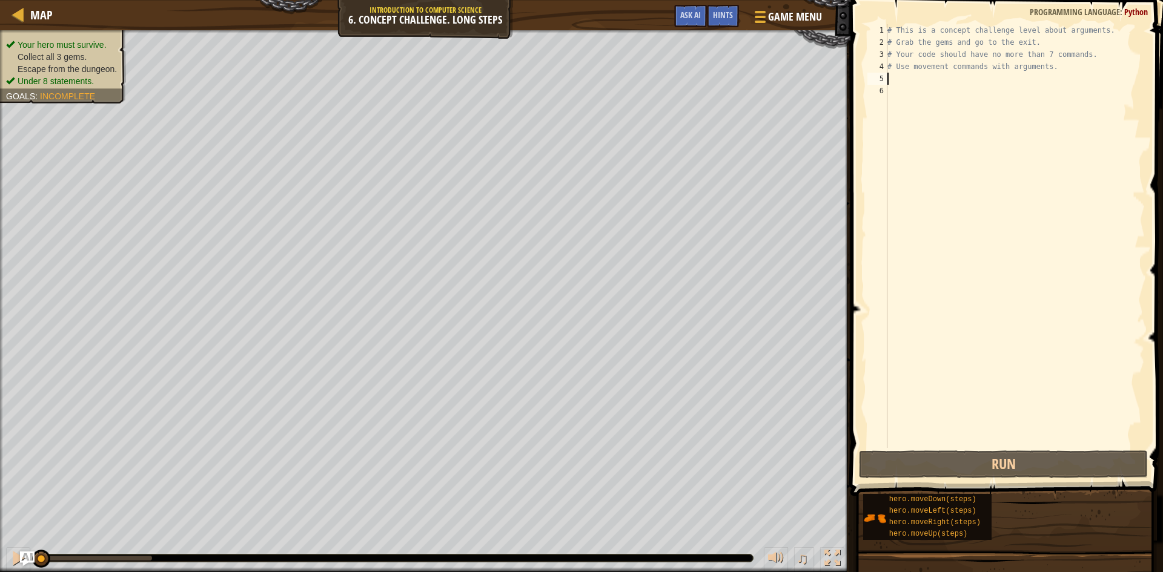
click at [900, 81] on div "# This is a concept challenge level about arguments. # Grab the gems and go to …" at bounding box center [1015, 248] width 260 height 448
type textarea "r"
type textarea "t"
type textarea "r"
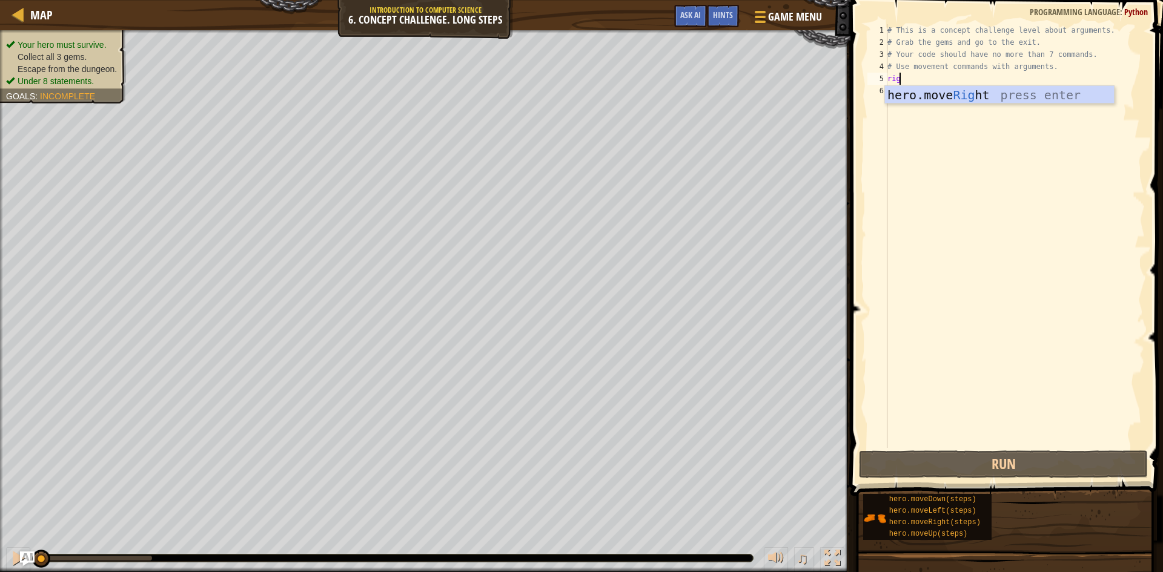
type textarea "righ"
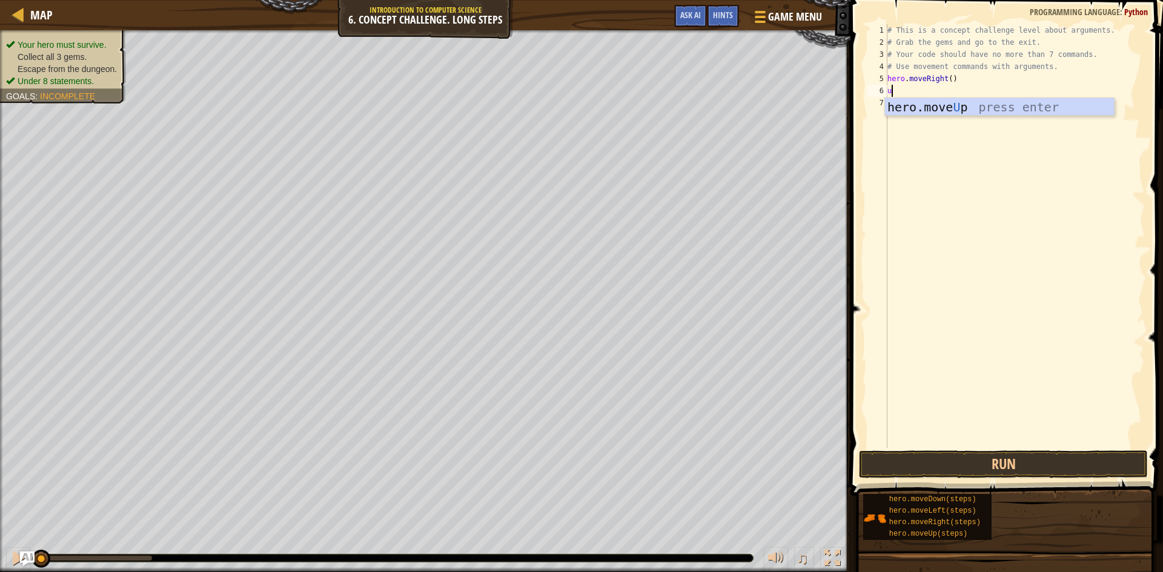
type textarea "up"
type textarea "hero.moveUp(3)"
type textarea "ti"
type textarea "t"
type textarea "ri"
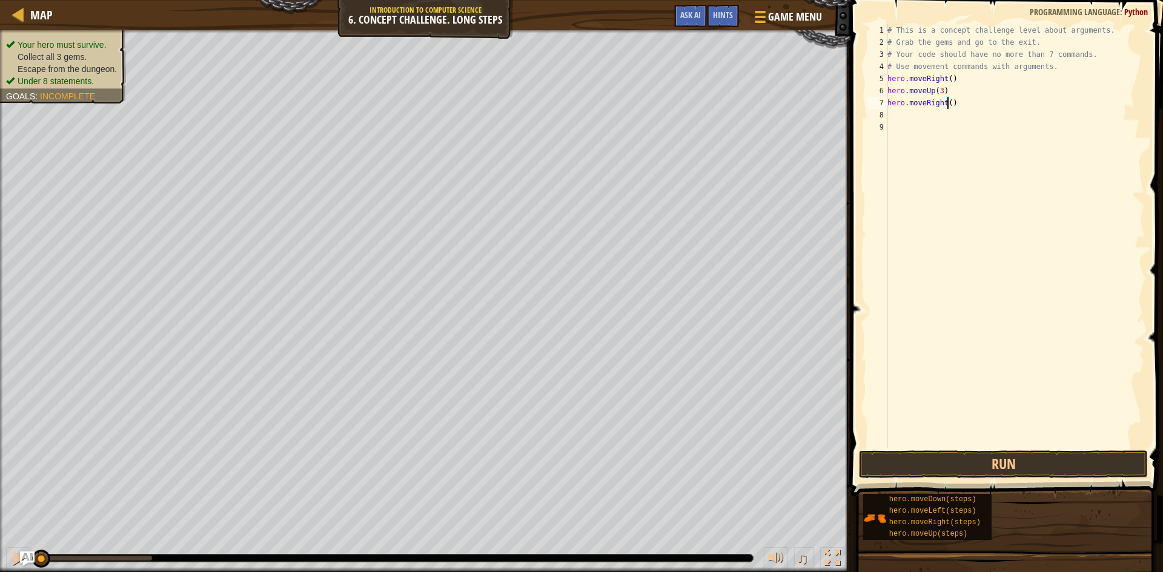
type textarea "hero.moveRight(2)"
type textarea "do"
type textarea "hero.moveDown(3)"
type textarea "l"
type textarea "up"
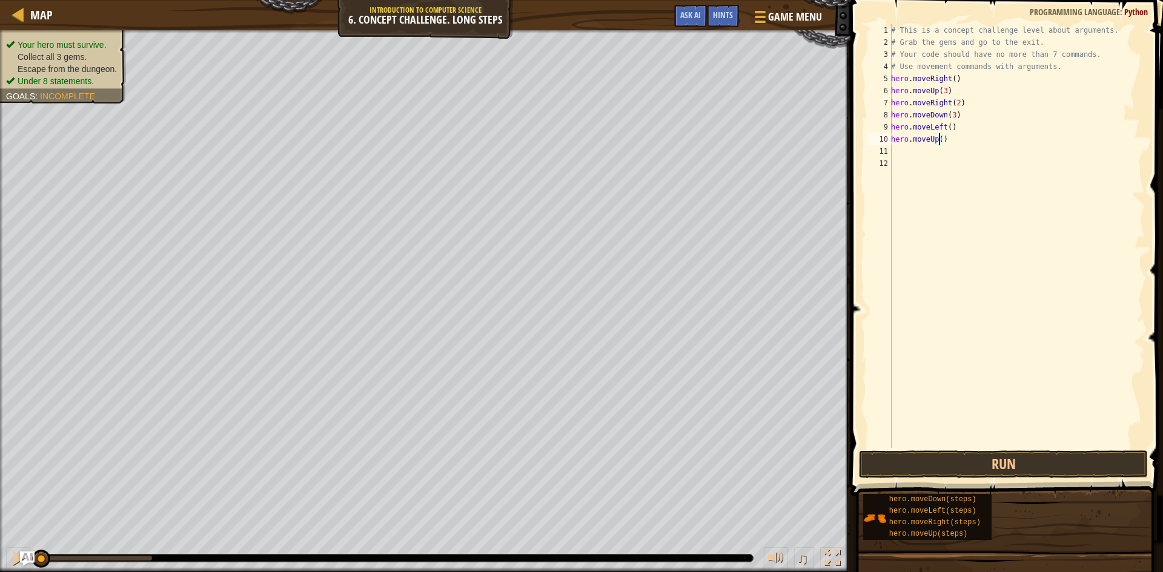
type textarea "hero.moveUp(2)"
type textarea "righ"
type textarea "hero.moveRight(3)"
click at [913, 463] on button "Run" at bounding box center [1003, 465] width 289 height 28
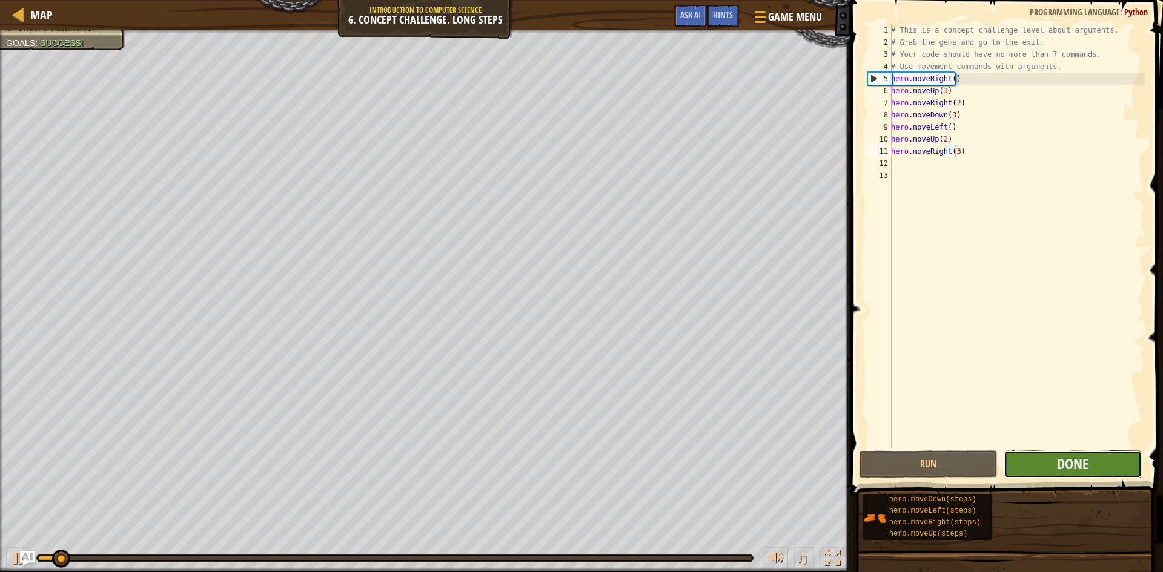
click at [1051, 467] on button "Done" at bounding box center [1073, 465] width 139 height 28
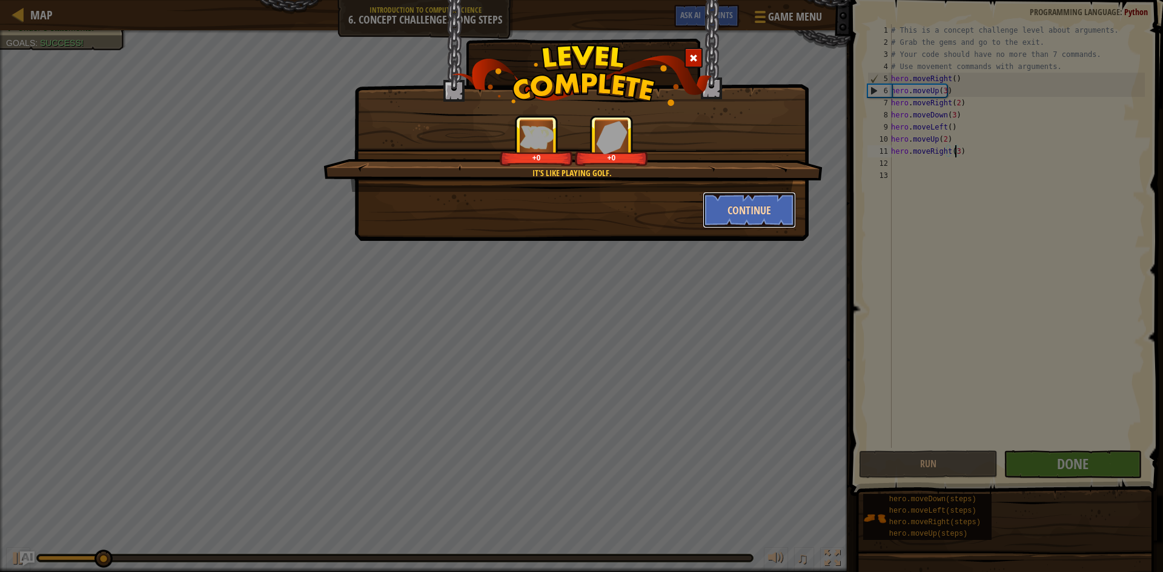
click at [740, 210] on button "Continue" at bounding box center [750, 210] width 94 height 36
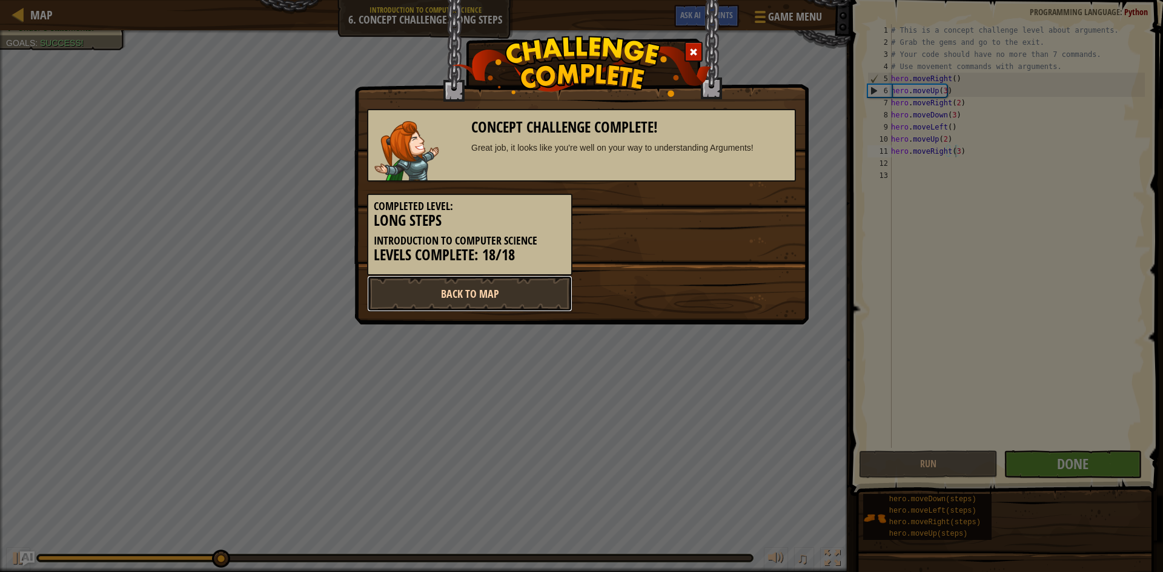
click at [497, 302] on link "Back to Map" at bounding box center [469, 294] width 205 height 36
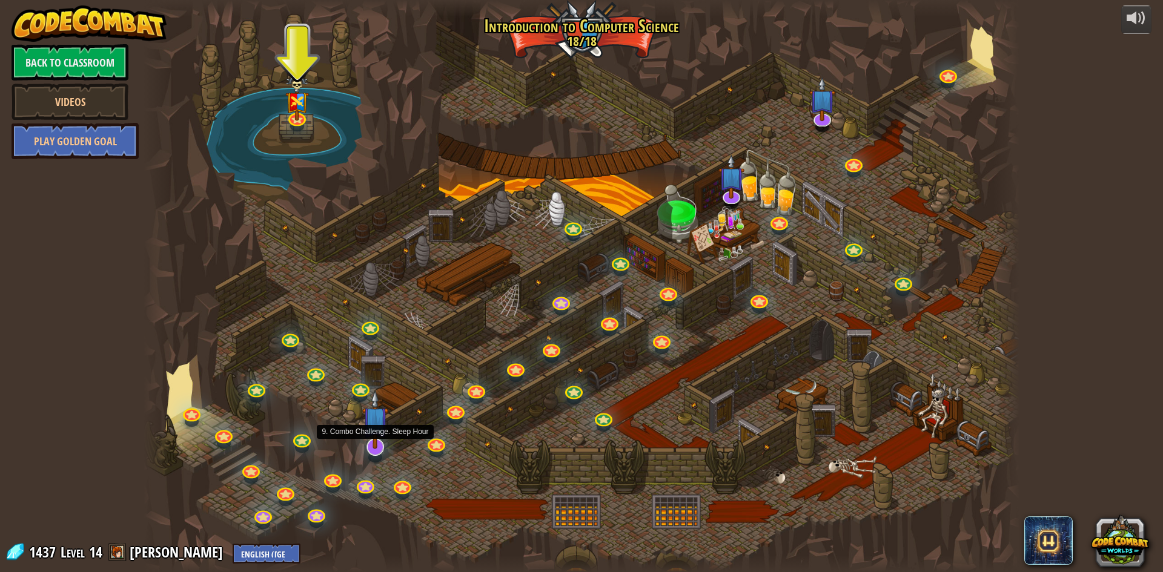
click at [376, 446] on img at bounding box center [374, 419] width 25 height 59
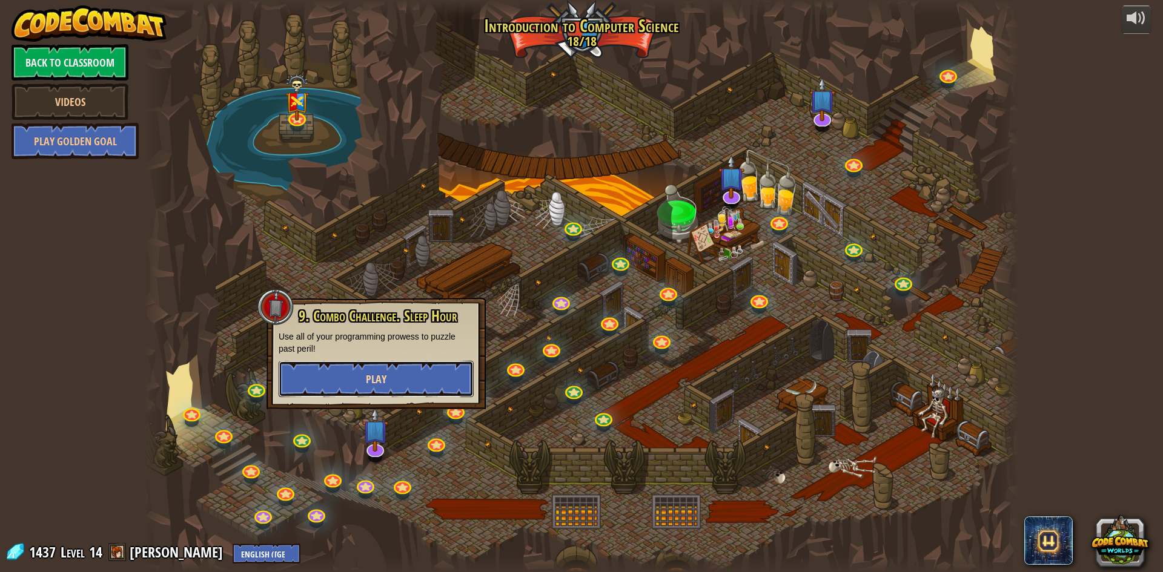
click at [430, 392] on button "Play" at bounding box center [376, 379] width 195 height 36
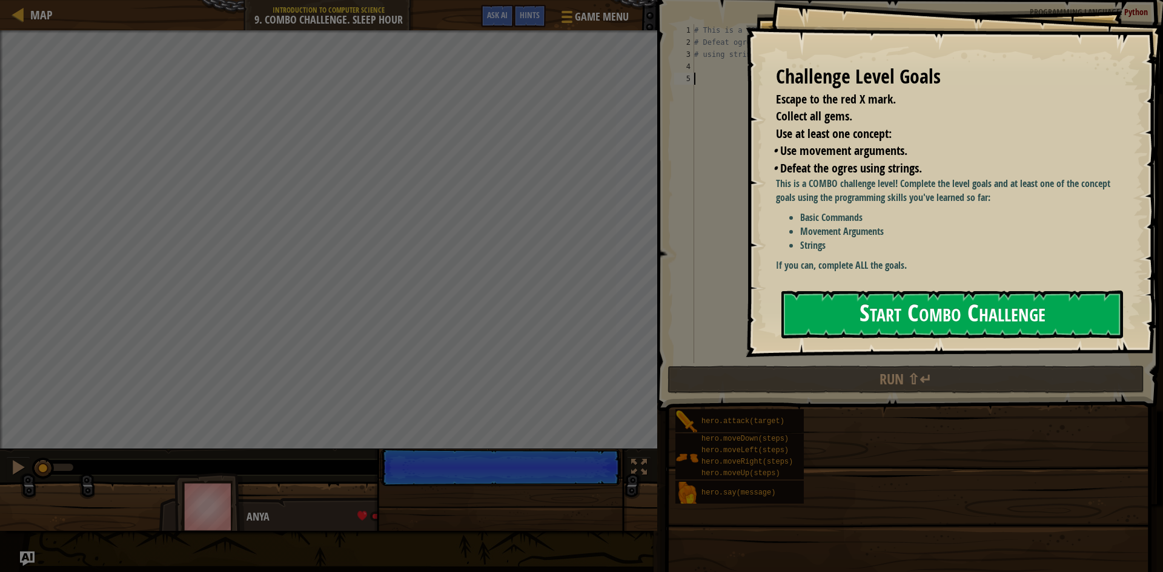
click at [964, 325] on button "Start Combo Challenge" at bounding box center [952, 315] width 342 height 48
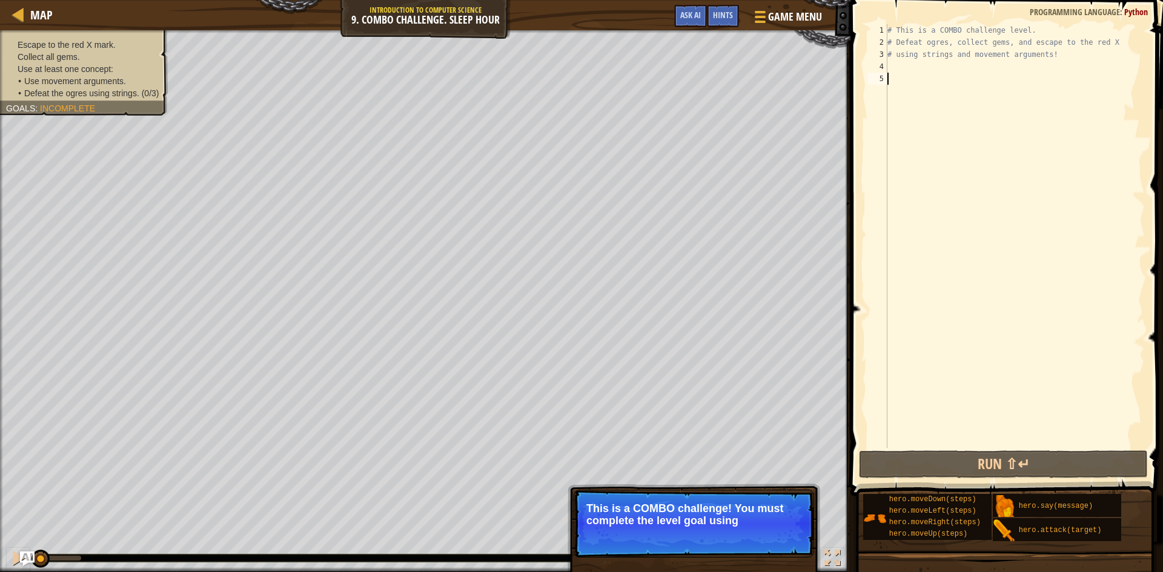
click at [945, 71] on div "# This is a COMBO challenge level. # Defeat ogres, collect gems, and escape to …" at bounding box center [1015, 248] width 260 height 448
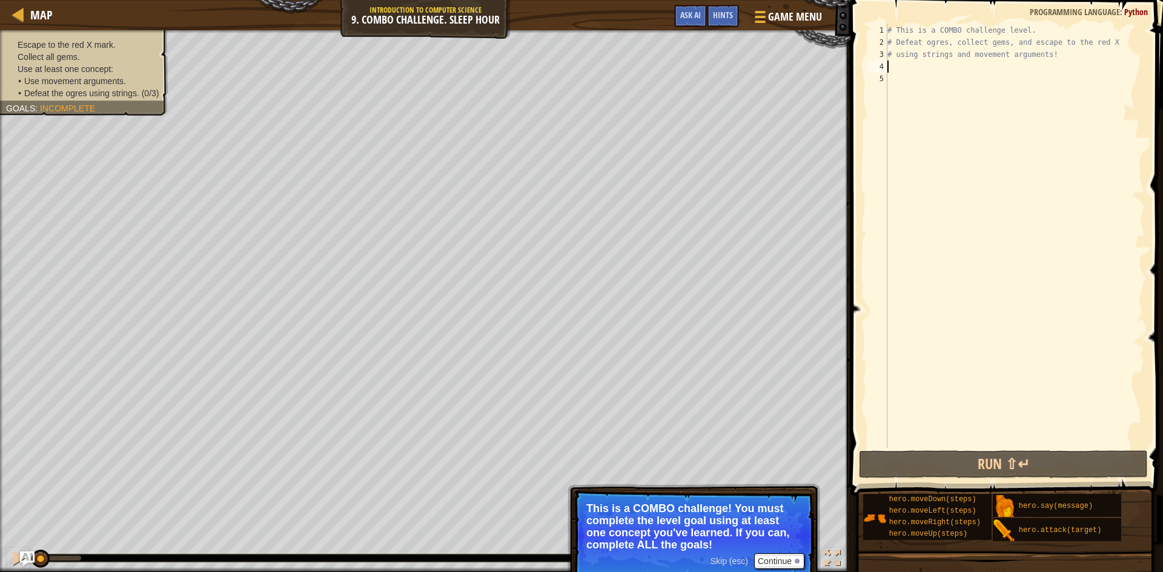
type textarea "d"
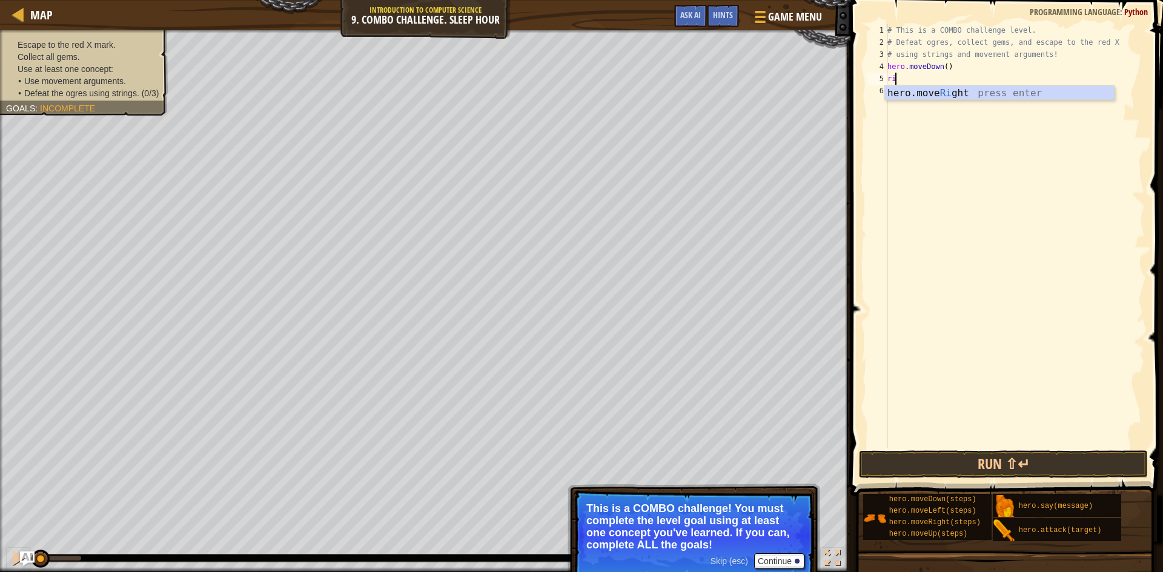
scroll to position [5, 1]
type textarea "ri"
type textarea "hero.moveRight(2)"
type textarea "up"
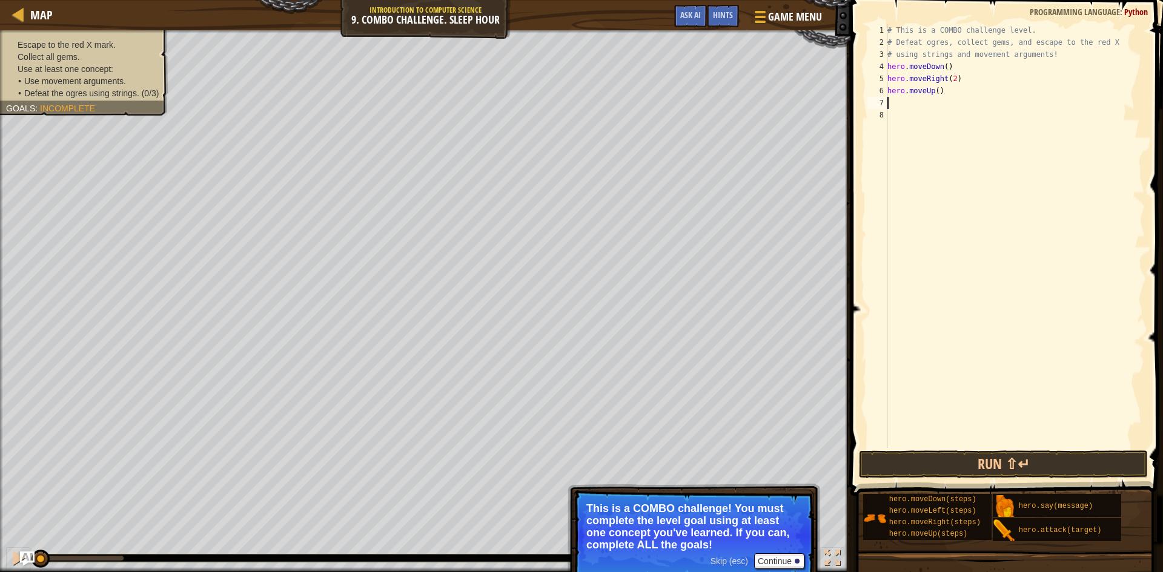
type textarea "hero.moveUp()"
type textarea "hero.moveUp(2)"
type textarea "lef"
type textarea "hero.moveLeft(2)"
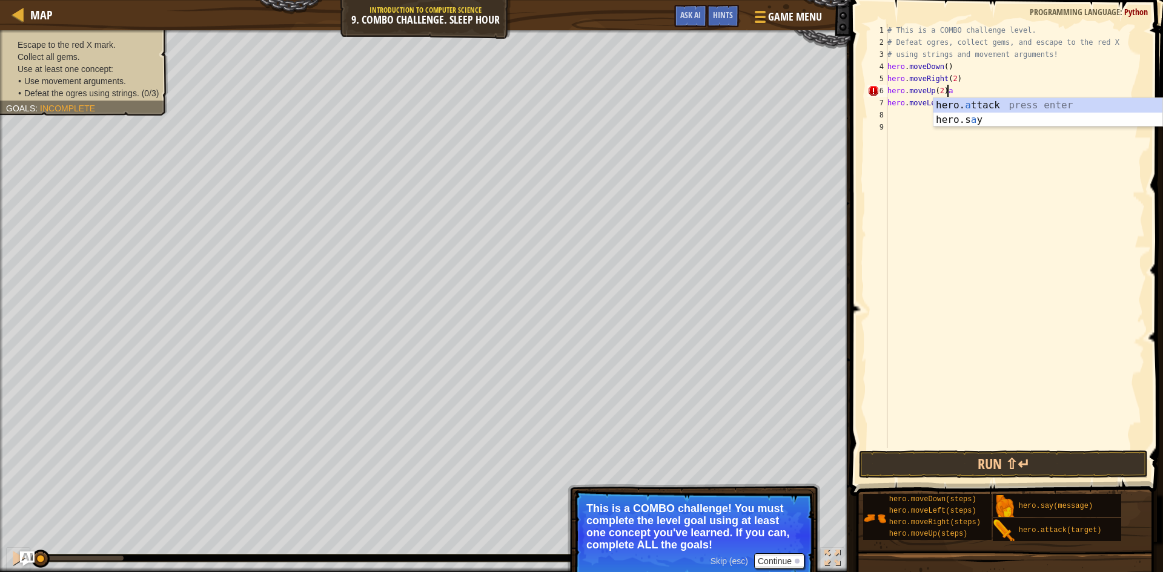
type textarea "hero.moveUp(2)"
type textarea "hero.attack("Brack")"
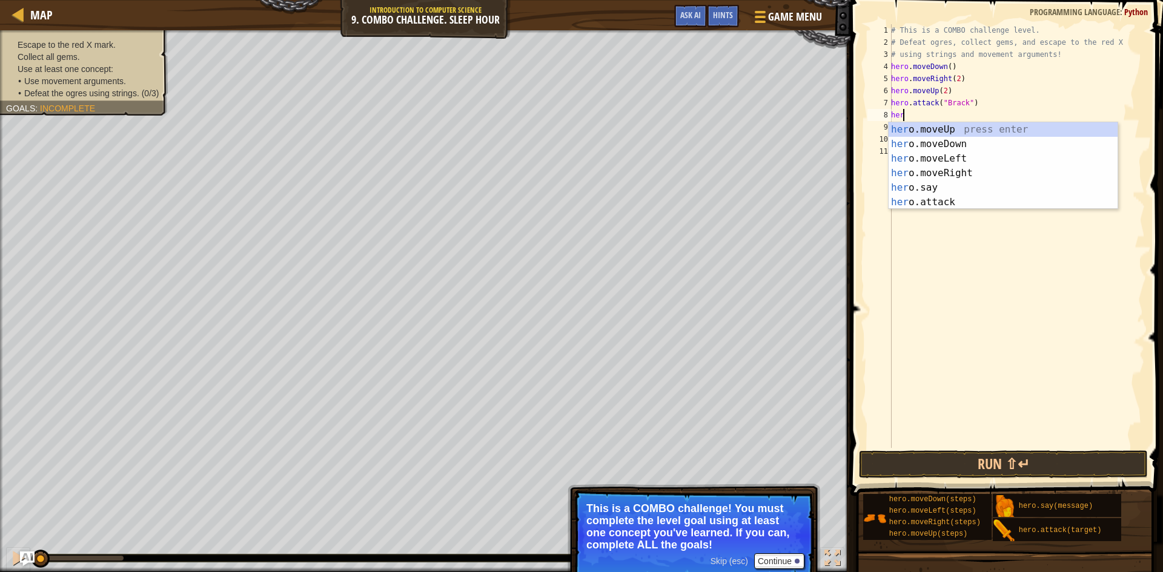
scroll to position [5, 1]
type textarea "hero"
type textarea "h"
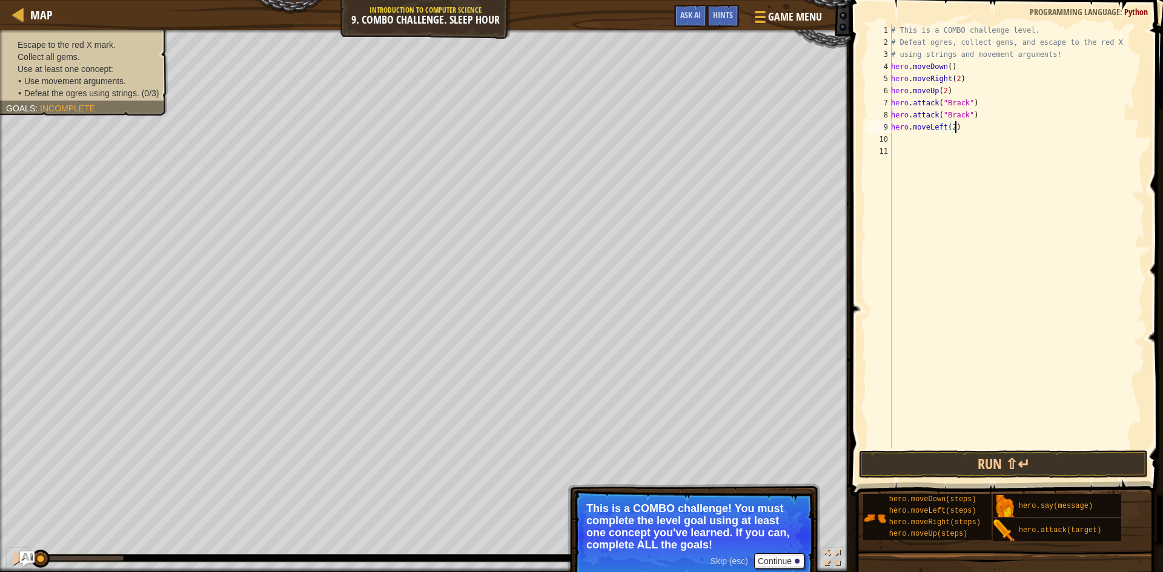
scroll to position [5, 5]
type textarea "hero.attack("Brack")"
type textarea "h"
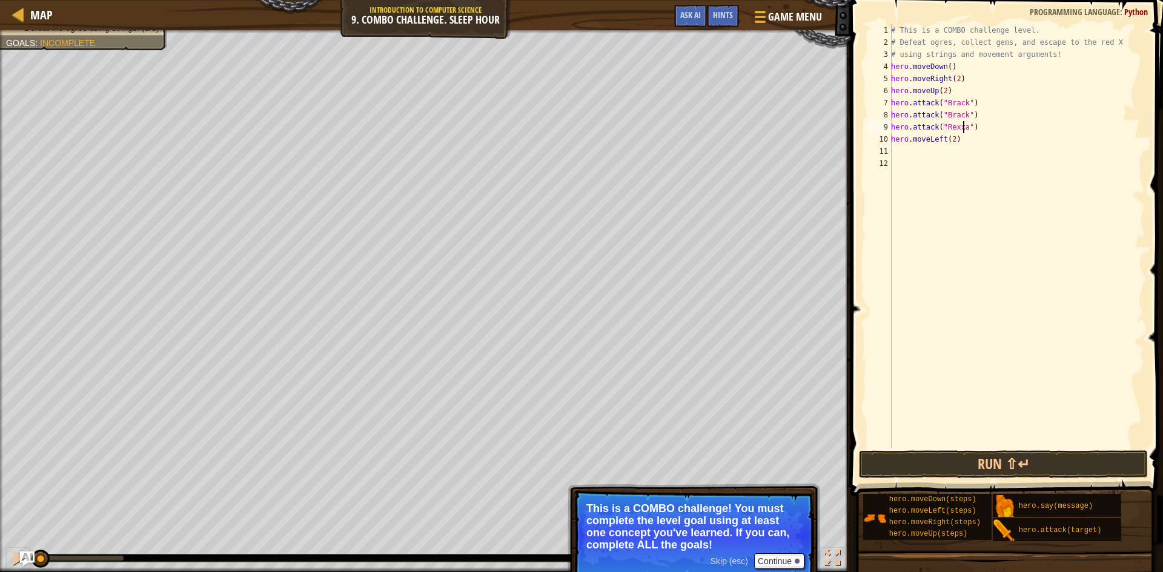
scroll to position [5, 7]
type textarea "hero.attack("Rexxar")"
type textarea "hero.moveLeft(2)"
drag, startPoint x: 892, startPoint y: 127, endPoint x: 998, endPoint y: 141, distance: 106.3
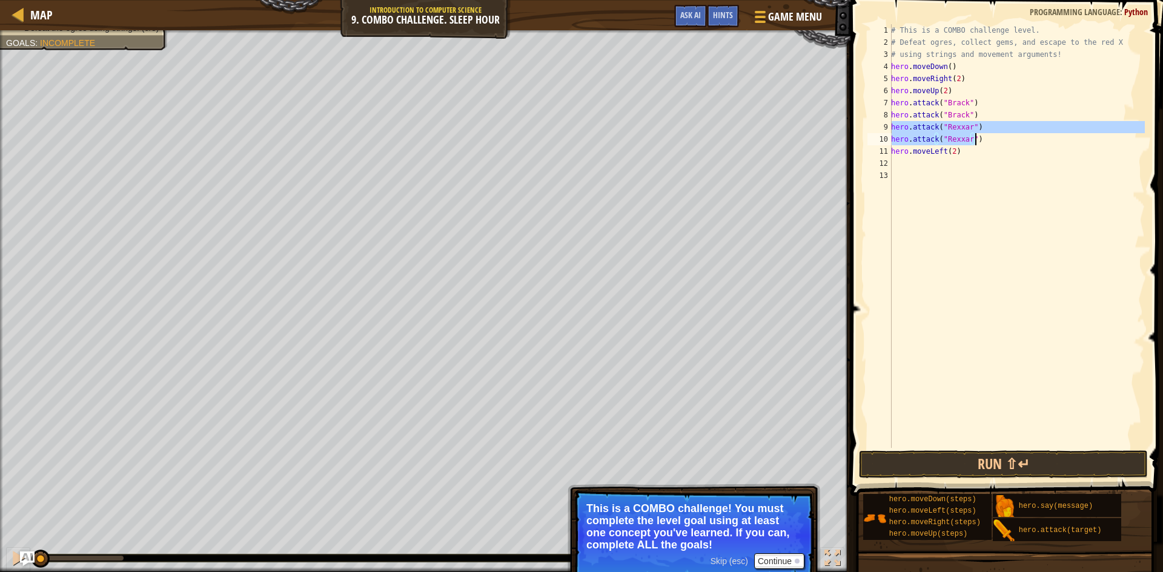
click at [998, 141] on div "# This is a COMBO challenge level. # Defeat ogres, collect gems, and escape to …" at bounding box center [1017, 248] width 256 height 448
type textarea "hero.attack("Rexxar") hero.attack("Rexxar")"
type textarea "hero.attack("Brack")"
click at [924, 144] on div "# This is a COMBO challenge level. # Defeat ogres, collect gems, and escape to …" at bounding box center [1017, 248] width 256 height 448
type textarea "hero.attack("Rexxar")"
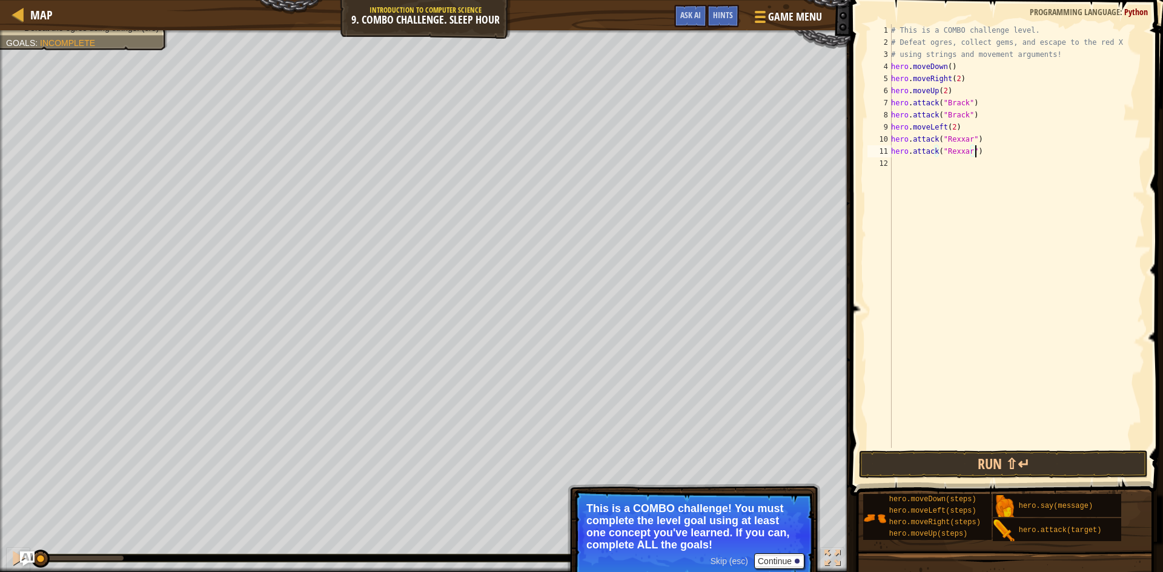
click at [894, 164] on div "# This is a COMBO challenge level. # Defeat ogres, collect gems, and escape to …" at bounding box center [1017, 248] width 256 height 448
type textarea "righ"
type textarea "hero.moveRight(3)"
click at [988, 455] on button "Run ⇧↵" at bounding box center [1003, 465] width 289 height 28
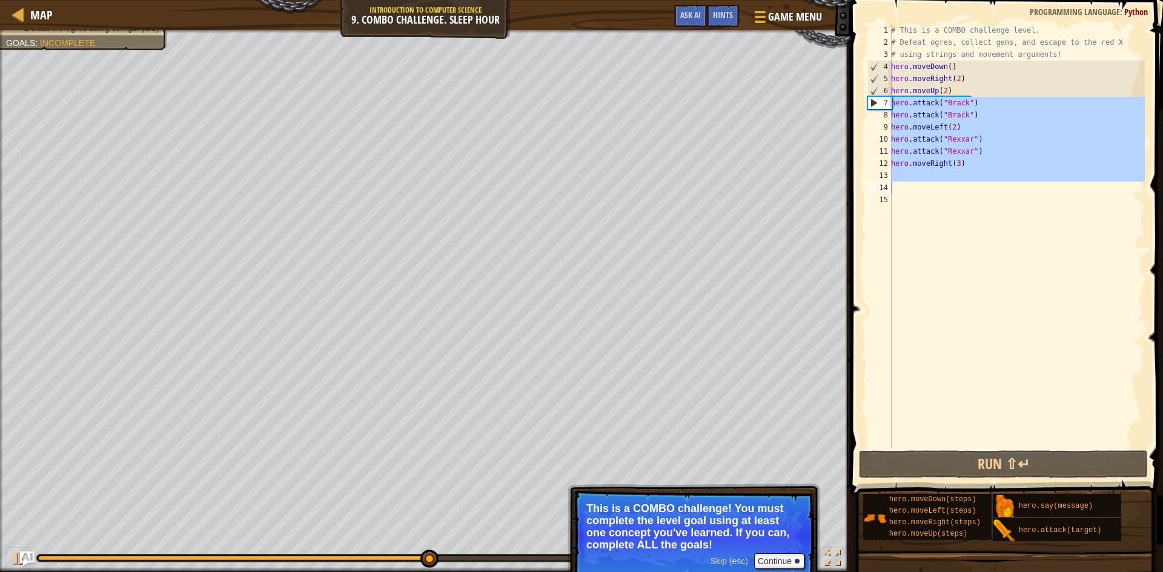
drag, startPoint x: 893, startPoint y: 101, endPoint x: 992, endPoint y: 185, distance: 130.2
click at [992, 185] on div "# This is a COMBO challenge level. # Defeat ogres, collect gems, and escape to …" at bounding box center [1017, 248] width 256 height 448
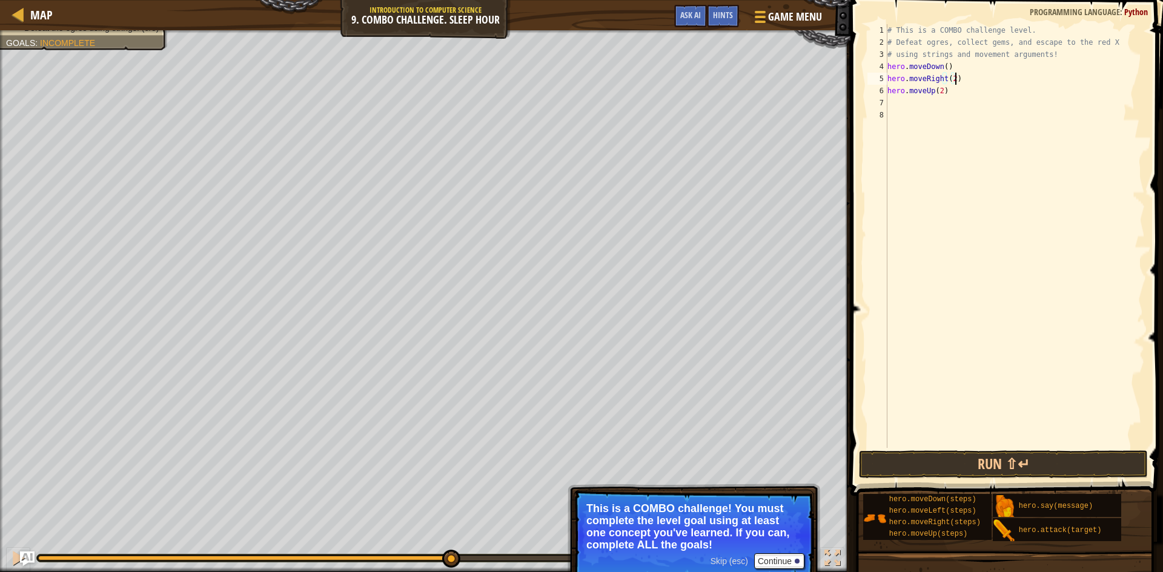
type textarea "hero.moveUp(2)"
type textarea "hero.moveUp(1)"
type textarea "hero.attack("Ursa")"
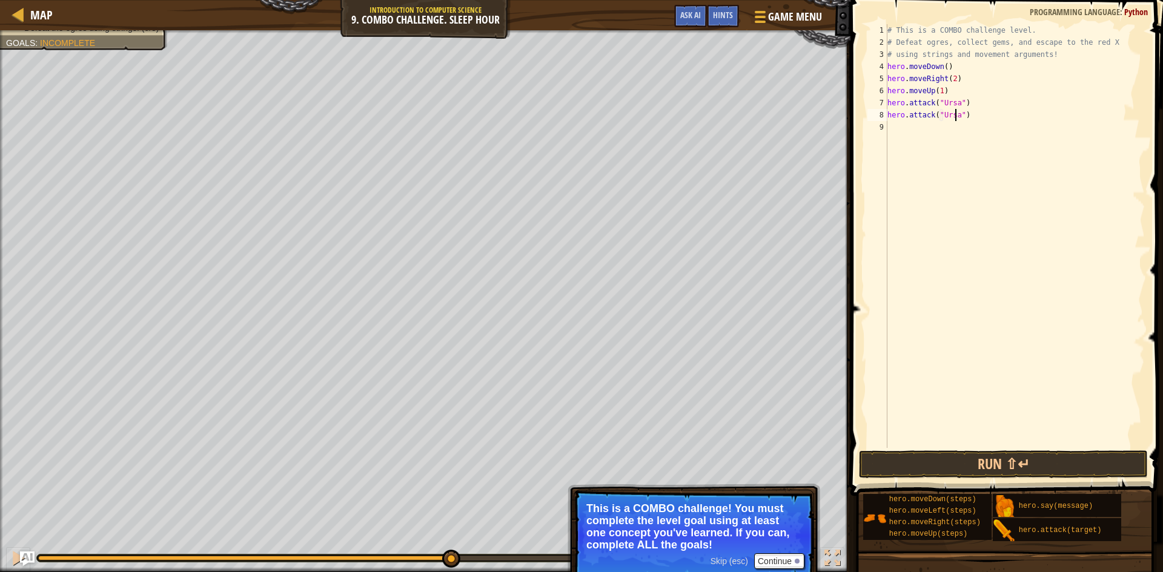
scroll to position [5, 0]
type textarea "l"
type textarea "hero.moveLeft(2)"
type textarea "up"
type textarea "hero.attack("Rexxar")"
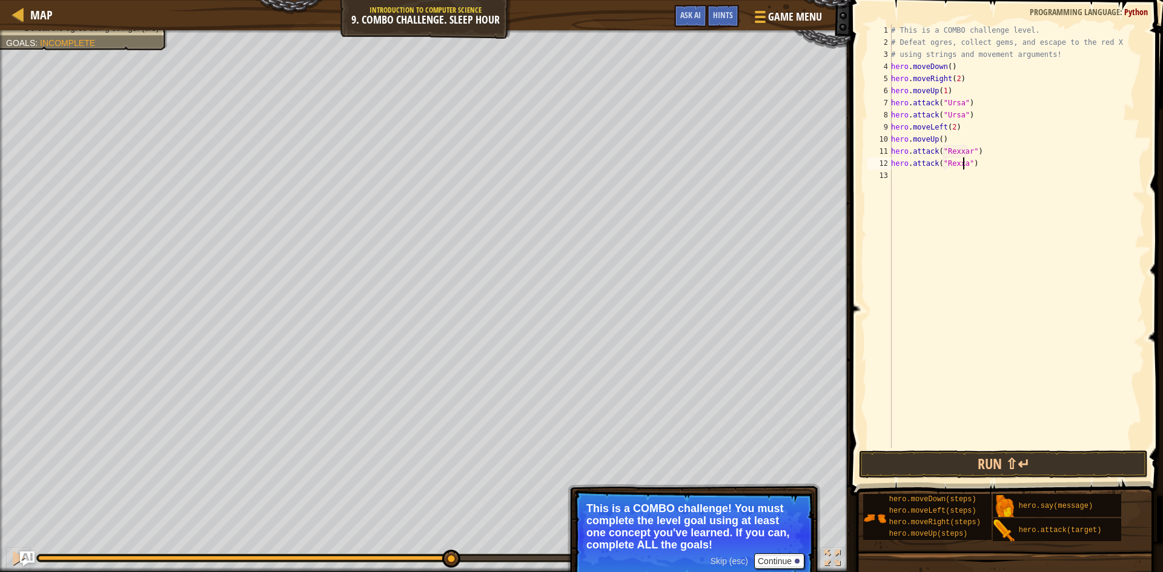
scroll to position [5, 7]
type textarea "hero.attack("Rexxar")"
type textarea "hero.attack("Brack")"
type textarea "hero.attack("brack")"
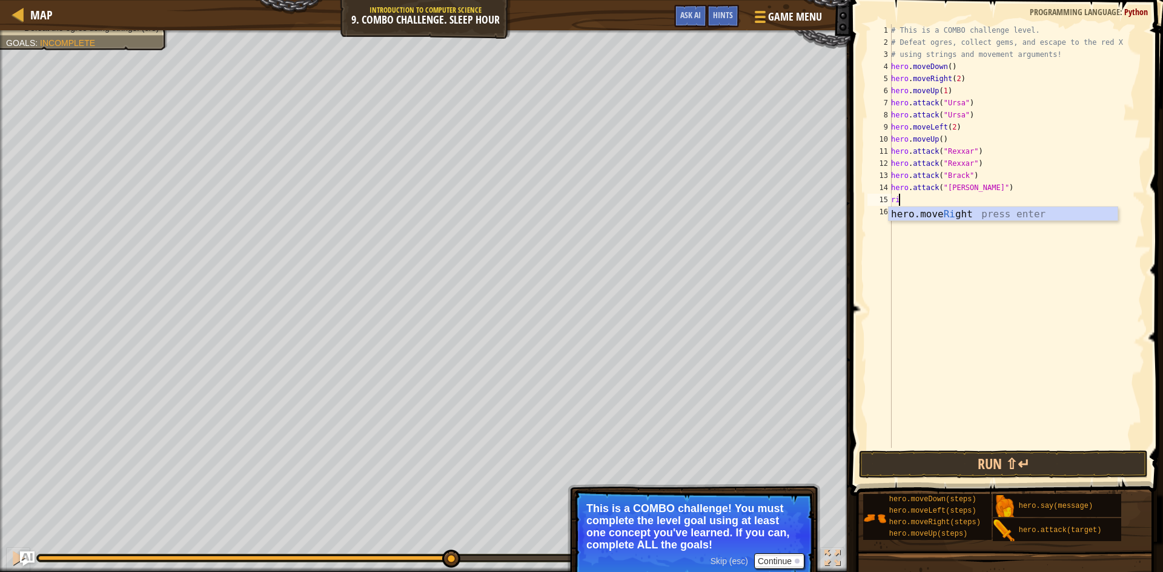
scroll to position [5, 1]
type textarea "righ"
click at [988, 457] on button "Run ⇧↵" at bounding box center [1003, 465] width 289 height 28
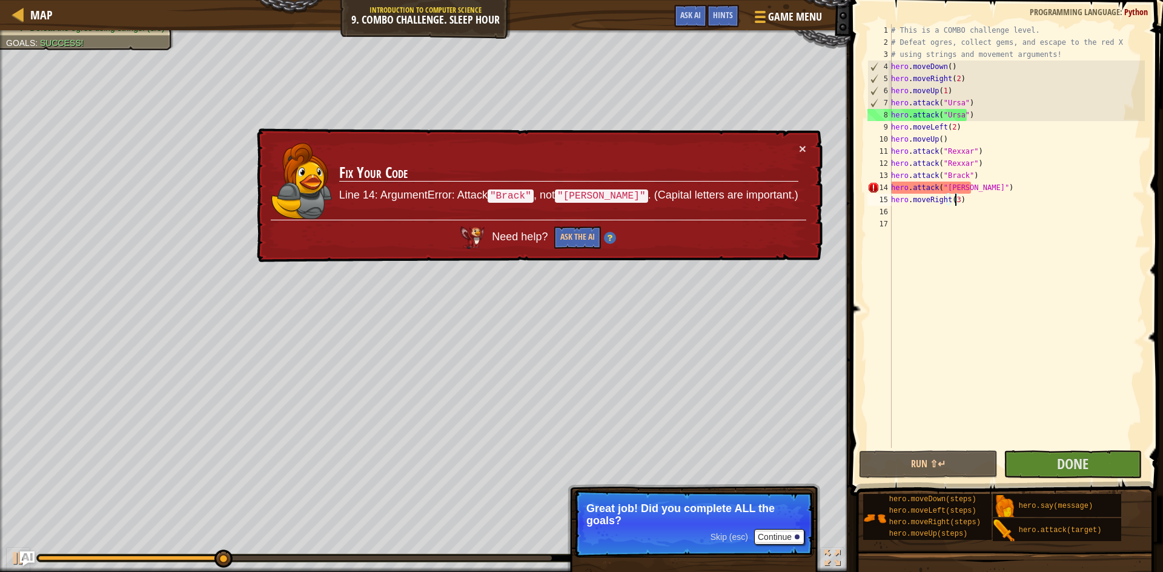
click at [946, 187] on div "# This is a COMBO challenge level. # Defeat ogres, collect gems, and escape to …" at bounding box center [1017, 248] width 256 height 448
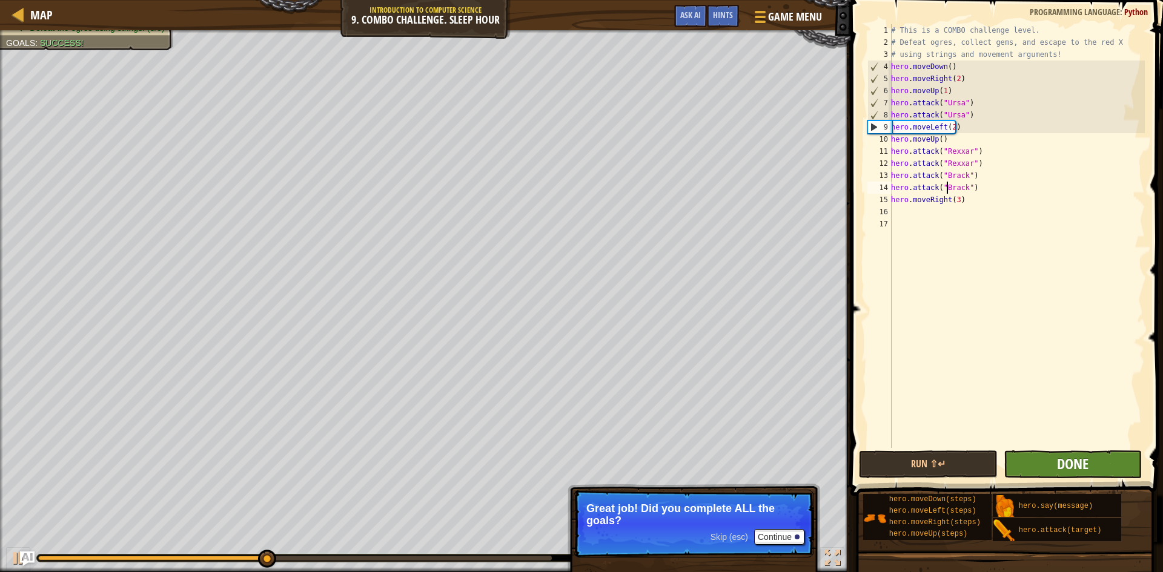
type textarea "hero.attack("Brack")"
click at [1063, 472] on span "Done" at bounding box center [1072, 463] width 31 height 19
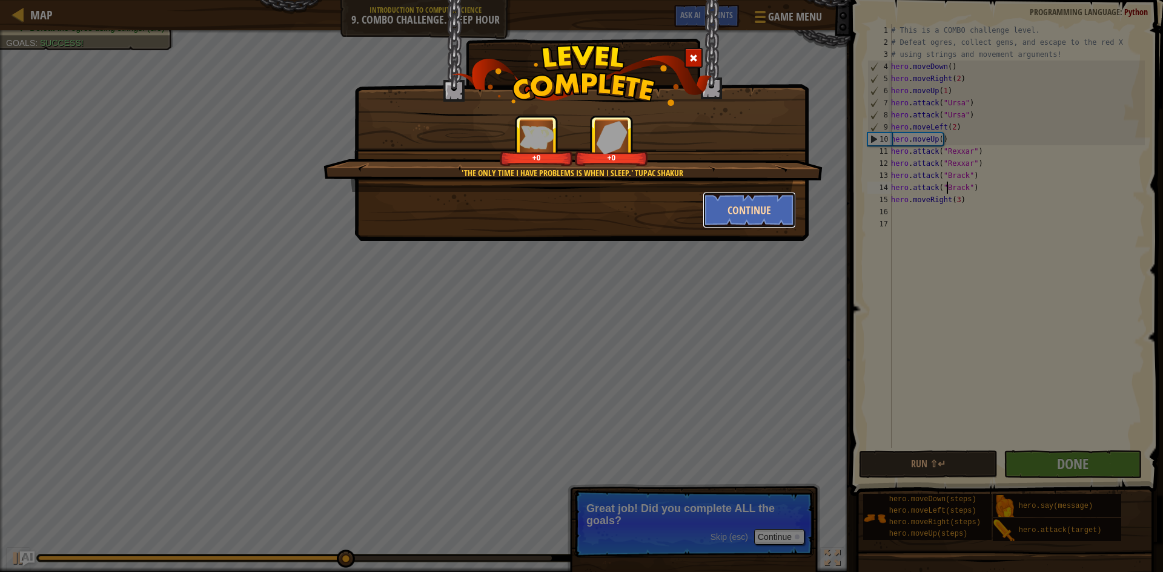
click at [752, 221] on button "Continue" at bounding box center [750, 210] width 94 height 36
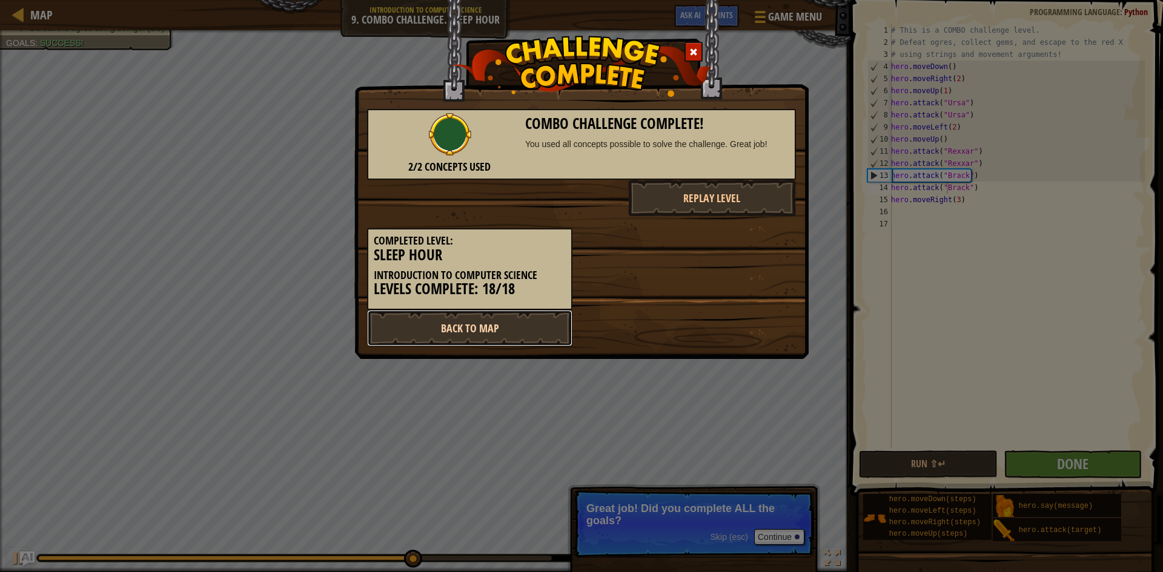
click at [489, 323] on link "Back to Map" at bounding box center [469, 328] width 205 height 36
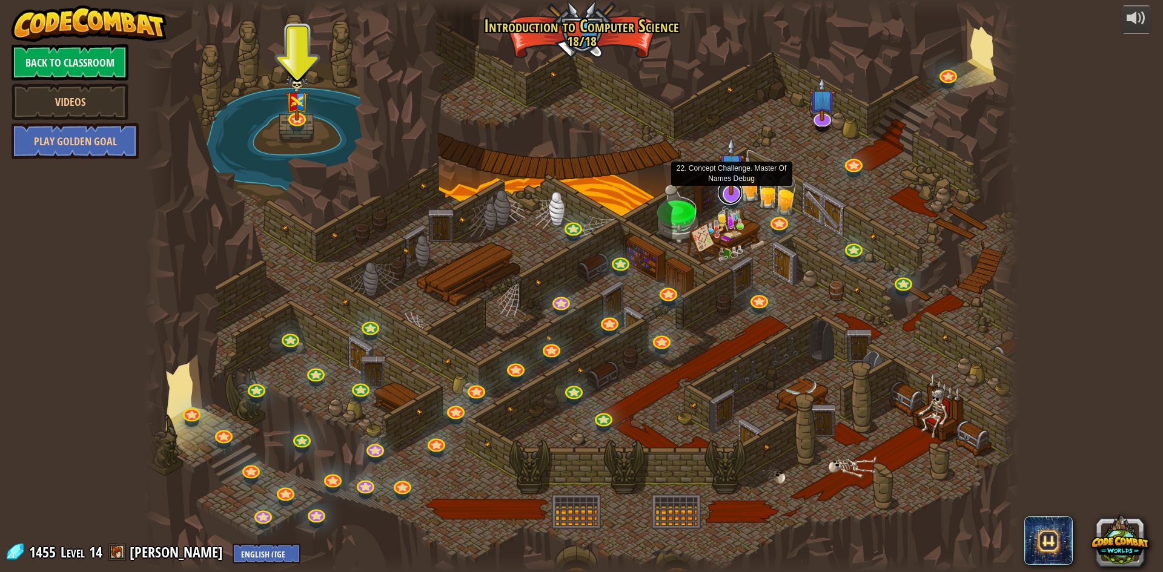
click at [736, 200] on link at bounding box center [730, 192] width 24 height 24
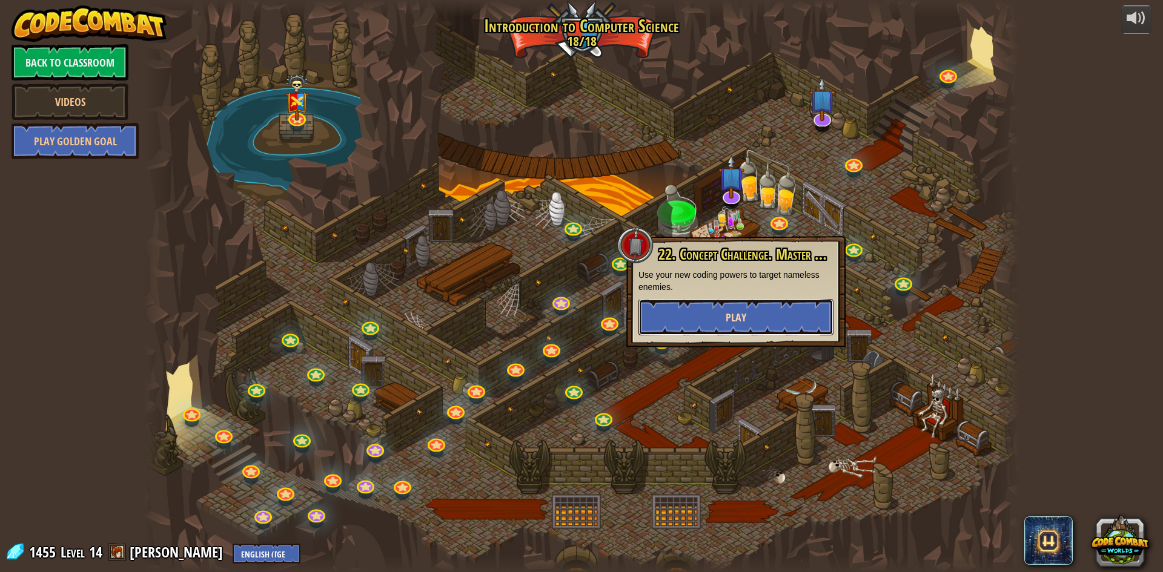
click at [729, 316] on span "Play" at bounding box center [736, 317] width 21 height 15
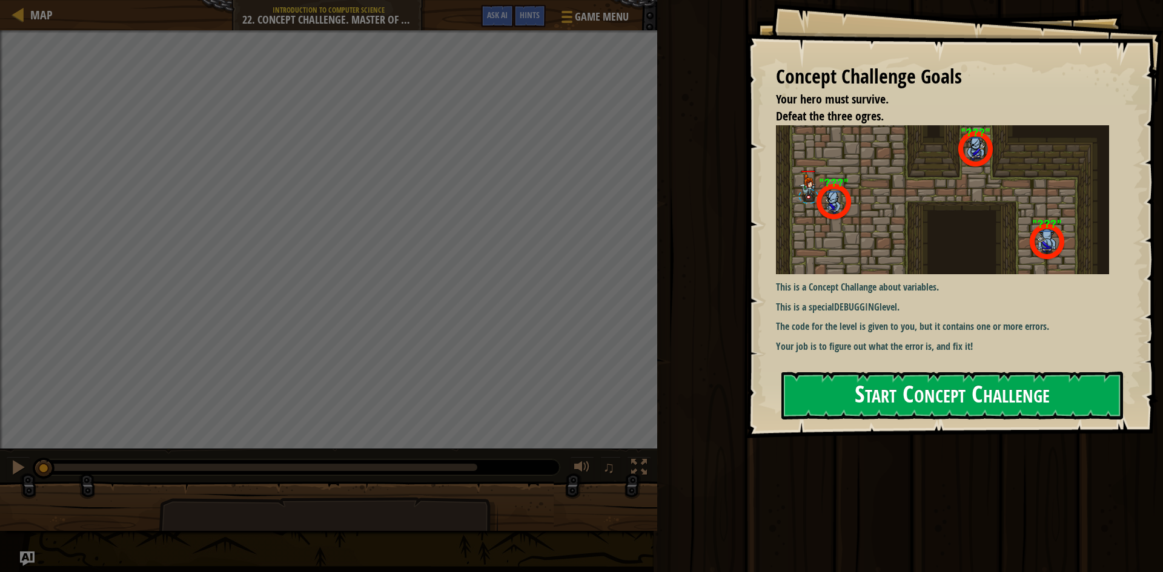
click at [832, 246] on div "Concept Challenge Goals Your hero must survive. Defeat the three ogres. This is…" at bounding box center [954, 219] width 417 height 438
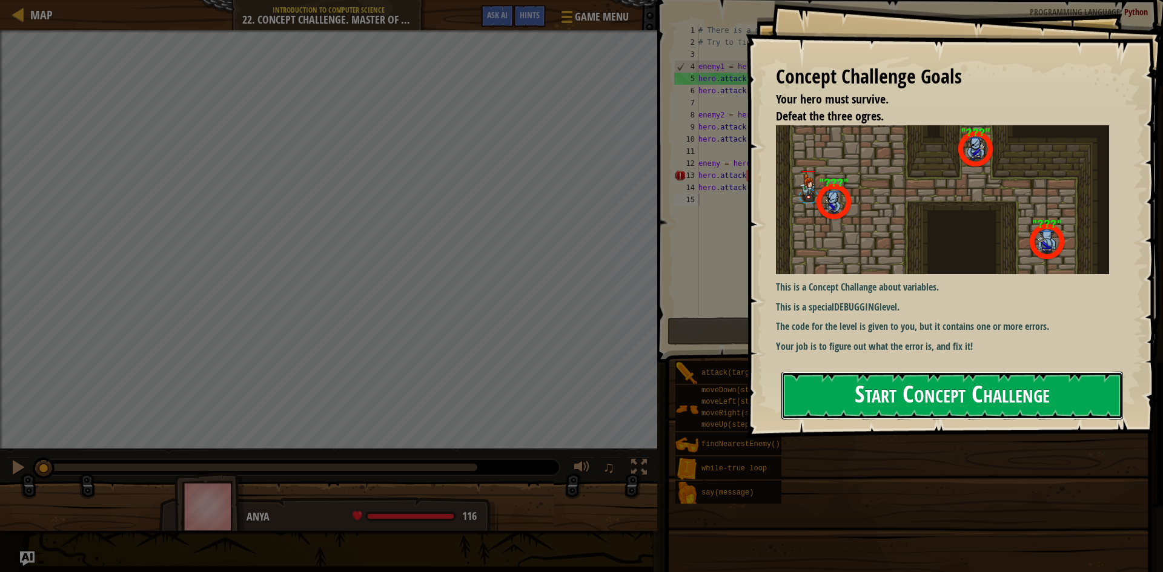
click at [893, 383] on button "Start Concept Challenge" at bounding box center [952, 396] width 342 height 48
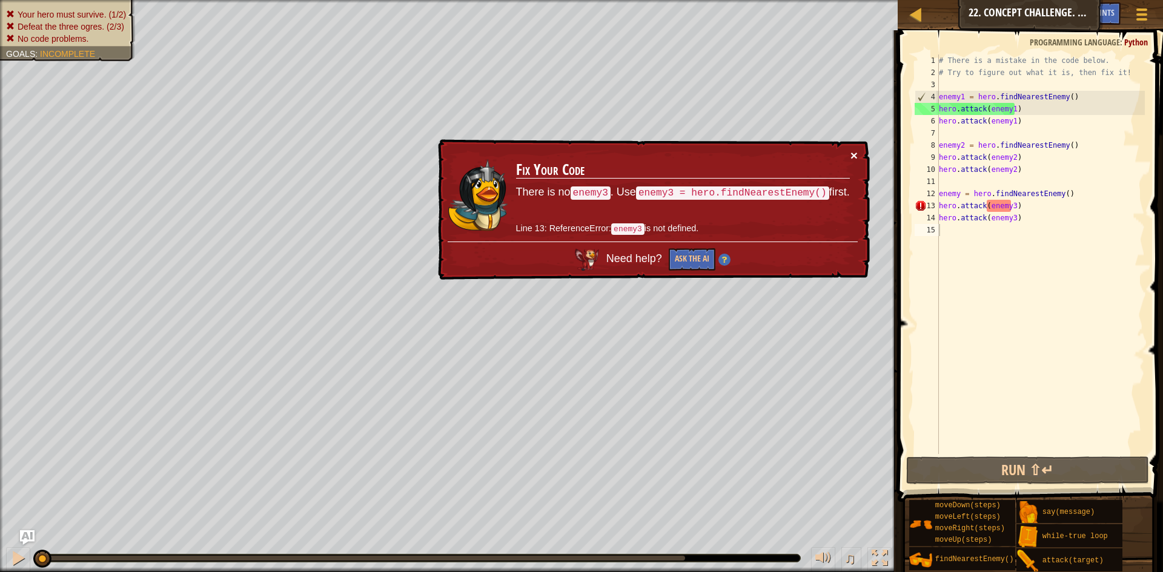
click at [856, 153] on button "×" at bounding box center [855, 159] width 8 height 13
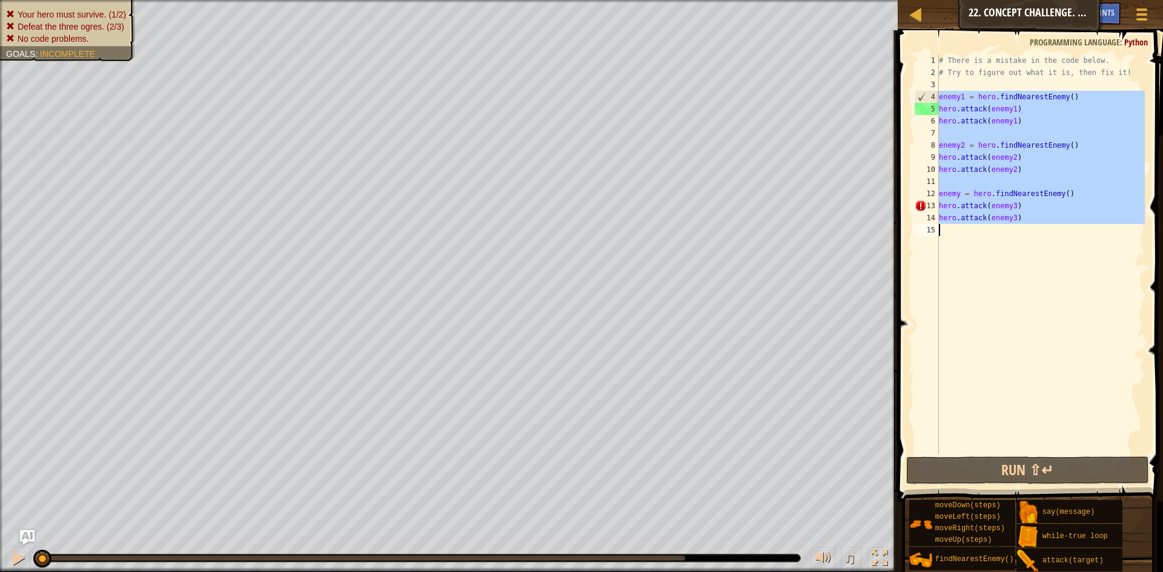
drag, startPoint x: 940, startPoint y: 93, endPoint x: 1058, endPoint y: 271, distance: 213.7
click at [1058, 271] on div "# There is a mistake in the code below. # Try to figure out what it is, then fi…" at bounding box center [1040, 267] width 208 height 424
type textarea "hero.attack(enemy3)"
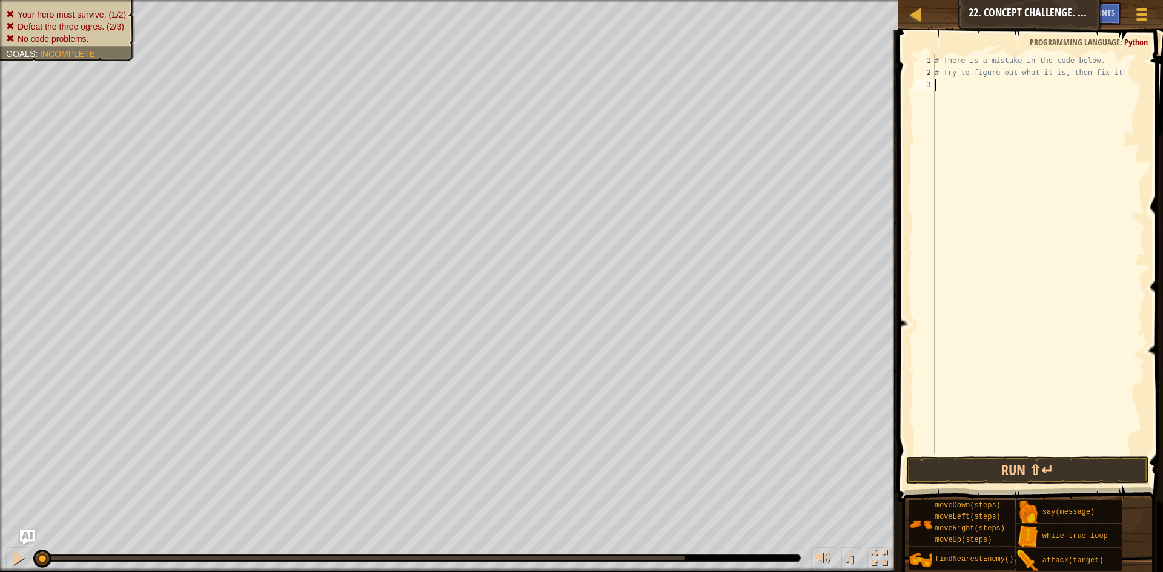
type textarea "d"
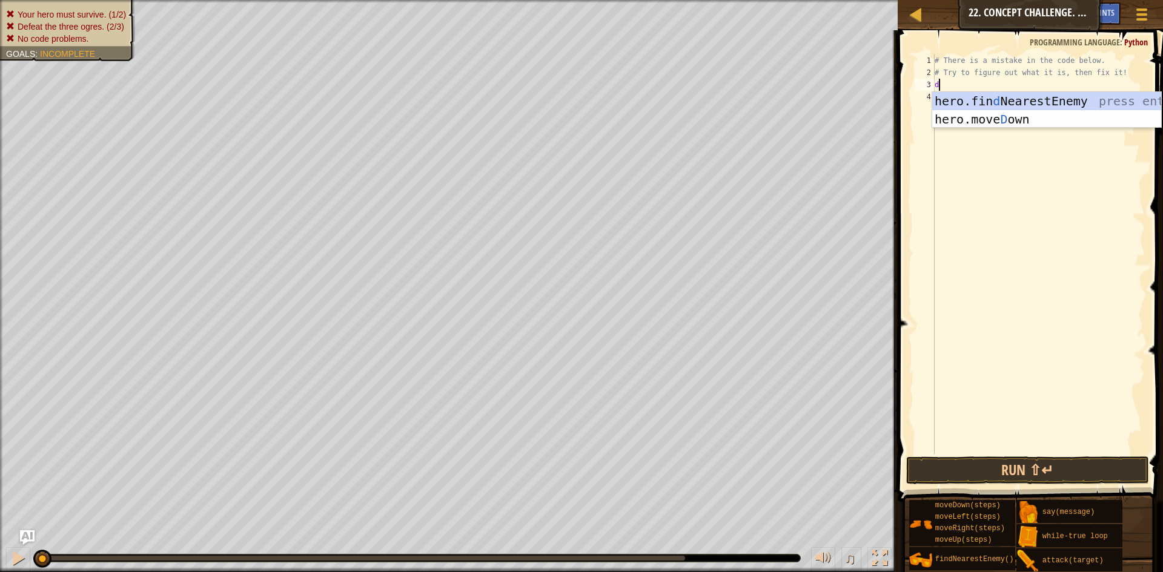
scroll to position [5, 0]
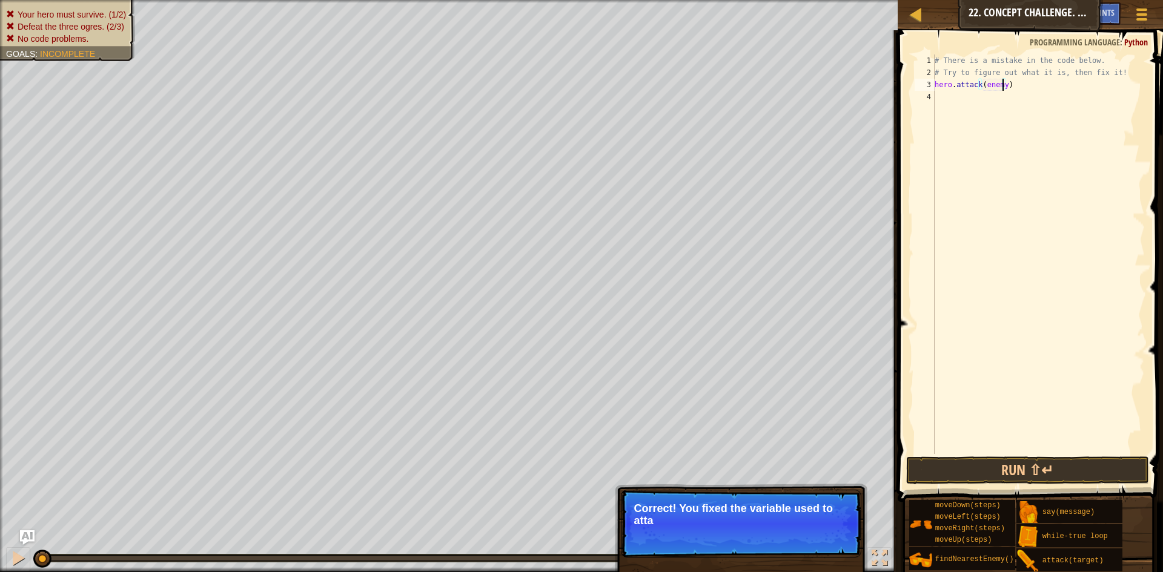
type textarea "hero.attack(enemy1)"
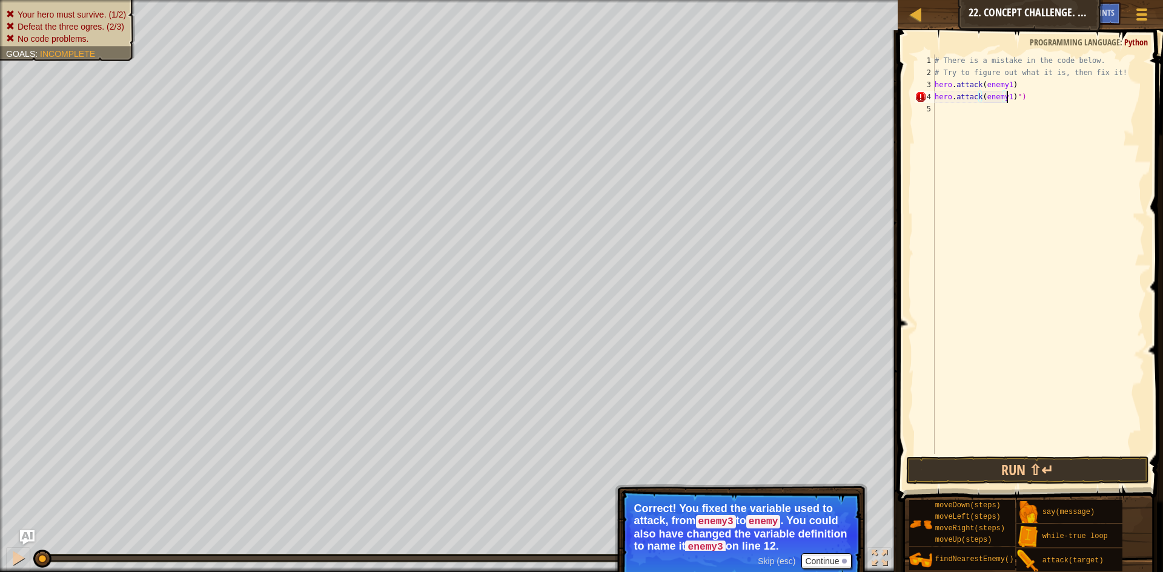
scroll to position [5, 6]
type textarea "hero.attack(enemy1)"
type textarea "a"
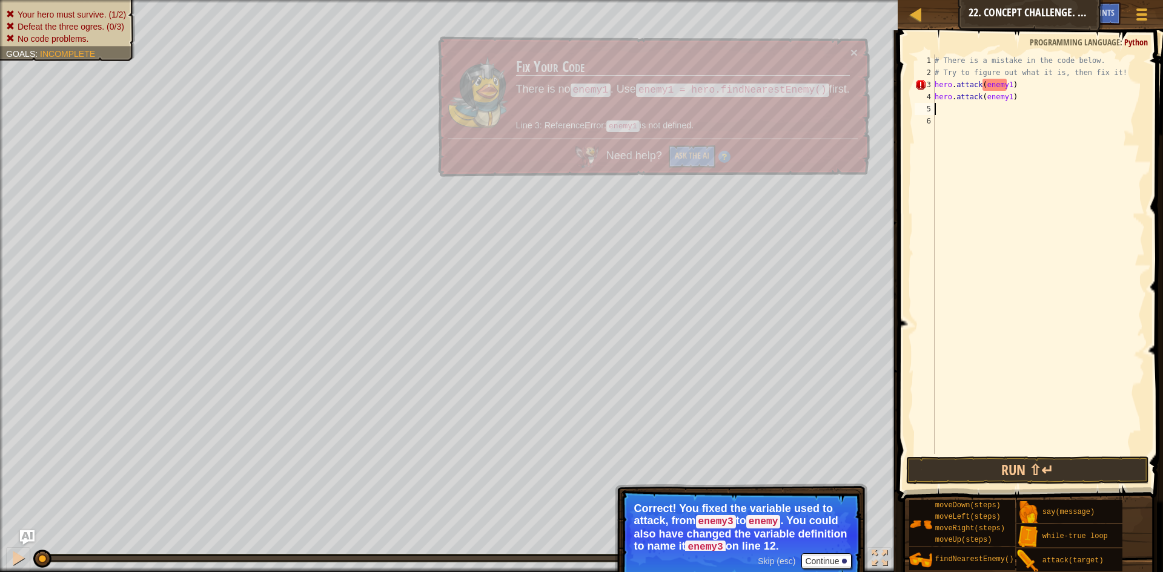
type textarea "n"
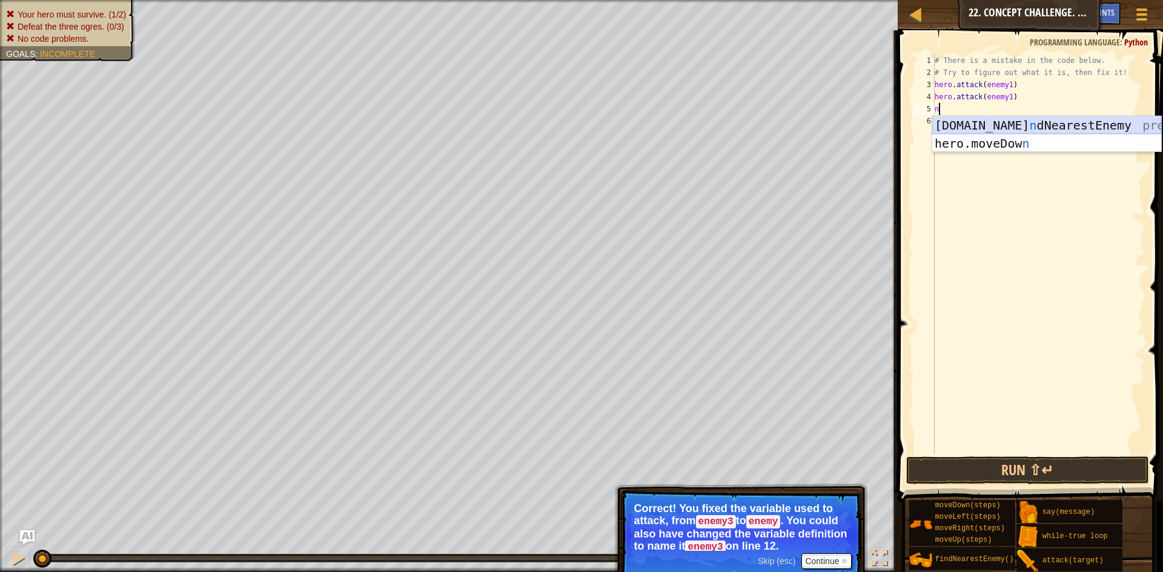
click at [985, 122] on div "hero.fi n dNearestEnemy press enter hero.moveDow n press enter" at bounding box center [1046, 152] width 229 height 73
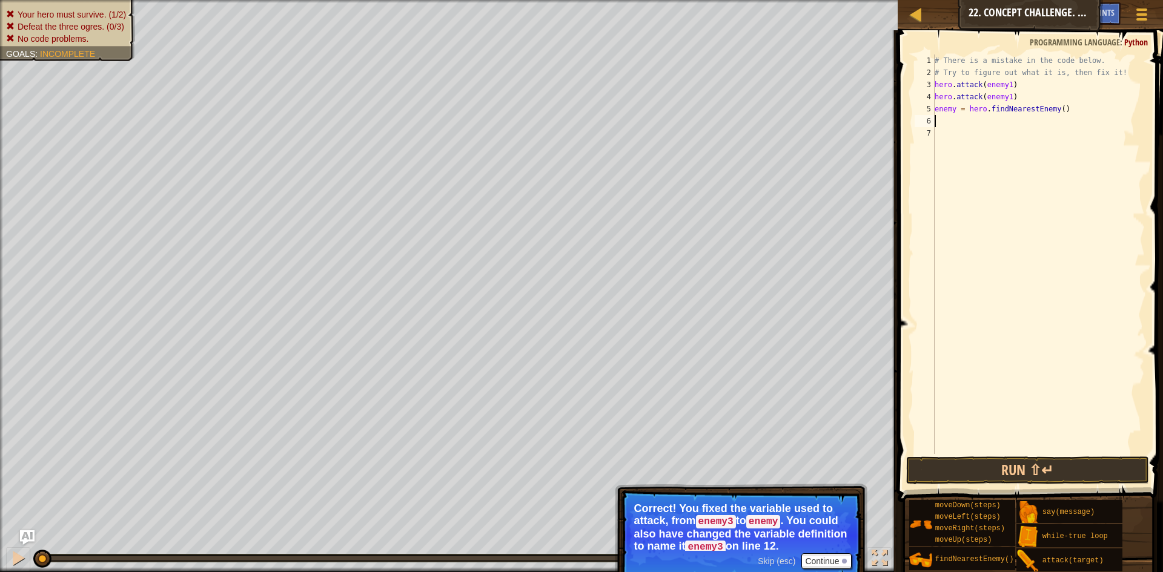
click at [954, 107] on div "# There is a mistake in the code below. # Try to figure out what it is, then fi…" at bounding box center [1038, 267] width 213 height 424
type textarea "enemy2 = hero.findNearestEnemy()"
click at [966, 125] on div "# There is a mistake in the code below. # Try to figure out what it is, then fi…" at bounding box center [1038, 267] width 213 height 424
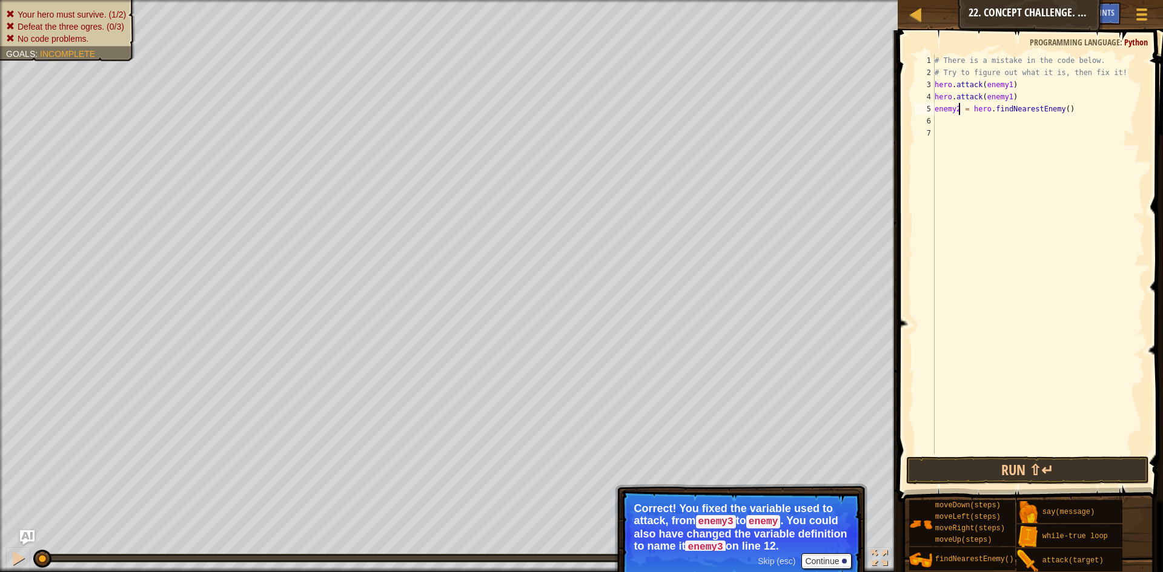
click at [958, 108] on div "# There is a mistake in the code below. # Try to figure out what it is, then fi…" at bounding box center [1038, 267] width 213 height 424
drag, startPoint x: 935, startPoint y: 109, endPoint x: 1101, endPoint y: 119, distance: 166.8
click at [1101, 119] on div "# There is a mistake in the code below. # Try to figure out what it is, then fi…" at bounding box center [1038, 267] width 213 height 424
type textarea "enemy2 = hero.findNearestEnemy()"
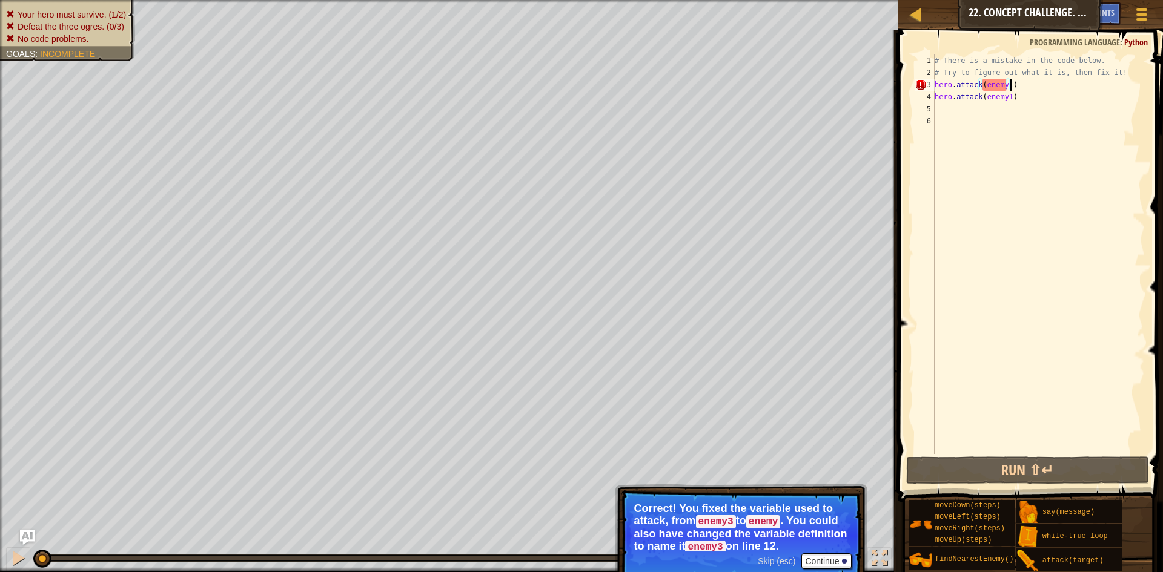
click at [1020, 79] on div "# There is a mistake in the code below. # Try to figure out what it is, then fi…" at bounding box center [1038, 267] width 213 height 424
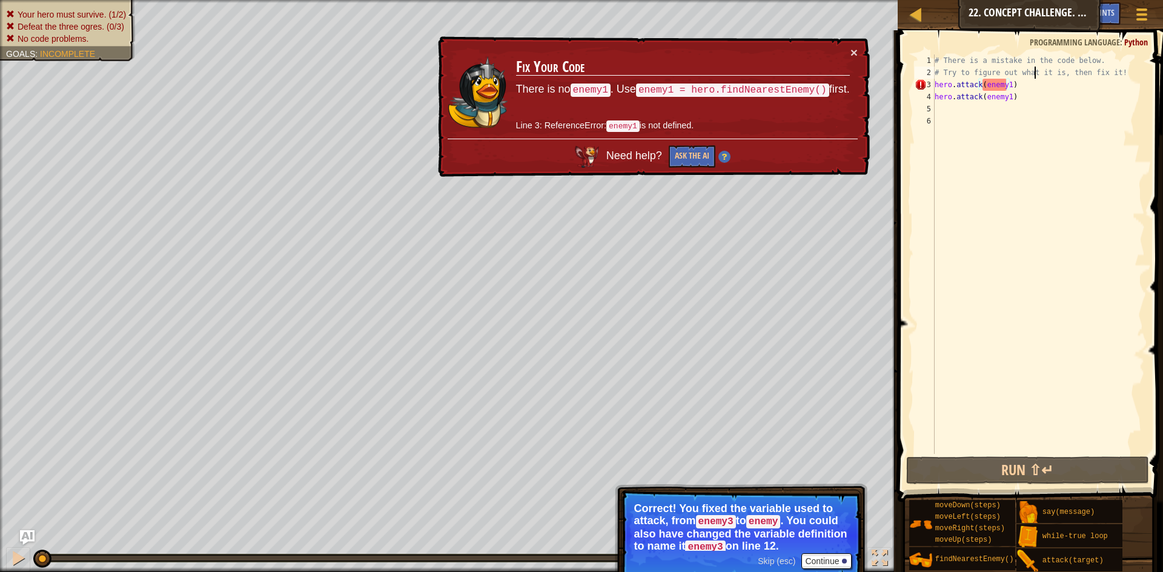
click at [1036, 71] on div "# There is a mistake in the code below. # Try to figure out what it is, then fi…" at bounding box center [1038, 267] width 213 height 424
click at [944, 72] on div "# There is a mistake in the code below. # Try to figure out what it is, then fi…" at bounding box center [1038, 267] width 213 height 424
click at [936, 84] on div "# There is a mistake in the code below. # Try to figure out what it is, then fi…" at bounding box center [1038, 267] width 213 height 424
type textarea "hero.attack(enemy1)"
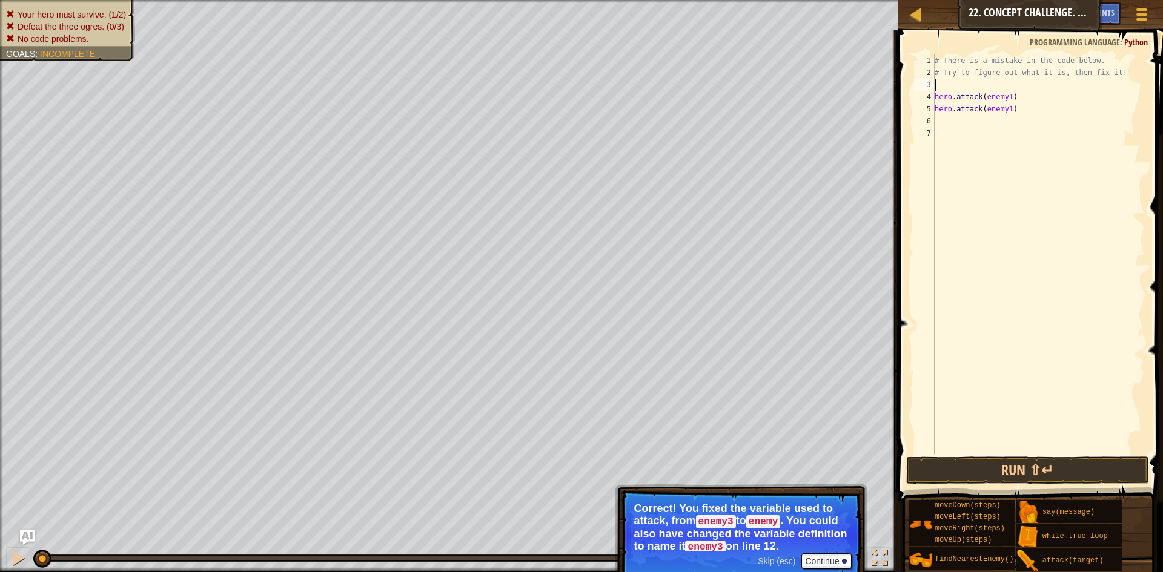
paste textarea "enemy2 = hero.findNearestEnemy()"
type textarea "enemy1 = hero.findNearestEnemy()"
click at [1013, 110] on div "# There is a mistake in the code below. # Try to figure out what it is, then fi…" at bounding box center [1038, 267] width 213 height 424
type textarea "hero.attack(enemy1)"
click at [957, 132] on div "# There is a mistake in the code below. # Try to figure out what it is, then fi…" at bounding box center [1038, 267] width 213 height 424
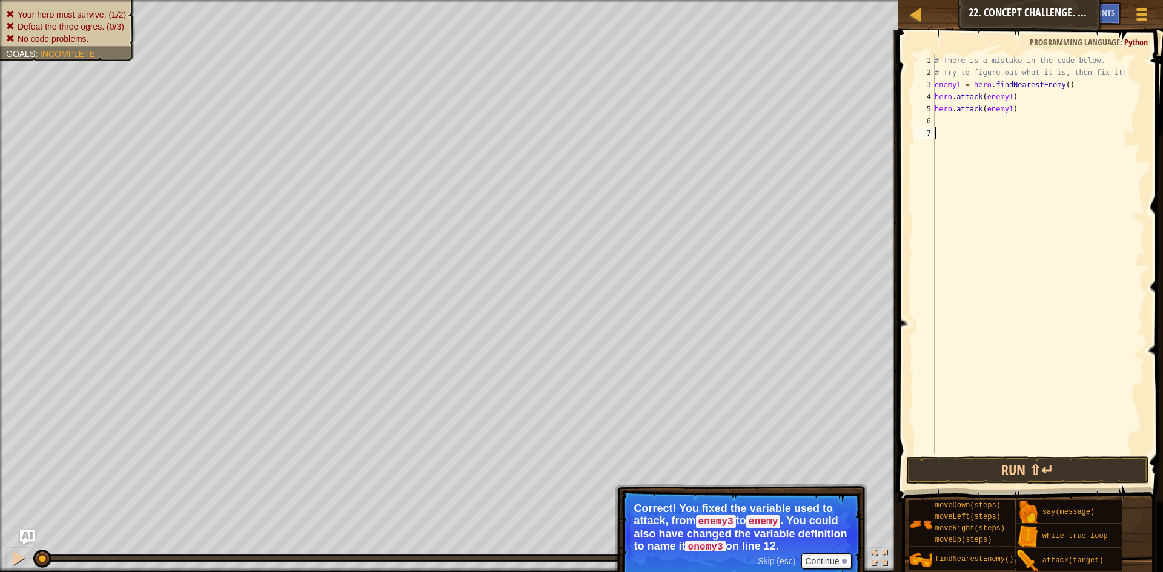
click at [950, 117] on div "# There is a mistake in the code below. # Try to figure out what it is, then fi…" at bounding box center [1038, 267] width 213 height 424
click at [938, 76] on div "# There is a mistake in the code below. # Try to figure out what it is, then fi…" at bounding box center [1038, 267] width 213 height 424
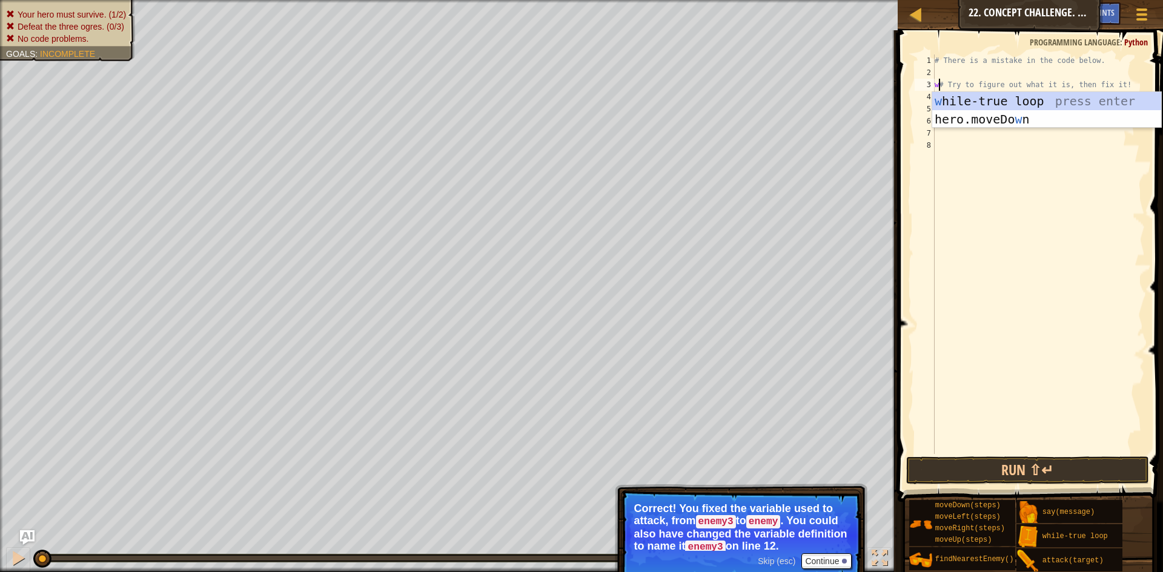
scroll to position [5, 1]
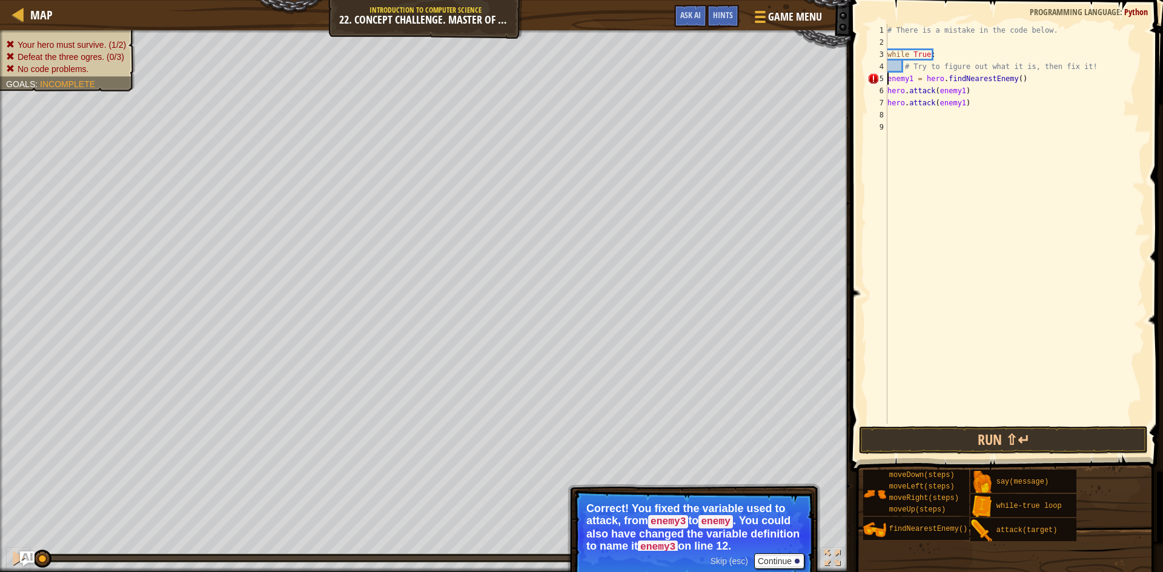
click at [889, 78] on div "# There is a mistake in the code below. while True : # Try to figure out what i…" at bounding box center [1015, 236] width 260 height 424
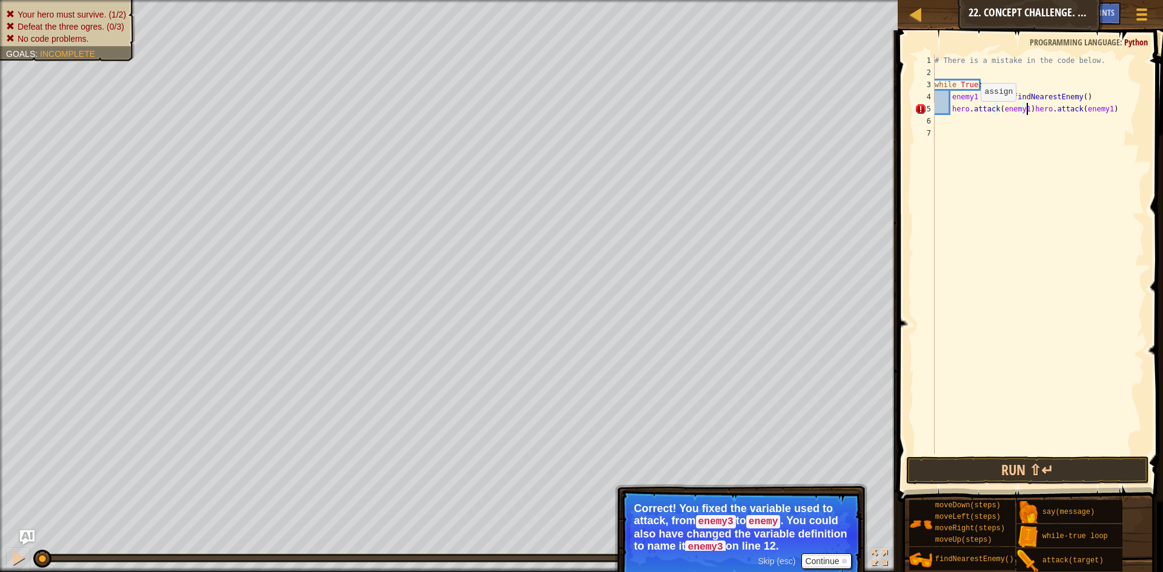
type textarea "hero.attack(enemy1)"
drag, startPoint x: 1033, startPoint y: 451, endPoint x: 1030, endPoint y: 485, distance: 33.4
click at [1031, 475] on div "hero.attack(enemy1) 1 2 3 4 5 6 7 8 # There is a mistake in the code below. whi…" at bounding box center [1028, 290] width 269 height 508
click at [1031, 478] on button "Run ⇧↵" at bounding box center [1027, 471] width 243 height 28
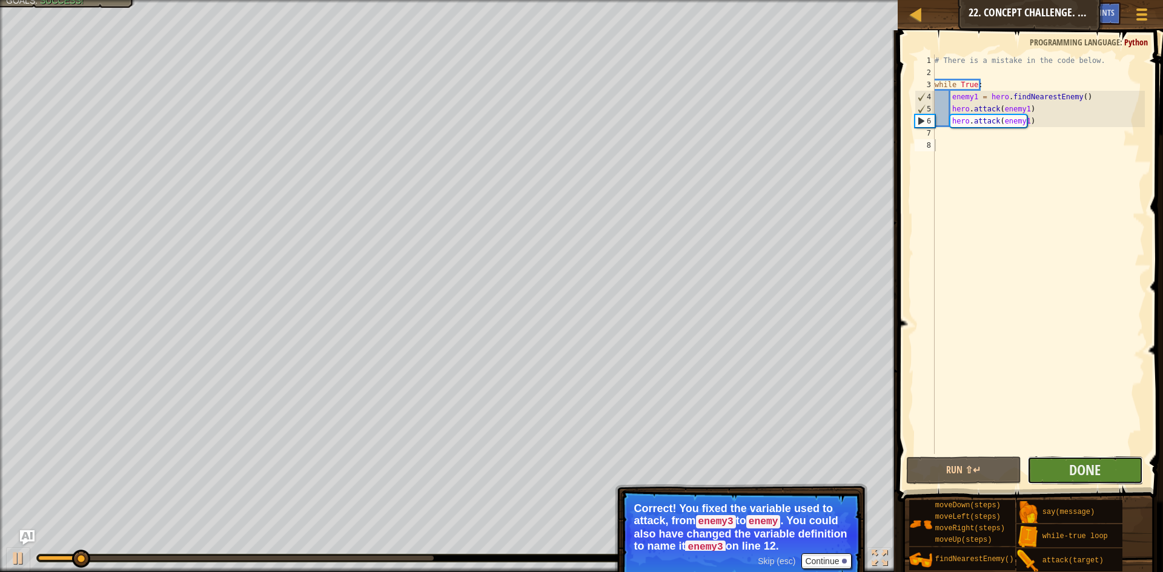
click at [1108, 475] on button "Done" at bounding box center [1085, 471] width 116 height 28
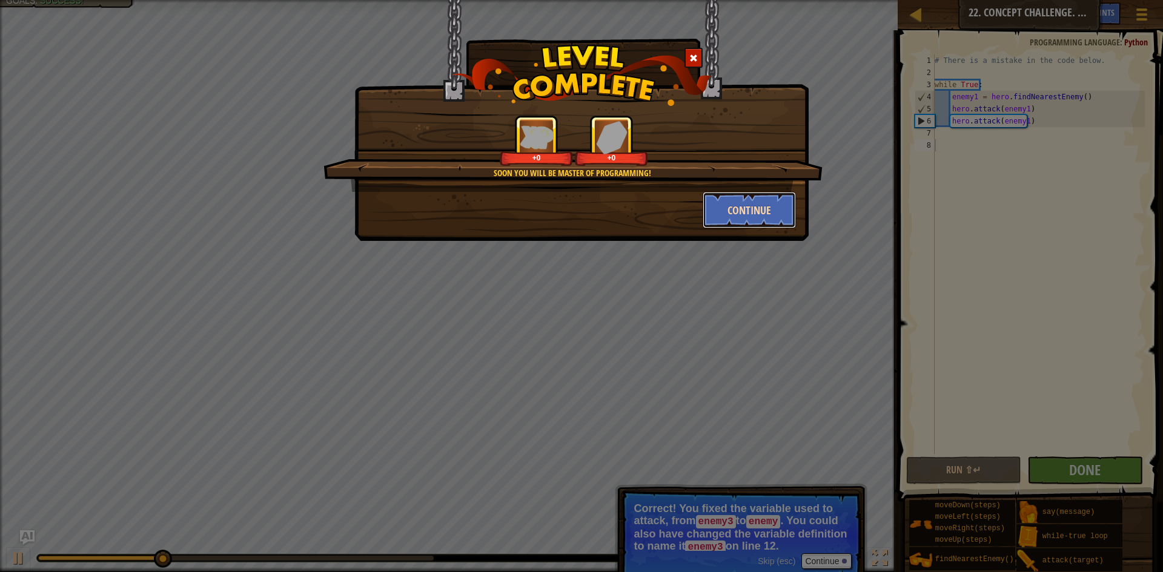
click at [756, 220] on button "Continue" at bounding box center [750, 210] width 94 height 36
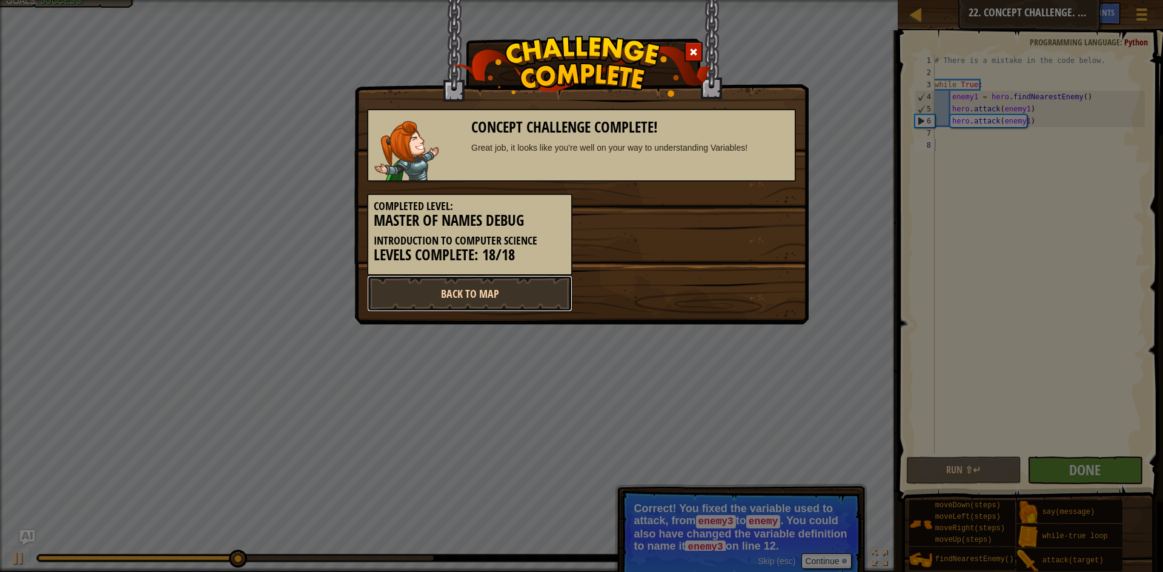
click at [502, 303] on link "Back to Map" at bounding box center [469, 294] width 205 height 36
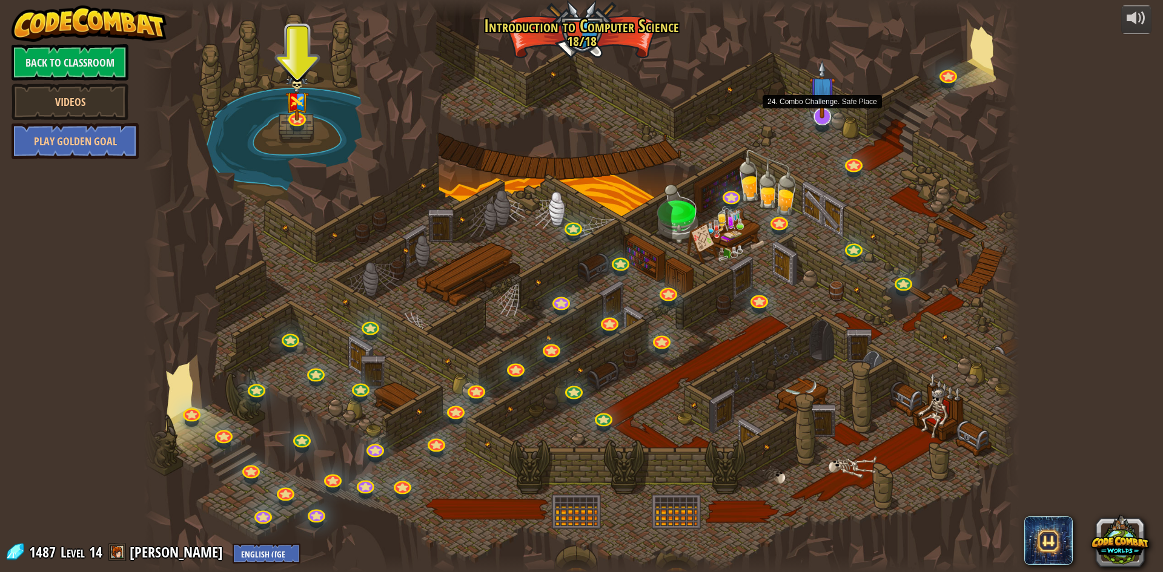
click at [822, 116] on img at bounding box center [821, 89] width 25 height 59
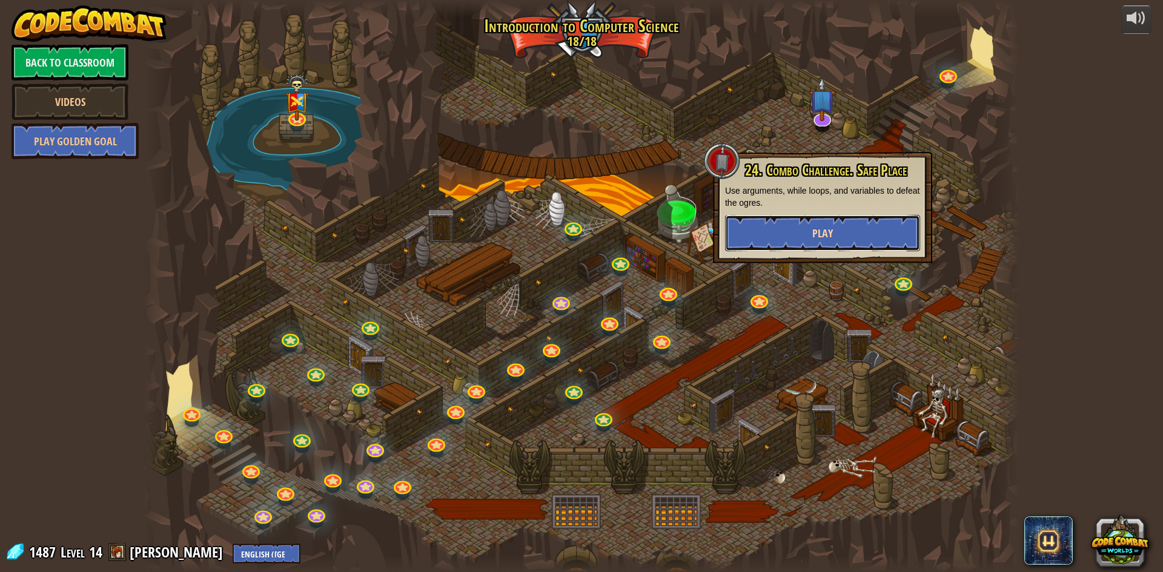
click at [816, 233] on span "Play" at bounding box center [822, 233] width 21 height 15
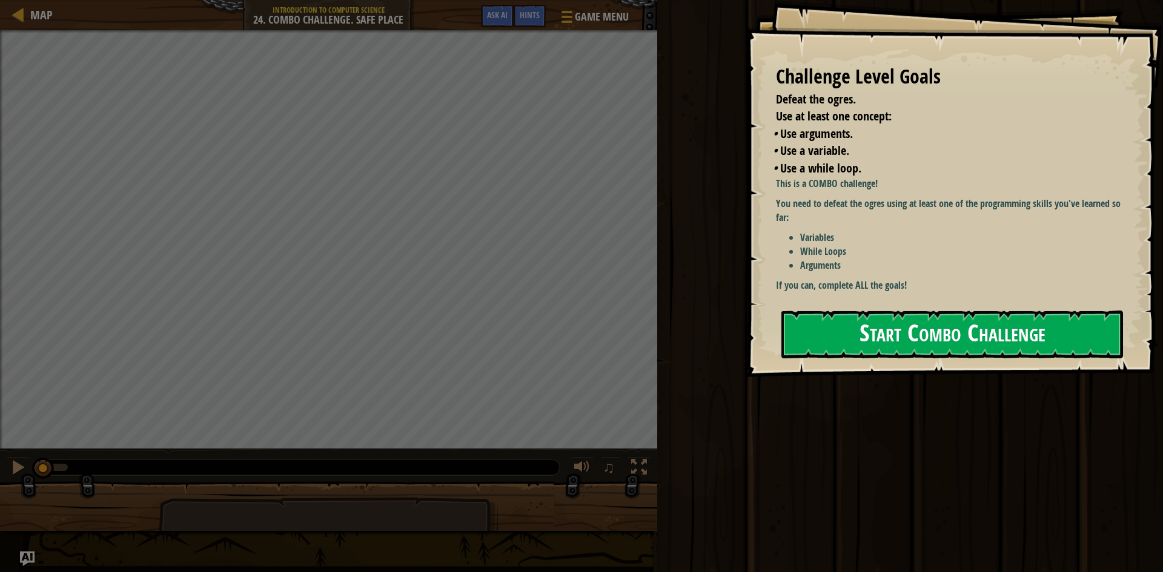
click at [962, 311] on button "Start Combo Challenge" at bounding box center [952, 335] width 342 height 48
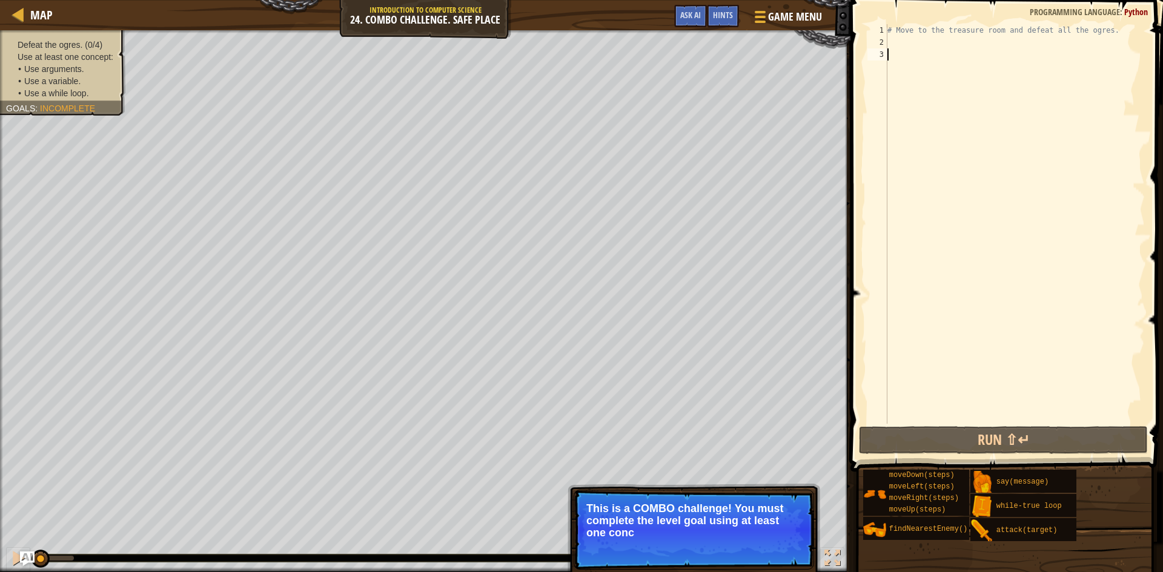
click at [967, 58] on div "# Move to the treasure room and defeat all the ogres." at bounding box center [1015, 236] width 260 height 424
click at [917, 41] on div "# Move to the treasure room and defeat all the ogres." at bounding box center [1015, 236] width 260 height 424
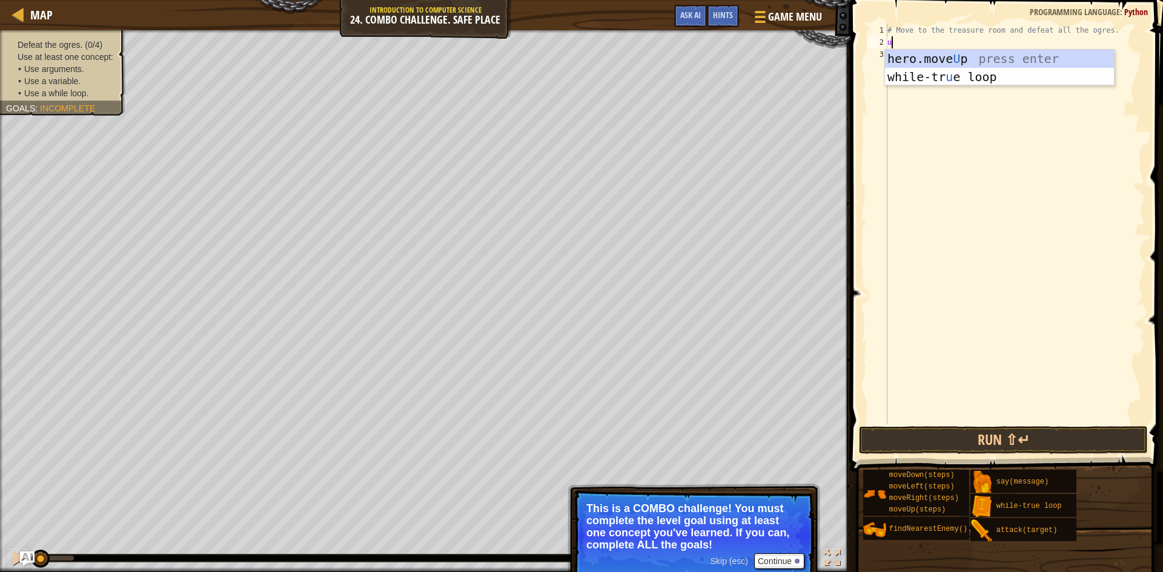
type textarea "up"
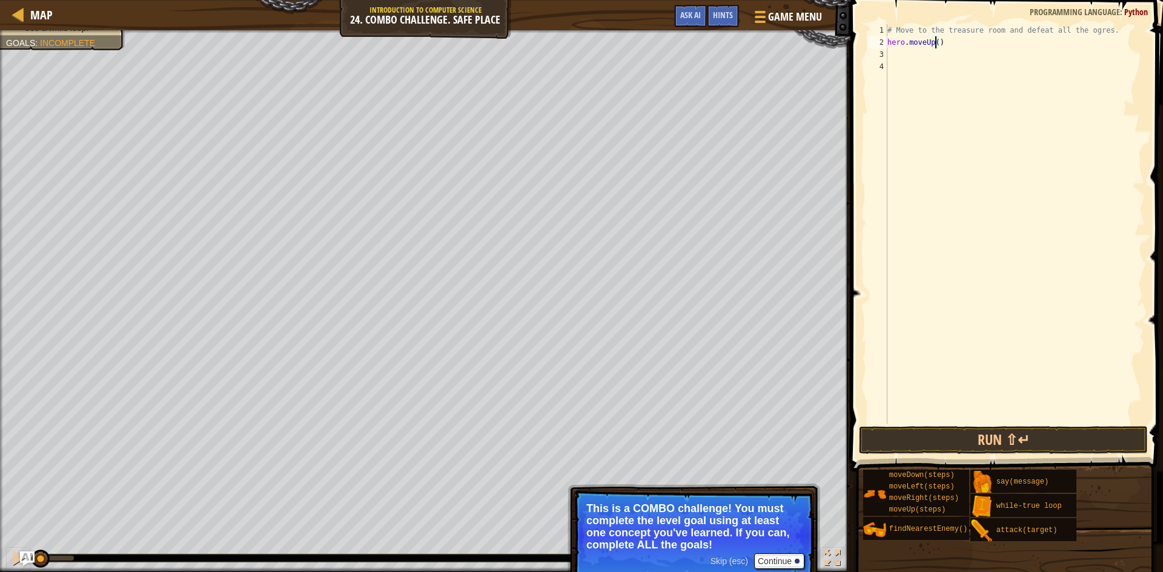
type textarea "hero.moveUp(4)"
type textarea "ri"
type textarea "hero.moveRight(4)"
type textarea "do"
type textarea "hero.moveDown(3)"
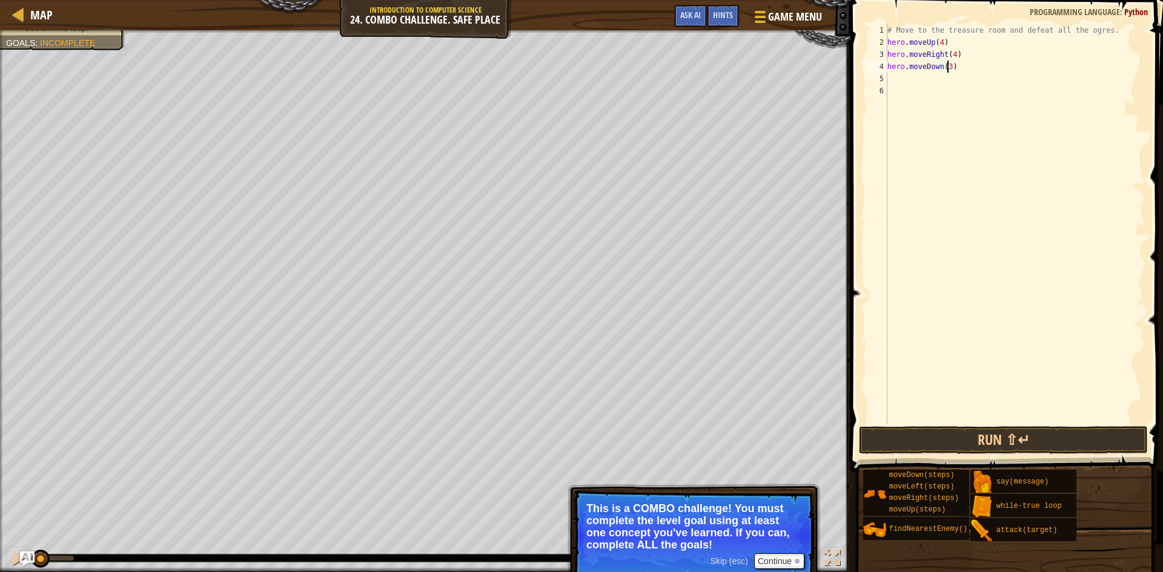
scroll to position [5, 5]
click at [965, 93] on div "# Move to the treasure room and defeat all the ogres. hero . moveUp ( 4 ) hero …" at bounding box center [1015, 236] width 260 height 424
click at [946, 84] on div "# Move to the treasure room and defeat all the ogres. hero . moveUp ( 4 ) hero …" at bounding box center [1015, 236] width 260 height 424
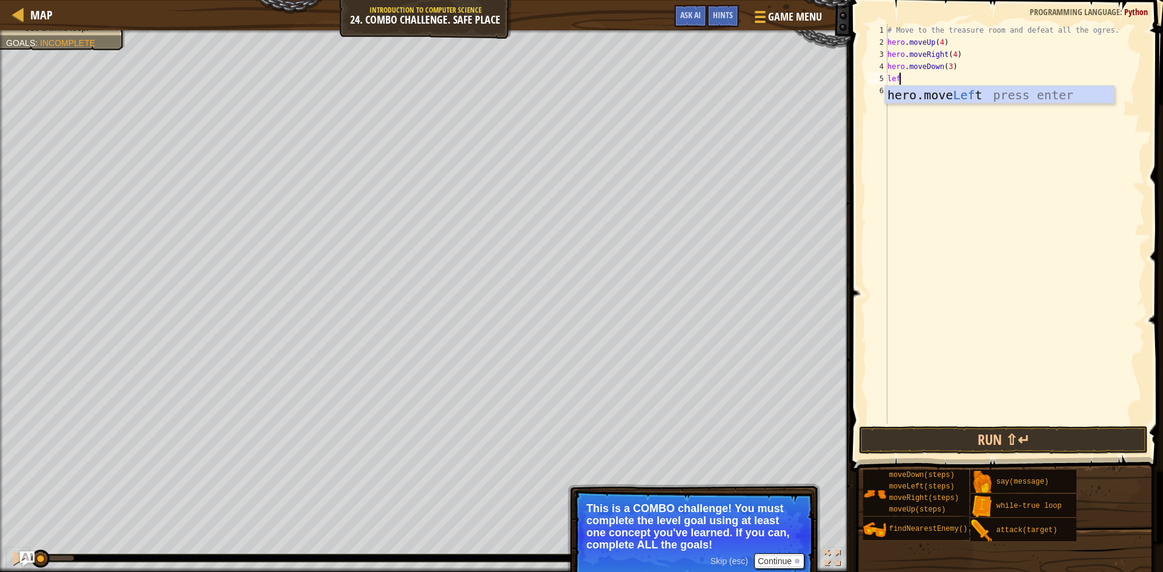
type textarea "left"
type textarea "hero.moveLeft(3)"
type textarea "a"
type textarea "h"
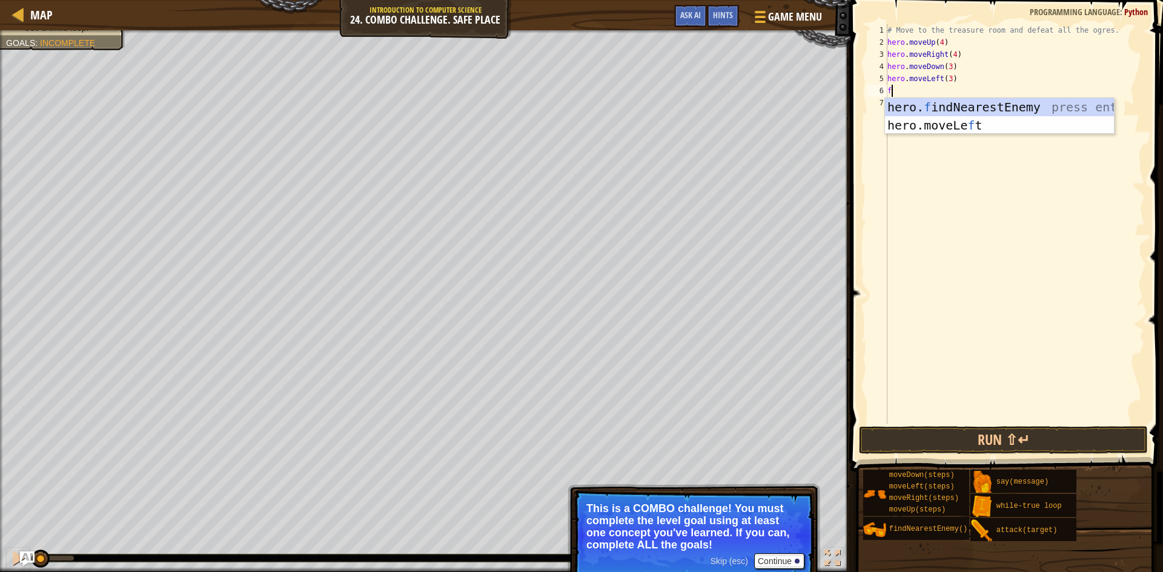
type textarea "fi"
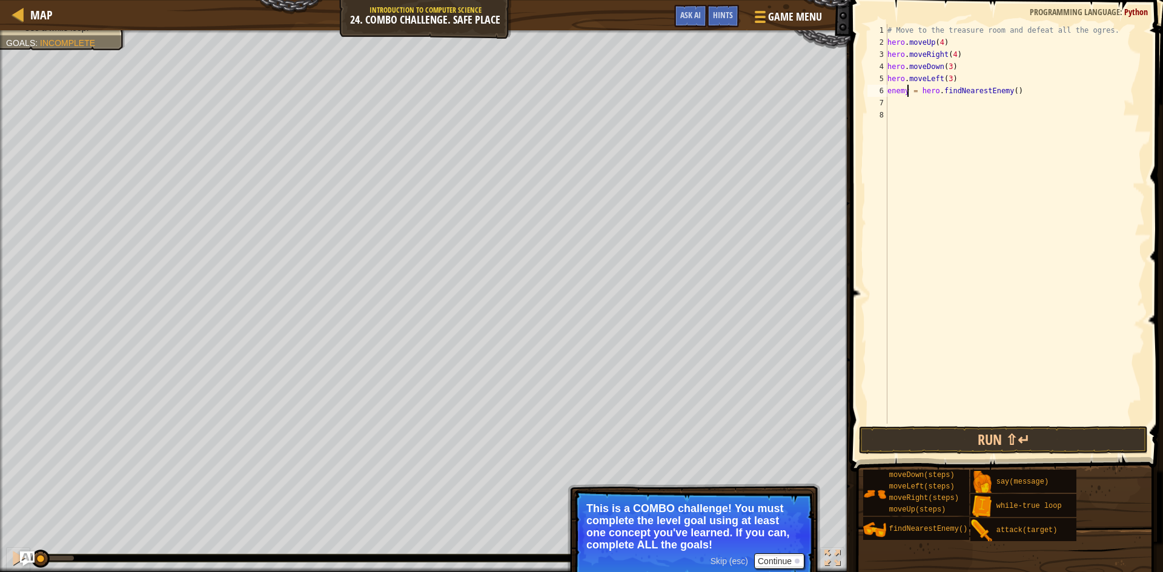
type textarea "enemy1 = hero.findNearestEnemy()"
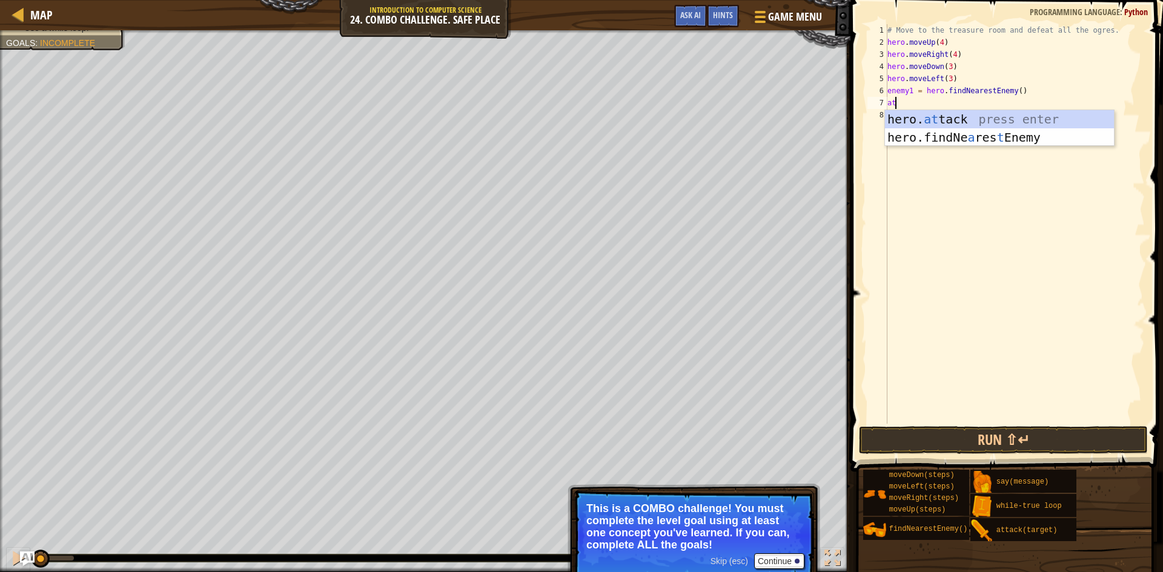
type textarea "a"
type textarea "wh"
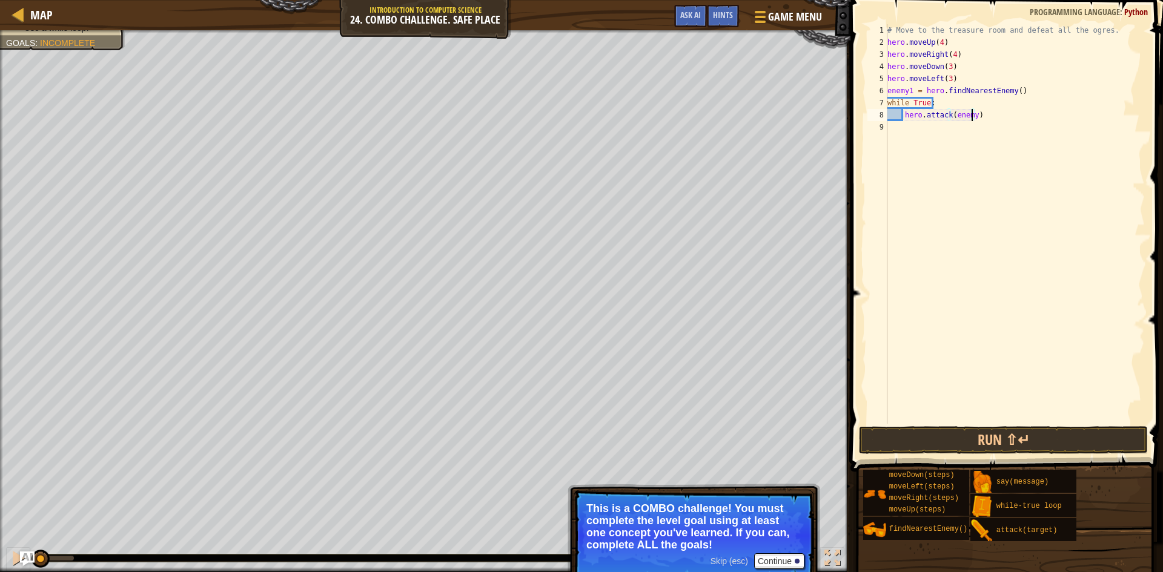
scroll to position [5, 7]
click at [928, 431] on button "Run ⇧↵" at bounding box center [1003, 440] width 289 height 28
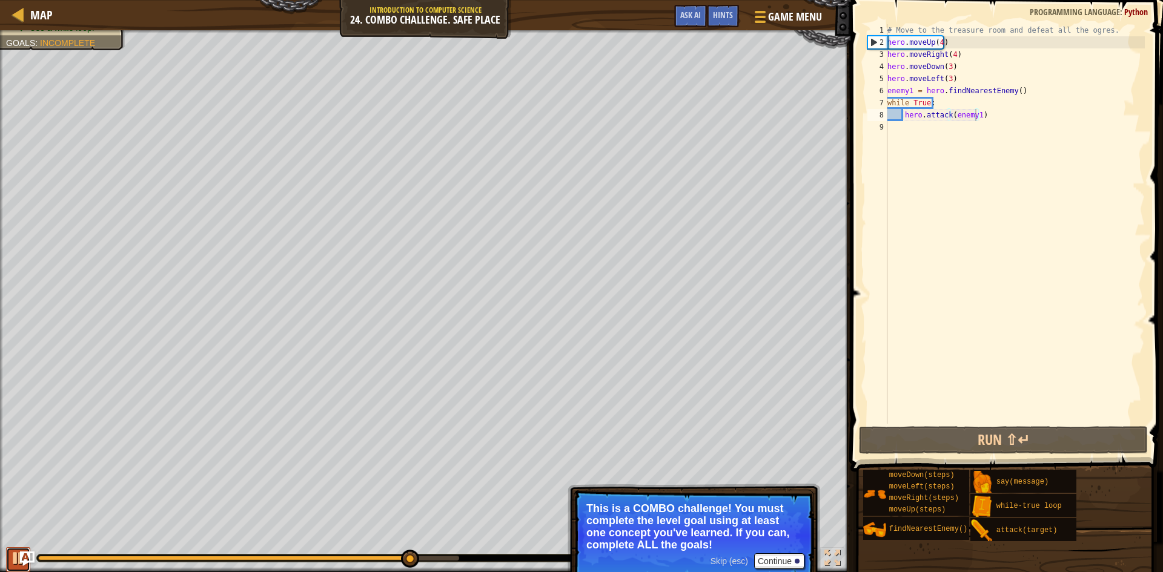
click at [15, 562] on div at bounding box center [18, 559] width 16 height 16
click at [1027, 66] on div "# Move to the treasure room and defeat all the ogres. hero . moveUp ( 4 ) hero …" at bounding box center [1015, 236] width 260 height 424
click at [947, 56] on div "# Move to the treasure room and defeat all the ogres. hero . moveUp ( 4 ) hero …" at bounding box center [1015, 236] width 260 height 424
click at [946, 77] on div "# Move to the treasure room and defeat all the ogres. hero . moveUp ( 4 ) hero …" at bounding box center [1015, 236] width 260 height 424
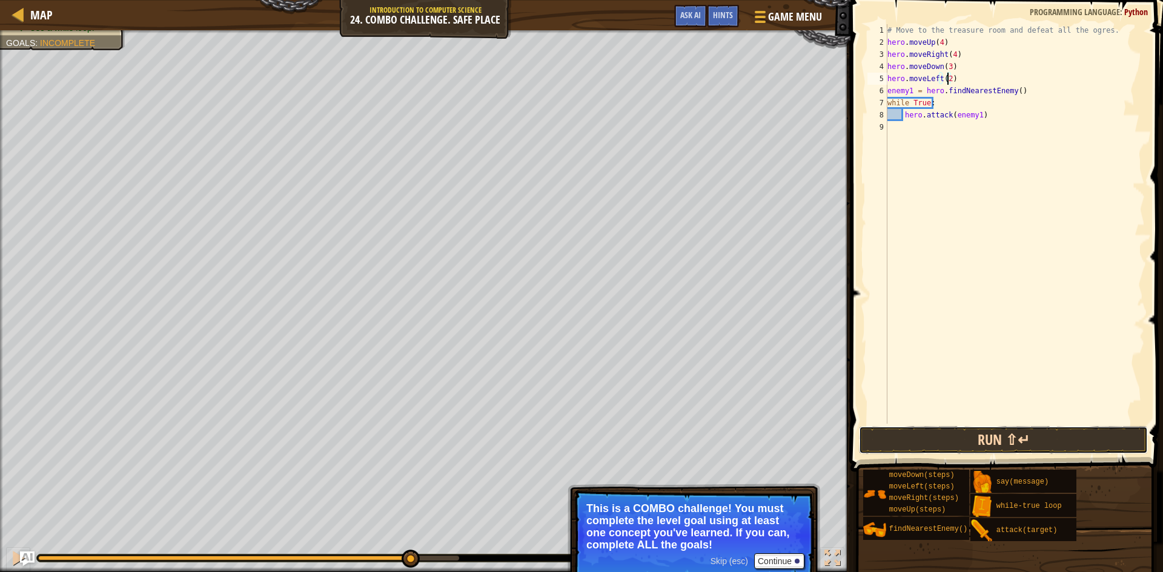
click at [955, 446] on button "Run ⇧↵" at bounding box center [1003, 440] width 289 height 28
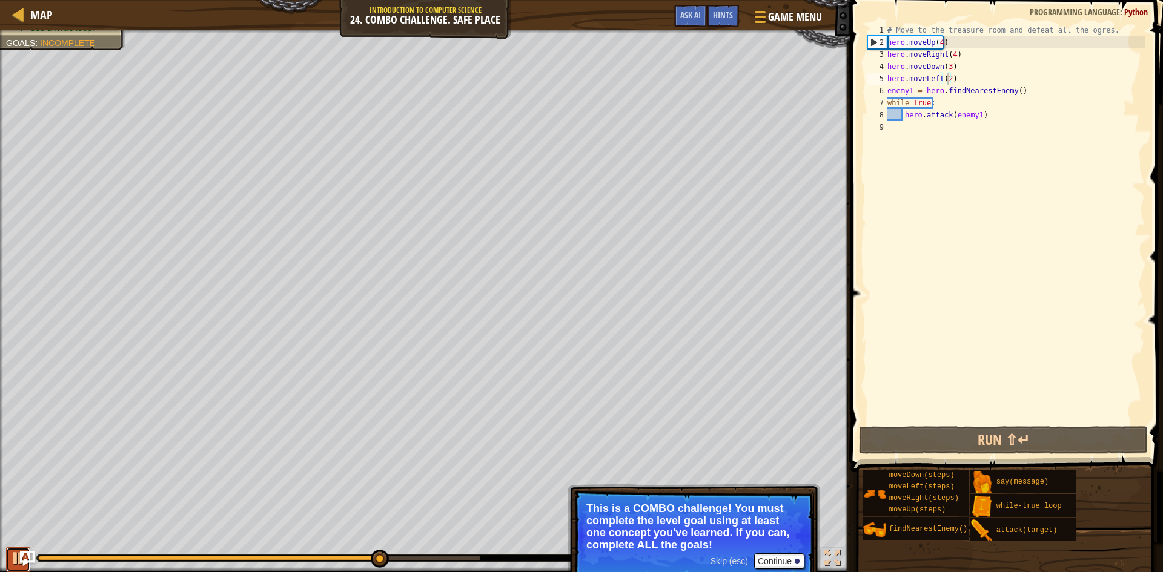
click at [10, 555] on button at bounding box center [18, 560] width 24 height 25
click at [987, 93] on div "# Move to the treasure room and defeat all the ogres. hero . moveUp ( 4 ) hero …" at bounding box center [1015, 236] width 260 height 424
type textarea "enemy1 = hero.findNearestEnemy()"
drag, startPoint x: 889, startPoint y: 88, endPoint x: 1034, endPoint y: 90, distance: 145.4
click at [1044, 87] on div "# Move to the treasure room and defeat all the ogres. hero . moveUp ( 4 ) hero …" at bounding box center [1015, 236] width 260 height 424
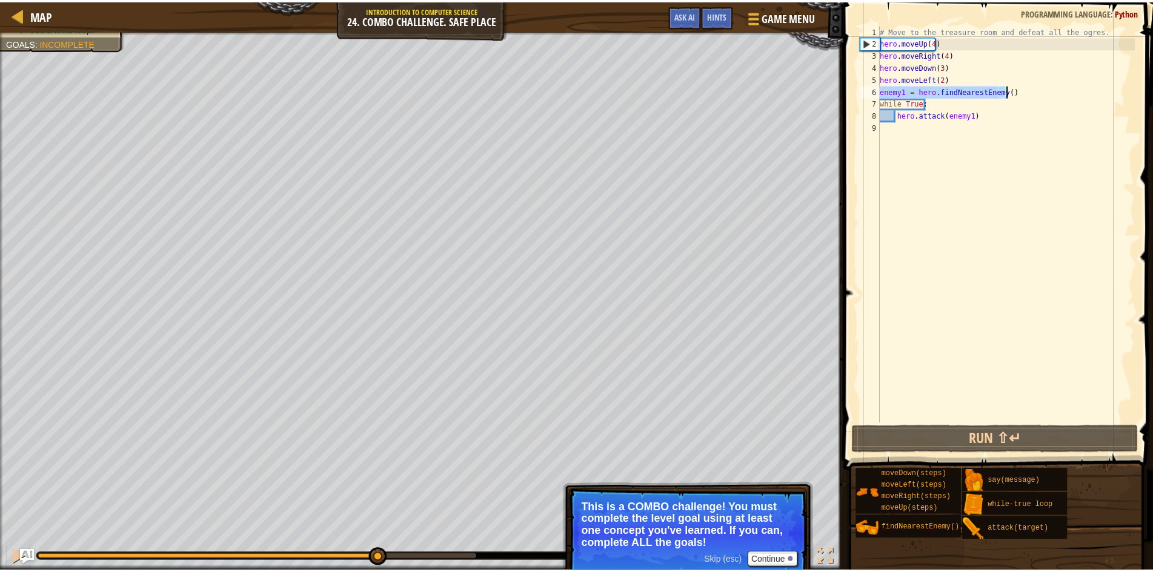
scroll to position [5, 0]
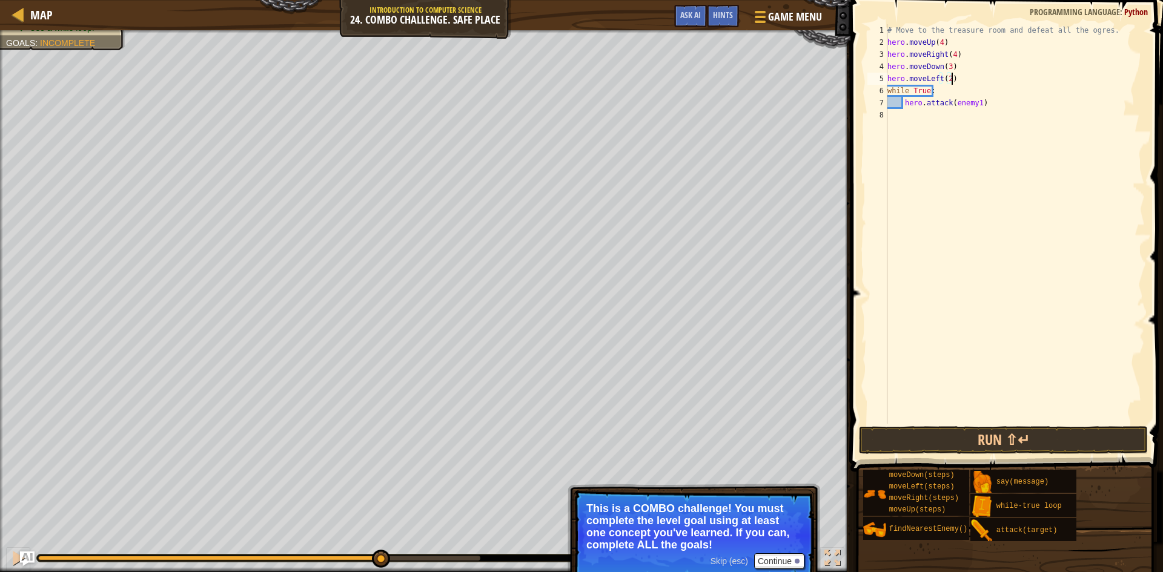
type textarea "while True:"
paste textarea "enemy1 = hero.findNearestEnemy()"
type textarea "enemy1 = hero.findNearestEnemy()"
click at [987, 434] on button "Run ⇧↵" at bounding box center [1003, 440] width 289 height 28
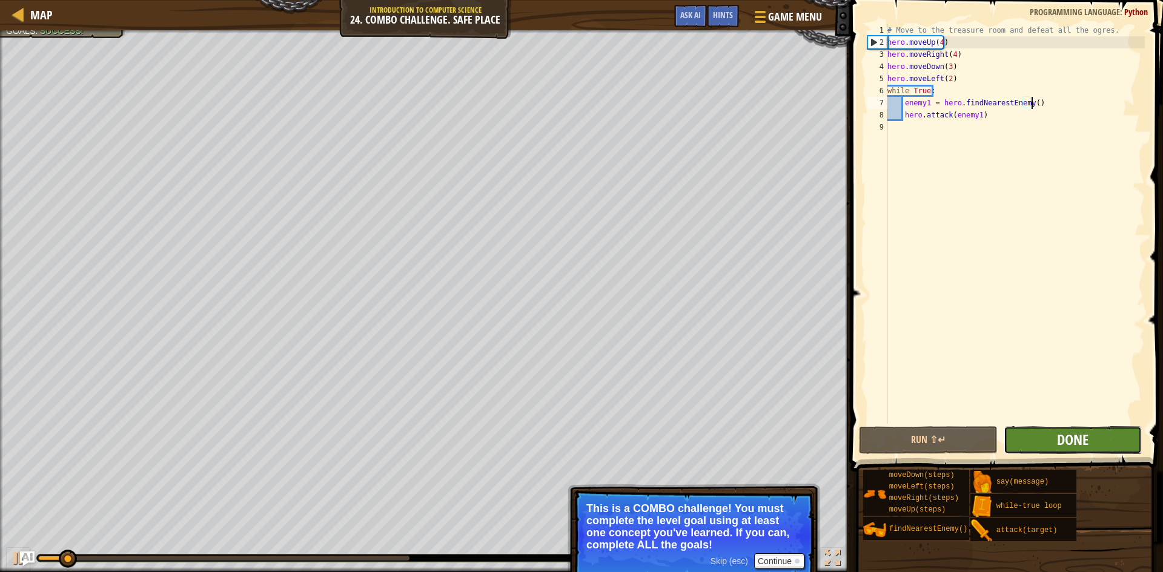
click at [1063, 434] on span "Done" at bounding box center [1072, 439] width 31 height 19
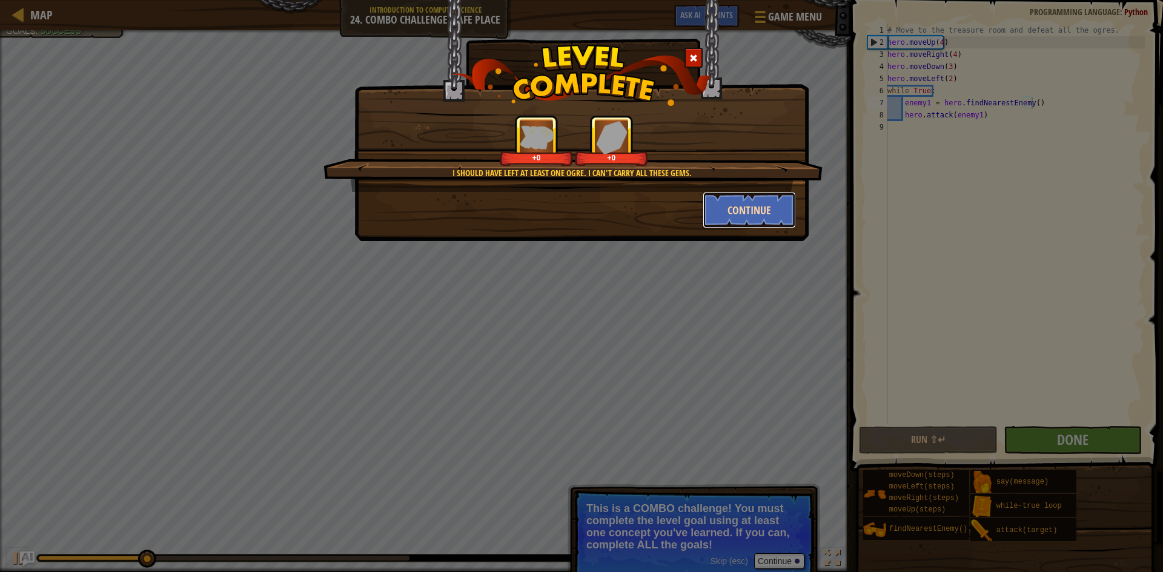
click at [756, 213] on button "Continue" at bounding box center [750, 210] width 94 height 36
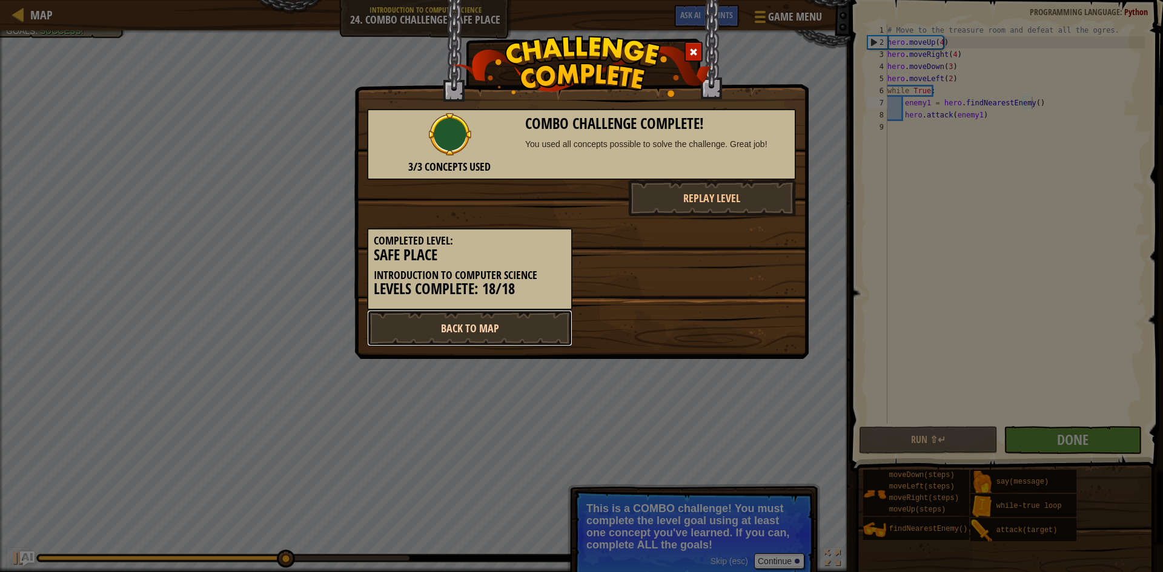
click at [472, 320] on link "Back to Map" at bounding box center [469, 328] width 205 height 36
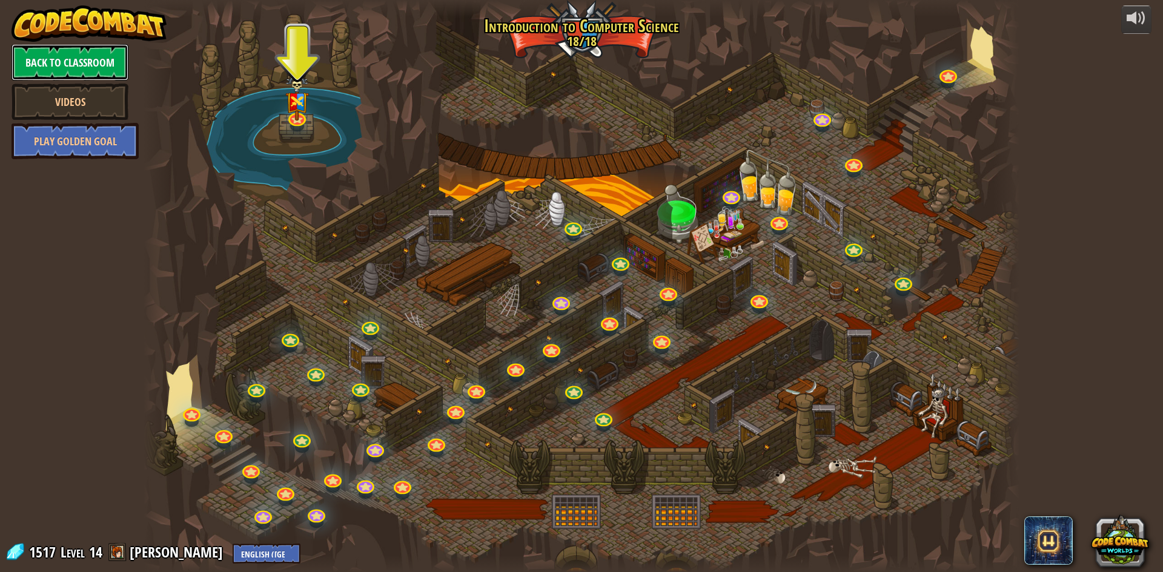
click at [106, 61] on link "Back to Classroom" at bounding box center [70, 62] width 117 height 36
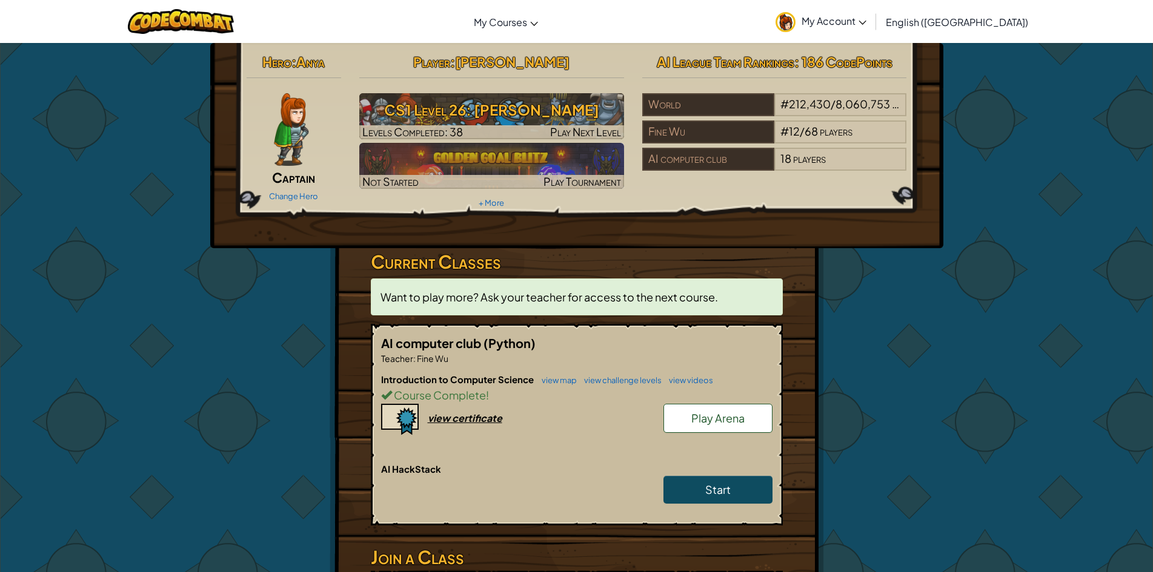
click at [476, 161] on img at bounding box center [491, 166] width 265 height 46
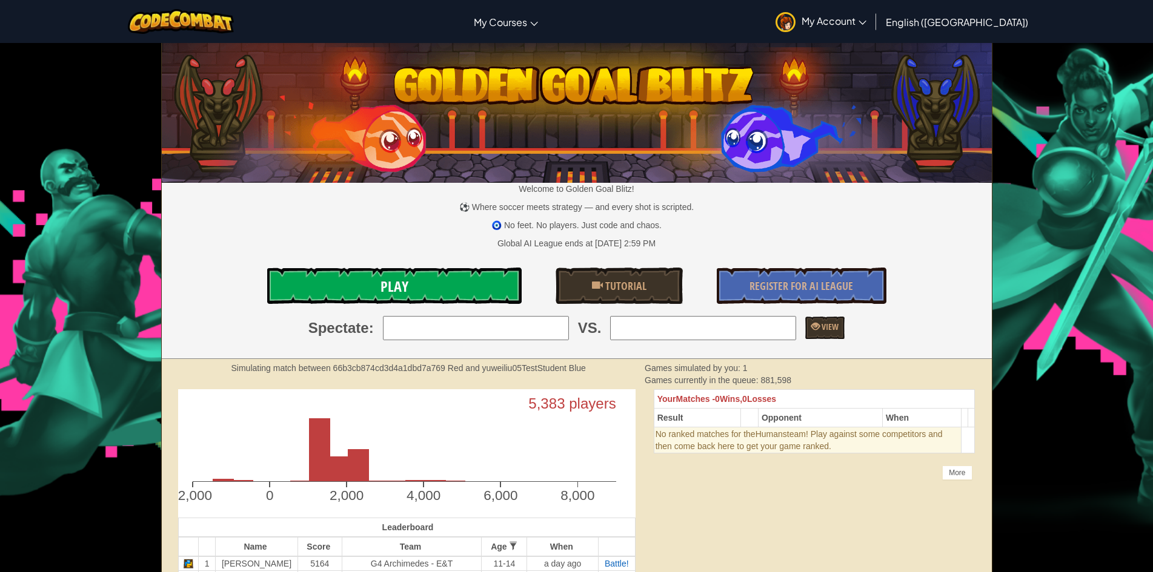
drag, startPoint x: 526, startPoint y: 278, endPoint x: 518, endPoint y: 281, distance: 8.4
click at [525, 278] on div "Play Tutorial Register for AI League" at bounding box center [577, 286] width 848 height 36
click at [498, 290] on link "Play" at bounding box center [394, 286] width 254 height 36
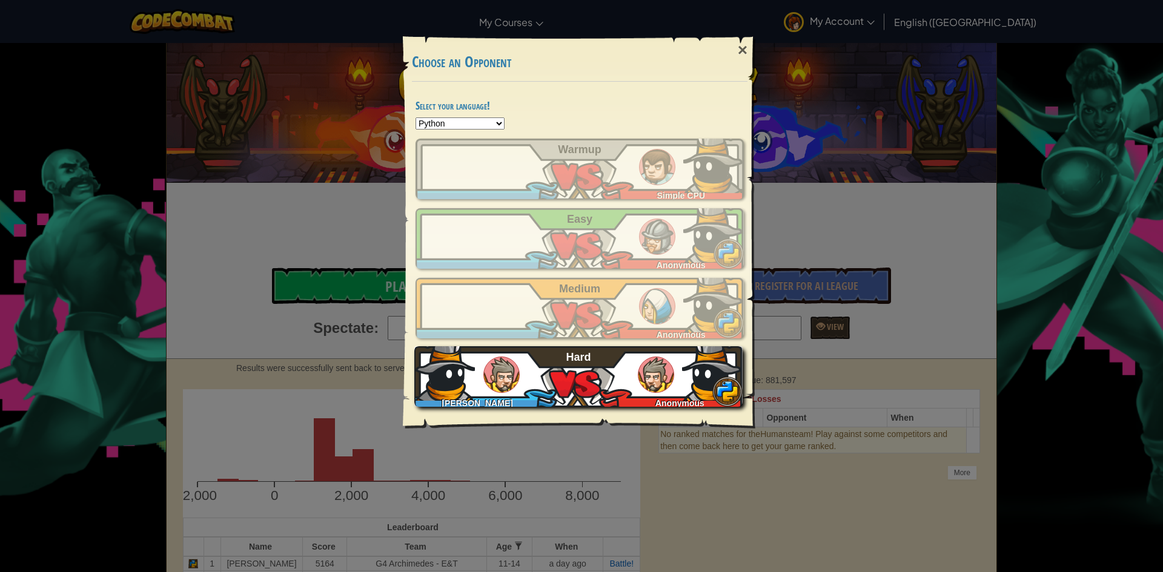
click at [565, 371] on div "Emma Huang Anonymous Hard" at bounding box center [578, 376] width 328 height 61
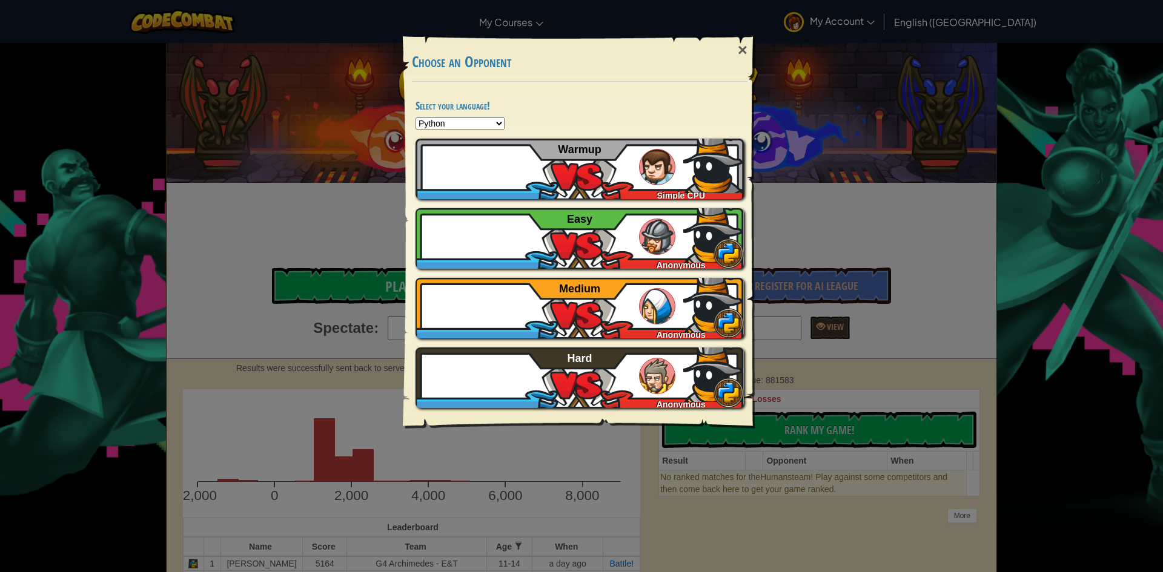
click at [910, 230] on div "× Choose an Opponent Select your language! Python JavaScript CoffeeScript Lua C…" at bounding box center [581, 286] width 1163 height 572
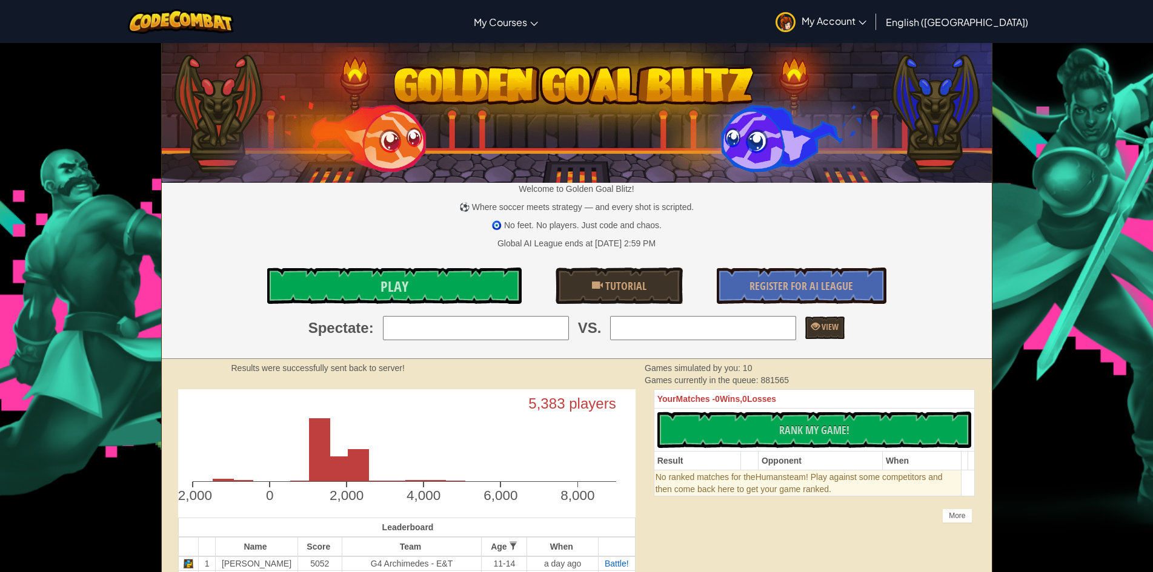
scroll to position [242, 0]
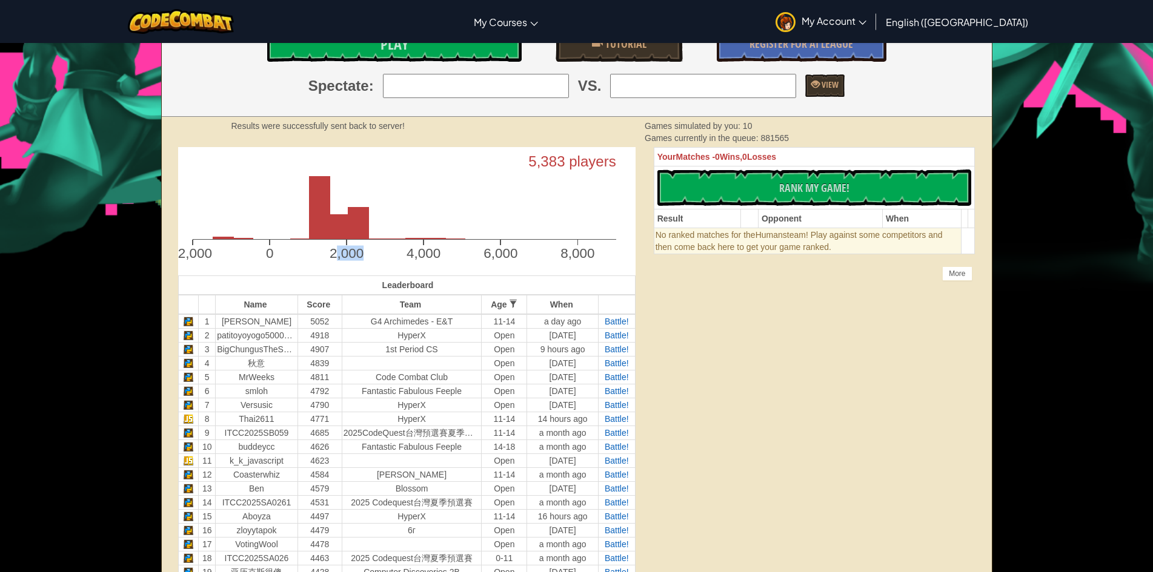
drag, startPoint x: 334, startPoint y: 208, endPoint x: 410, endPoint y: 397, distance: 204.1
click at [482, 402] on td "Open" at bounding box center [504, 405] width 45 height 14
click at [482, 405] on td "Open" at bounding box center [504, 405] width 45 height 14
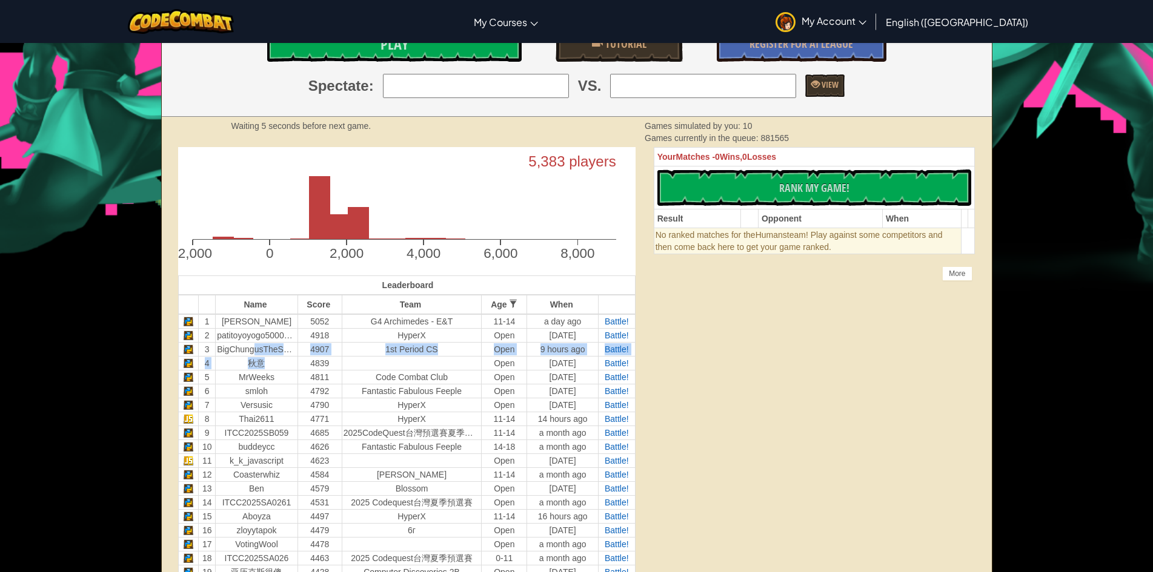
click at [262, 362] on td "秋意" at bounding box center [257, 363] width 82 height 14
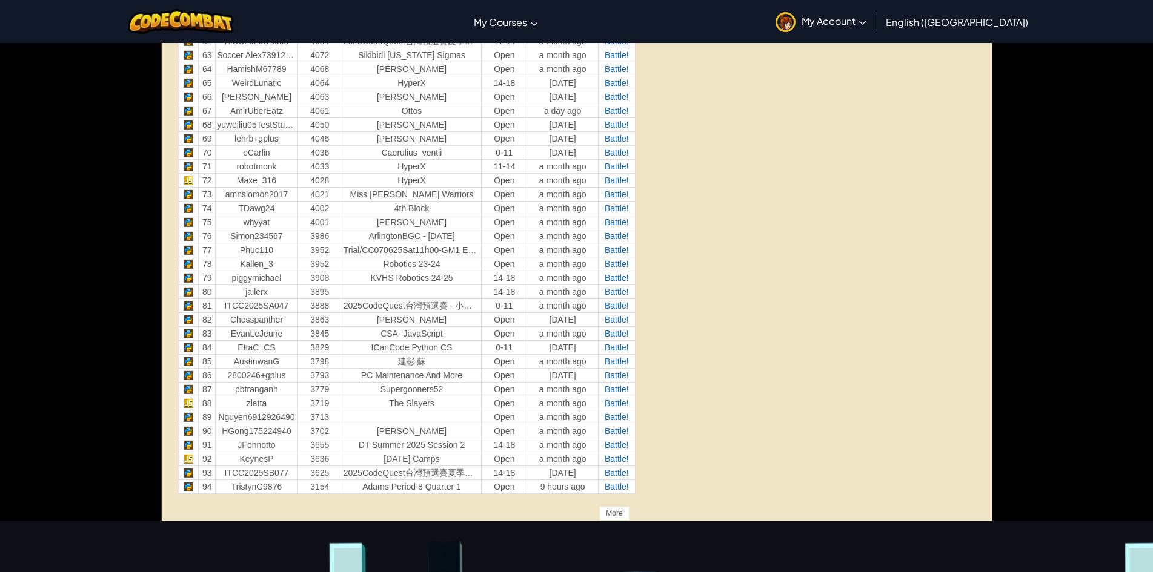
scroll to position [1009, 0]
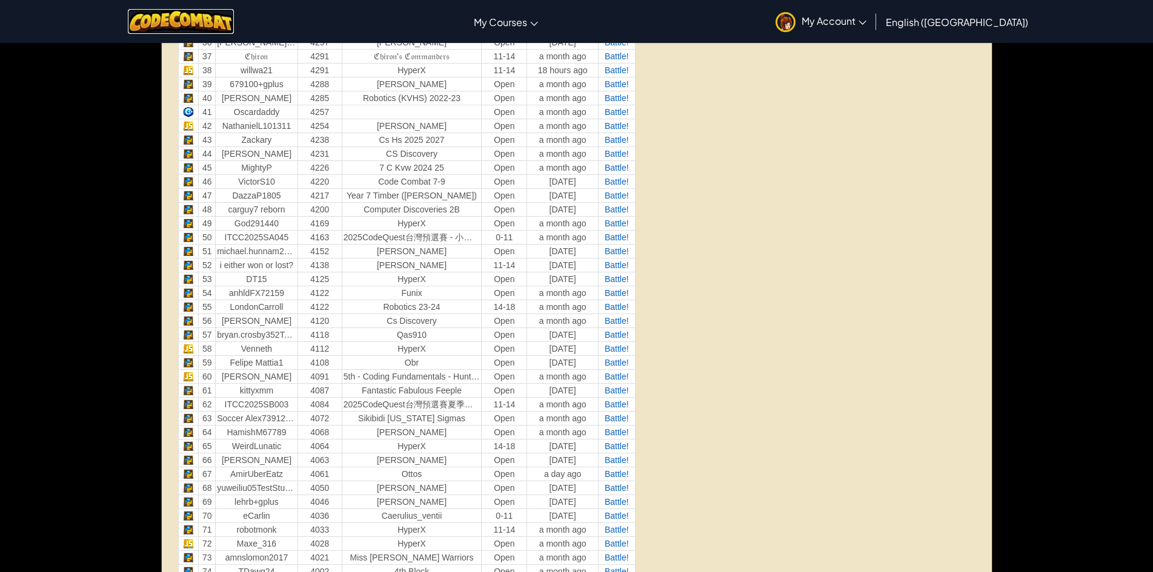
click at [191, 21] on img at bounding box center [181, 21] width 106 height 25
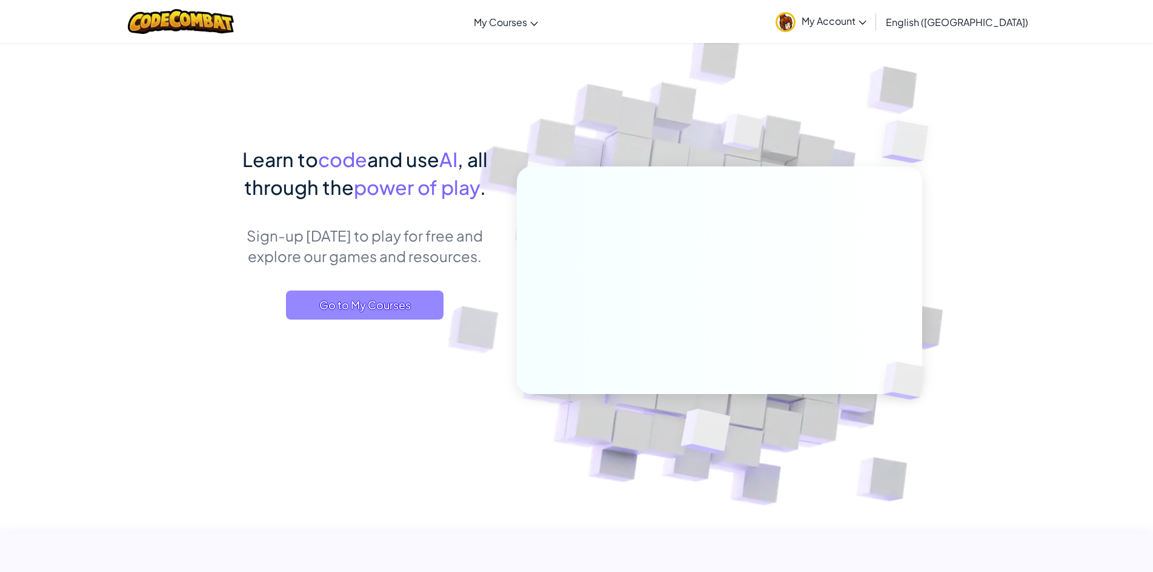
click at [331, 314] on span "Go to My Courses" at bounding box center [364, 305] width 157 height 29
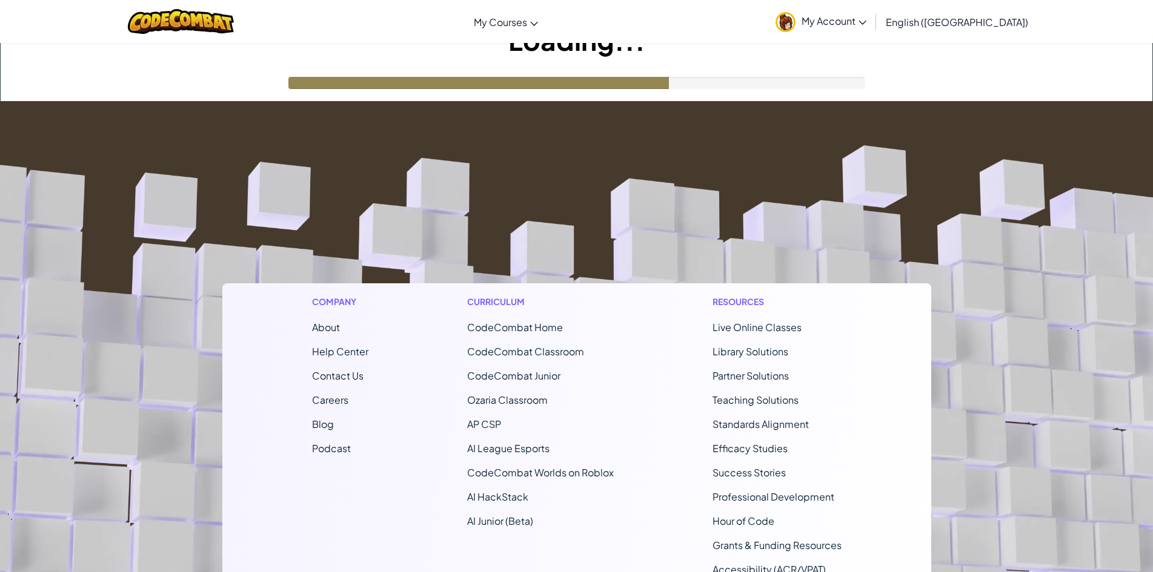
scroll to position [61, 0]
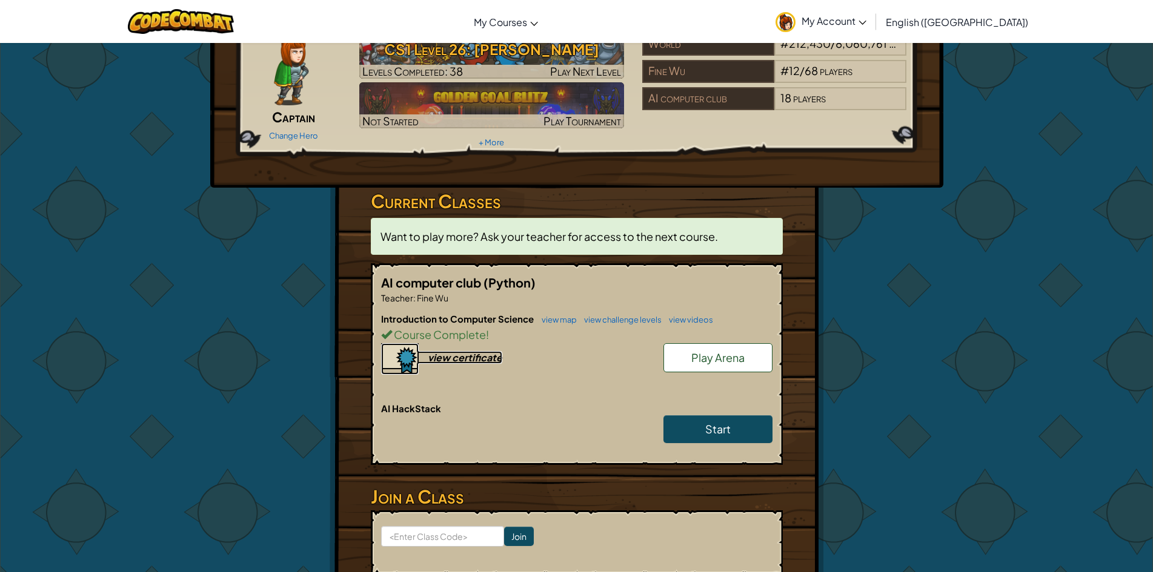
click at [458, 363] on div "view certificate" at bounding box center [465, 357] width 74 height 13
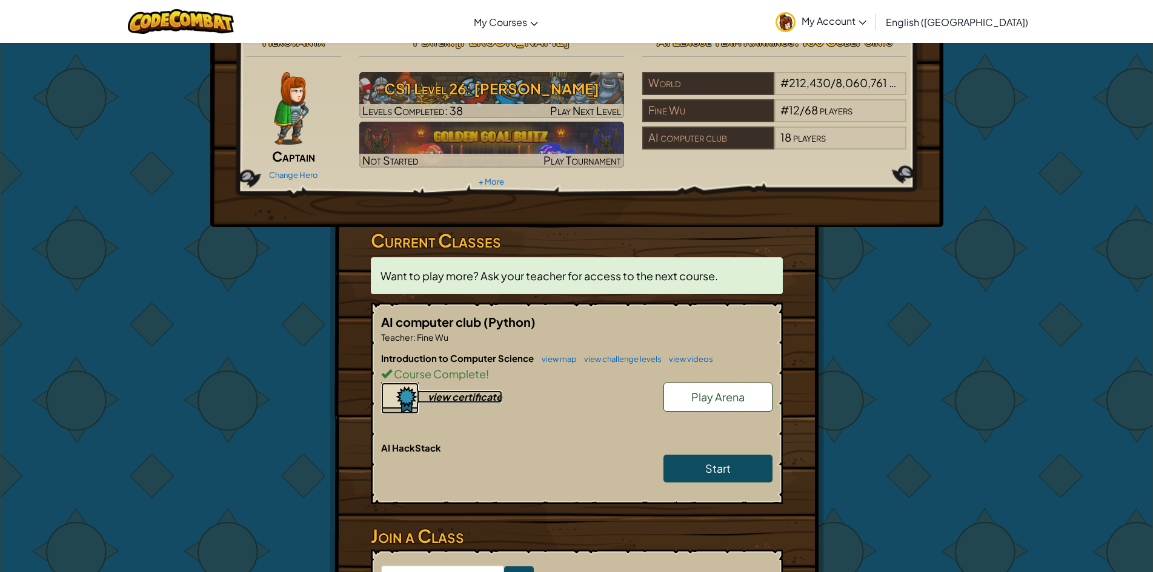
scroll to position [0, 0]
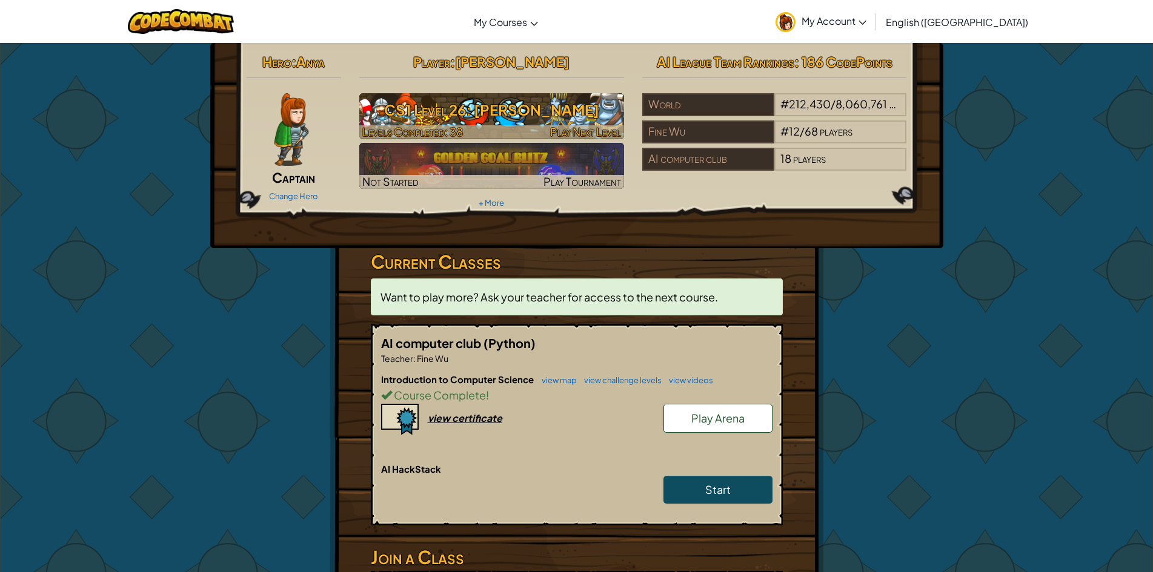
click at [564, 104] on h3 "CS1 Level 26: Wakka Maul" at bounding box center [491, 109] width 265 height 27
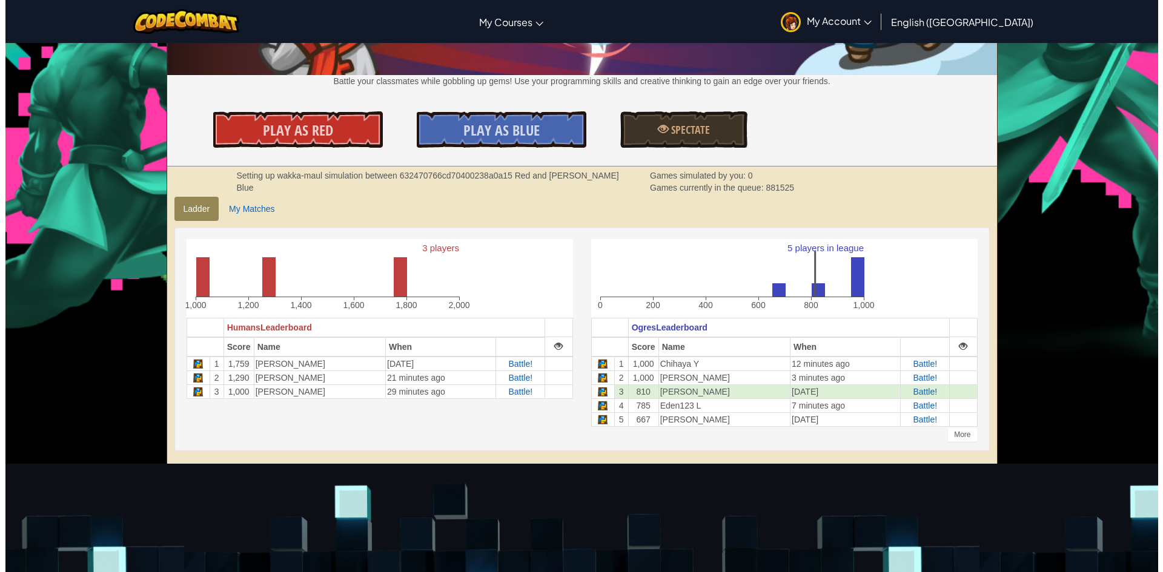
scroll to position [61, 0]
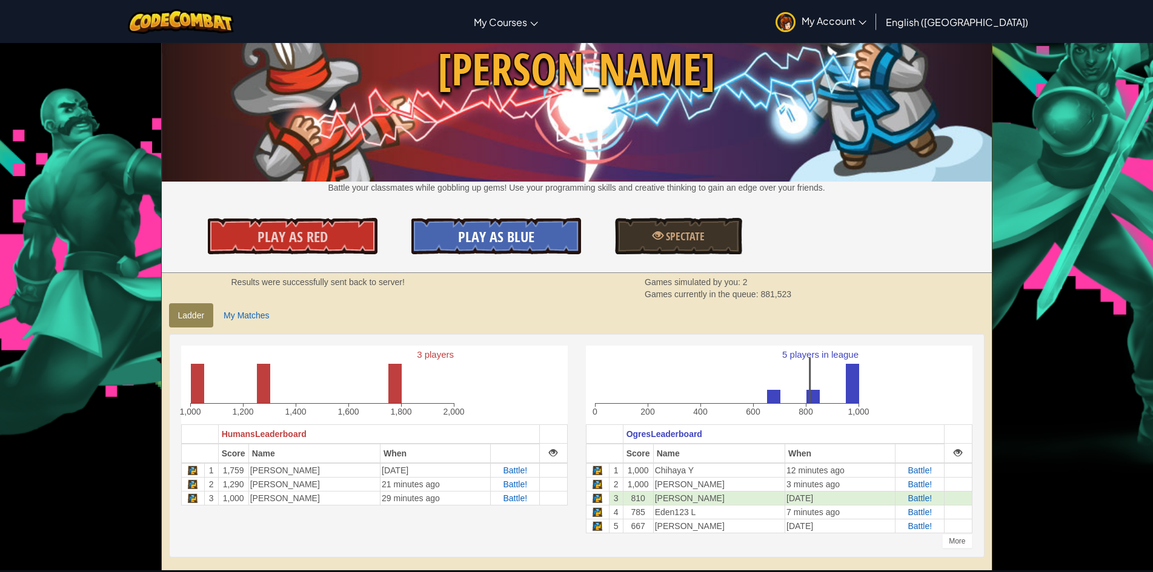
click at [515, 223] on link "Play As Blue" at bounding box center [496, 236] width 170 height 36
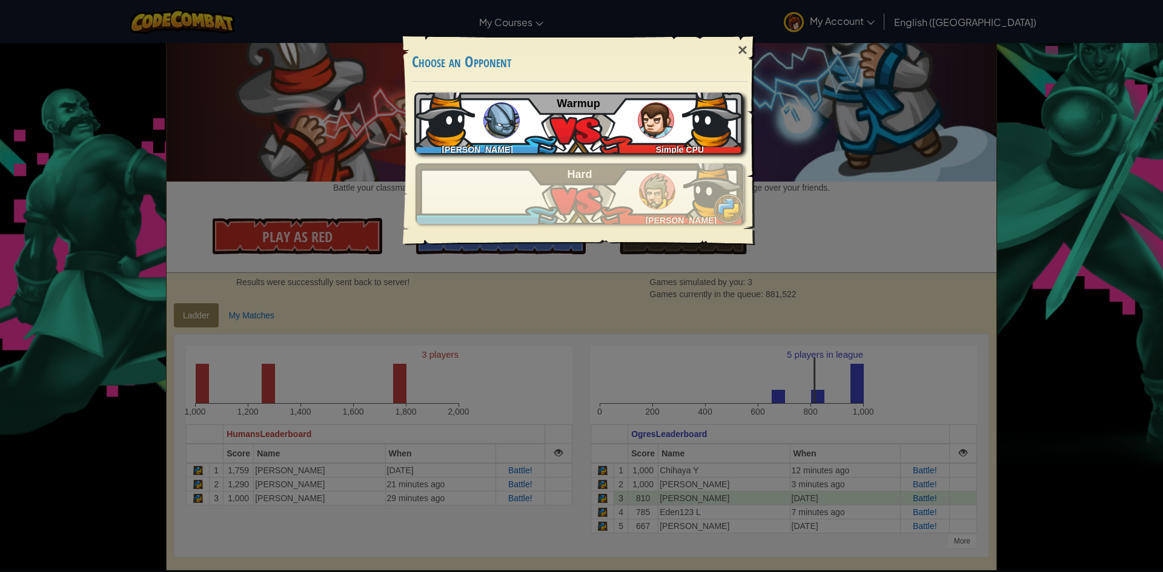
click at [687, 126] on img at bounding box center [712, 117] width 61 height 61
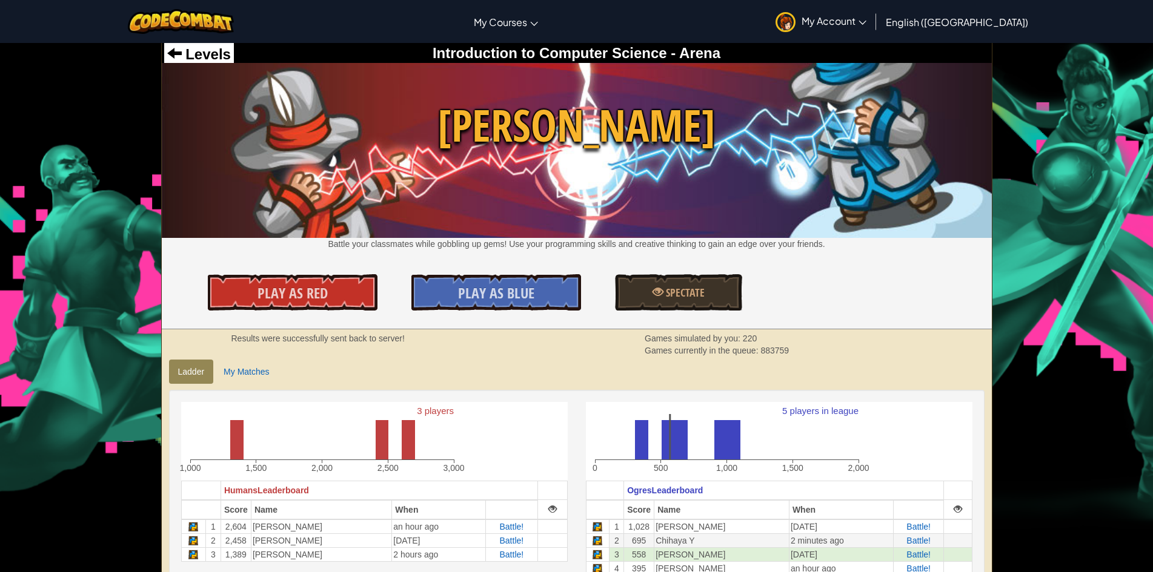
scroll to position [186, 0]
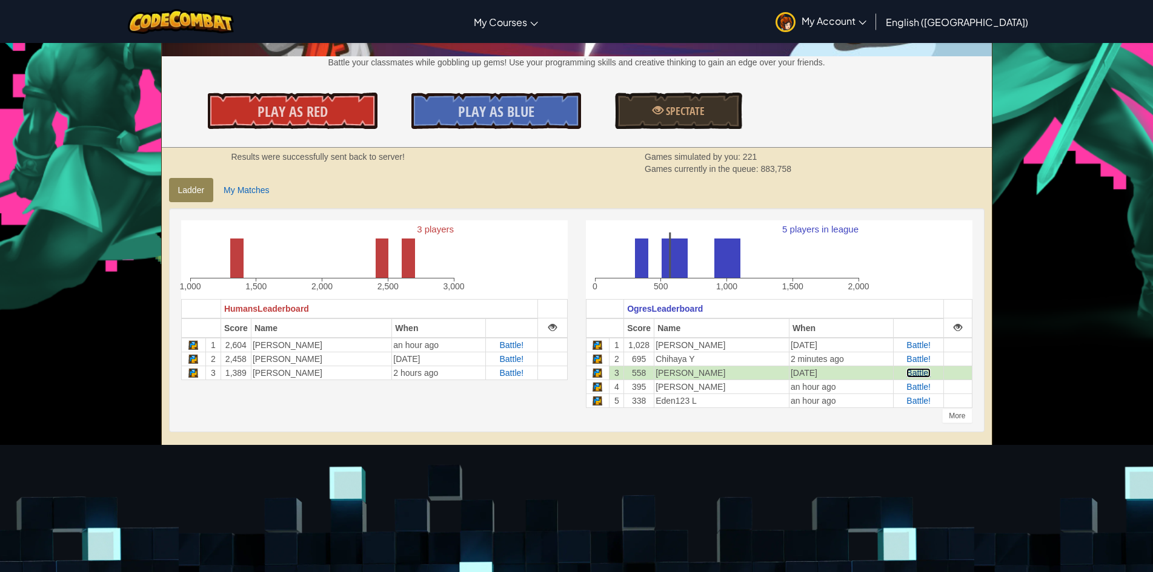
click at [914, 369] on span "Battle!" at bounding box center [918, 373] width 24 height 10
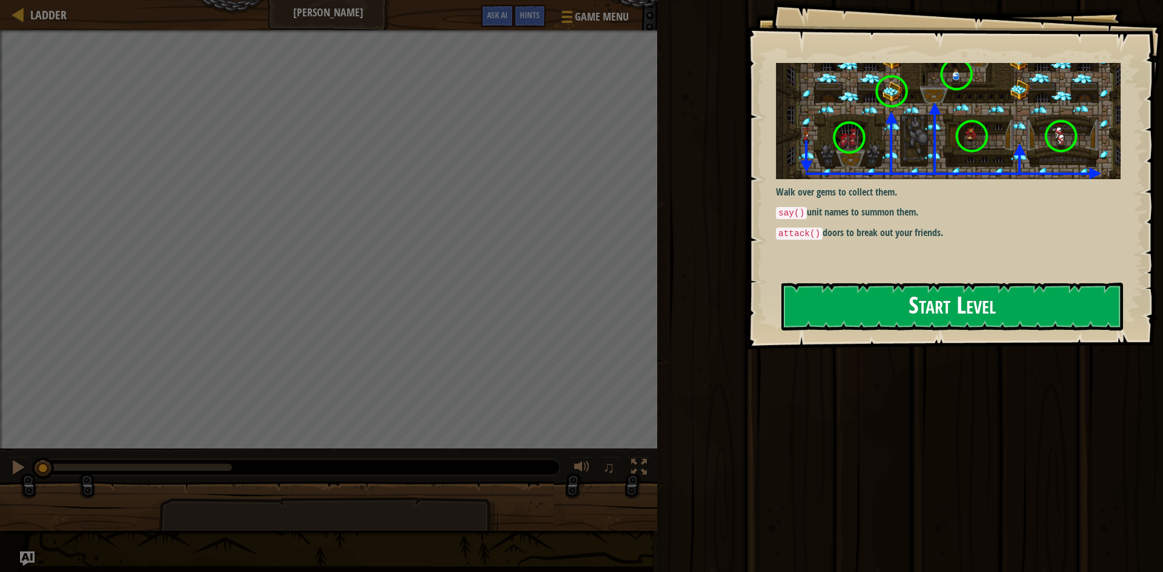
click at [1015, 308] on button "Start Level" at bounding box center [952, 307] width 342 height 48
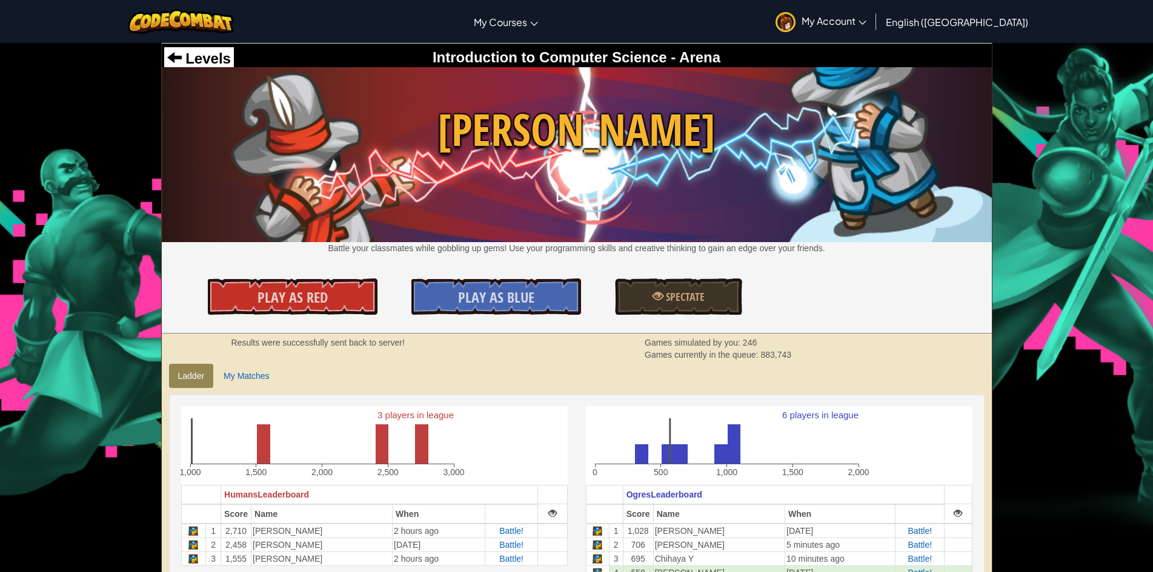
scroll to position [242, 0]
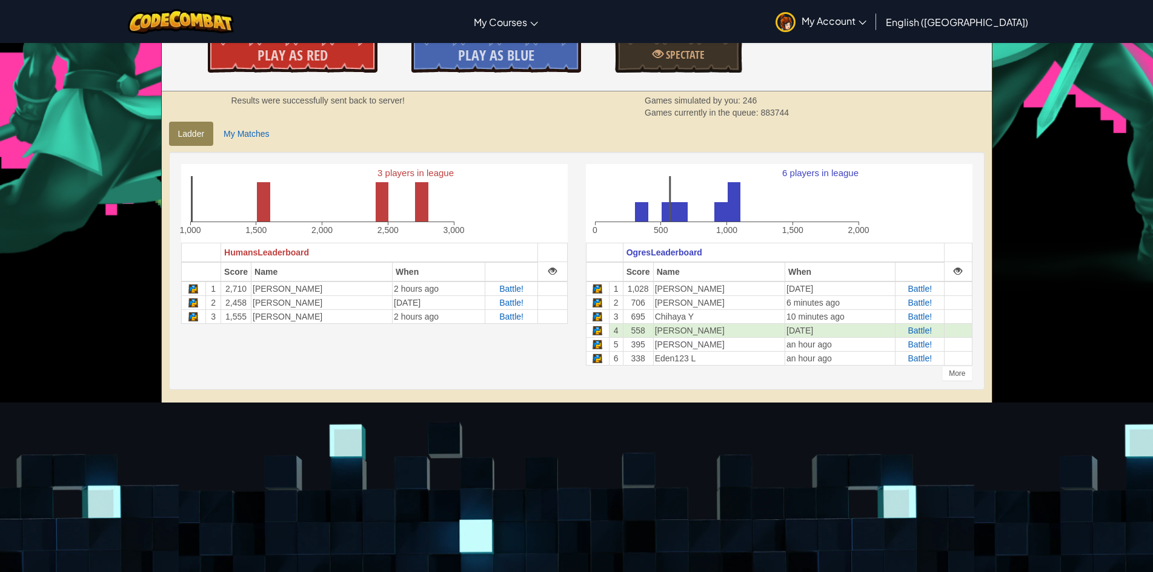
drag, startPoint x: 841, startPoint y: 156, endPoint x: 822, endPoint y: 98, distance: 60.9
click at [822, 98] on div "Games simulated by you: 246" at bounding box center [753, 100] width 218 height 12
drag, startPoint x: 819, startPoint y: 98, endPoint x: 686, endPoint y: 125, distance: 136.6
click at [686, 125] on ul "Ladder My Matches" at bounding box center [576, 134] width 815 height 24
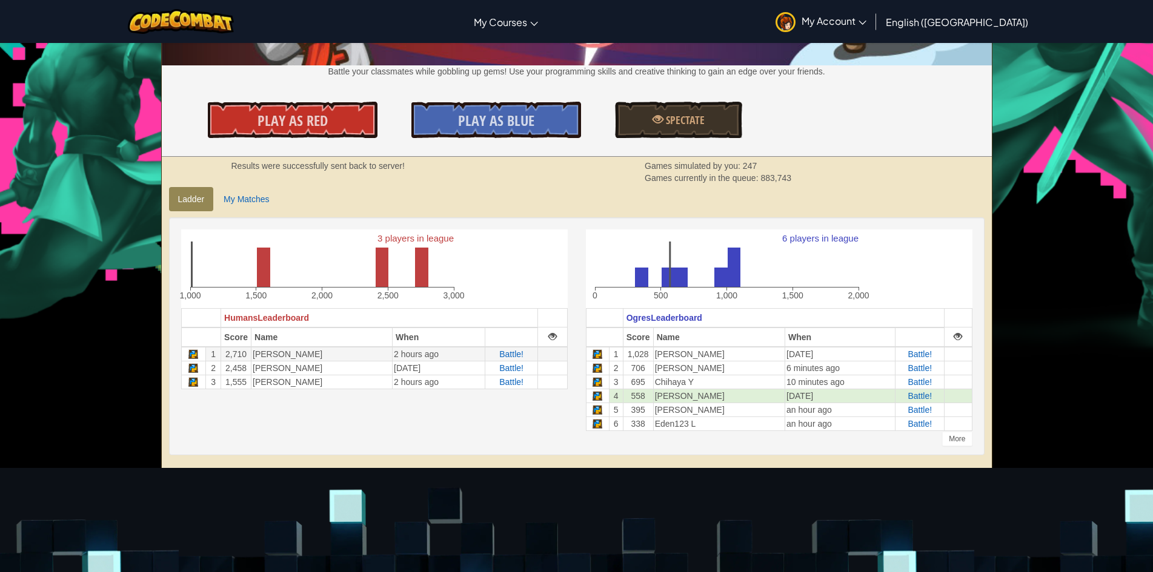
scroll to position [182, 0]
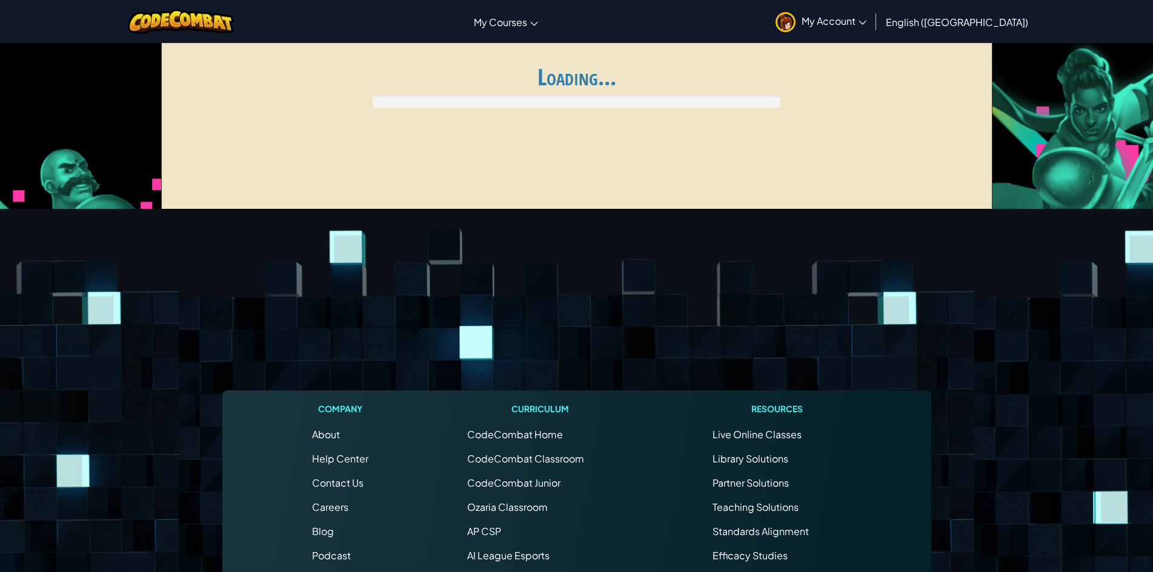
scroll to position [182, 0]
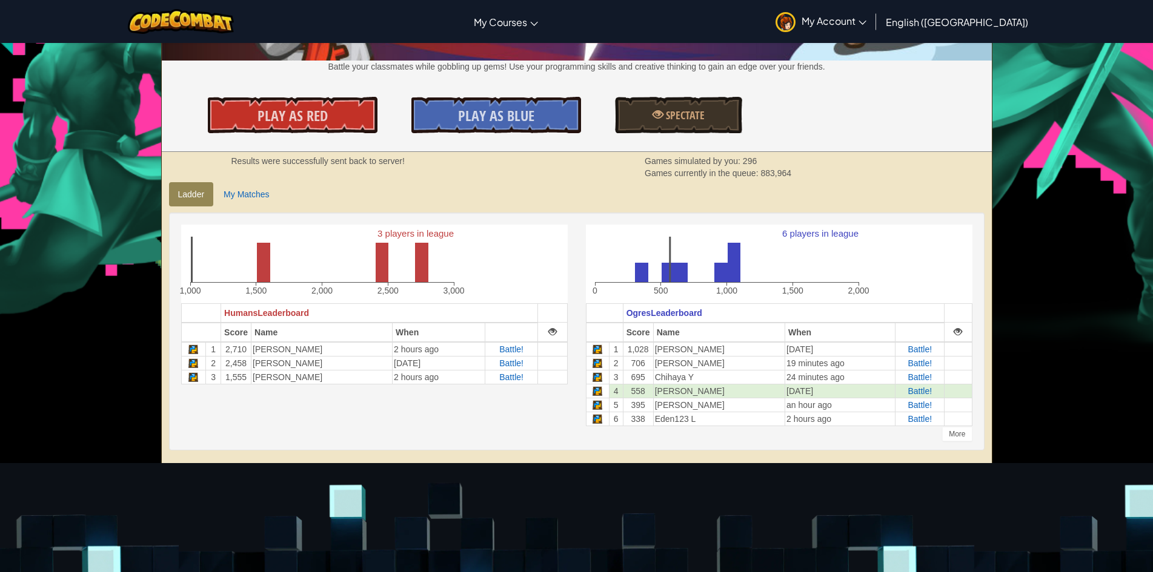
drag, startPoint x: 854, startPoint y: 95, endPoint x: 753, endPoint y: 219, distance: 159.8
click at [753, 219] on div "3 players in league 1,000 1,500 2,000 2,500 3,000 Humans Leaderboard Score Name…" at bounding box center [576, 332] width 815 height 238
click at [728, 259] on rect at bounding box center [733, 262] width 13 height 39
drag, startPoint x: 898, startPoint y: 72, endPoint x: 848, endPoint y: 107, distance: 61.0
click at [848, 107] on div "Play As Red Play As Blue Spectate" at bounding box center [577, 115] width 848 height 36
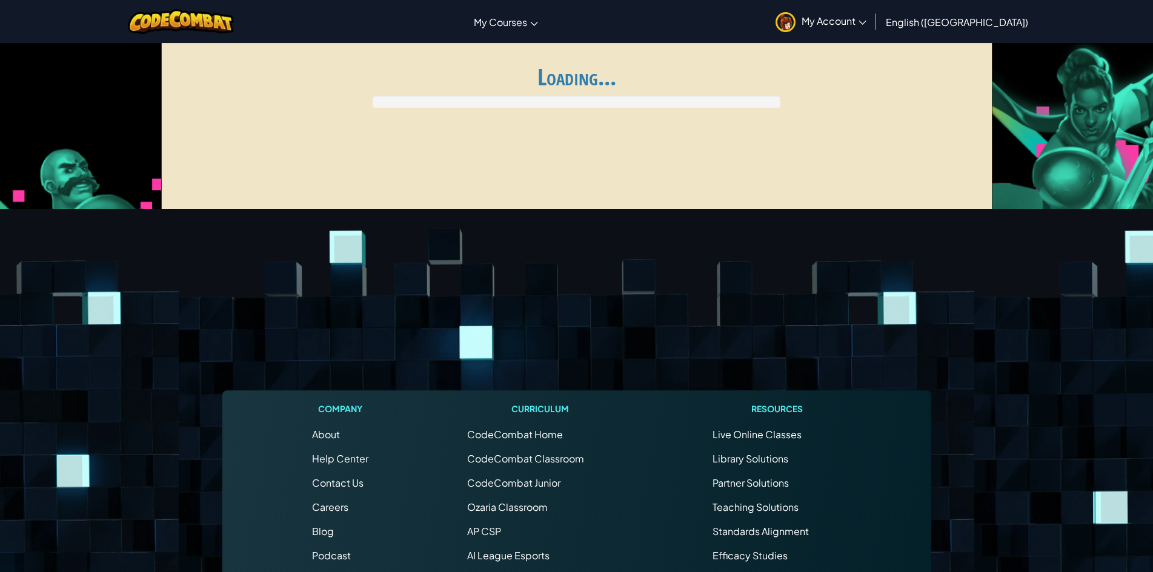
scroll to position [182, 0]
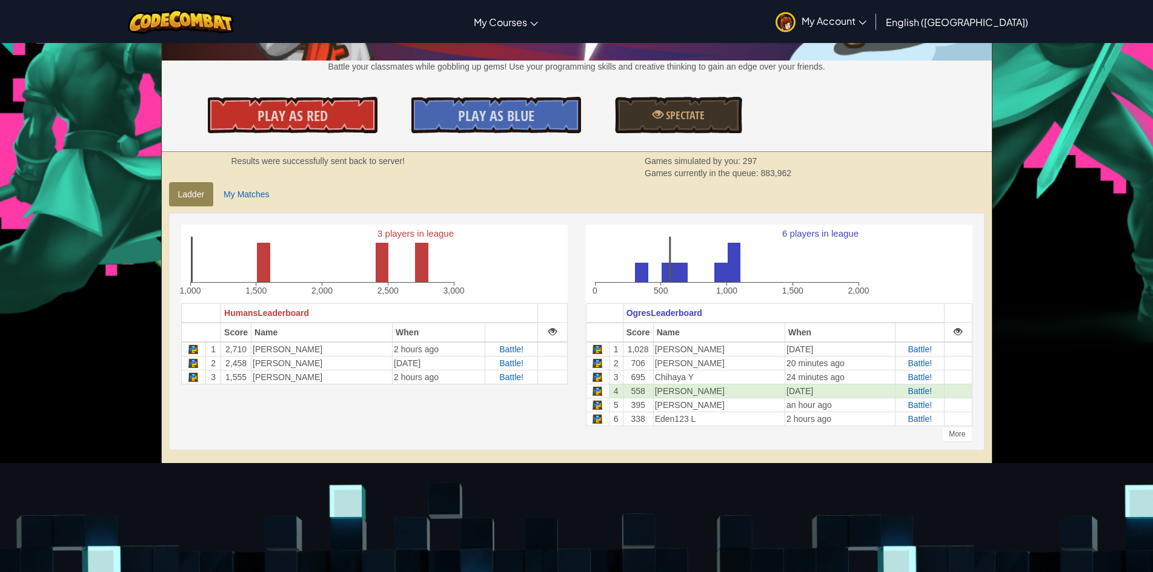
click at [848, 107] on div "Play As Red Play As Blue Spectate" at bounding box center [577, 115] width 848 height 36
drag, startPoint x: 848, startPoint y: 107, endPoint x: 847, endPoint y: 114, distance: 7.3
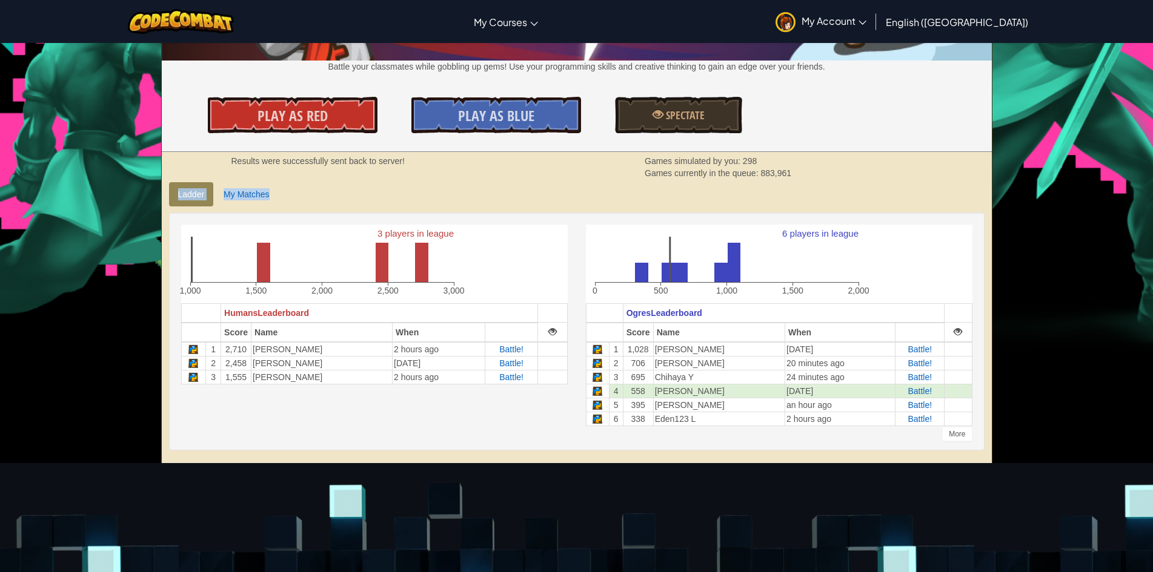
click at [813, 190] on div "Levels Introduction to Computer Science - Arena Wakka Maul Battle your classmat…" at bounding box center [576, 167] width 831 height 618
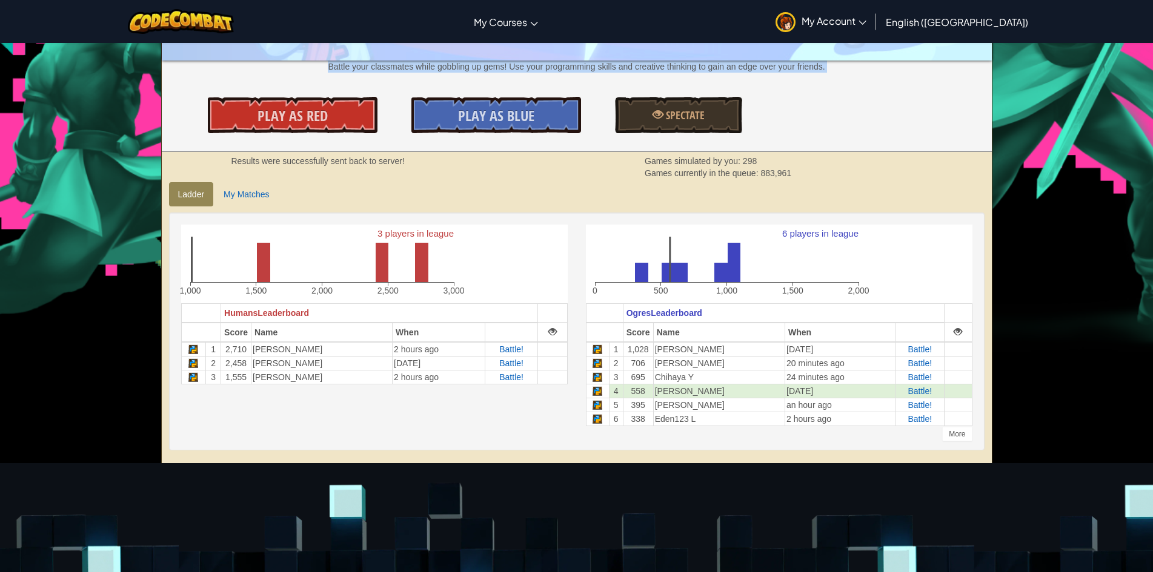
drag, startPoint x: 816, startPoint y: 96, endPoint x: 867, endPoint y: 54, distance: 65.8
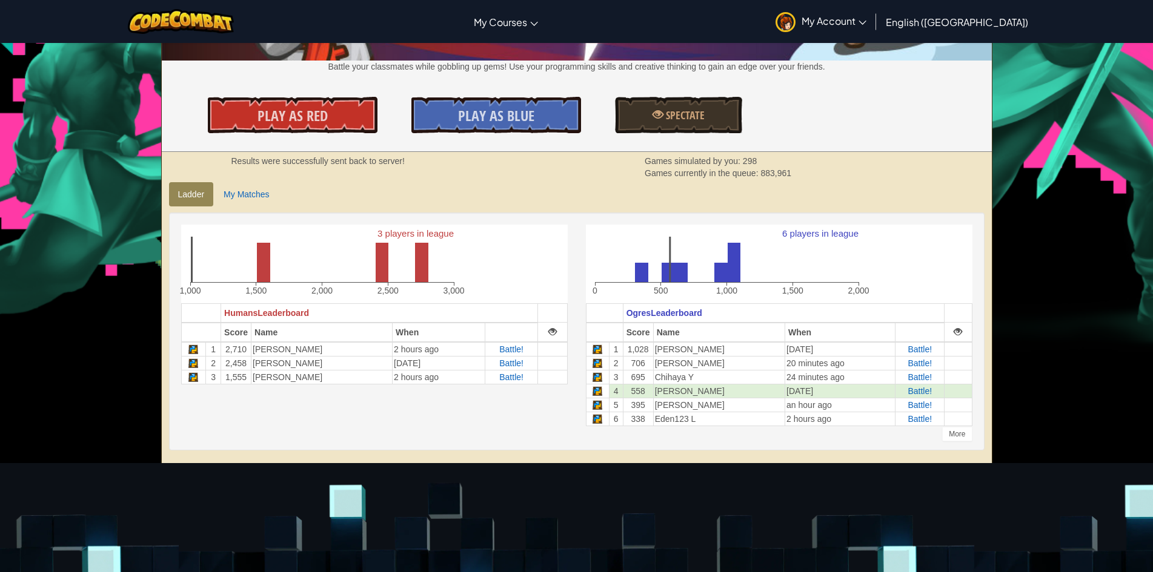
drag, startPoint x: 955, startPoint y: 153, endPoint x: 949, endPoint y: 138, distance: 16.1
click at [956, 108] on div "Play As Red Play As Blue Spectate" at bounding box center [577, 115] width 848 height 36
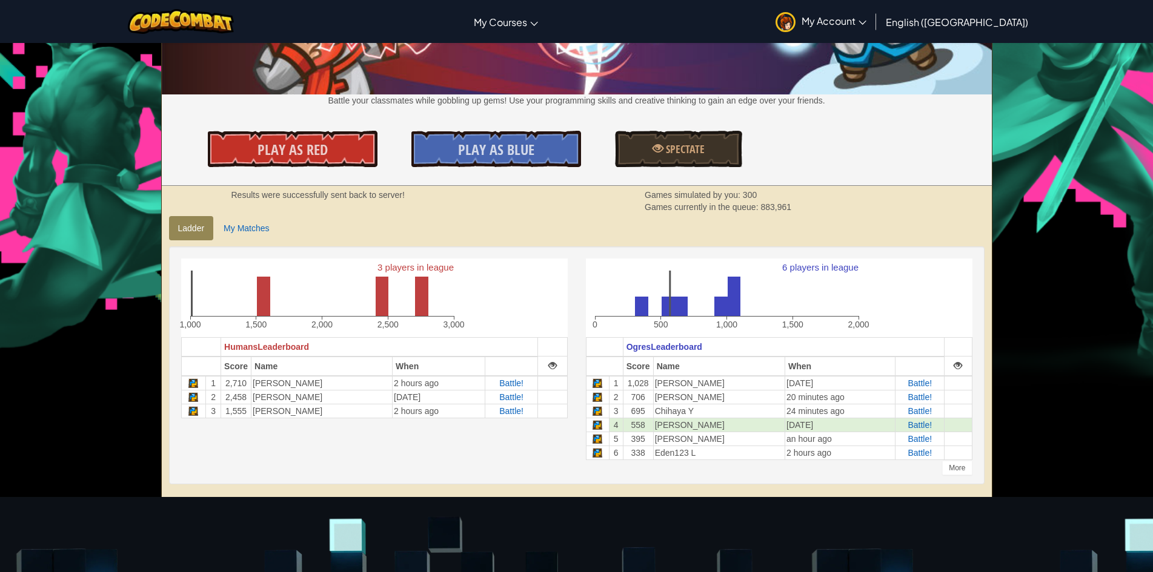
scroll to position [0, 0]
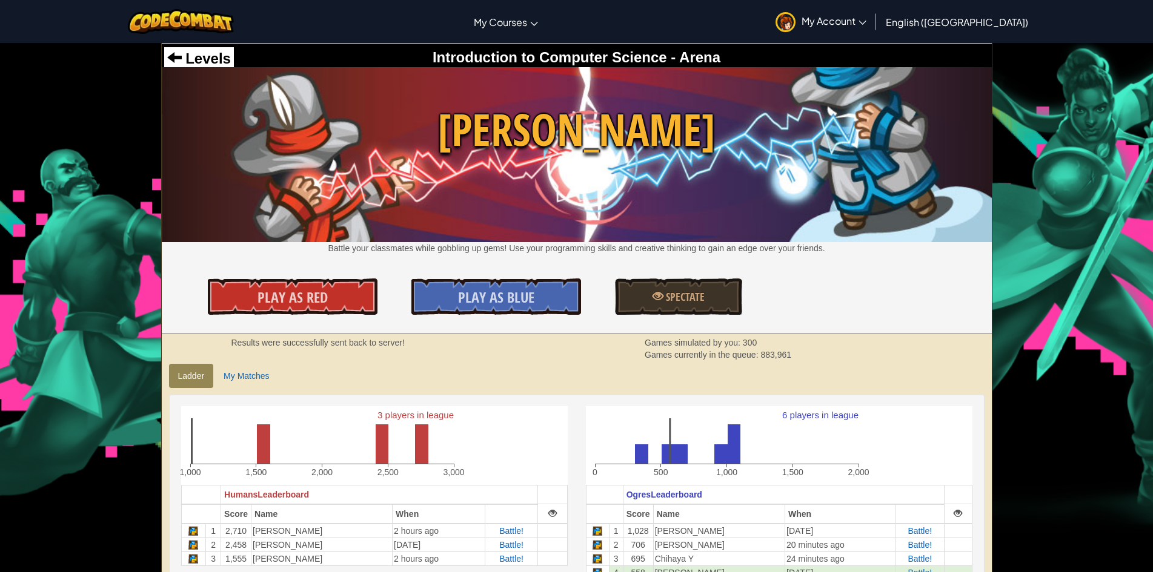
click at [952, 85] on div "Levels Introduction to Computer Science - Arena Wakka Maul Battle your classmat…" at bounding box center [577, 189] width 830 height 290
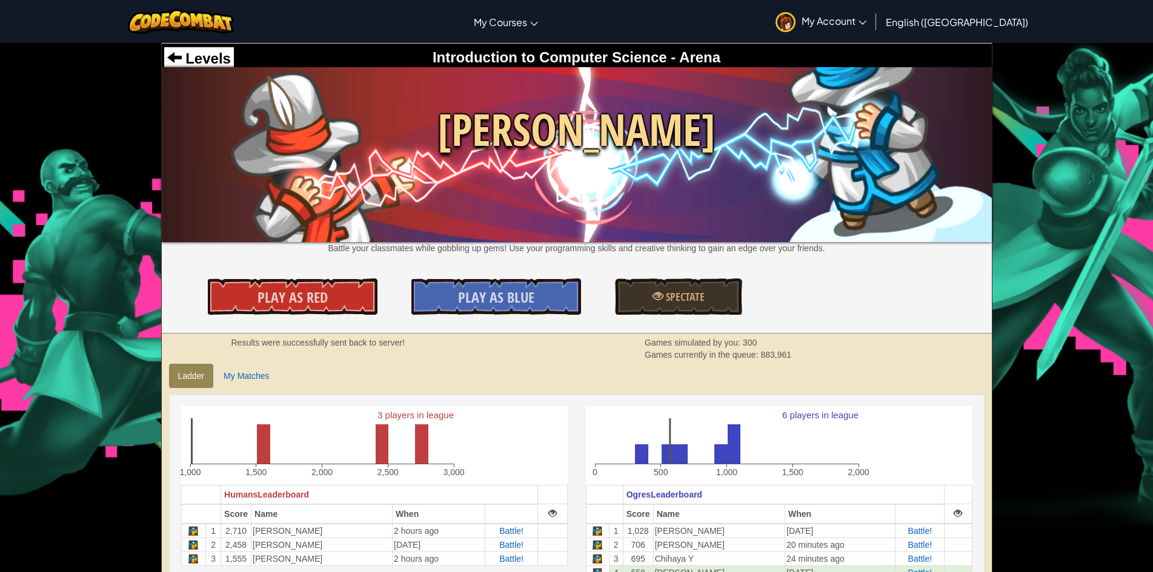
click at [954, 84] on img at bounding box center [577, 154] width 830 height 174
click at [957, 121] on span "[PERSON_NAME]" at bounding box center [577, 130] width 830 height 62
click at [389, 215] on img at bounding box center [577, 154] width 830 height 174
drag, startPoint x: 389, startPoint y: 215, endPoint x: 389, endPoint y: 194, distance: 21.2
drag, startPoint x: 389, startPoint y: 194, endPoint x: 387, endPoint y: 180, distance: 14.0
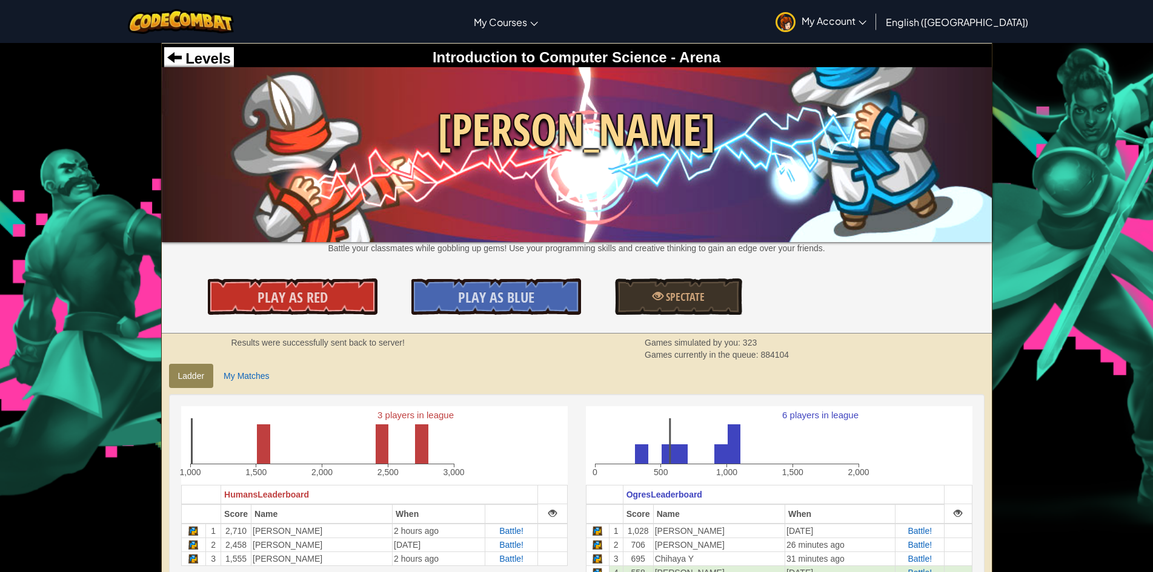
click at [387, 180] on img at bounding box center [577, 154] width 830 height 174
drag, startPoint x: 535, startPoint y: 100, endPoint x: 462, endPoint y: 99, distance: 73.9
click at [462, 99] on span "[PERSON_NAME]" at bounding box center [577, 130] width 830 height 62
drag, startPoint x: 452, startPoint y: 104, endPoint x: 363, endPoint y: 98, distance: 89.8
click at [363, 98] on img at bounding box center [577, 154] width 830 height 174
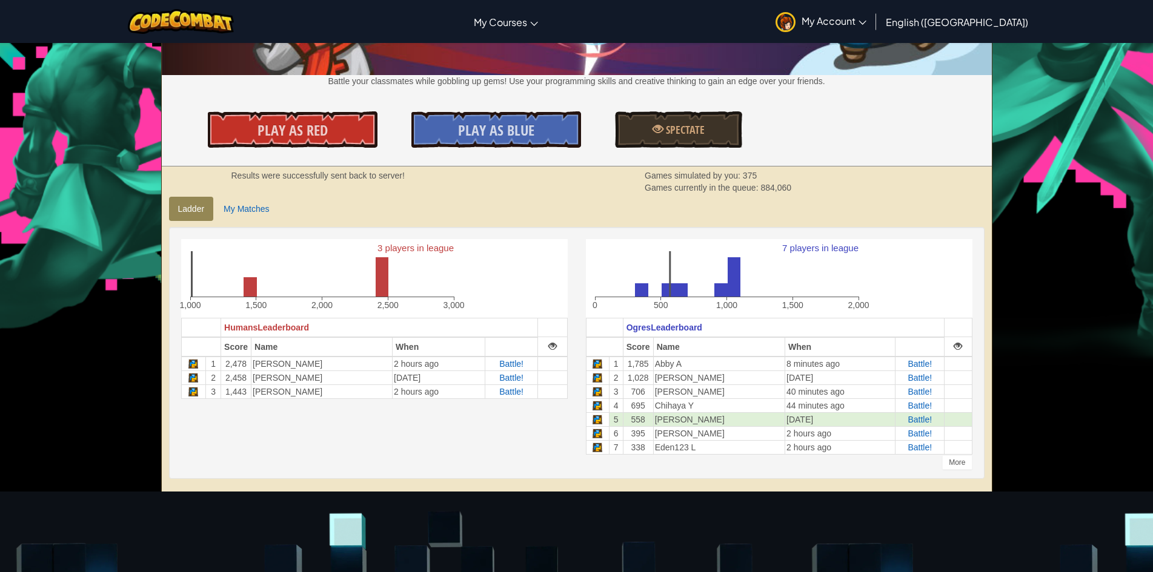
scroll to position [182, 0]
